Goal: Task Accomplishment & Management: Manage account settings

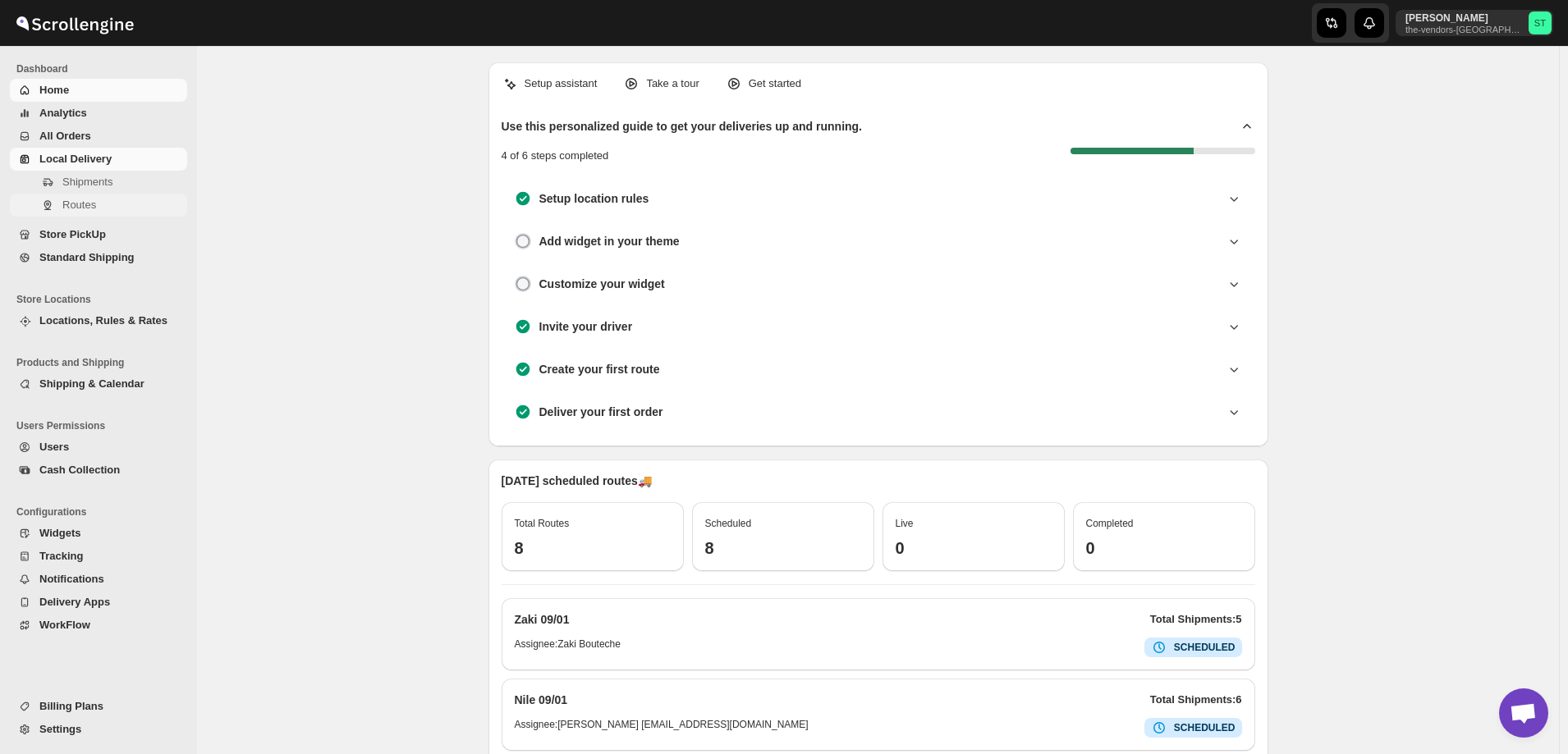
click at [81, 204] on span "Routes" at bounding box center [80, 204] width 34 height 12
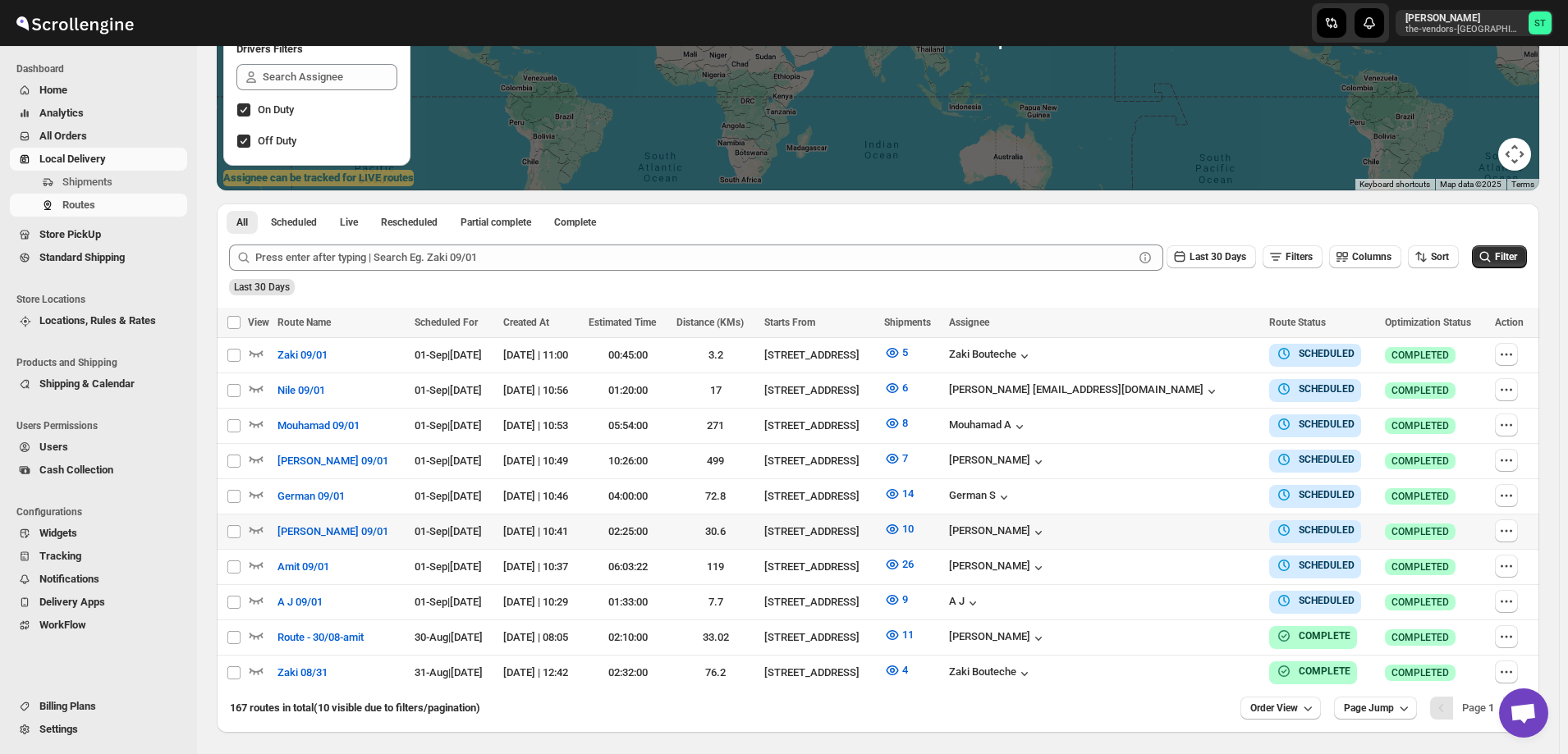
scroll to position [322, 0]
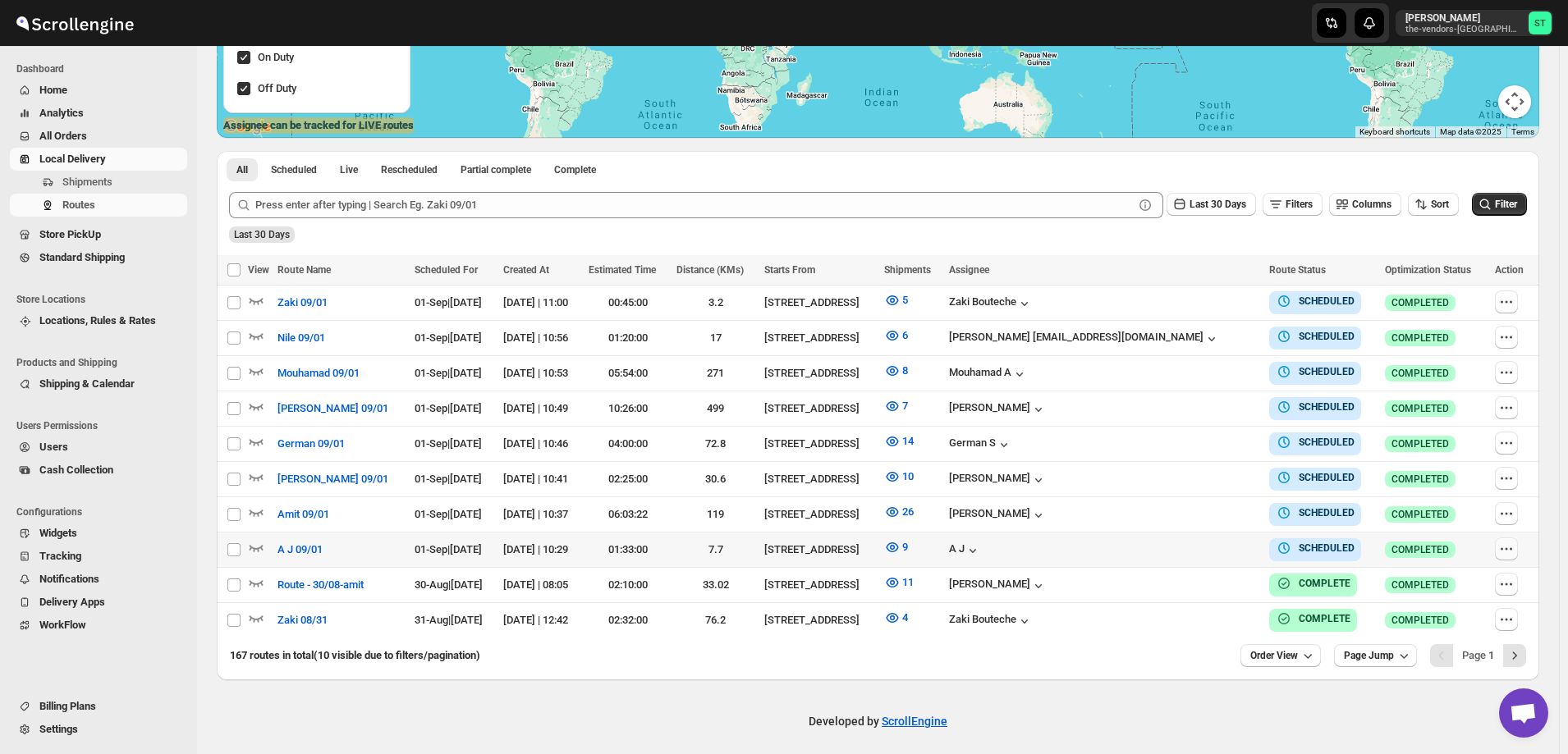
click at [1506, 543] on icon "button" at bounding box center [1507, 549] width 17 height 17
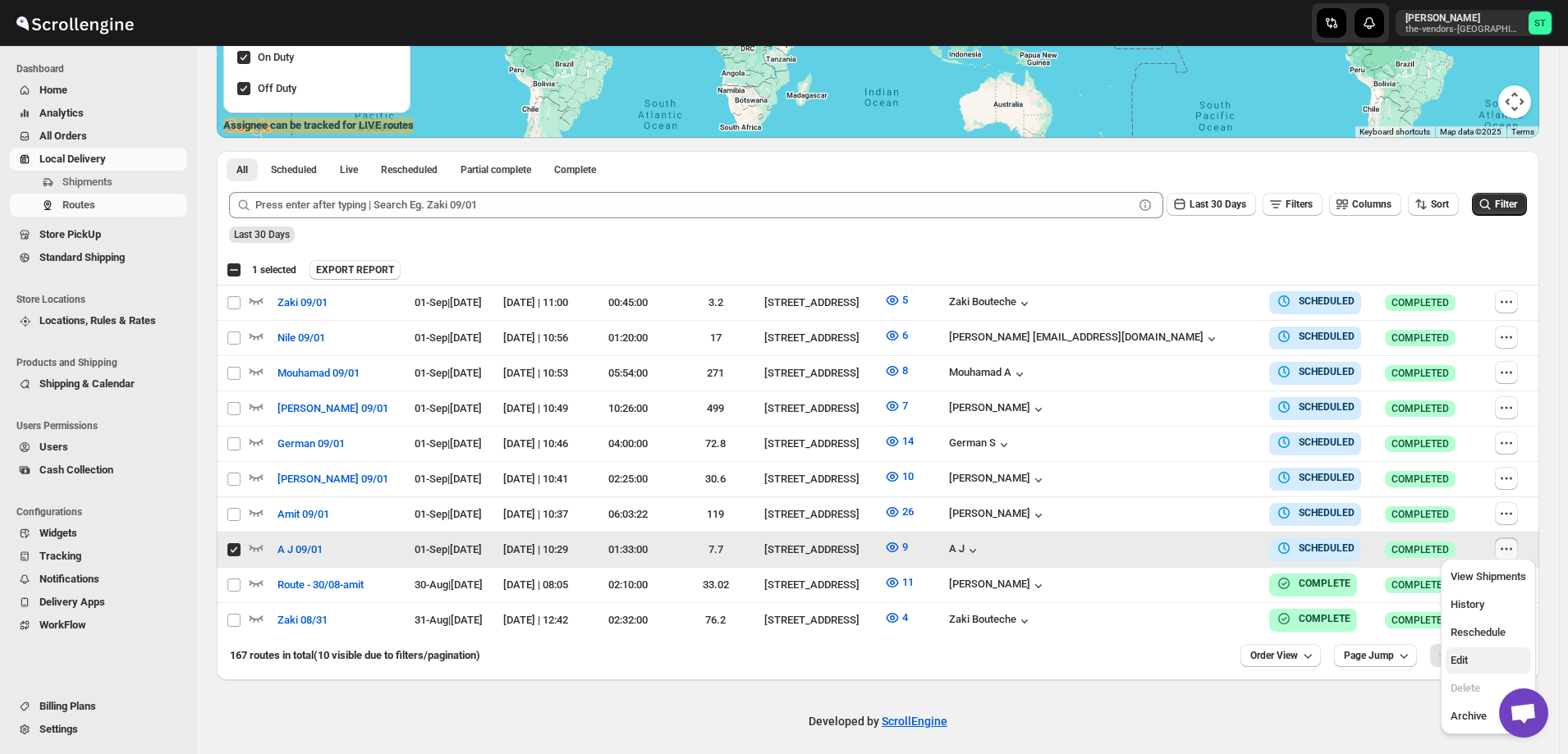
click at [1484, 660] on span "Edit" at bounding box center [1488, 660] width 76 height 17
checkbox input "false"
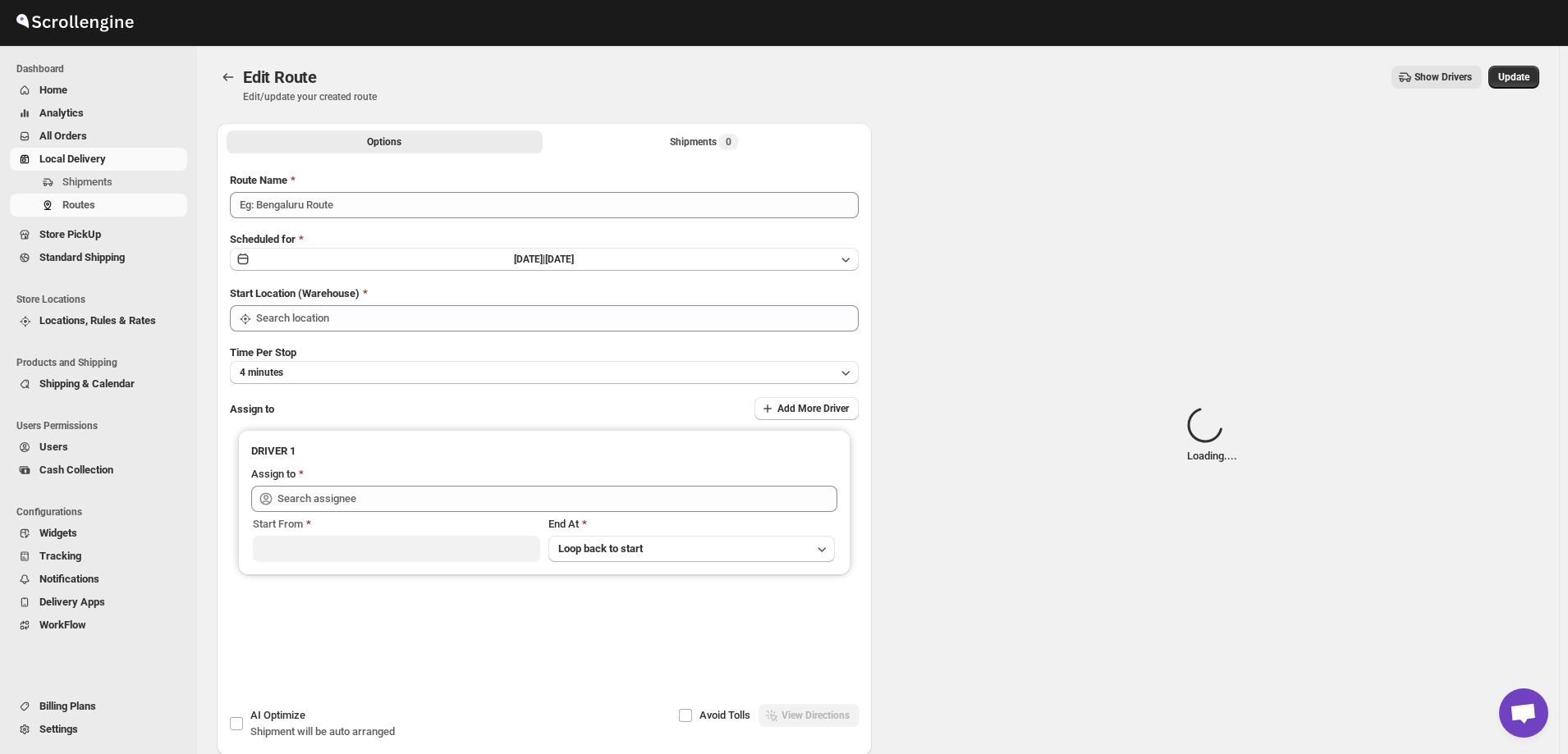
type input "A J 09/01"
type input "[STREET_ADDRESS]"
type input "A J ([EMAIL_ADDRESS][DOMAIN_NAME])"
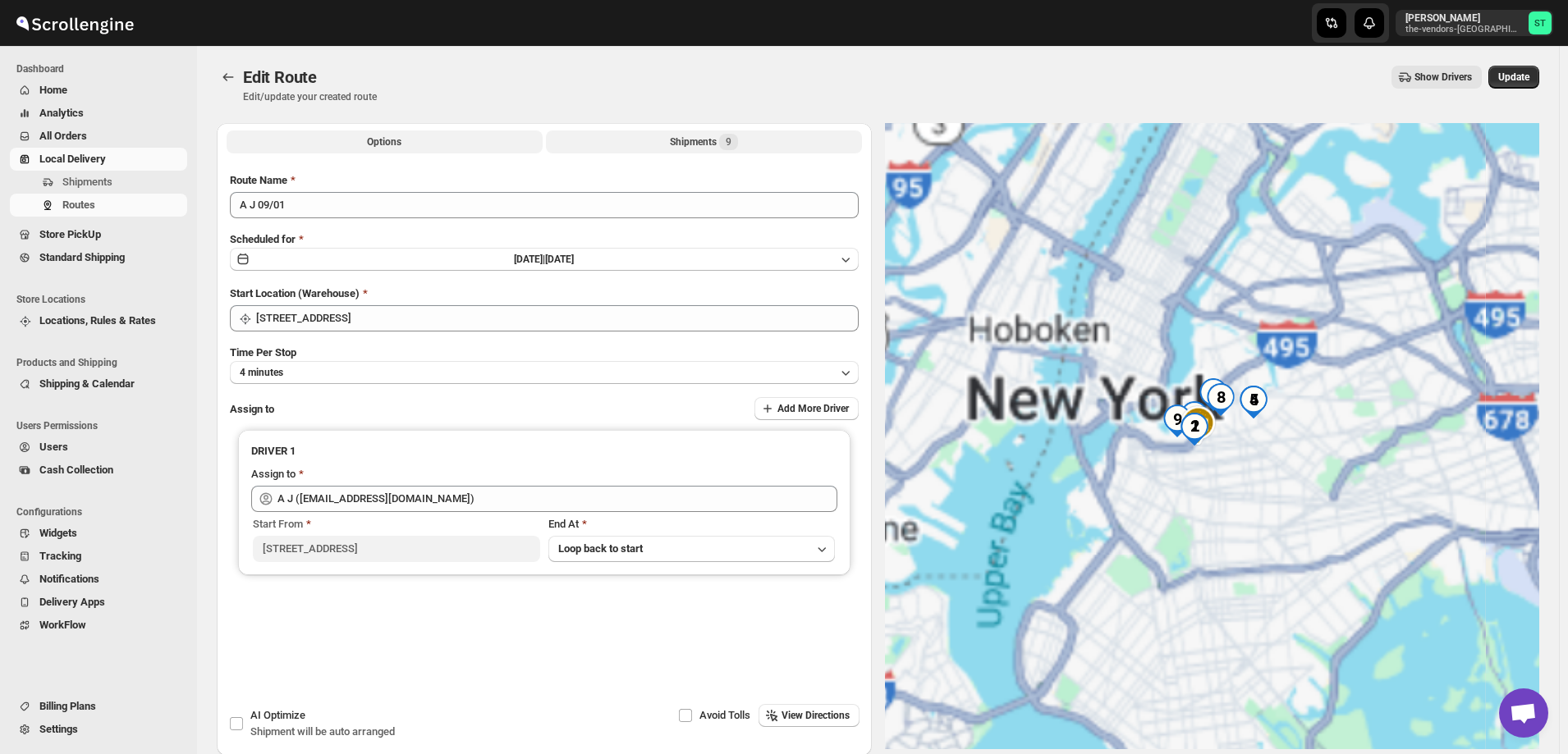
click at [654, 139] on button "Shipments 9" at bounding box center [704, 141] width 316 height 23
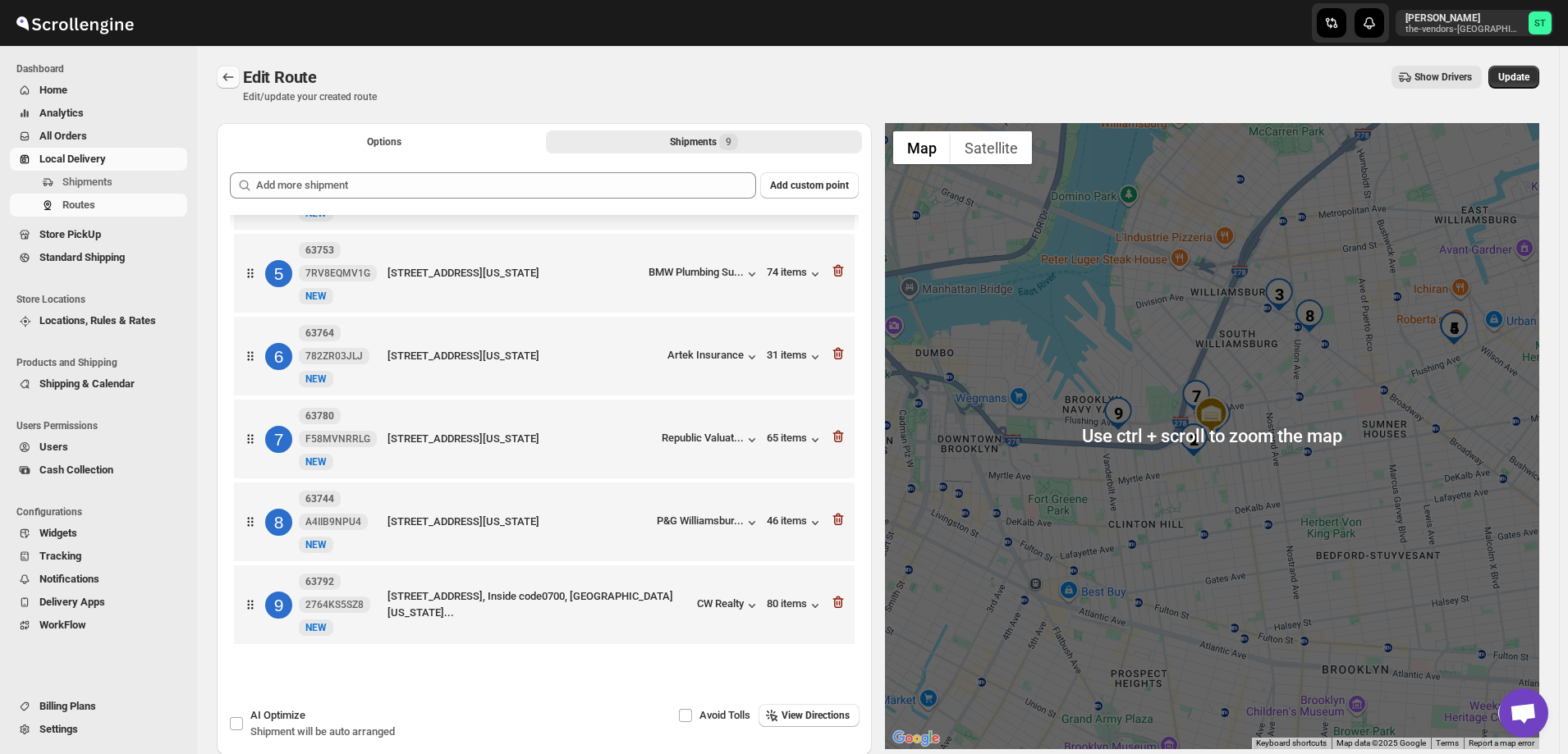
click at [218, 81] on button "Routes" at bounding box center [228, 77] width 23 height 23
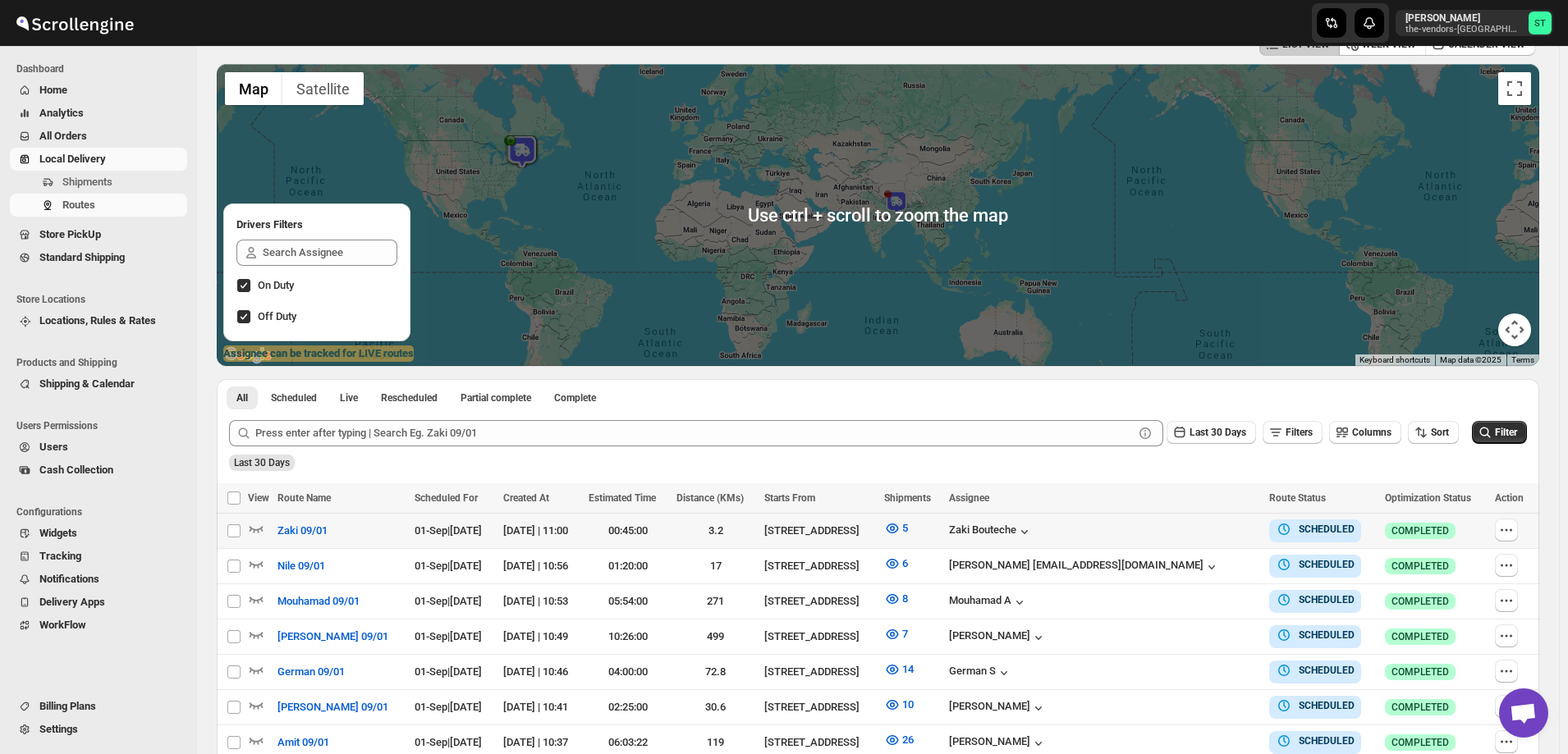
scroll to position [246, 0]
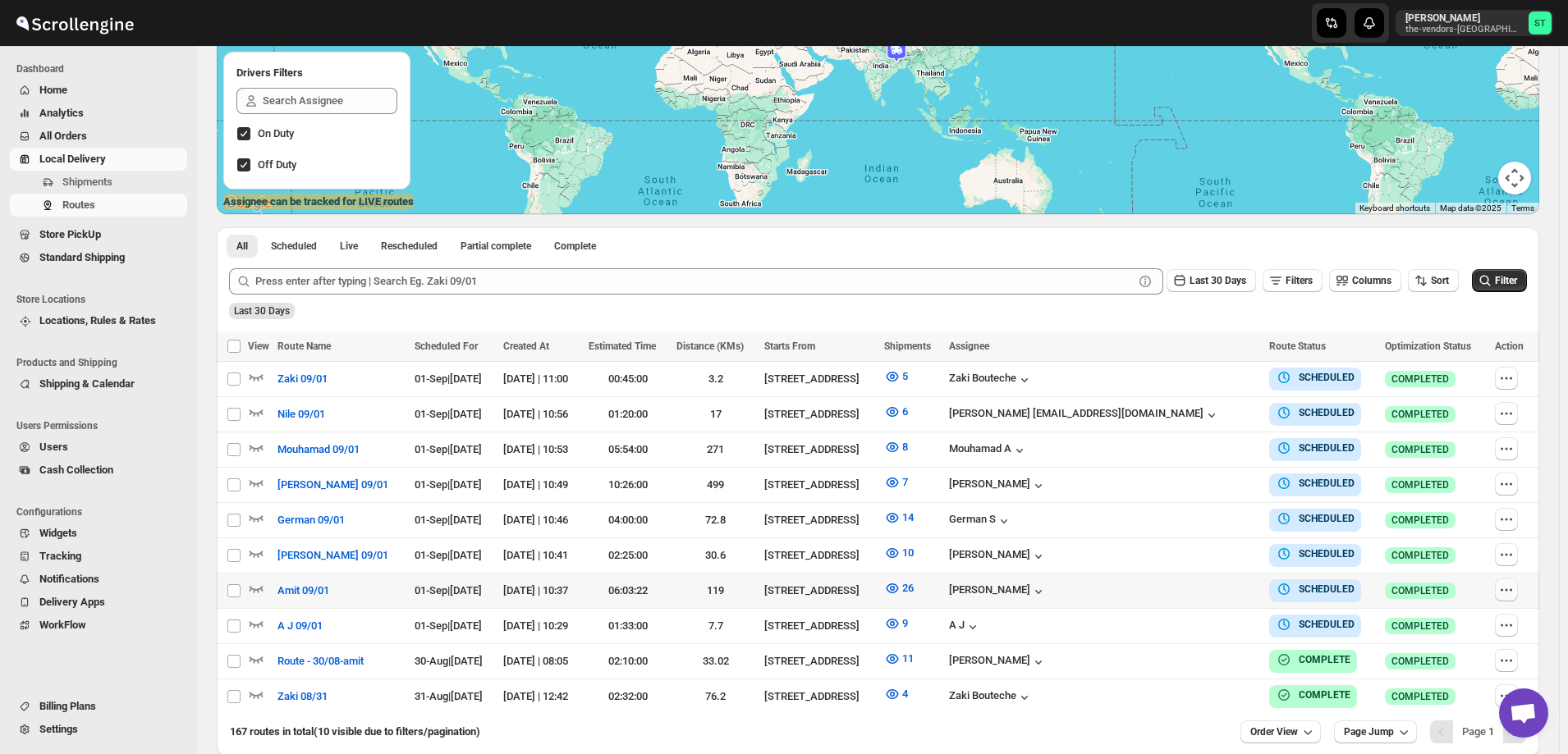
click at [1510, 586] on icon "button" at bounding box center [1507, 590] width 17 height 17
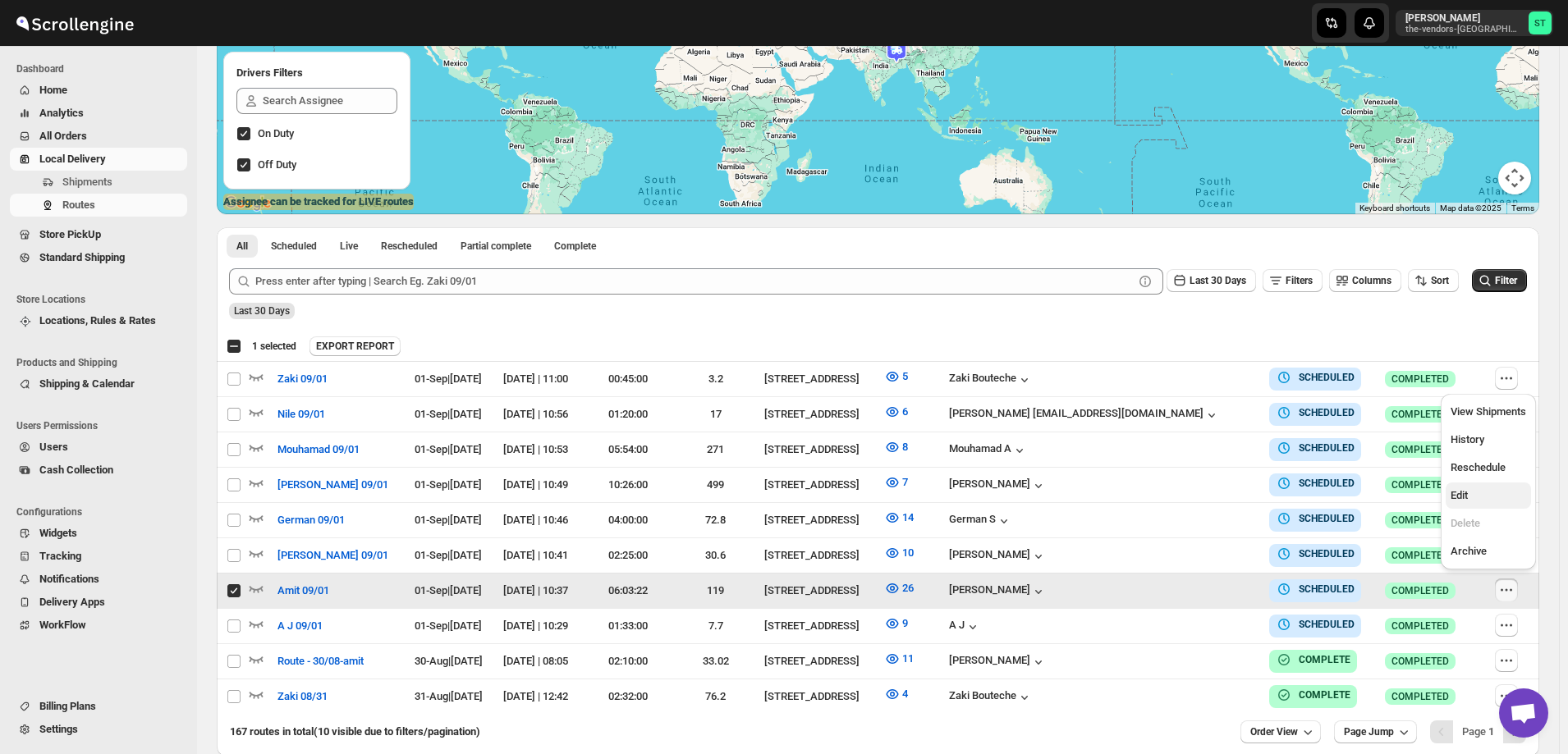
click at [1476, 496] on span "Edit" at bounding box center [1488, 495] width 76 height 17
checkbox input "false"
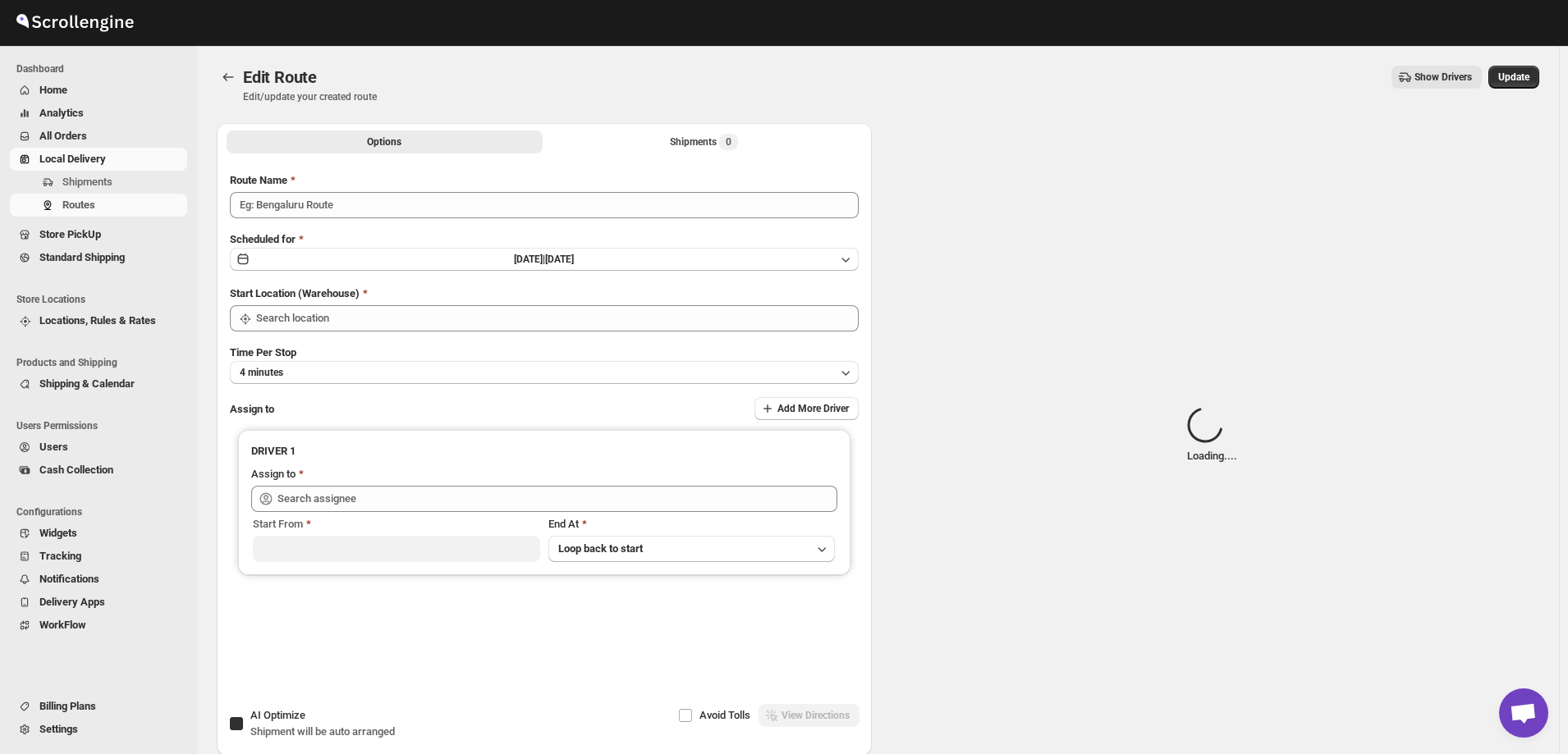
type input "Amit 09/01"
checkbox input "true"
type input "[STREET_ADDRESS]"
type input "[PERSON_NAME] ([EMAIL_ADDRESS][DOMAIN_NAME])"
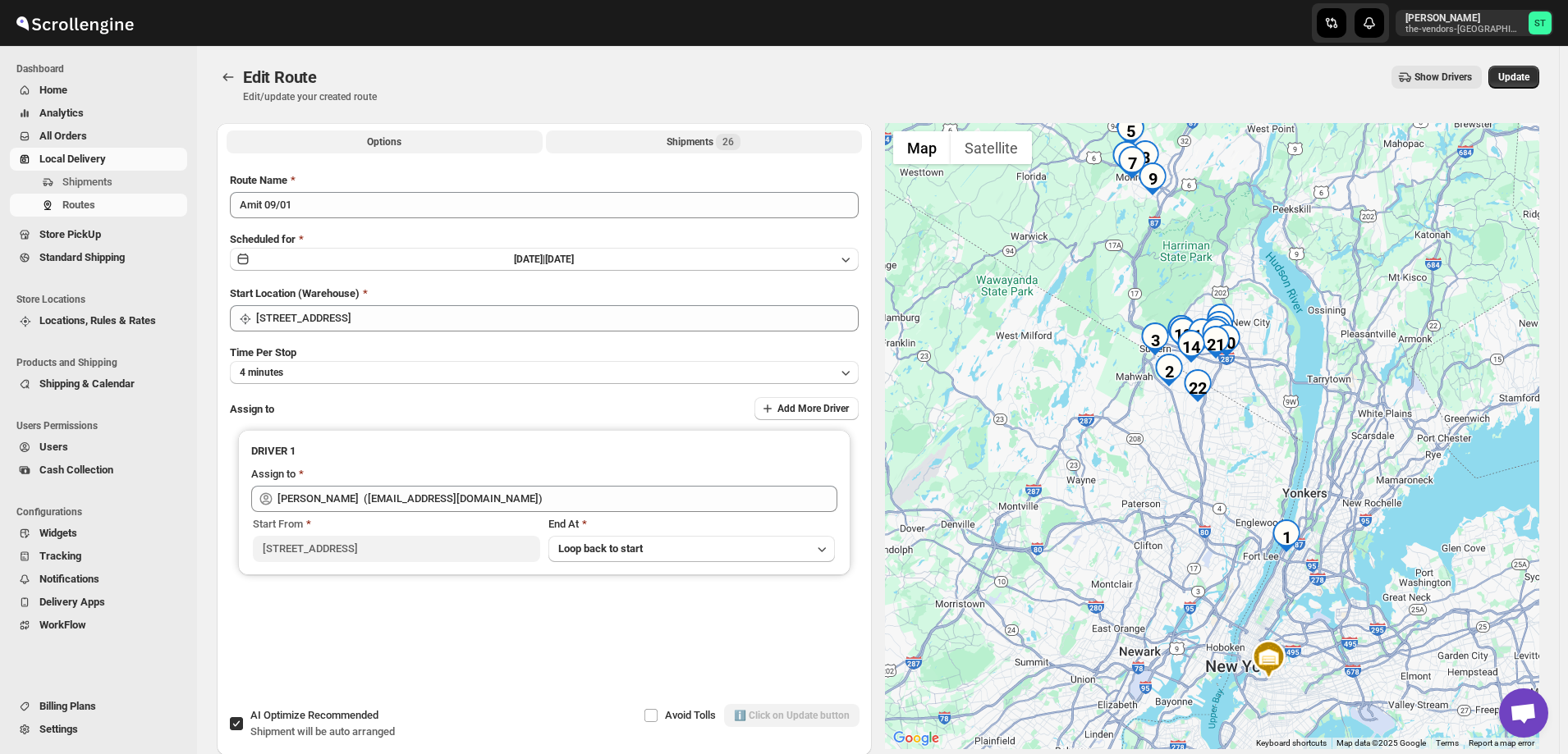
click at [678, 140] on div "Shipments 26" at bounding box center [703, 142] width 74 height 17
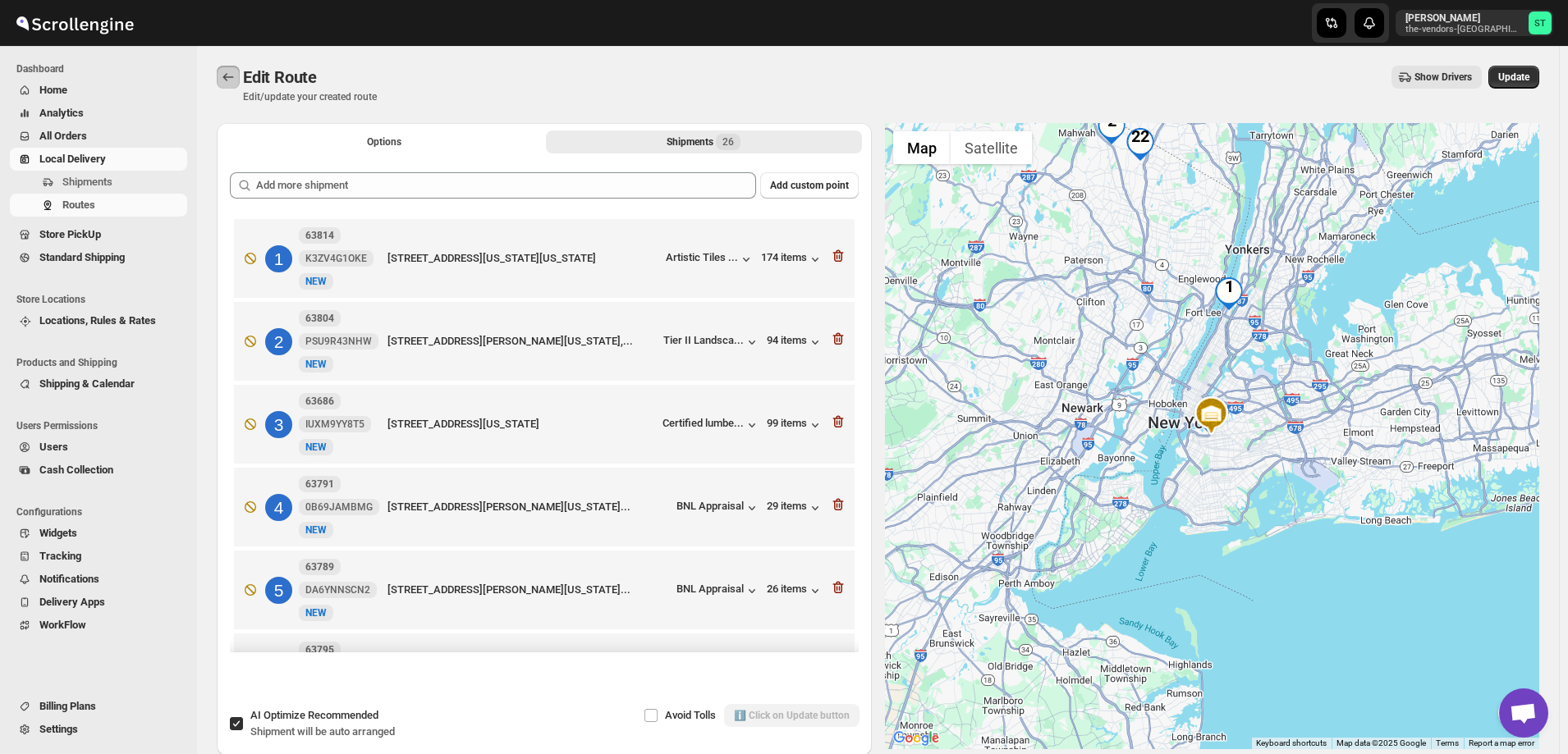
click at [227, 69] on button "Routes" at bounding box center [228, 77] width 23 height 23
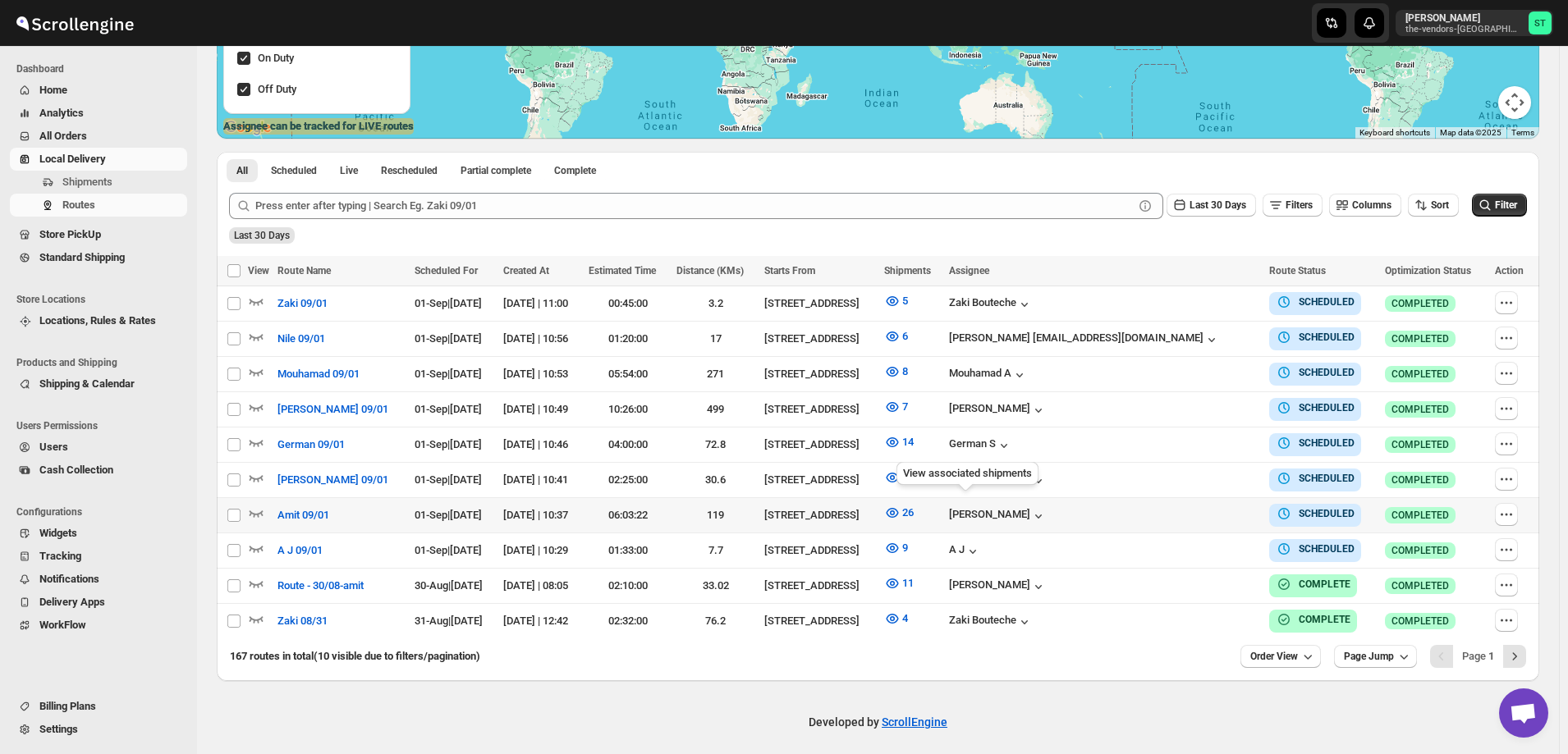
scroll to position [322, 0]
click at [1507, 506] on icon "button" at bounding box center [1507, 514] width 17 height 17
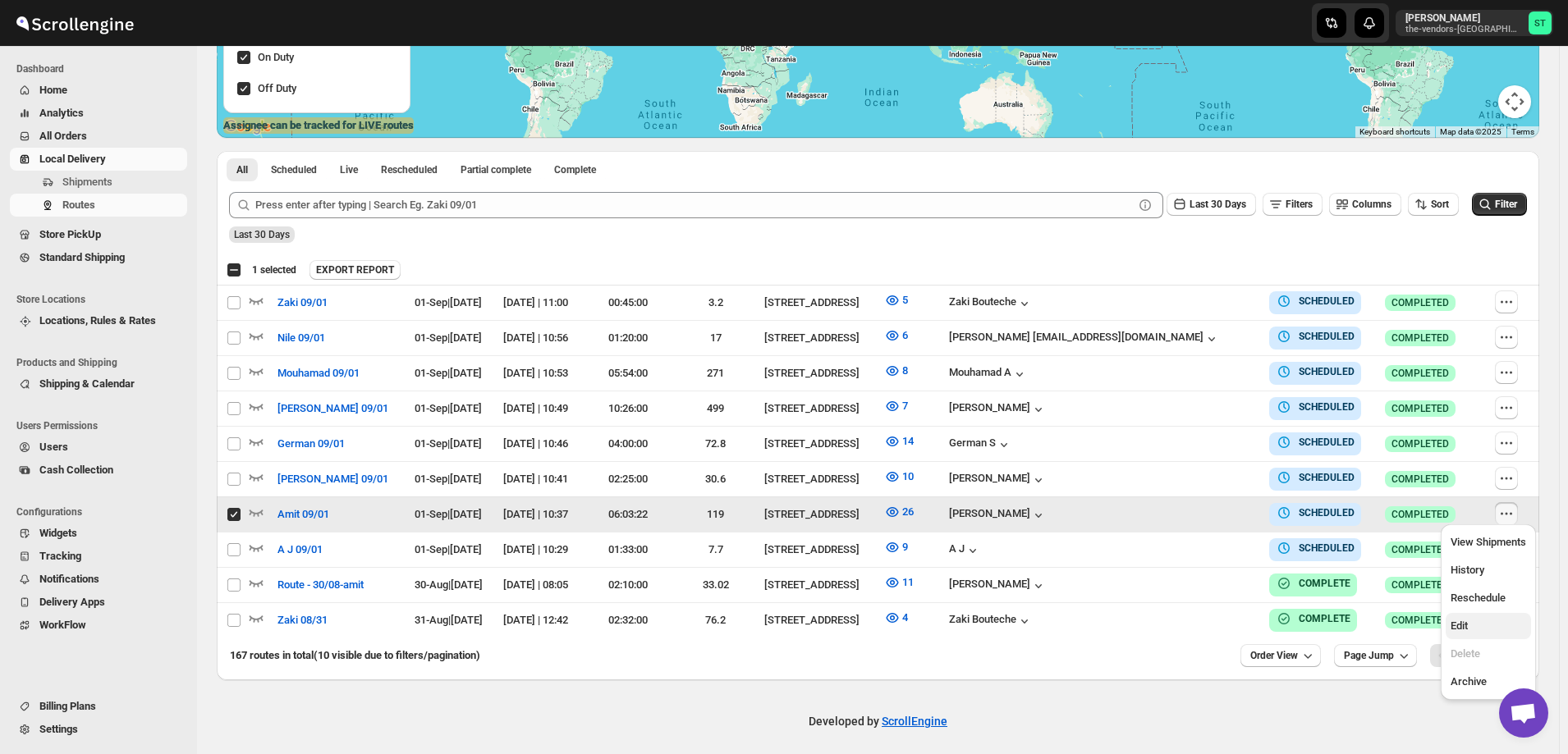
click at [1480, 616] on button "Edit" at bounding box center [1488, 626] width 85 height 26
checkbox input "false"
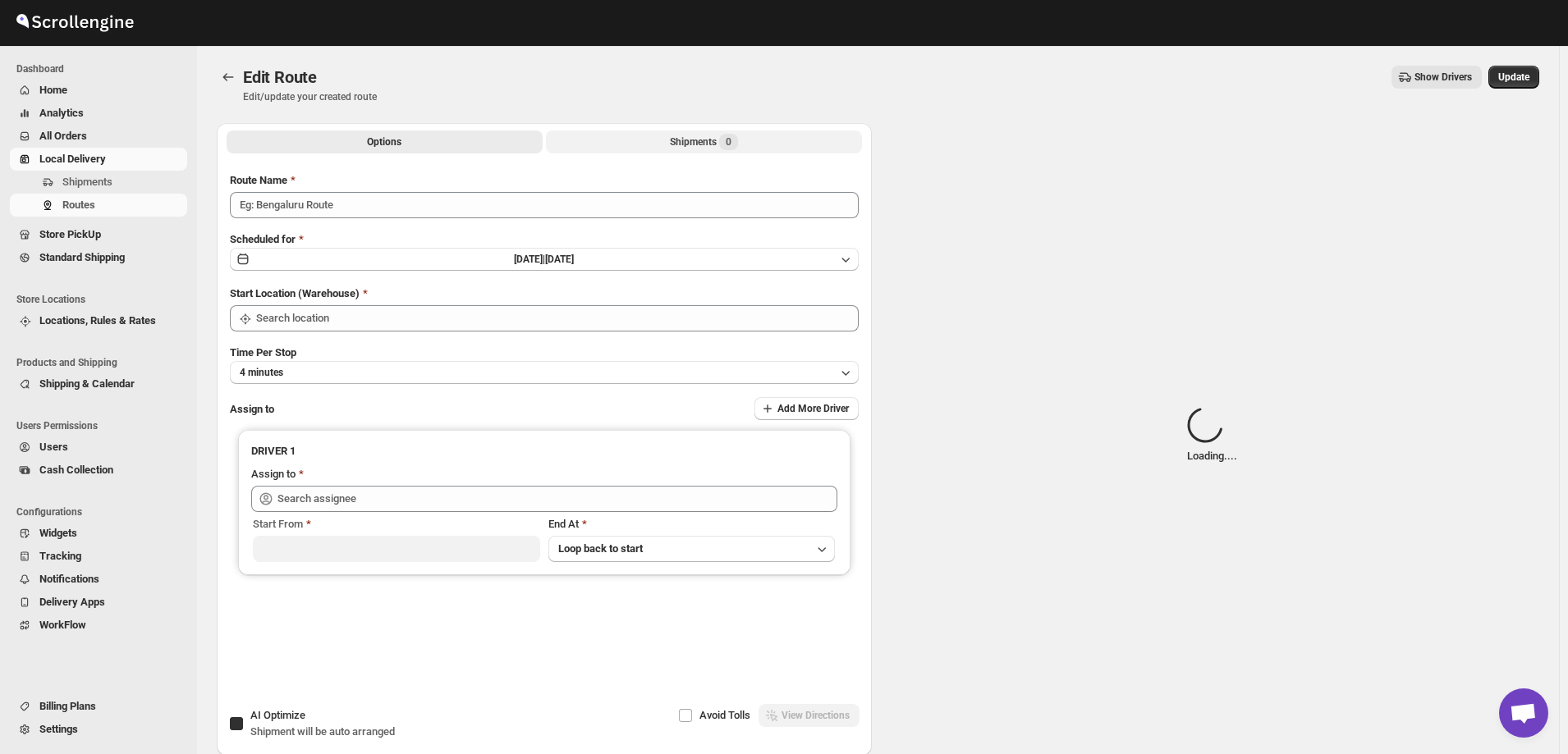
type input "Amit 09/01"
checkbox input "true"
type input "[STREET_ADDRESS]"
type input "[PERSON_NAME] ([EMAIL_ADDRESS][DOMAIN_NAME])"
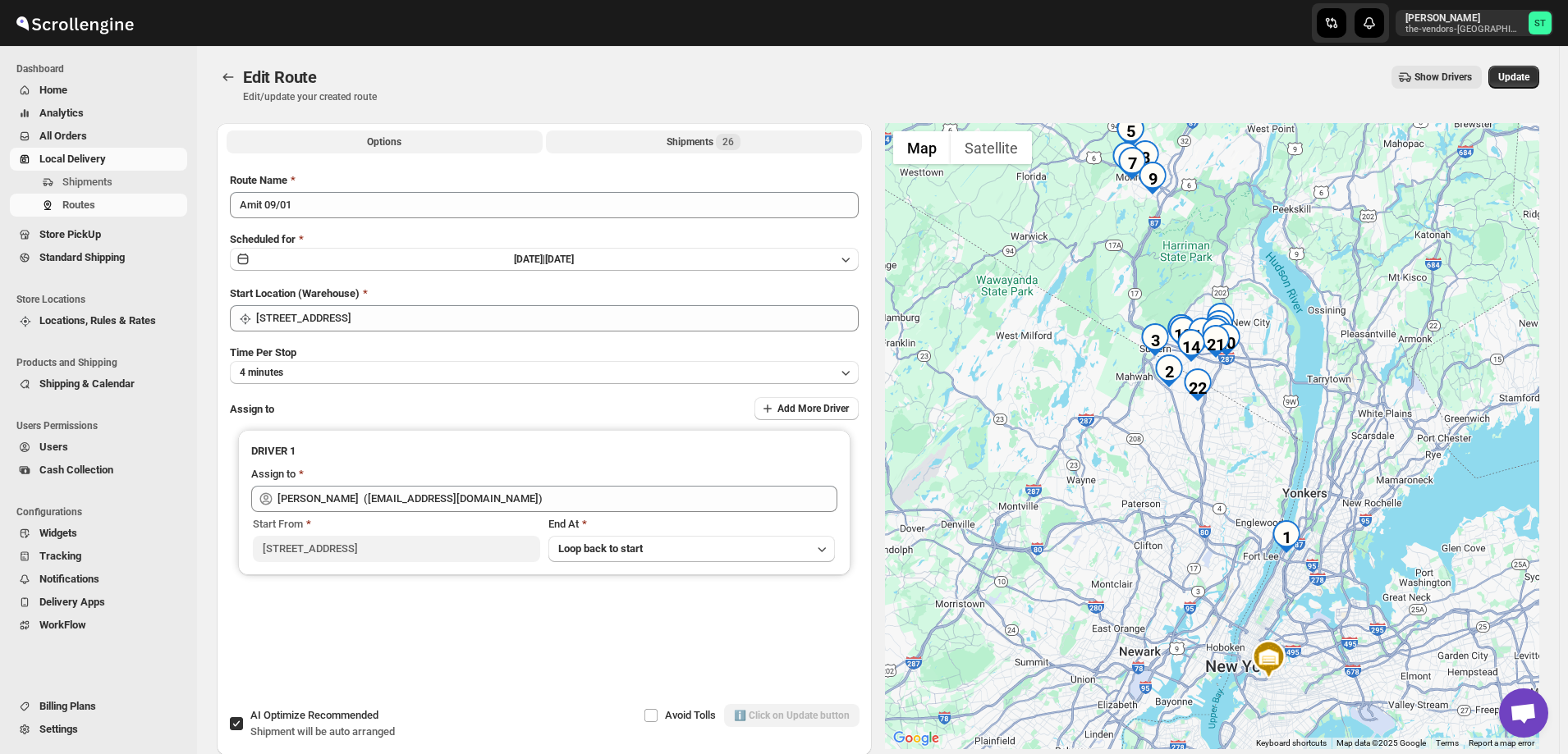
click at [666, 141] on button "Shipments 26" at bounding box center [704, 141] width 316 height 23
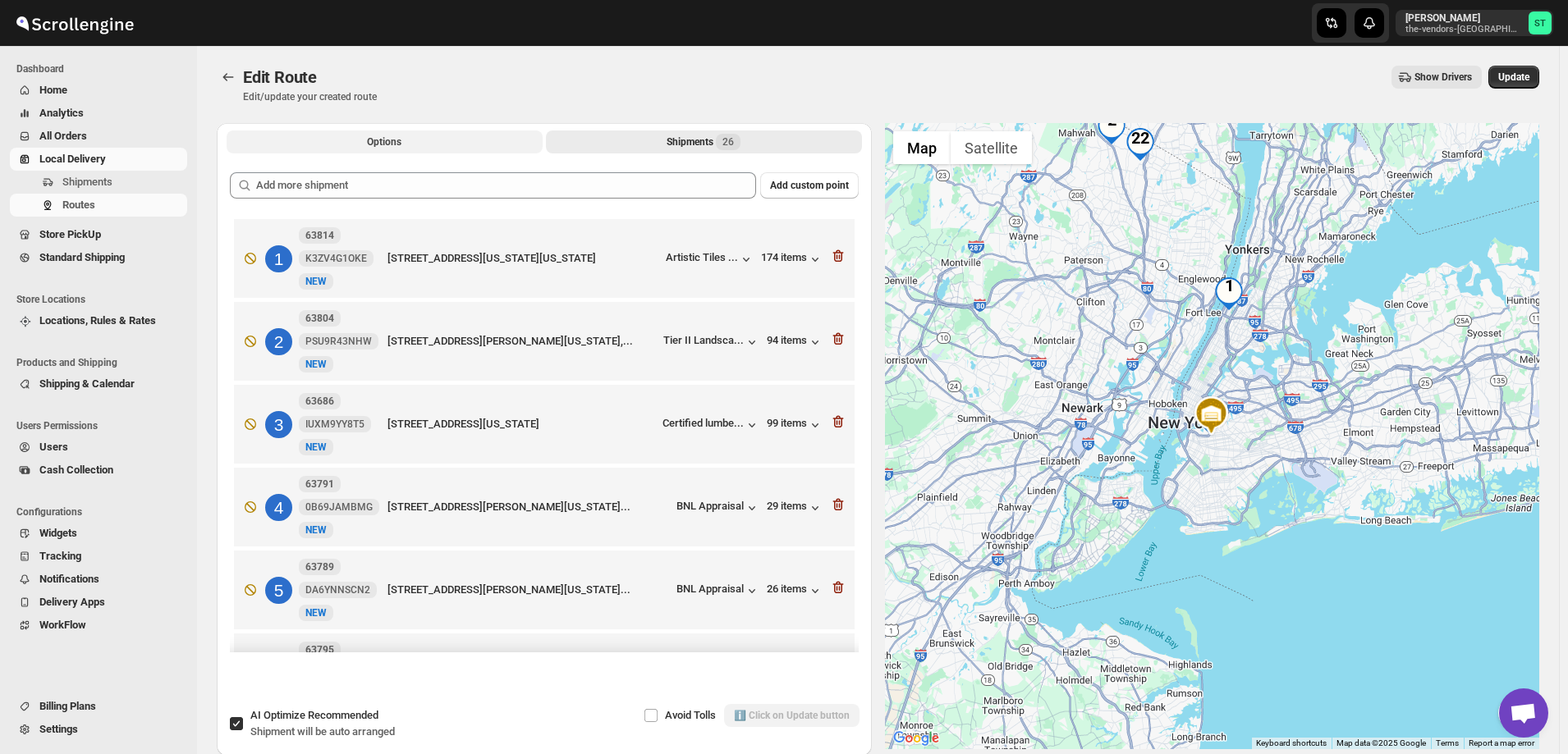
click at [388, 137] on span "Options" at bounding box center [384, 142] width 35 height 13
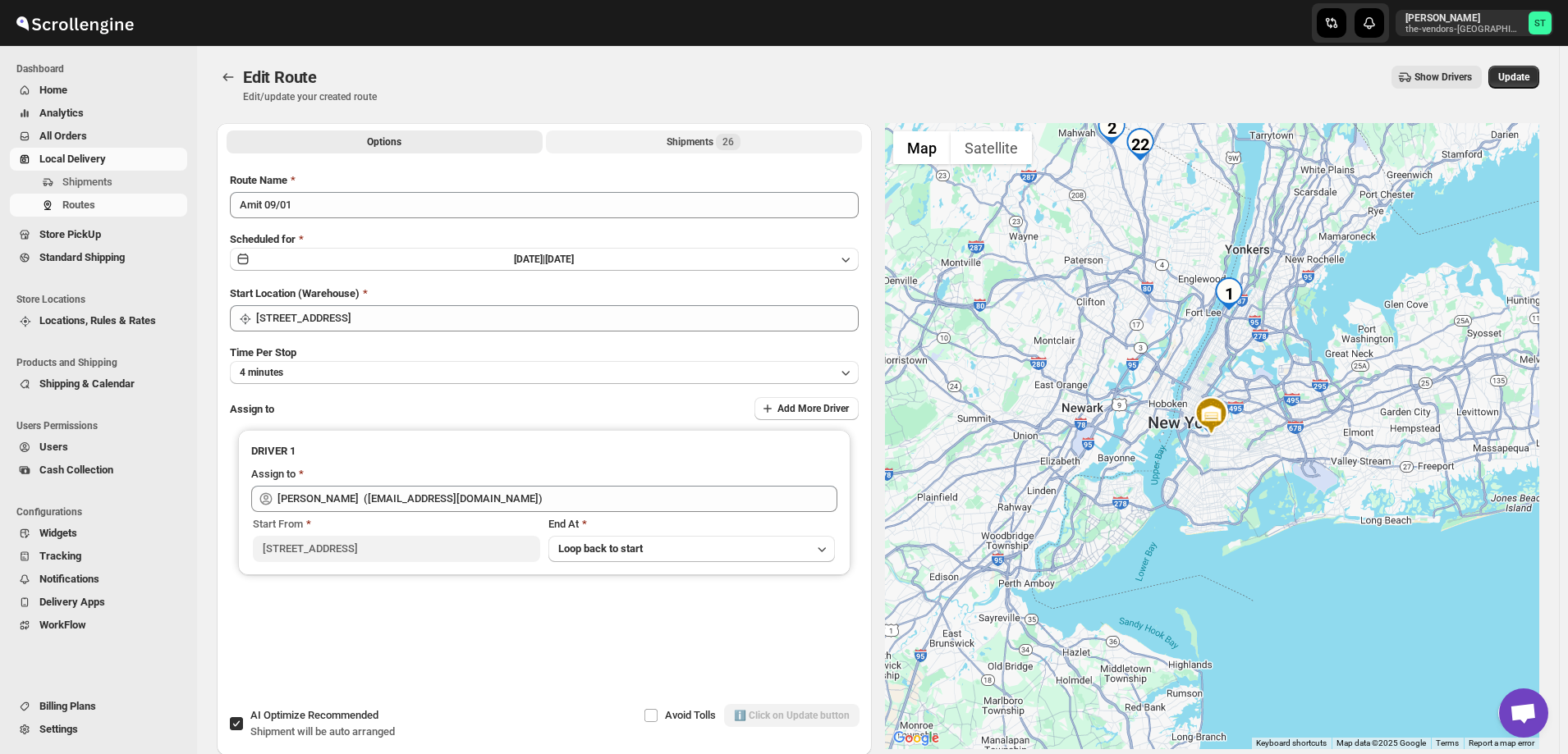
click at [693, 143] on div "Shipments 26" at bounding box center [703, 142] width 74 height 17
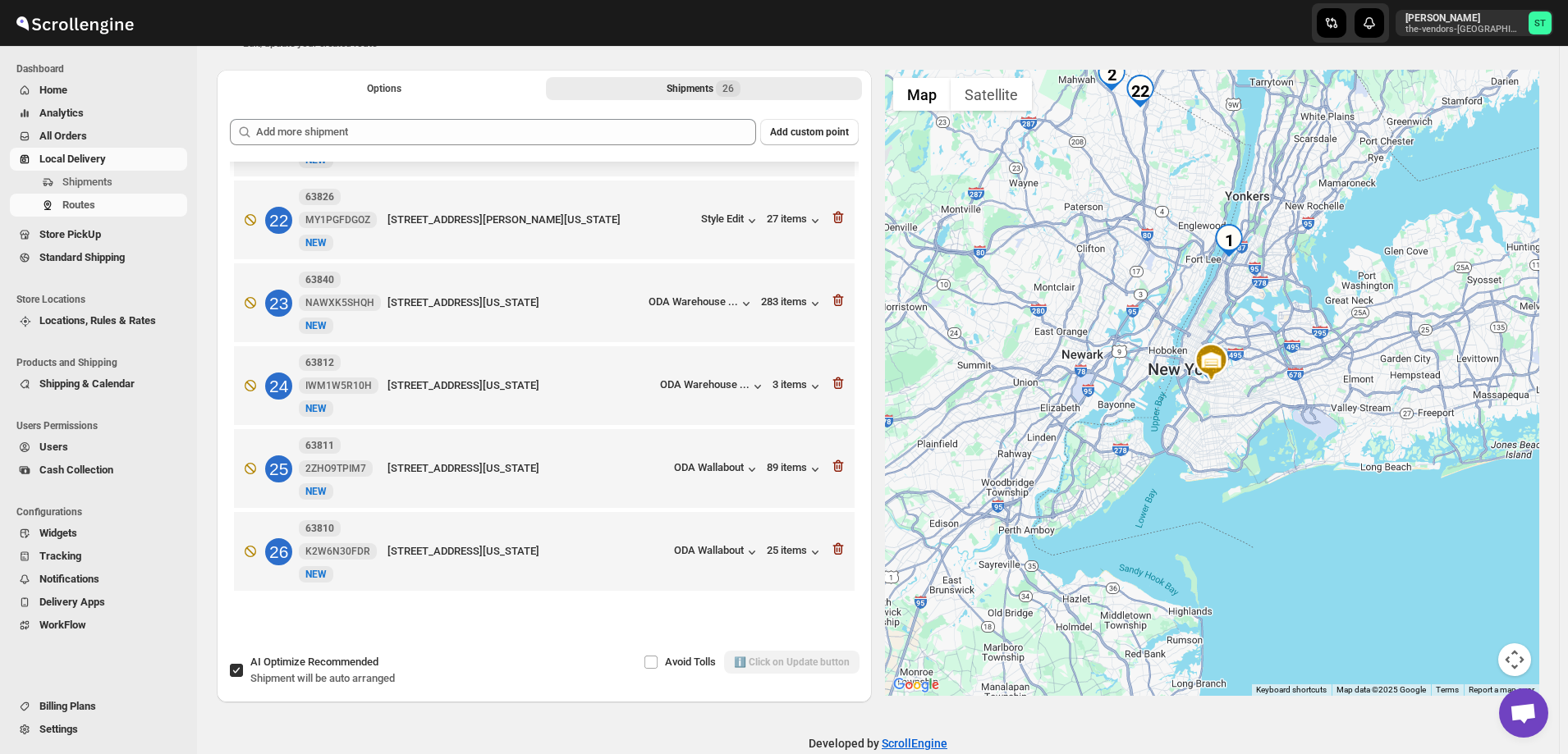
scroll to position [82, 0]
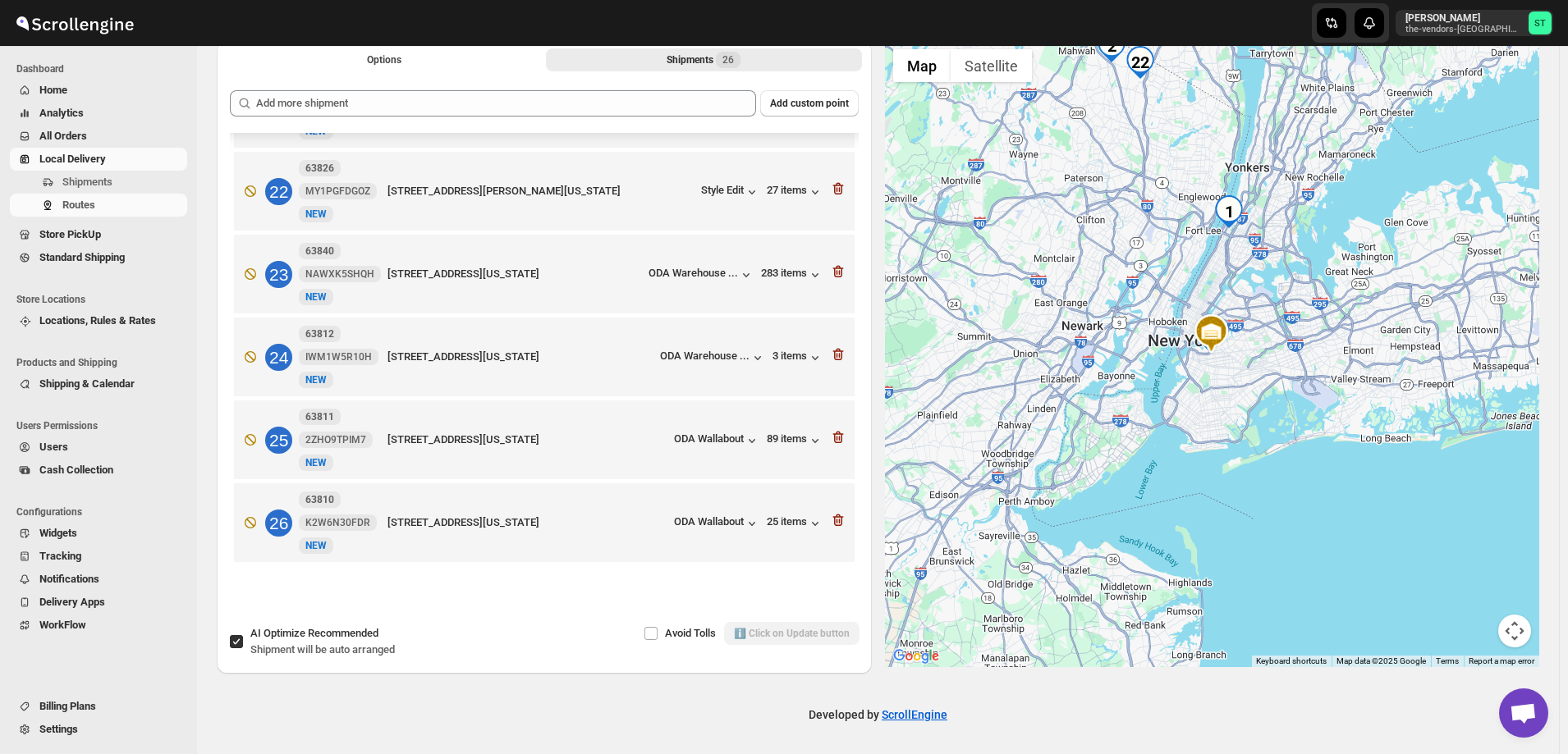
click at [235, 639] on input "AI Optimize Recommended Shipment will be auto arranged" at bounding box center [236, 642] width 13 height 13
checkbox input "false"
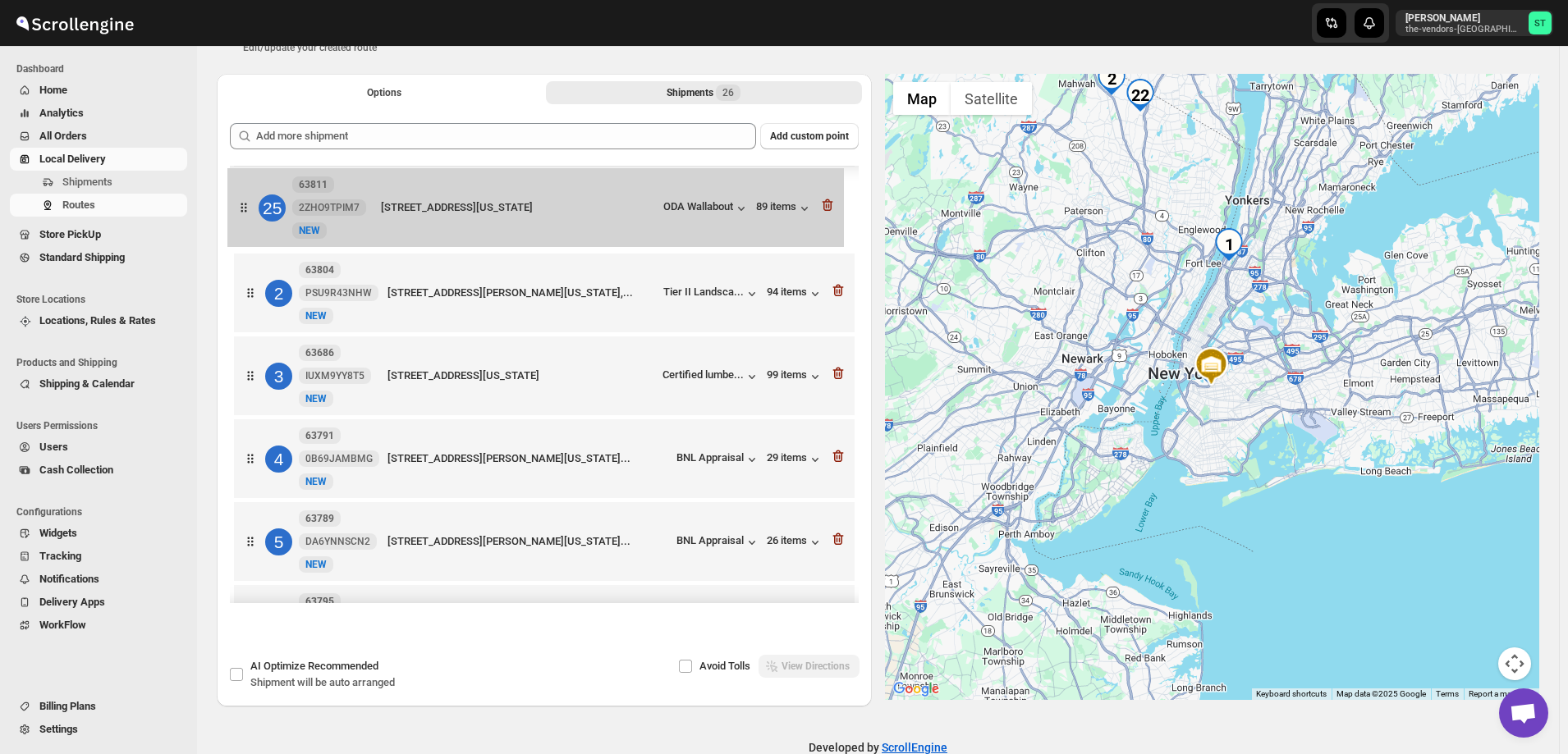
scroll to position [0, 0]
drag, startPoint x: 247, startPoint y: 444, endPoint x: 242, endPoint y: 209, distance: 235.1
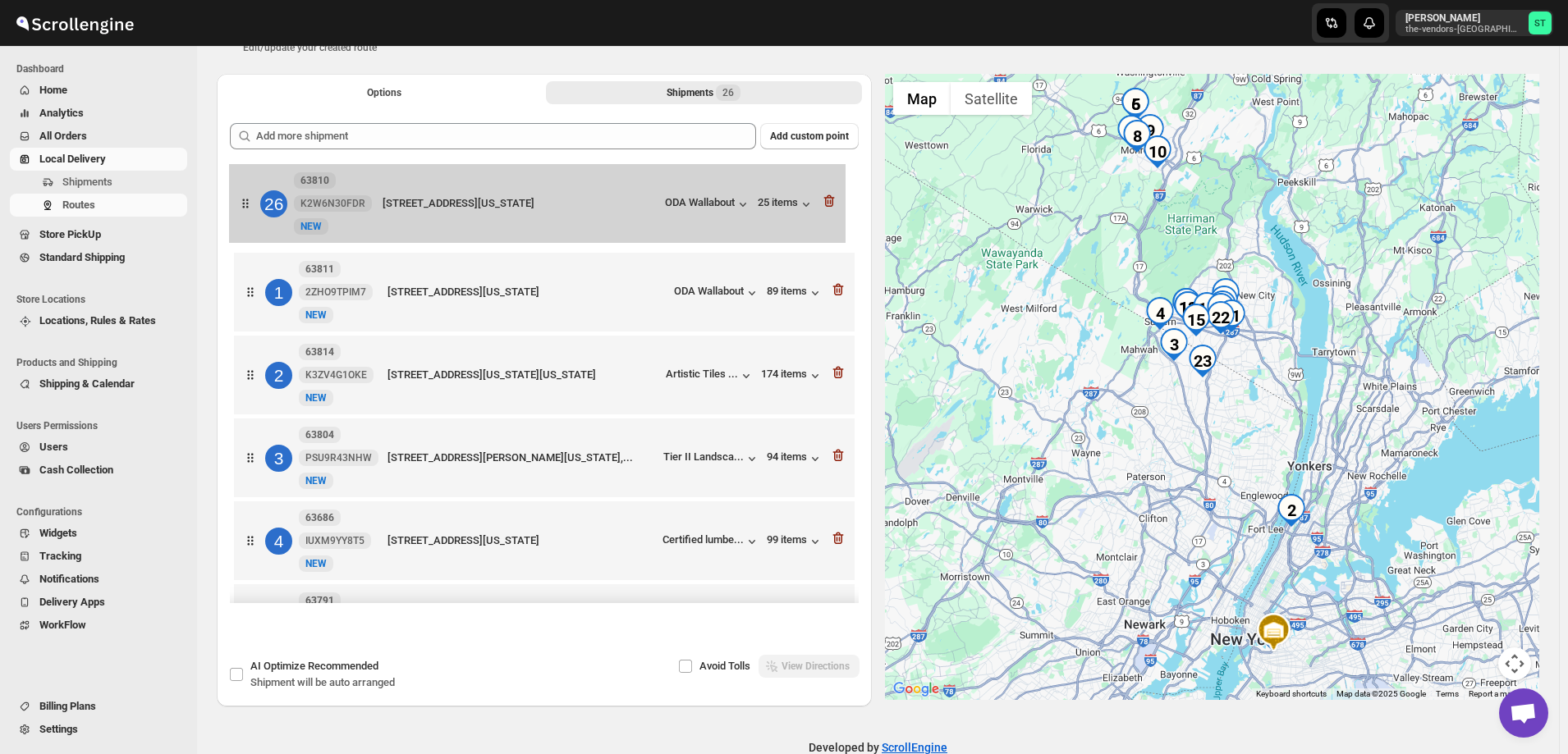
drag, startPoint x: 250, startPoint y: 561, endPoint x: 250, endPoint y: 201, distance: 360.0
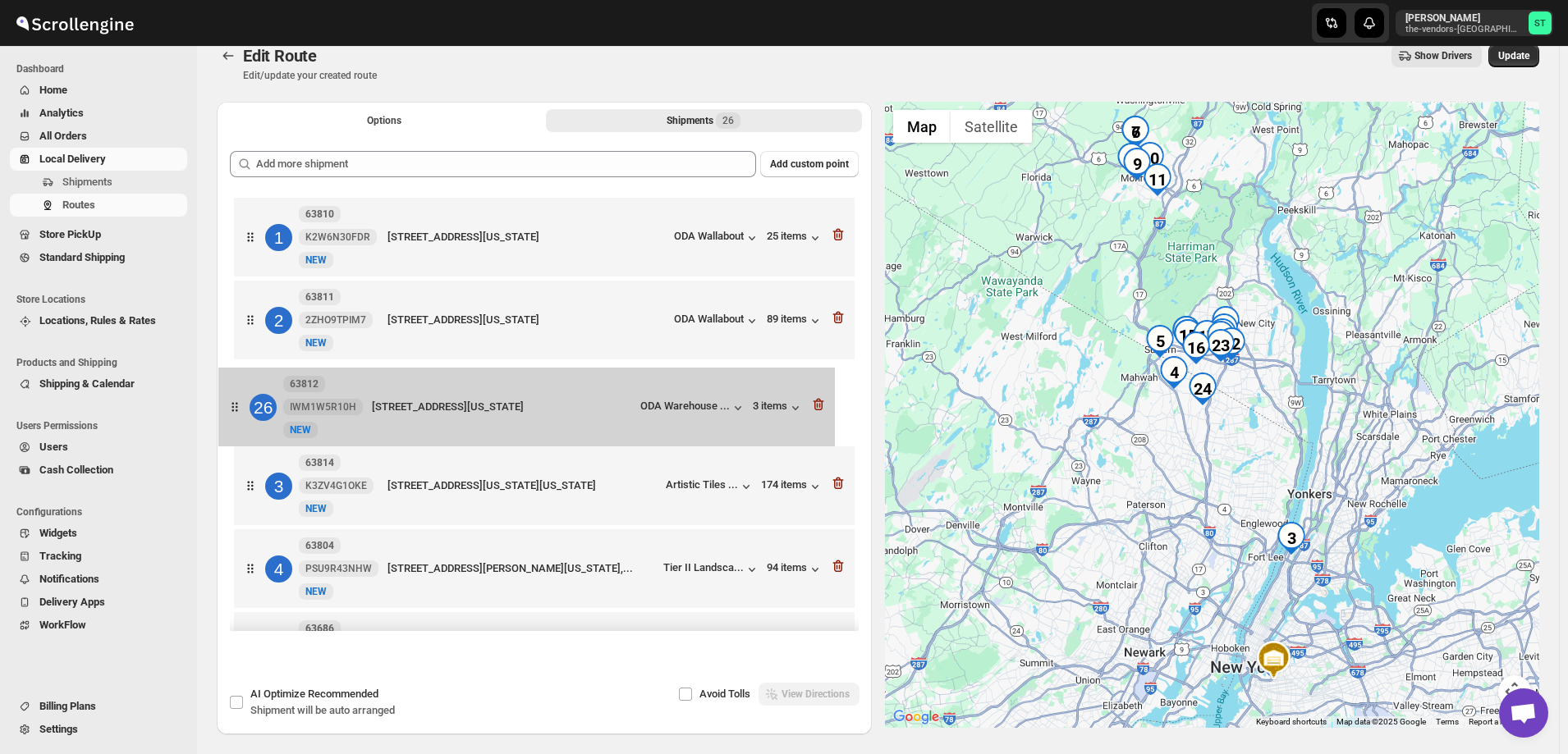
drag, startPoint x: 253, startPoint y: 561, endPoint x: 245, endPoint y: 407, distance: 154.2
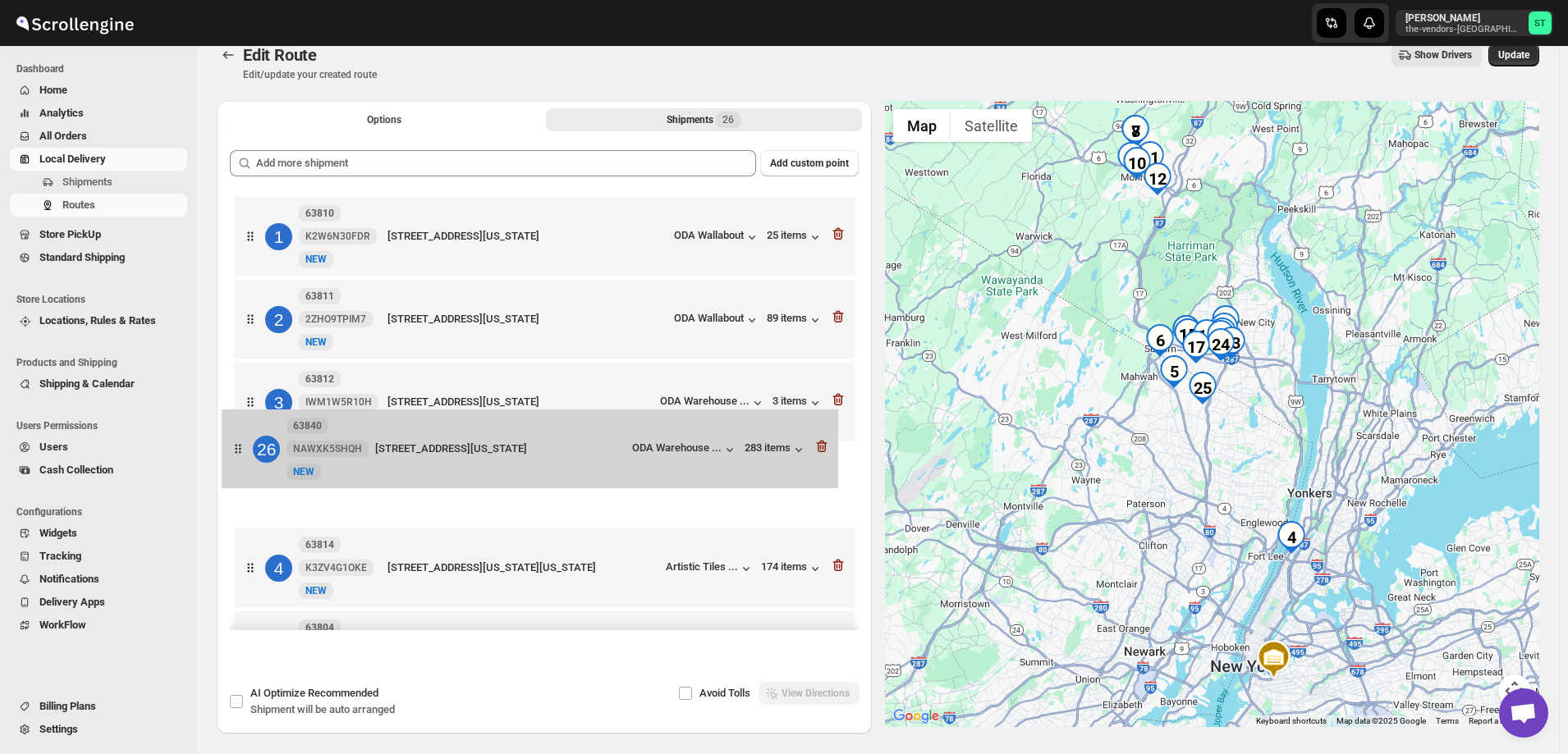
drag, startPoint x: 254, startPoint y: 585, endPoint x: 243, endPoint y: 448, distance: 137.4
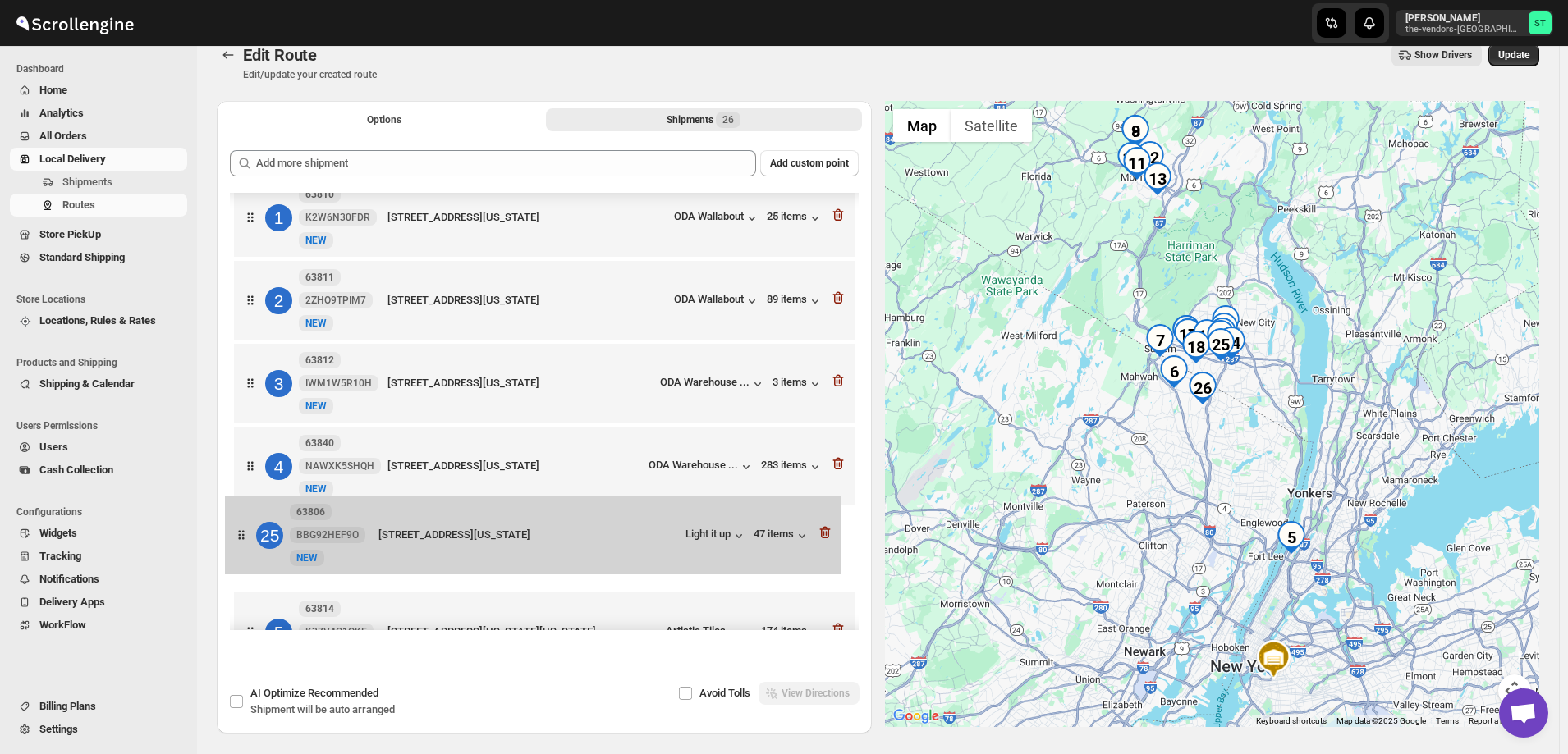
drag, startPoint x: 252, startPoint y: 505, endPoint x: 246, endPoint y: 533, distance: 28.6
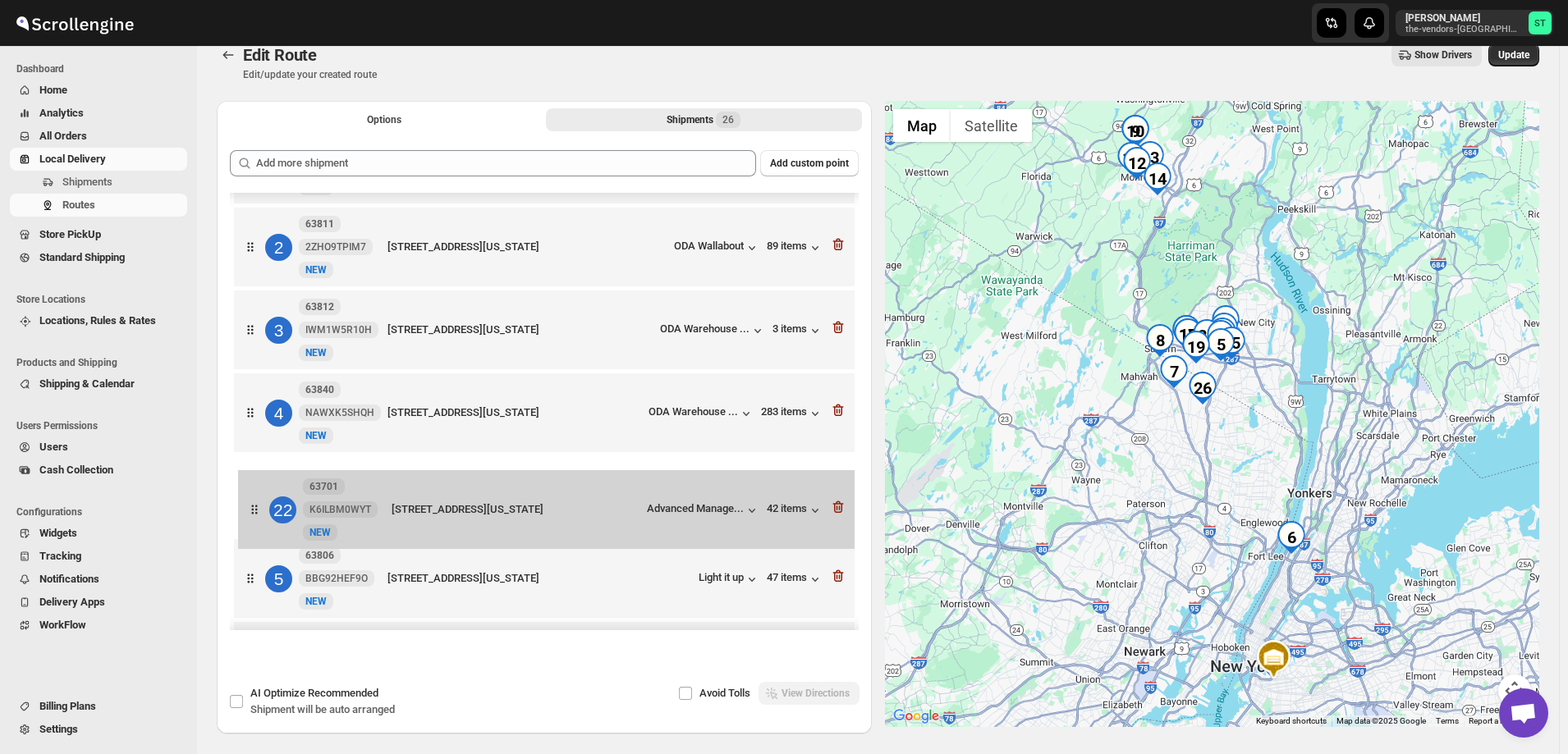
scroll to position [76, 0]
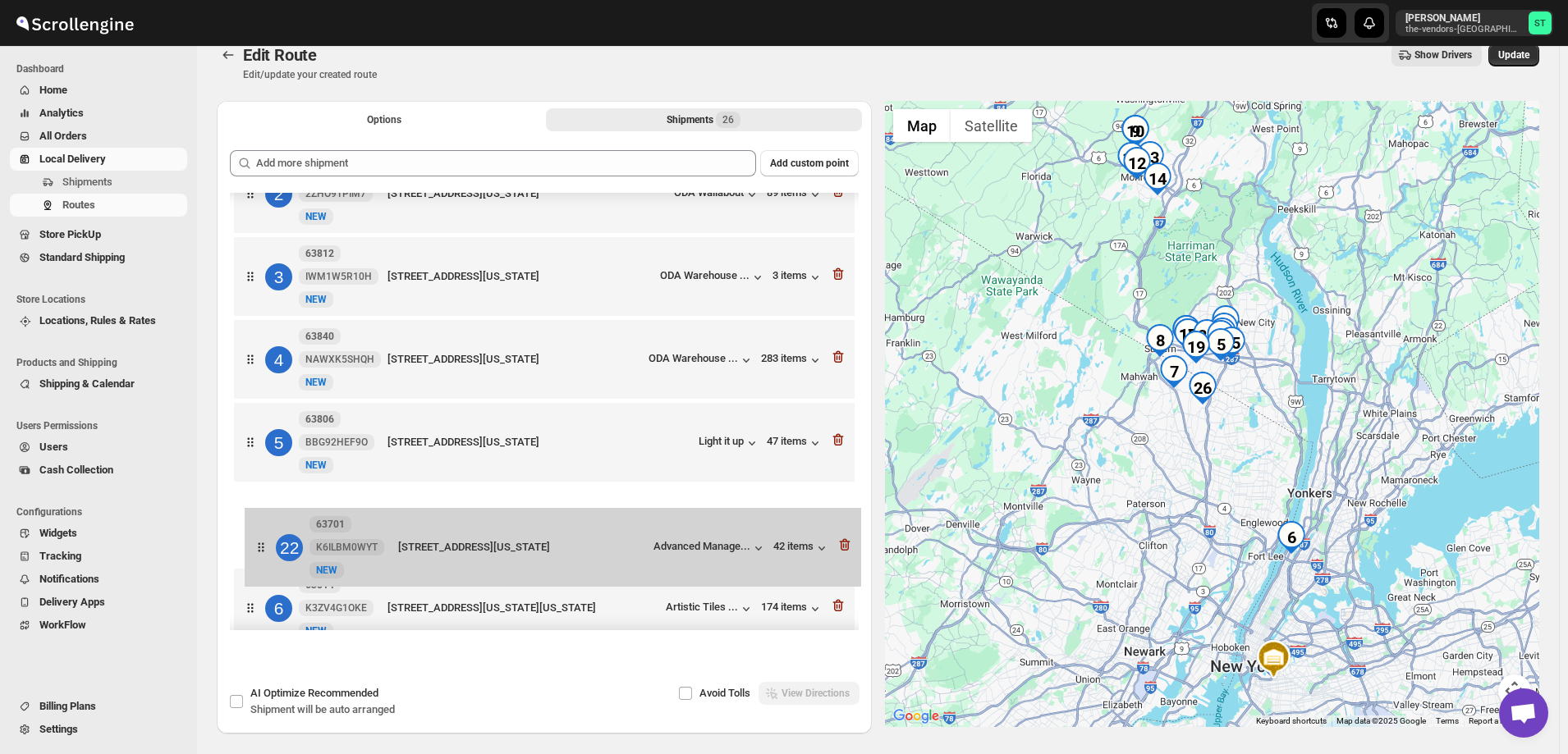
drag, startPoint x: 254, startPoint y: 384, endPoint x: 264, endPoint y: 555, distance: 171.3
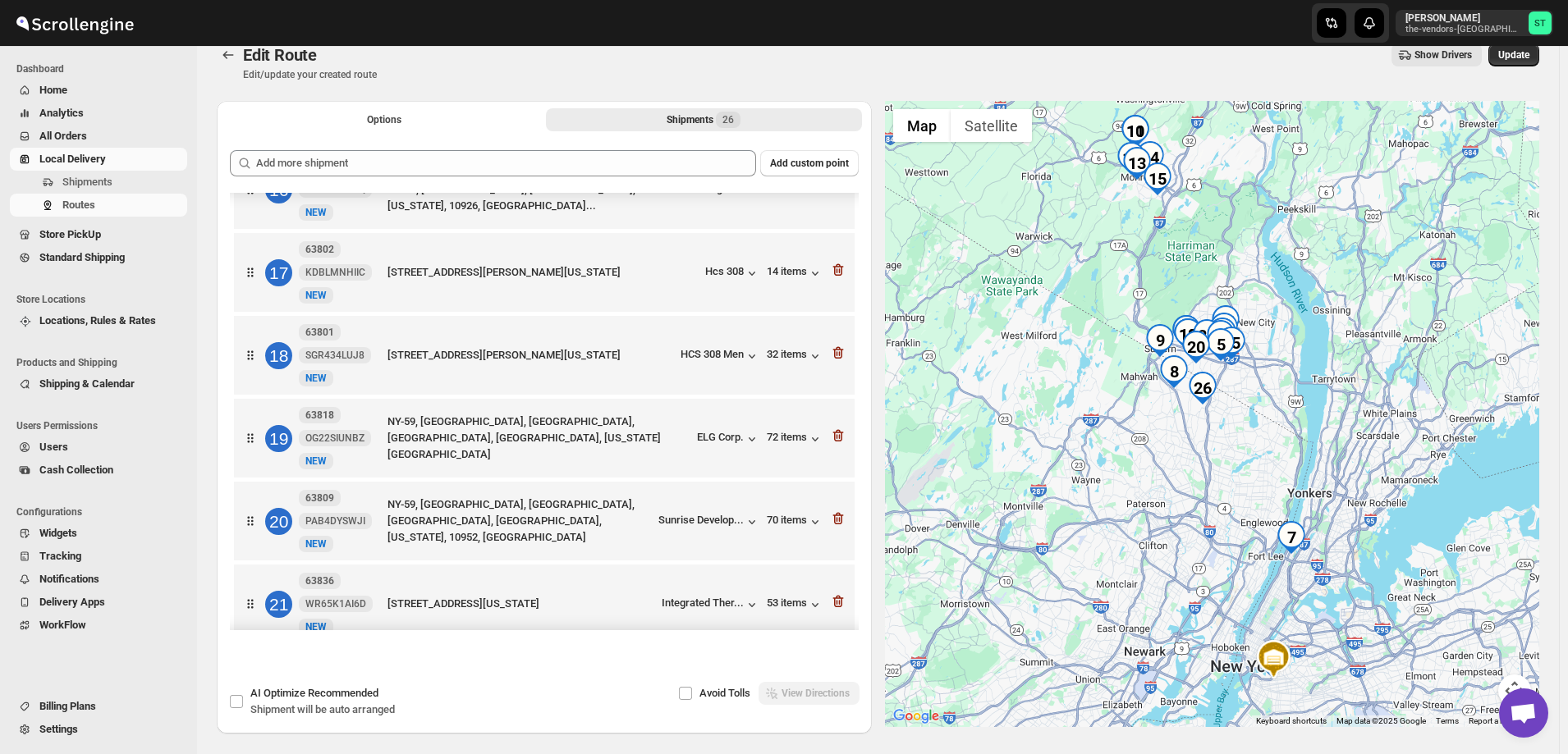
scroll to position [1257, 0]
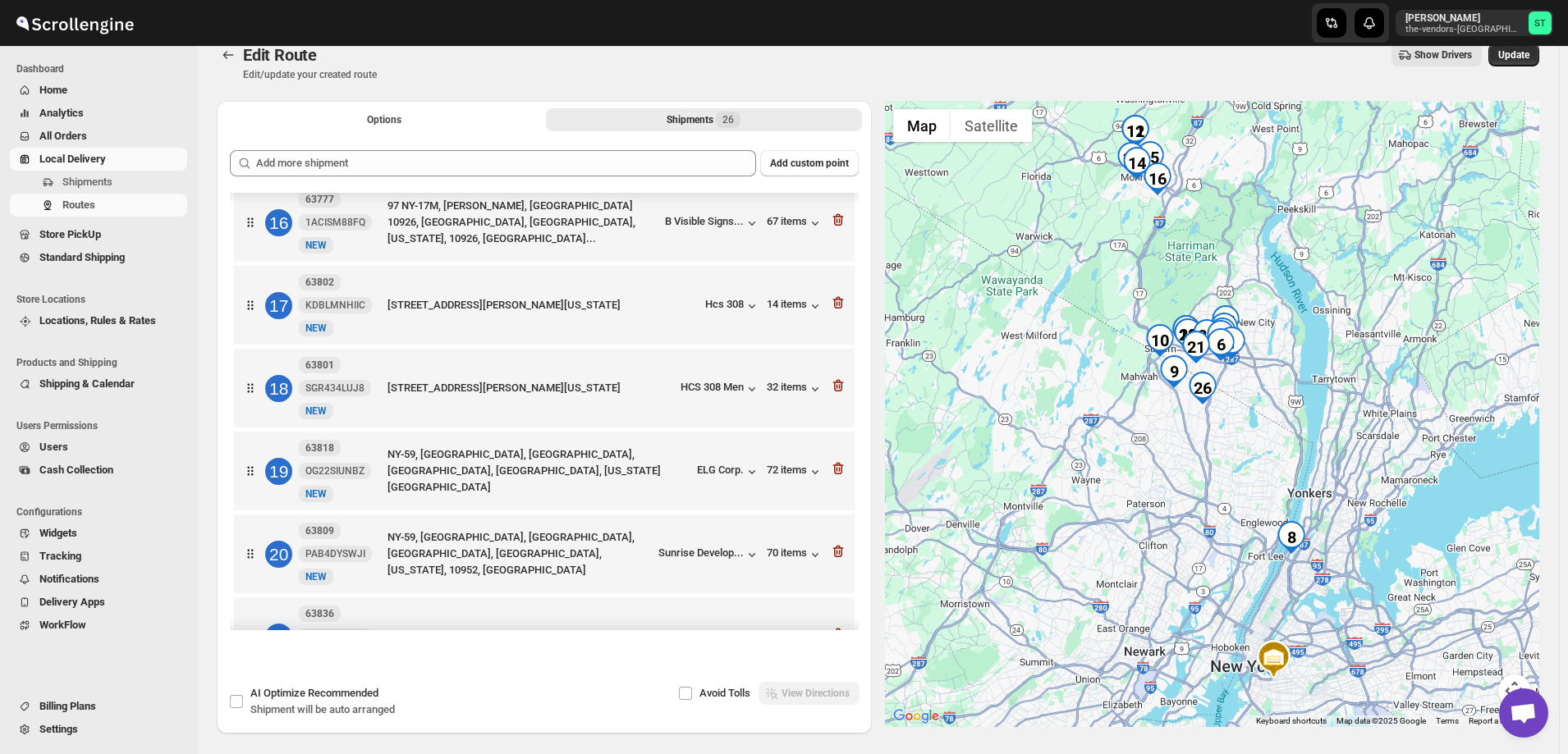
drag, startPoint x: 255, startPoint y: 504, endPoint x: 248, endPoint y: 286, distance: 218.1
click at [248, 286] on div "1 63805 DL58370N33 [GEOGRAPHIC_DATA][STREET_ADDRESS][US_STATE] Insur... 19 item…" at bounding box center [544, 17] width 629 height 2163
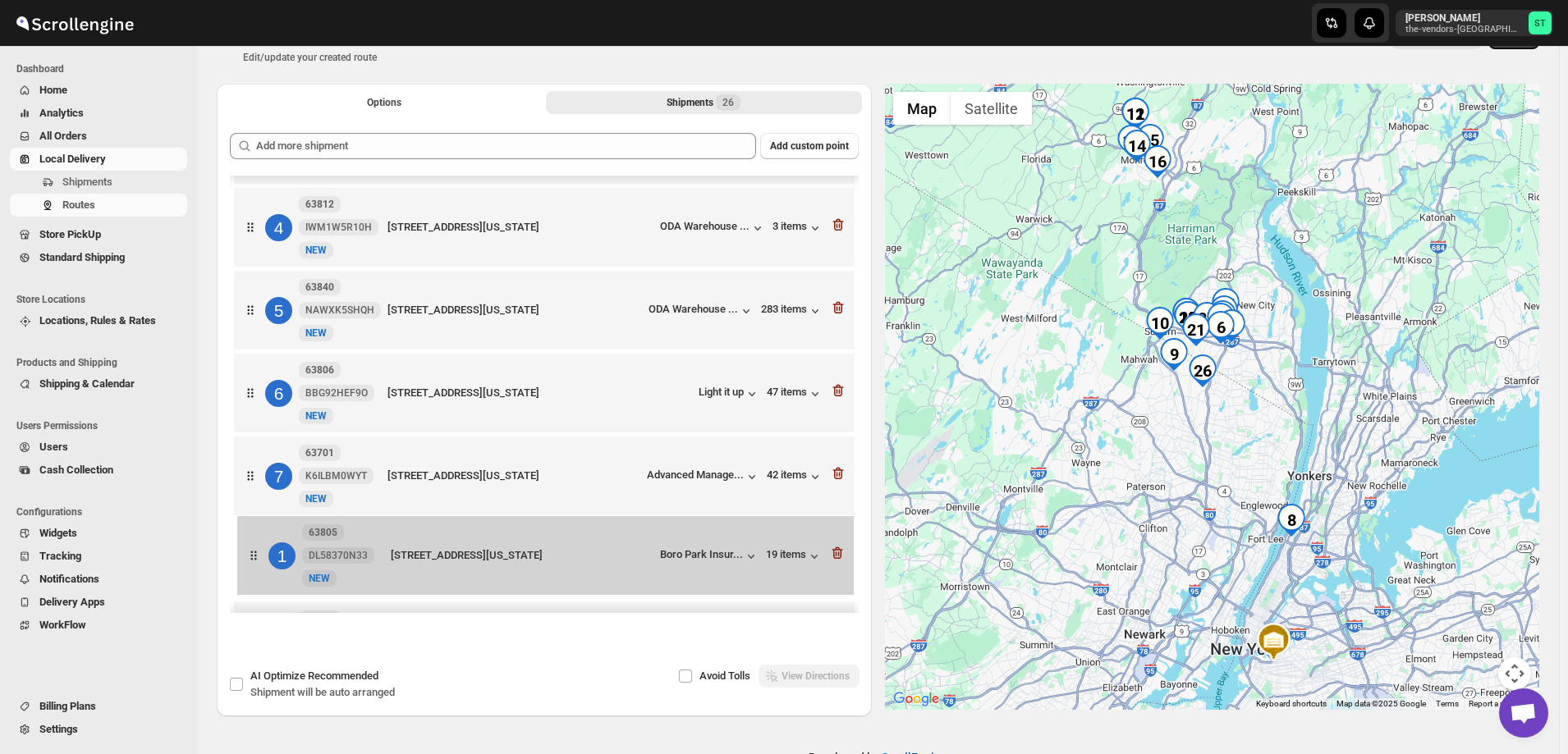
scroll to position [167, 0]
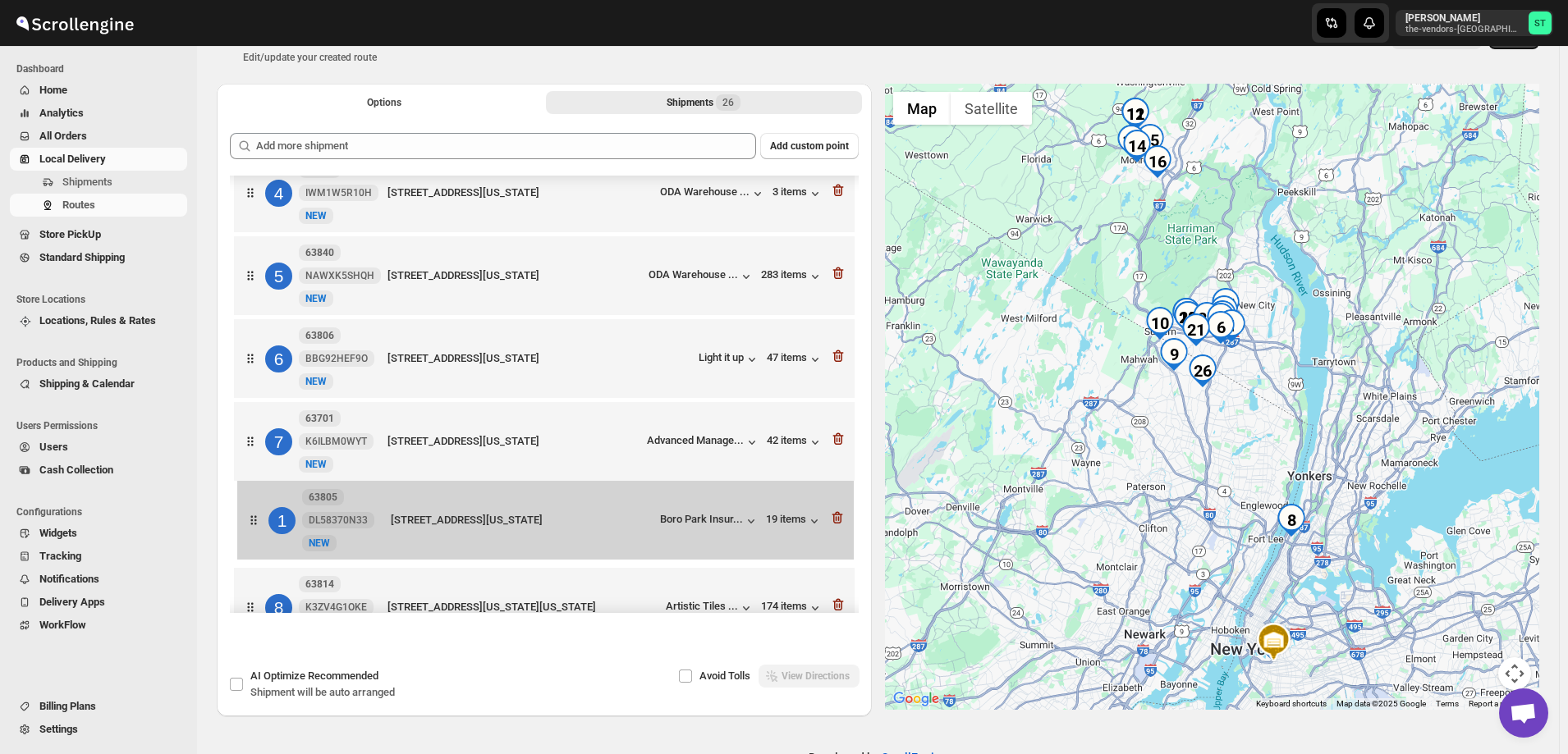
drag, startPoint x: 253, startPoint y: 238, endPoint x: 256, endPoint y: 528, distance: 290.0
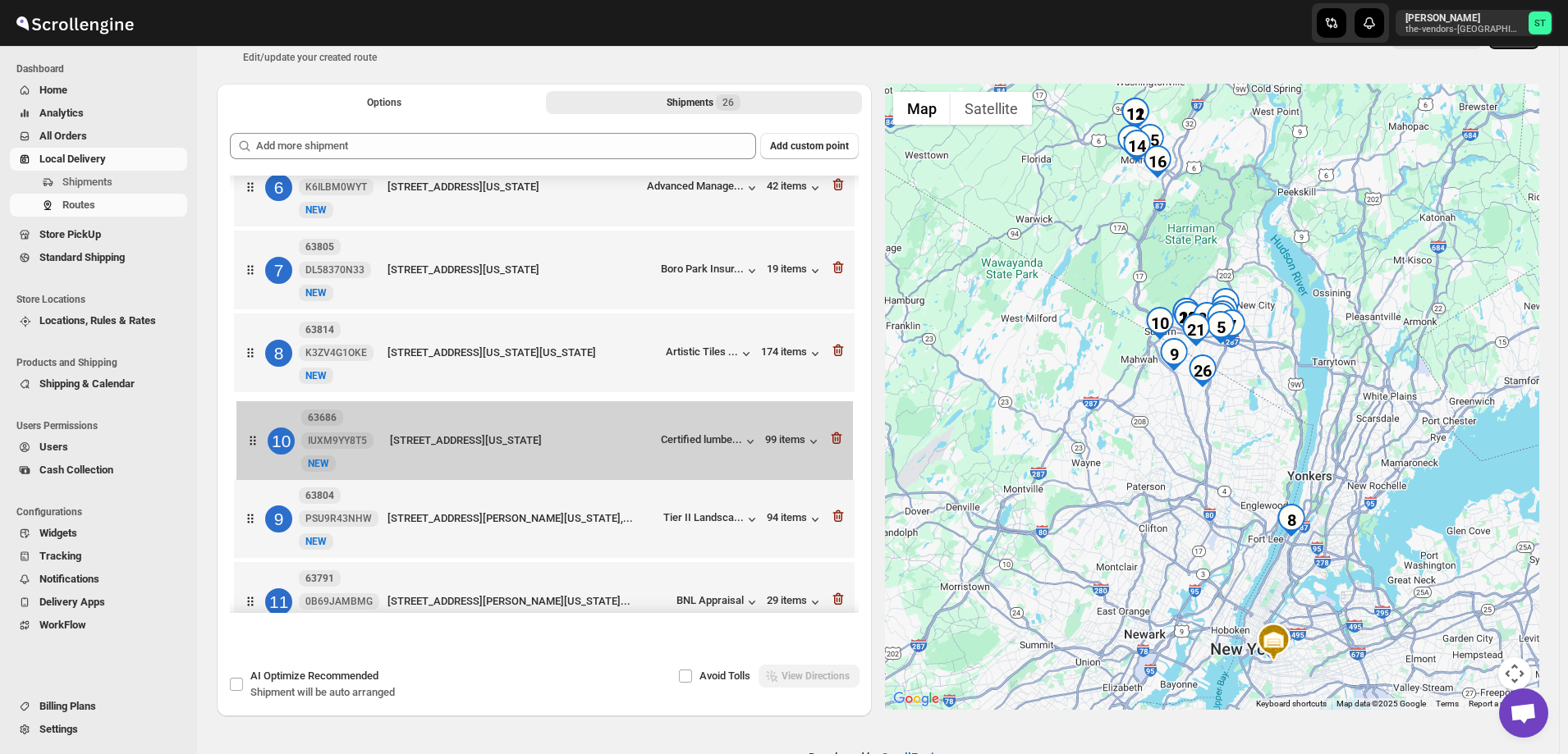
scroll to position [447, 0]
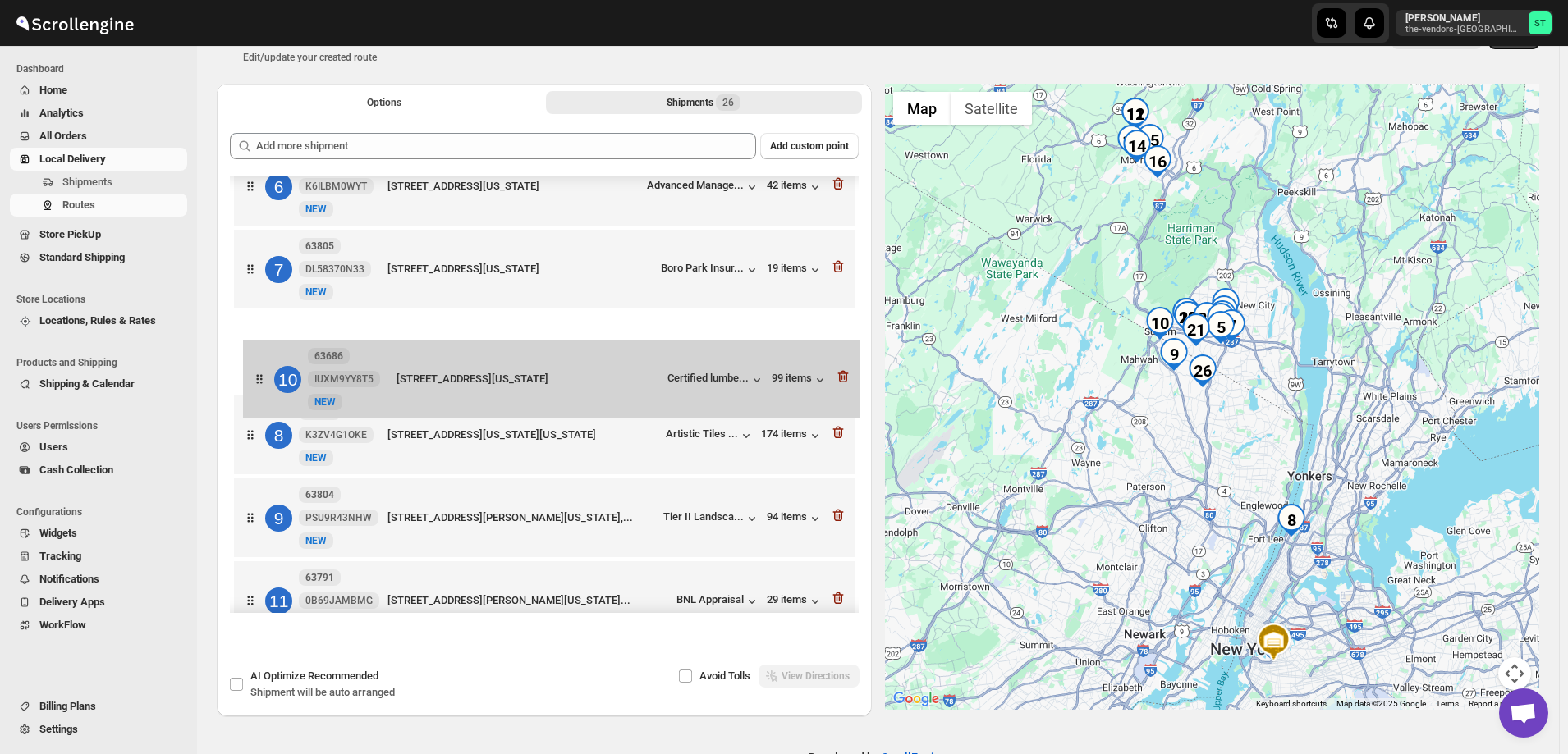
drag, startPoint x: 258, startPoint y: 520, endPoint x: 268, endPoint y: 372, distance: 148.3
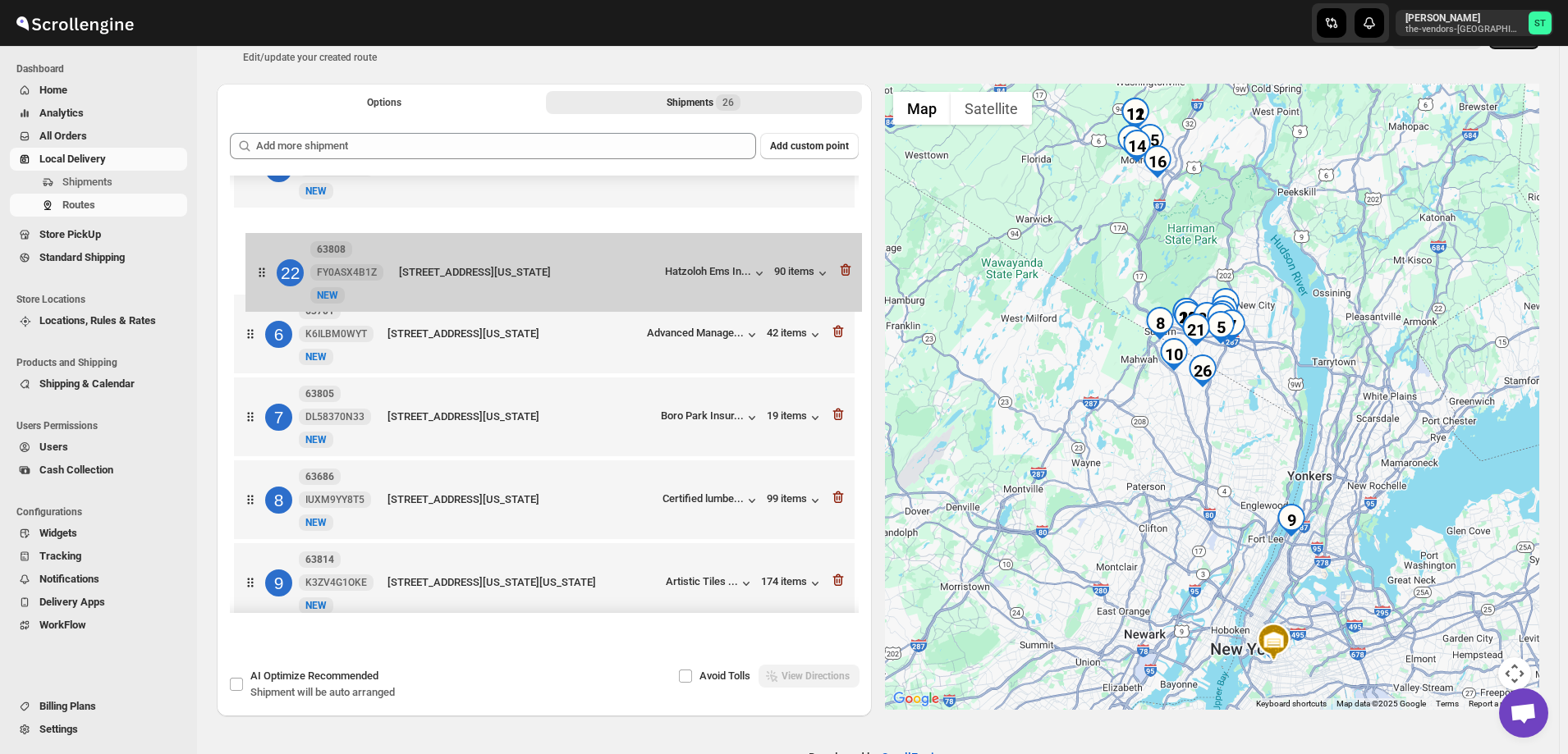
scroll to position [380, 0]
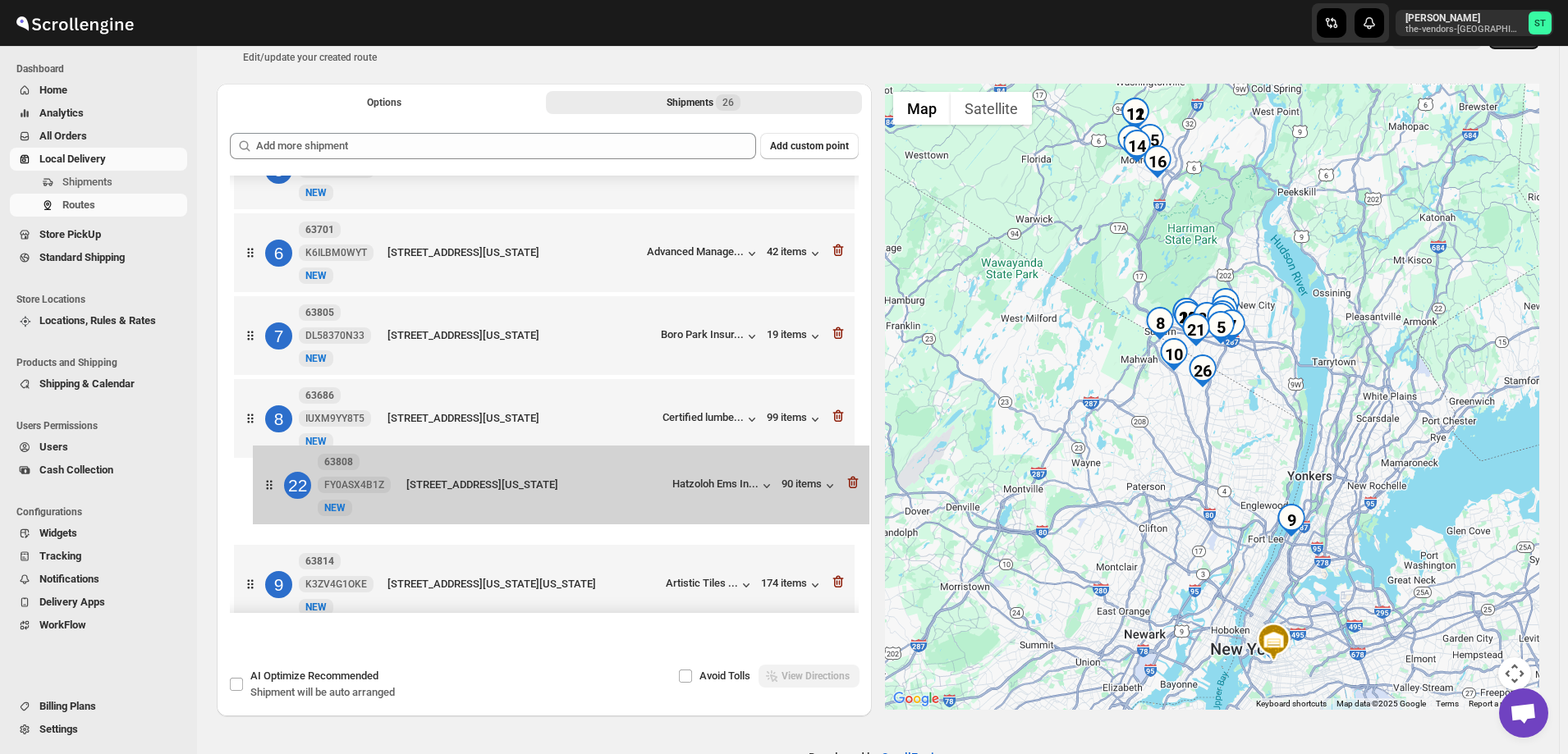
drag, startPoint x: 255, startPoint y: 448, endPoint x: 275, endPoint y: 487, distance: 43.8
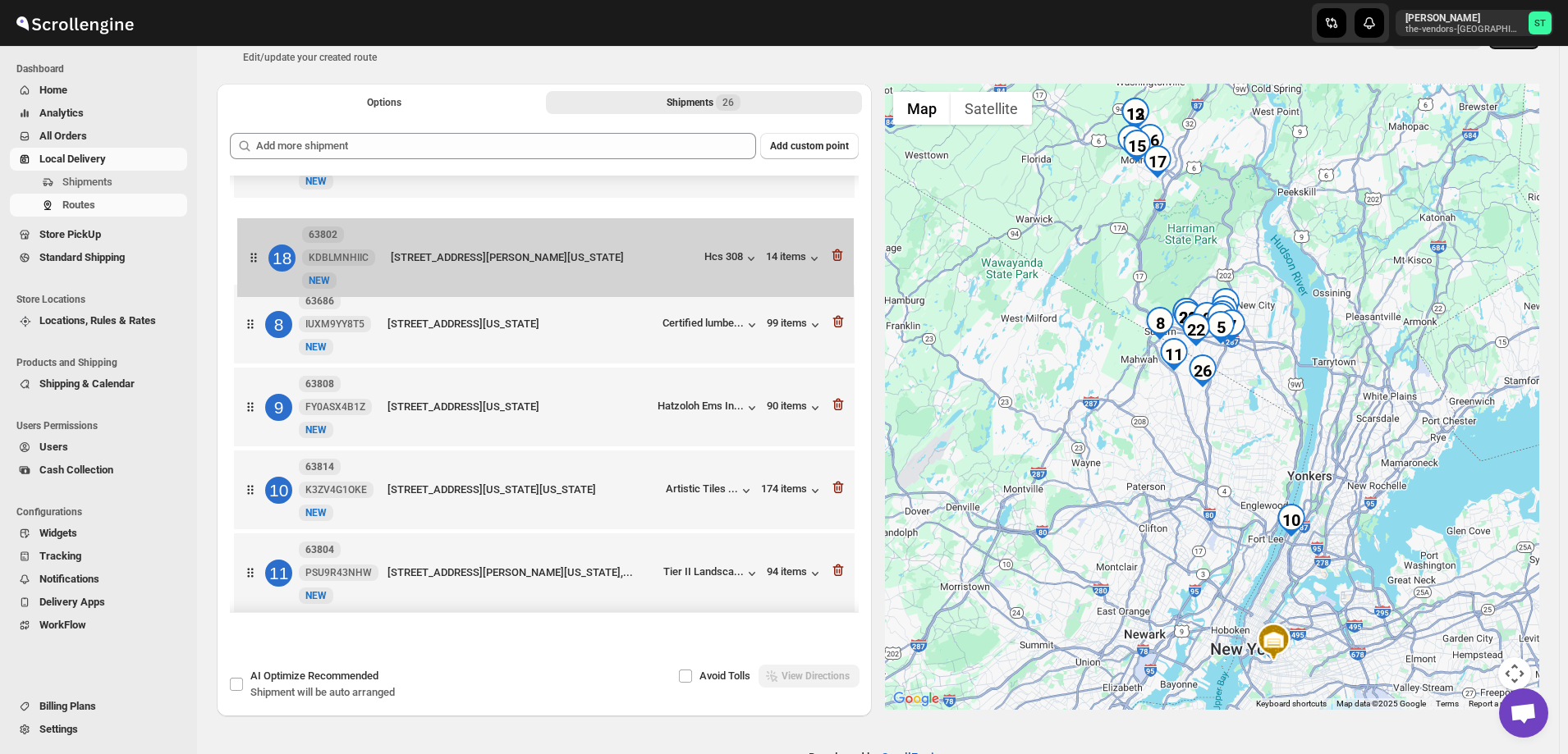
scroll to position [557, 0]
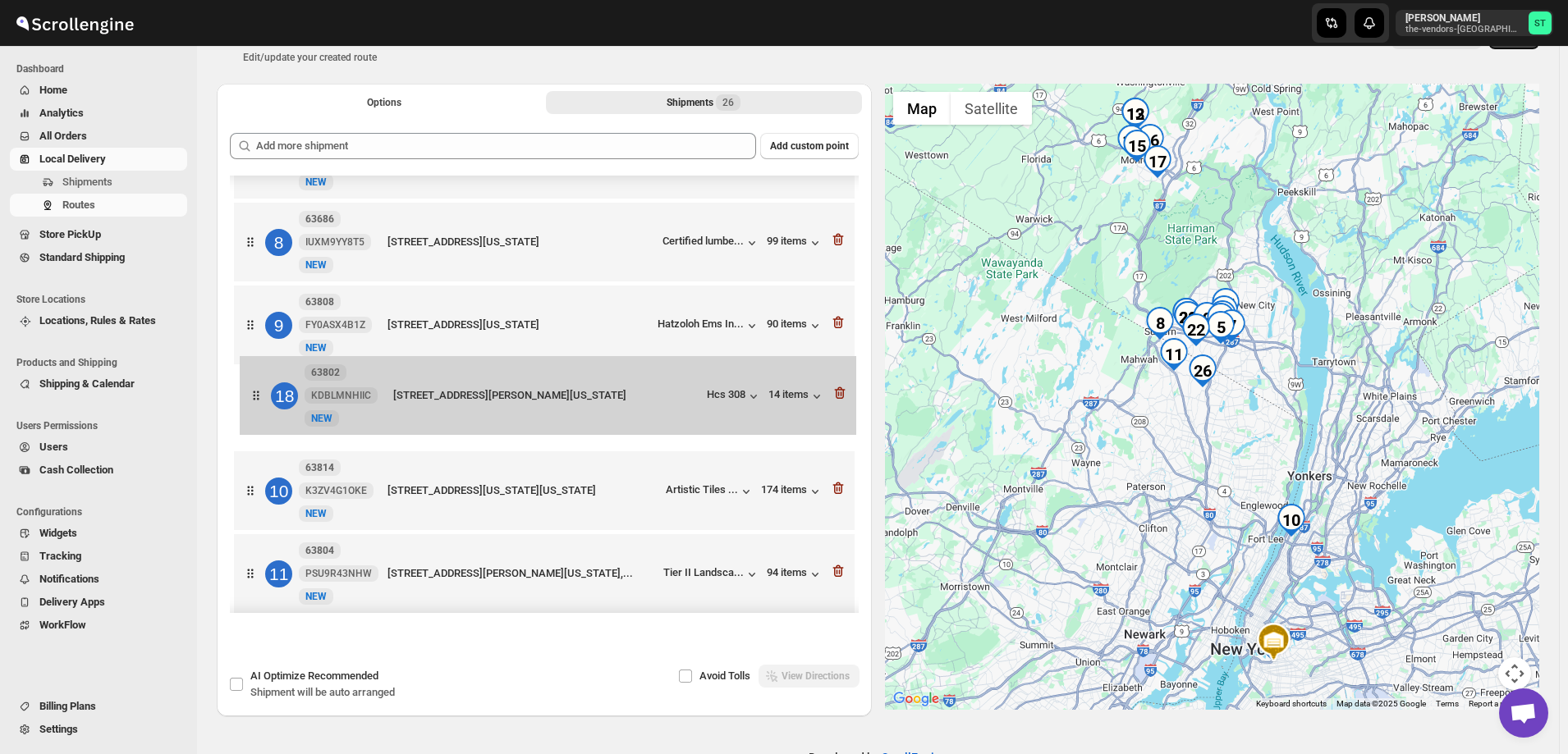
drag, startPoint x: 251, startPoint y: 431, endPoint x: 477, endPoint y: 452, distance: 227.0
click at [261, 396] on div "1 63810 K2W6N30FDR New [GEOGRAPHIC_DATA][STREET_ADDRESS][US_STATE] 25 items 2 6…" at bounding box center [544, 700] width 629 height 2163
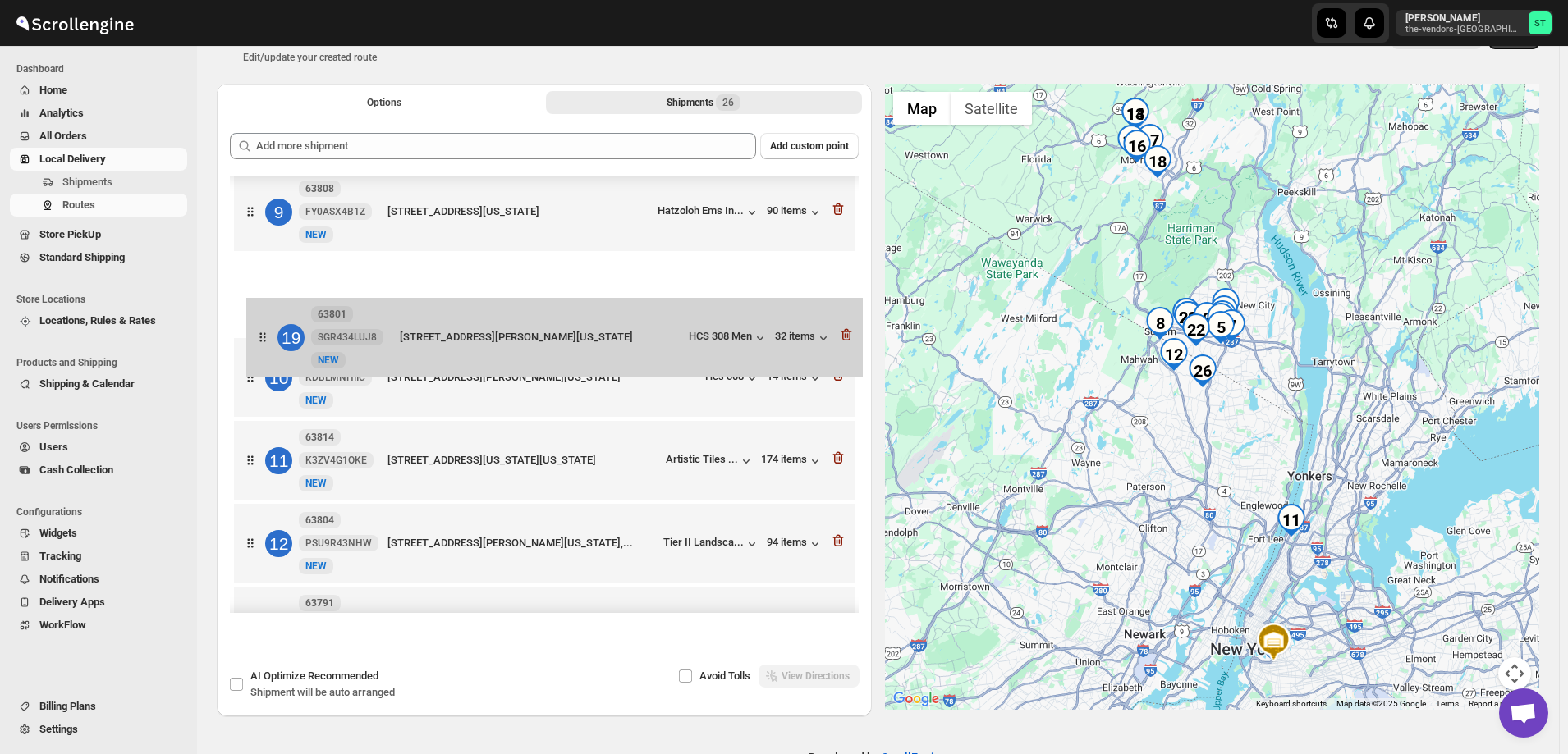
scroll to position [667, 0]
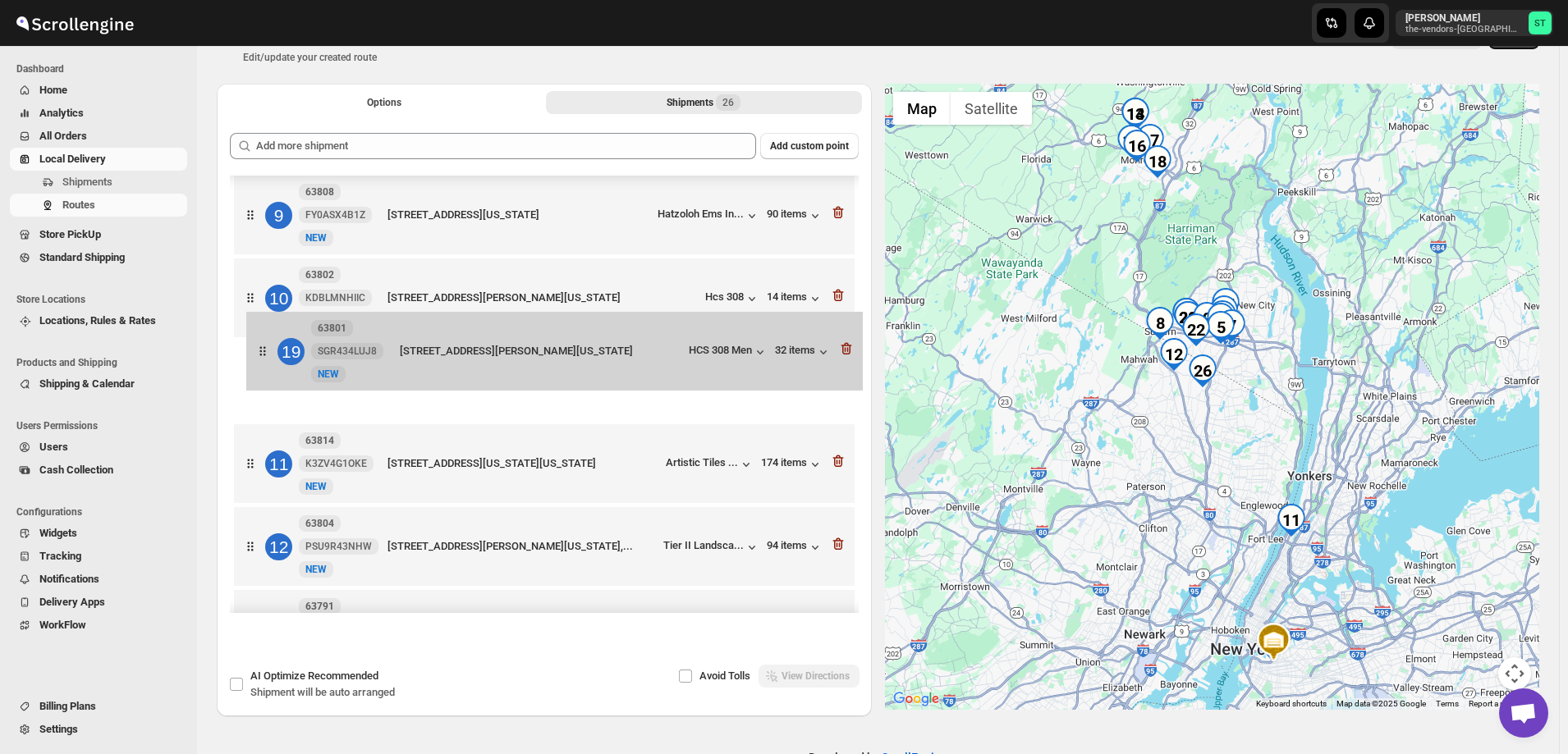
drag, startPoint x: 254, startPoint y: 415, endPoint x: 268, endPoint y: 347, distance: 69.4
click at [268, 347] on div "1 63810 K2W6N30FDR New [GEOGRAPHIC_DATA][STREET_ADDRESS][US_STATE] 25 items 2 6…" at bounding box center [544, 589] width 629 height 2163
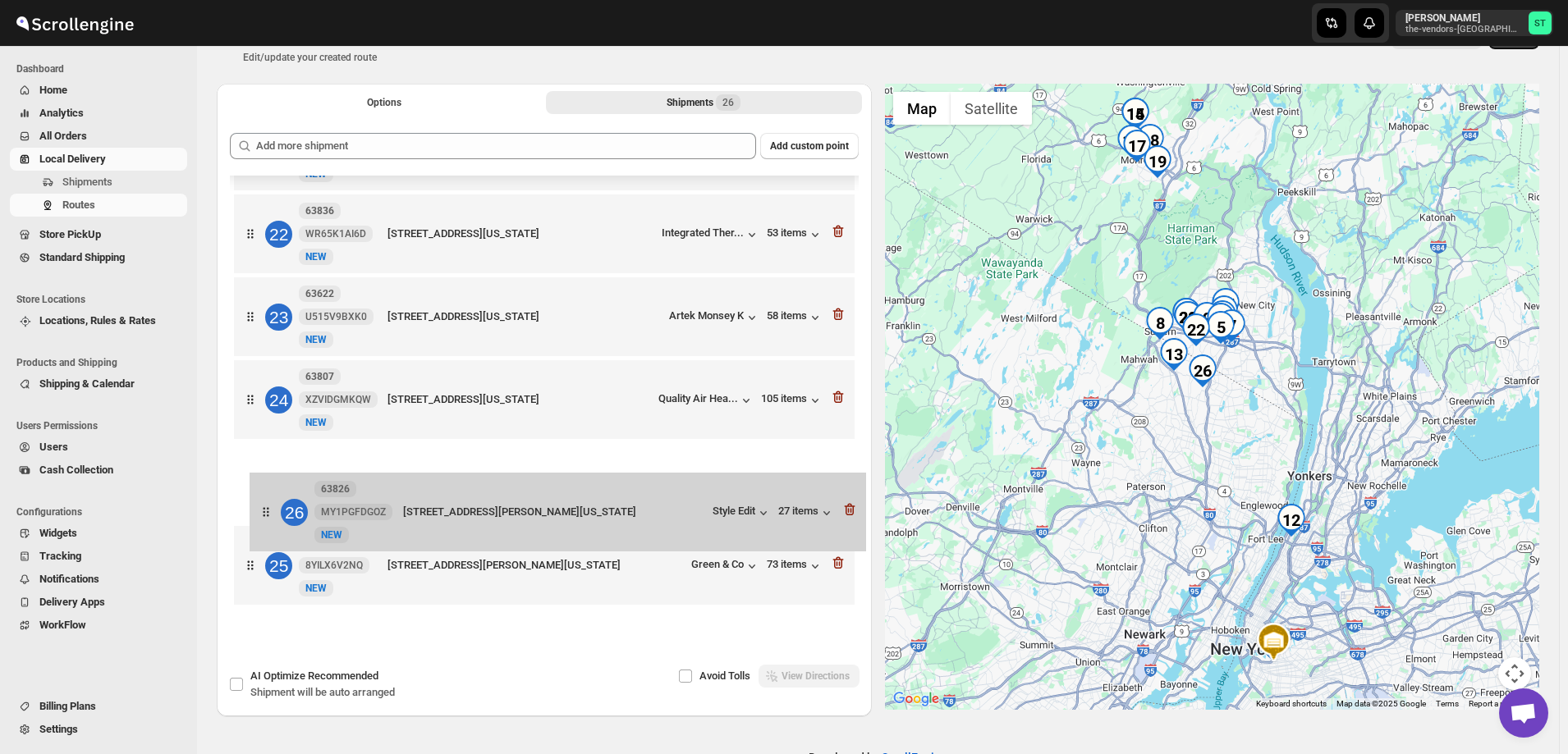
scroll to position [40, 0]
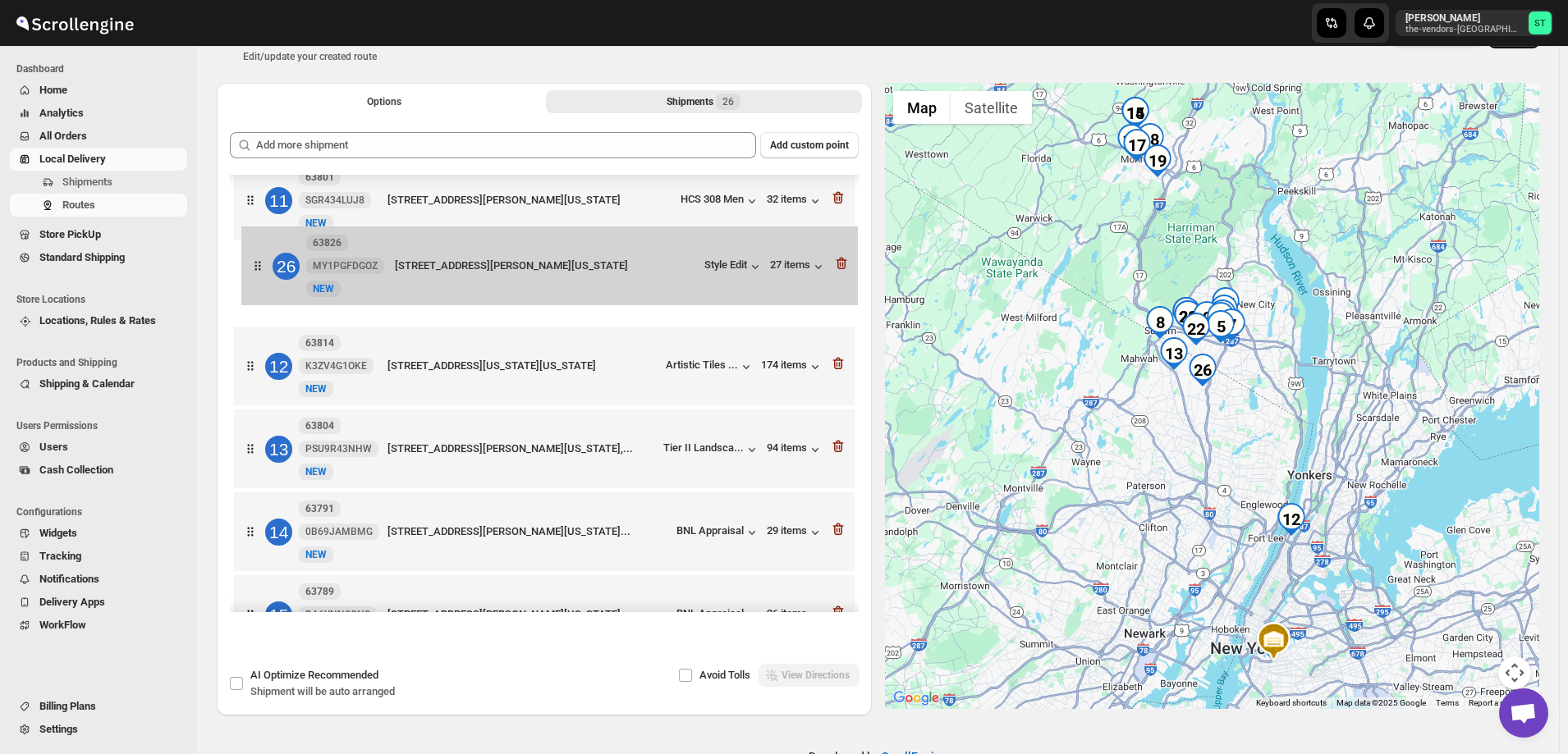
drag, startPoint x: 266, startPoint y: 513, endPoint x: 246, endPoint y: 289, distance: 224.9
click at [256, 269] on div "1 63810 K2W6N30FDR New [GEOGRAPHIC_DATA][STREET_ADDRESS][US_STATE] 25 items 2 6…" at bounding box center [544, 409] width 629 height 2163
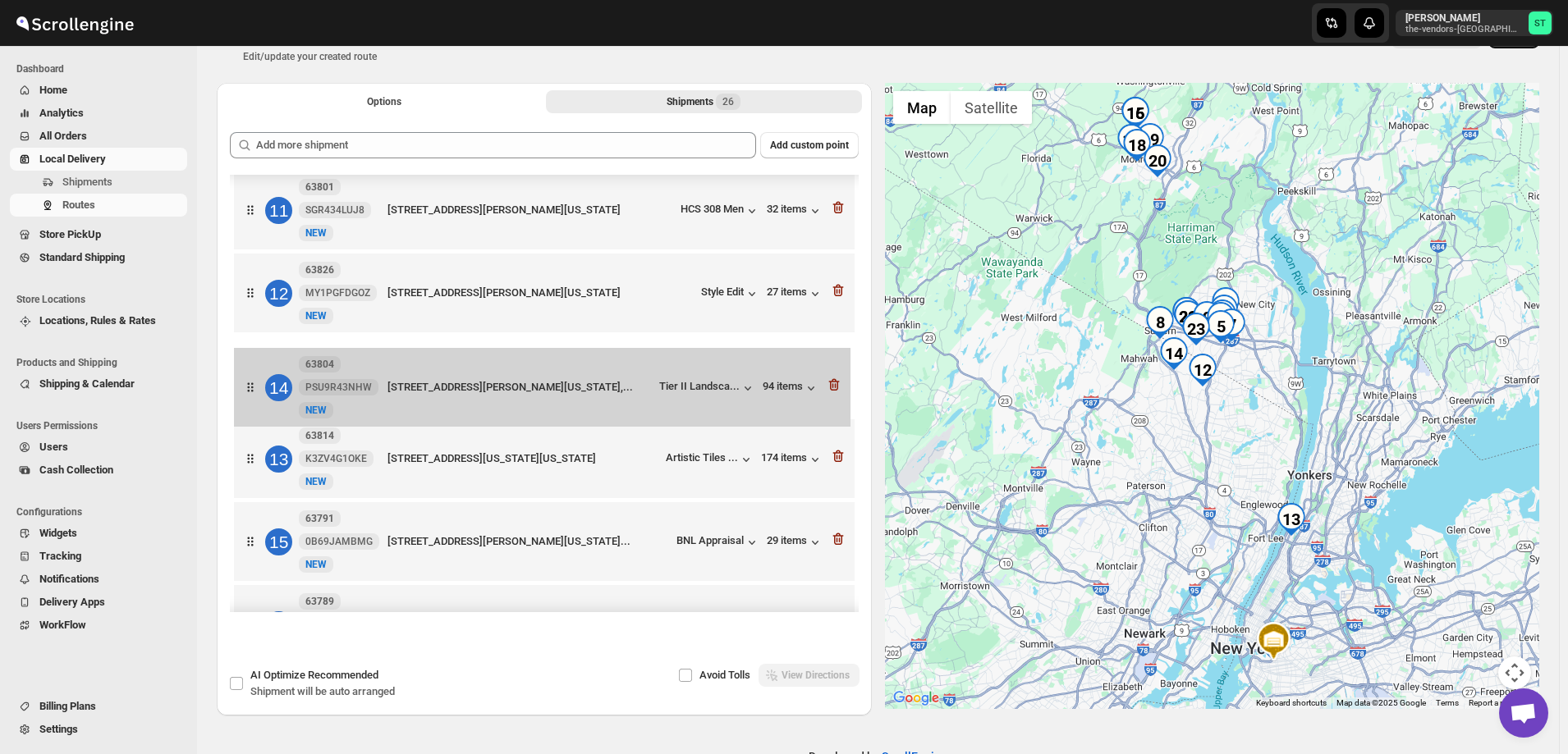
drag, startPoint x: 257, startPoint y: 466, endPoint x: 257, endPoint y: 391, distance: 75.0
click at [257, 391] on div "1 63810 K2W6N30FDR New [GEOGRAPHIC_DATA][STREET_ADDRESS][US_STATE] 25 items 2 6…" at bounding box center [544, 419] width 629 height 2163
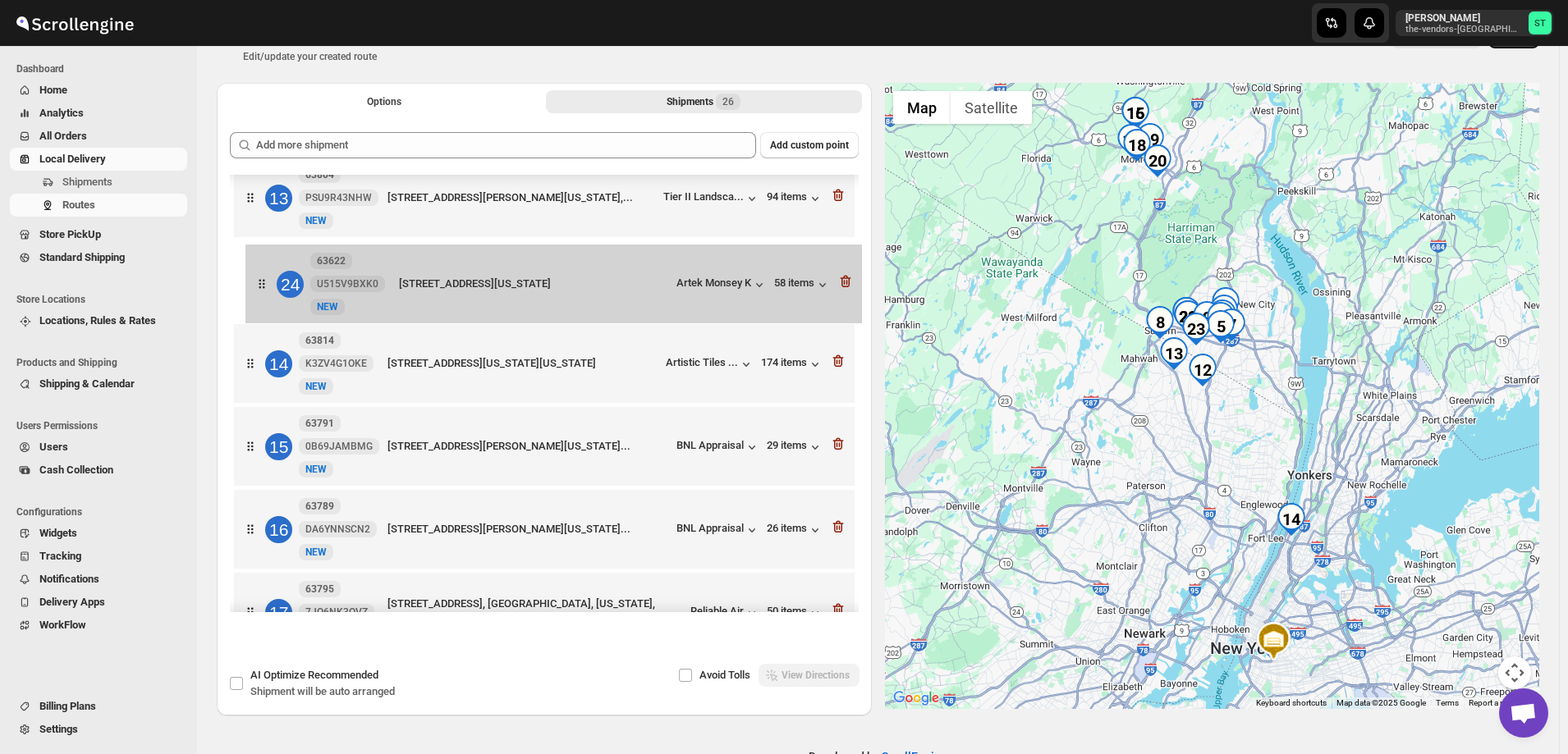
scroll to position [1010, 0]
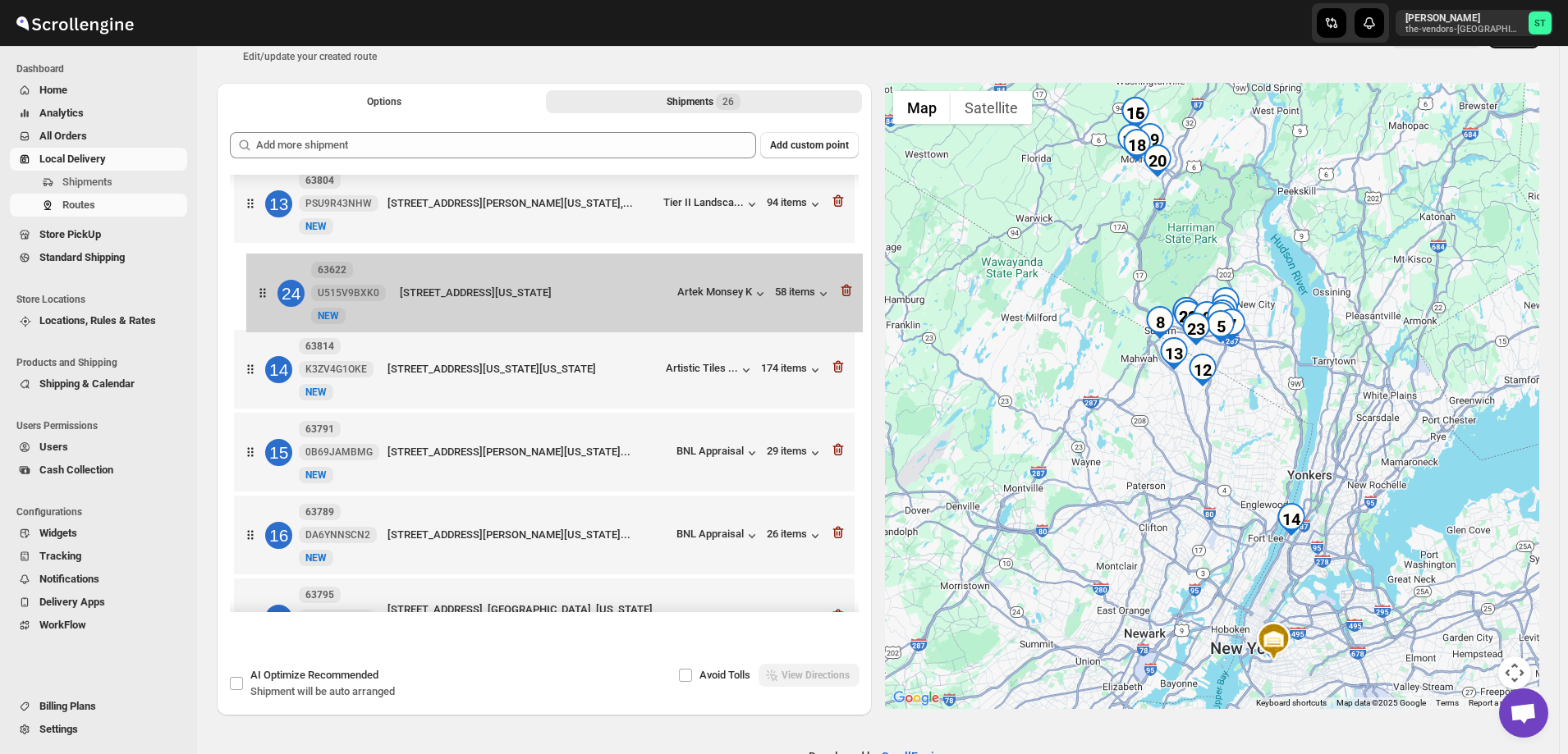
drag, startPoint x: 251, startPoint y: 546, endPoint x: 263, endPoint y: 282, distance: 264.3
click at [263, 282] on div "1 63810 K2W6N30FDR New [GEOGRAPHIC_DATA][STREET_ADDRESS][US_STATE] 25 items 2 6…" at bounding box center [544, 246] width 629 height 2163
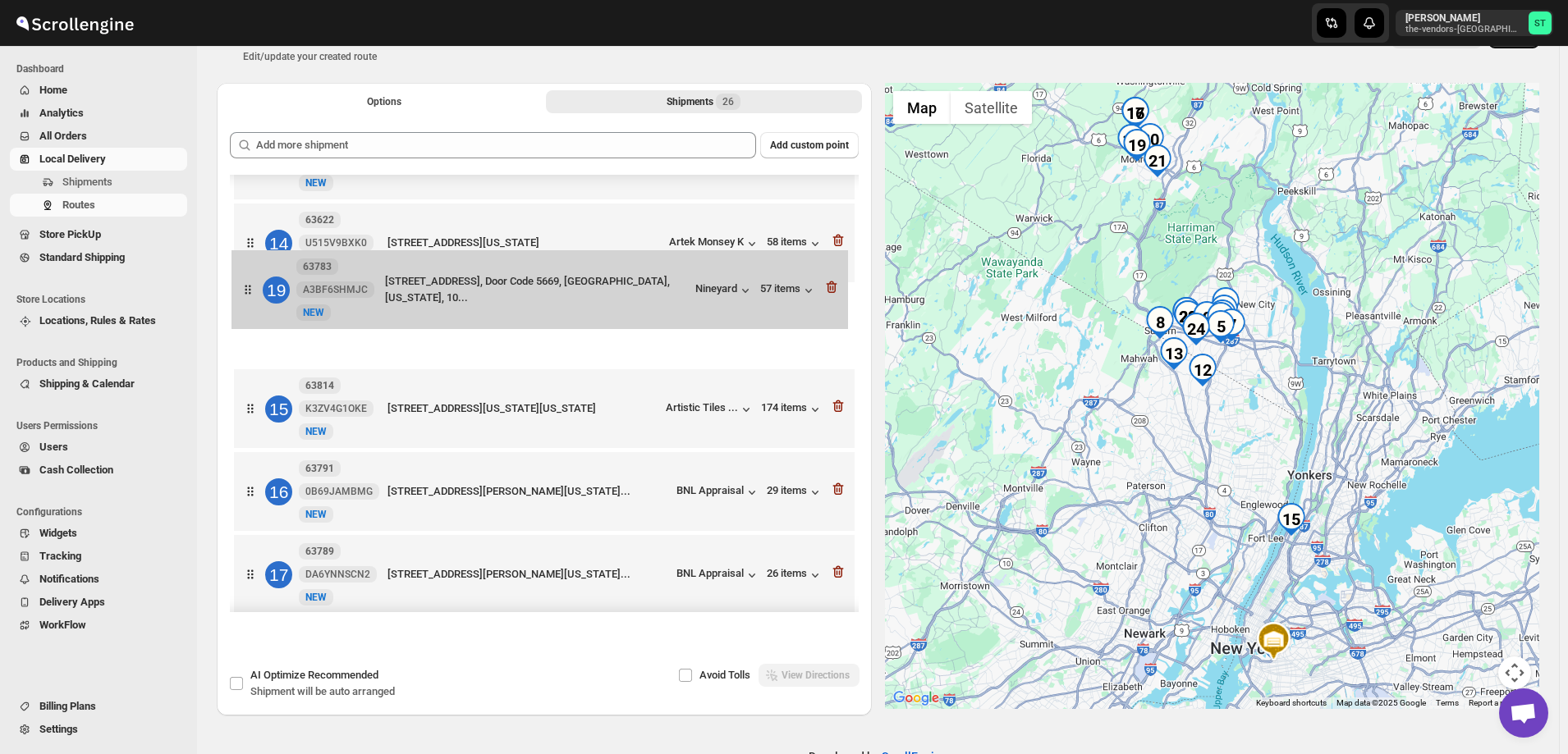
scroll to position [1050, 0]
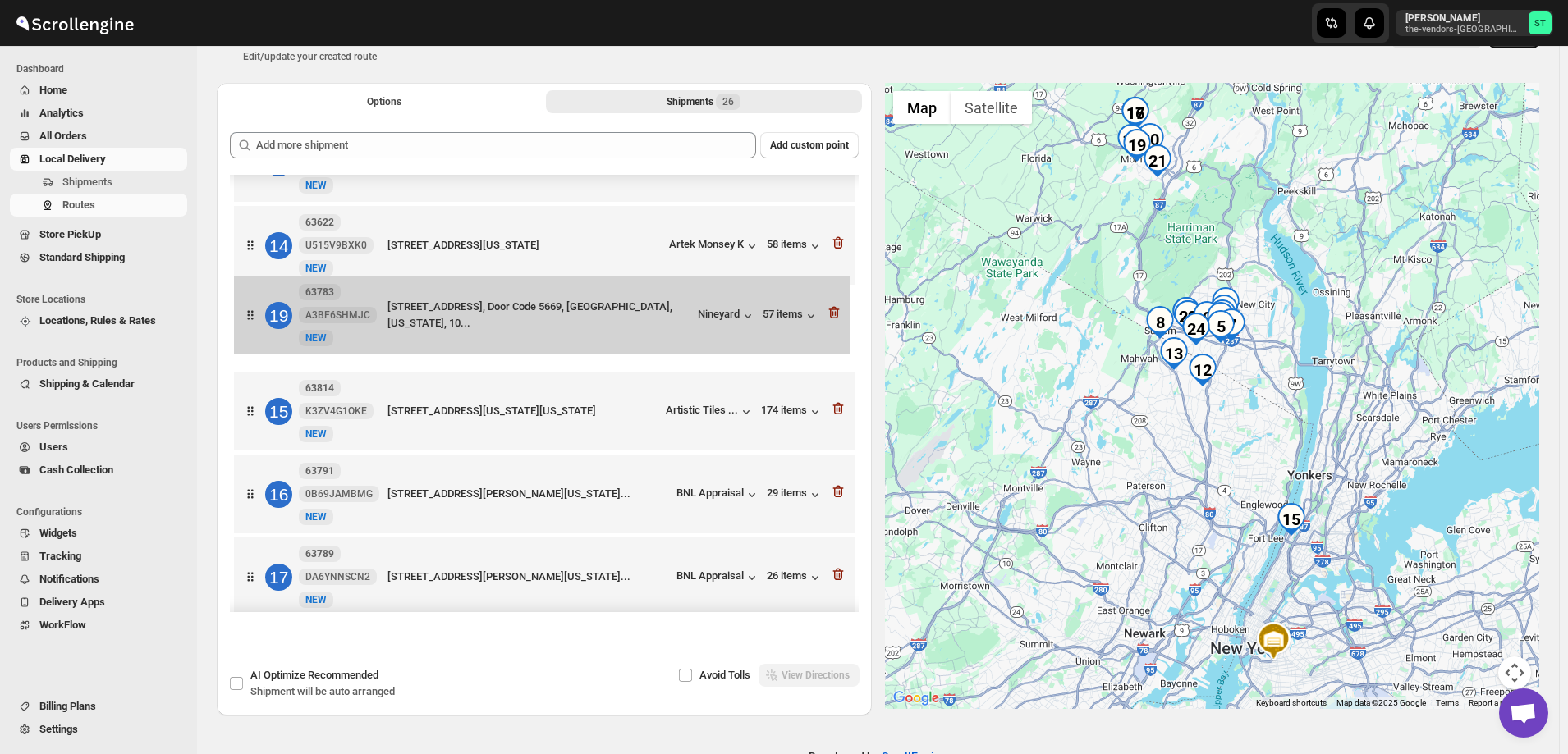
drag, startPoint x: 249, startPoint y: 462, endPoint x: 250, endPoint y: 315, distance: 147.0
click at [250, 315] on div "1 63810 K2W6N30FDR New [GEOGRAPHIC_DATA][STREET_ADDRESS][US_STATE] 25 items 2 6…" at bounding box center [544, 205] width 629 height 2163
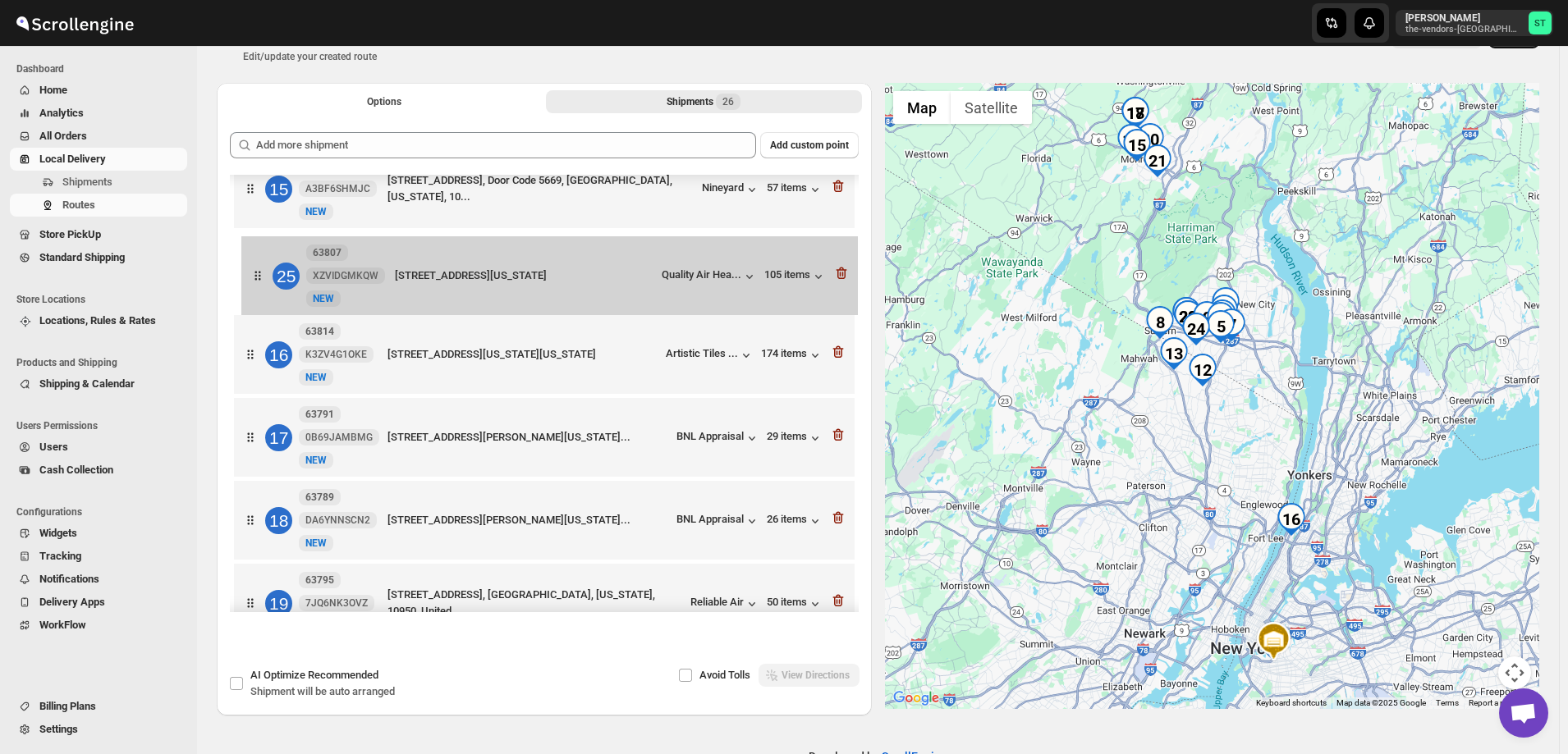
scroll to position [1185, 0]
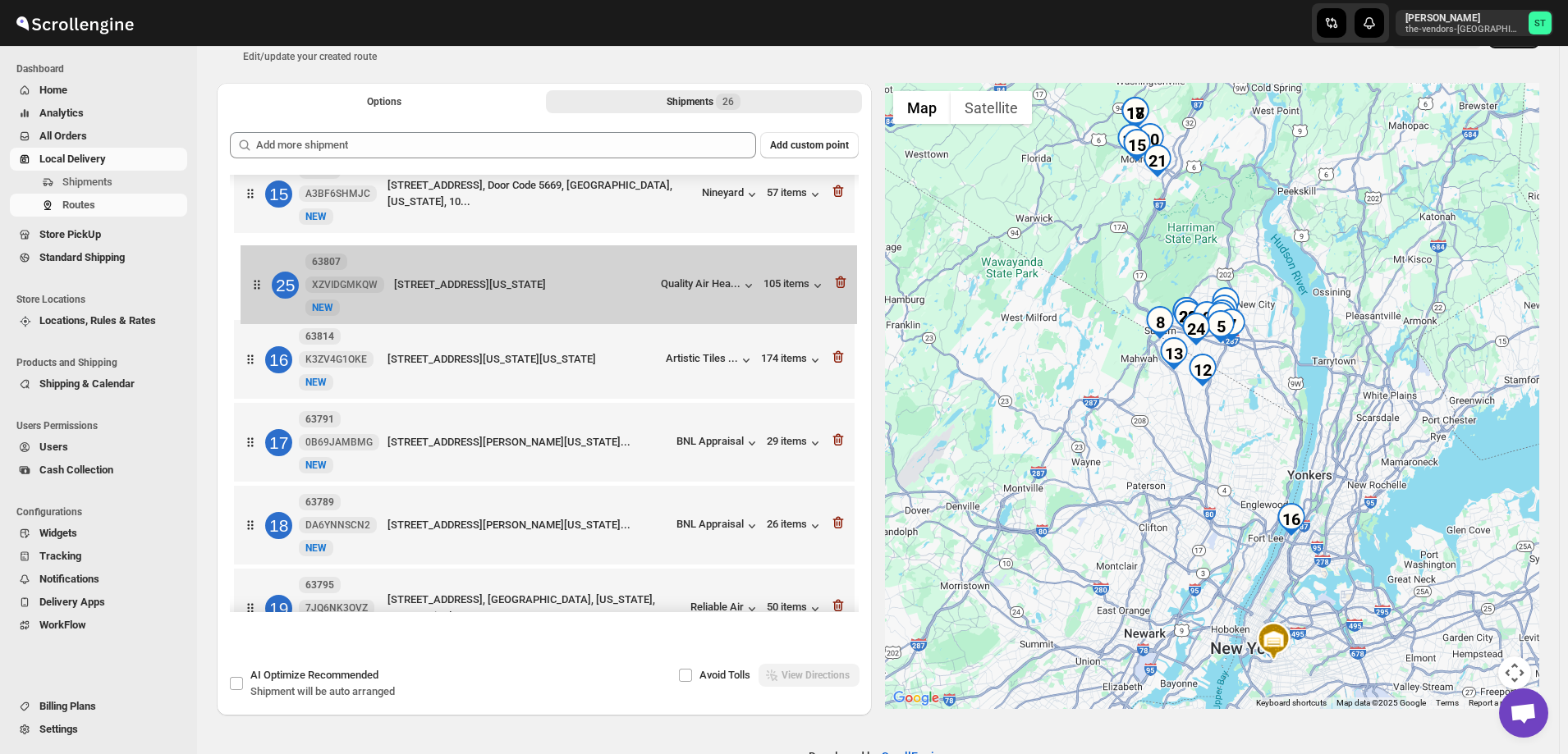
drag, startPoint x: 259, startPoint y: 421, endPoint x: 265, endPoint y: 288, distance: 133.1
click at [265, 288] on div "1 63810 K2W6N30FDR New [GEOGRAPHIC_DATA][STREET_ADDRESS][US_STATE] 25 items 2 6…" at bounding box center [544, 71] width 629 height 2163
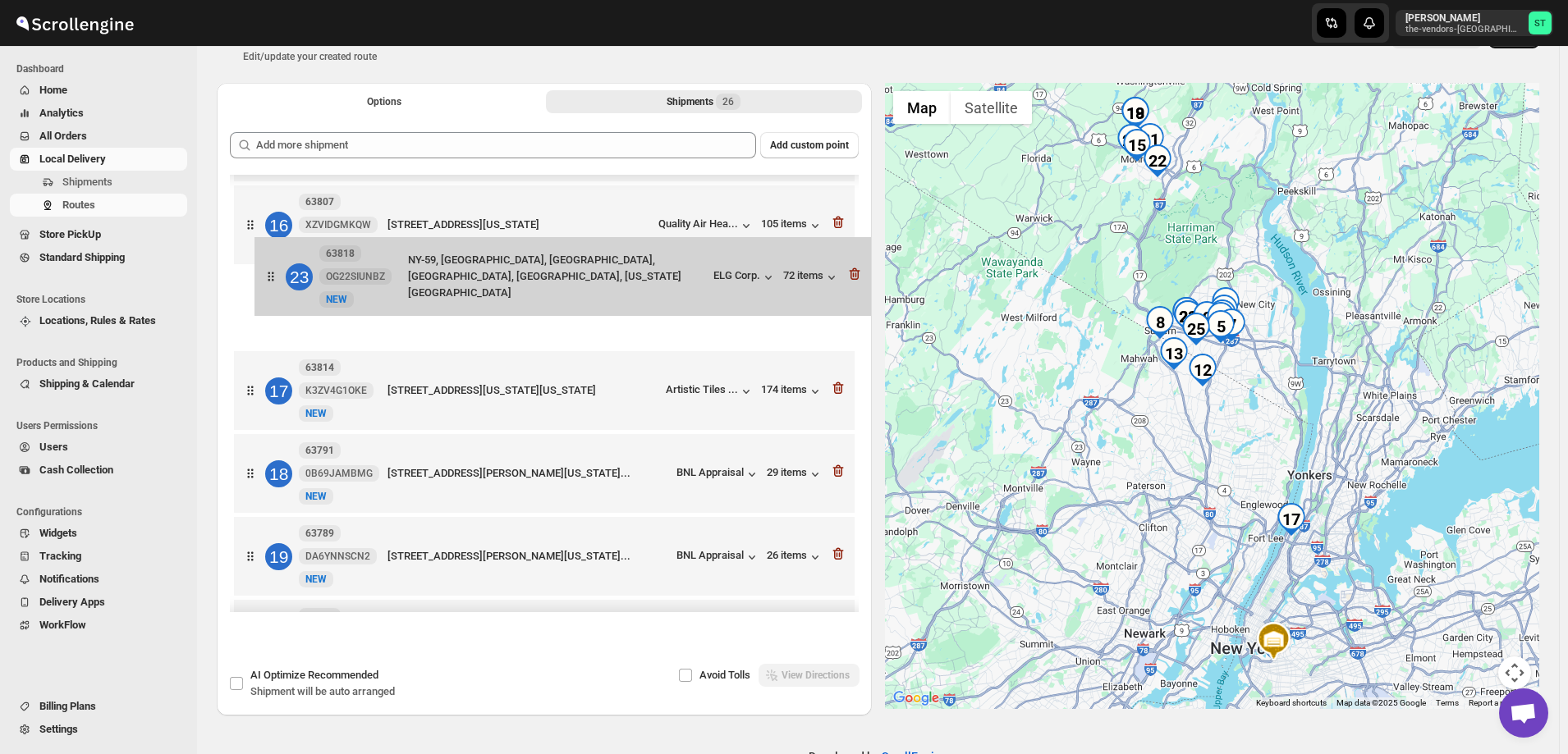
scroll to position [1234, 0]
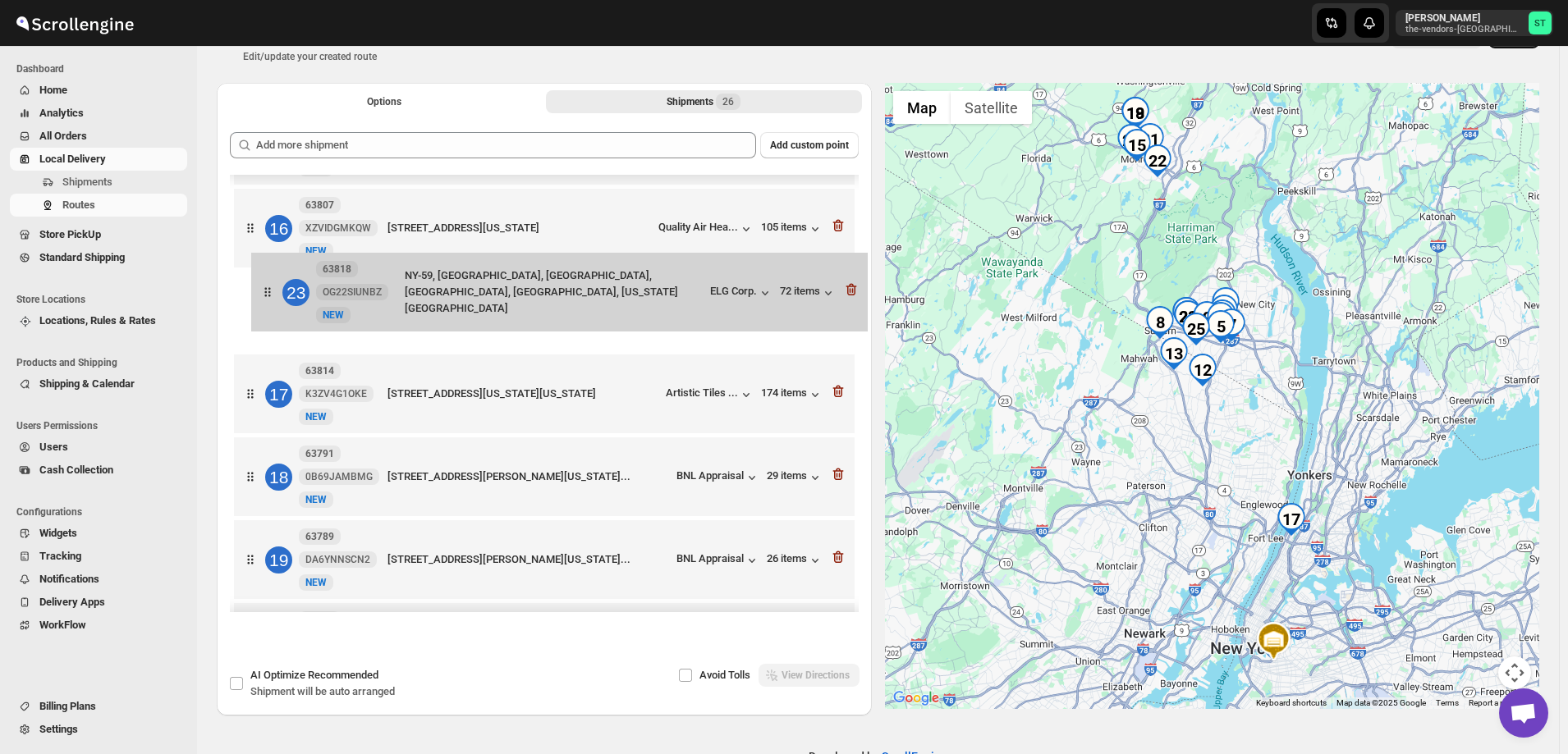
drag, startPoint x: 252, startPoint y: 559, endPoint x: 275, endPoint y: 283, distance: 277.0
click at [275, 283] on div "1 63810 K2W6N30FDR New [GEOGRAPHIC_DATA][STREET_ADDRESS][US_STATE] 25 items 2 6…" at bounding box center [544, 22] width 629 height 2163
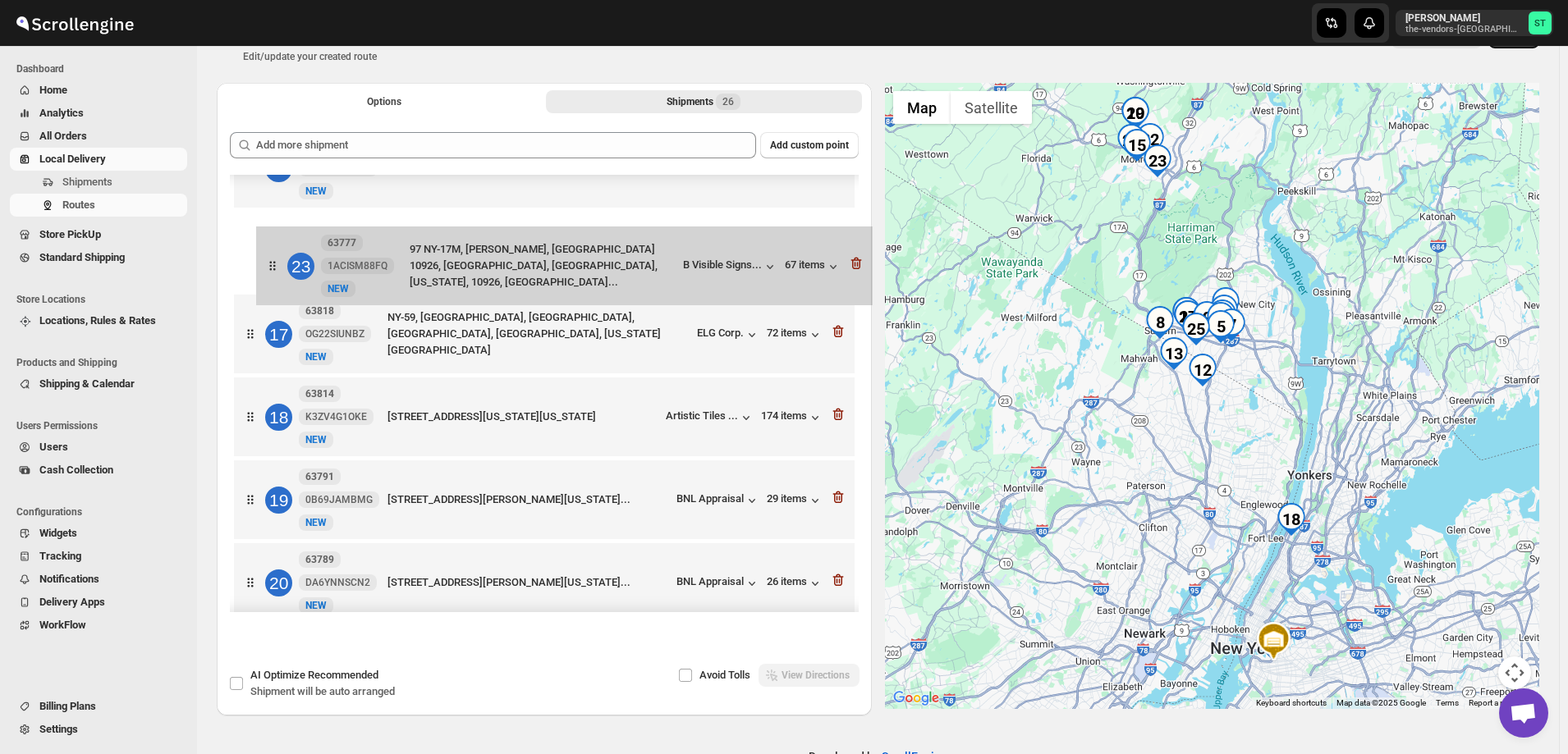
scroll to position [1289, 0]
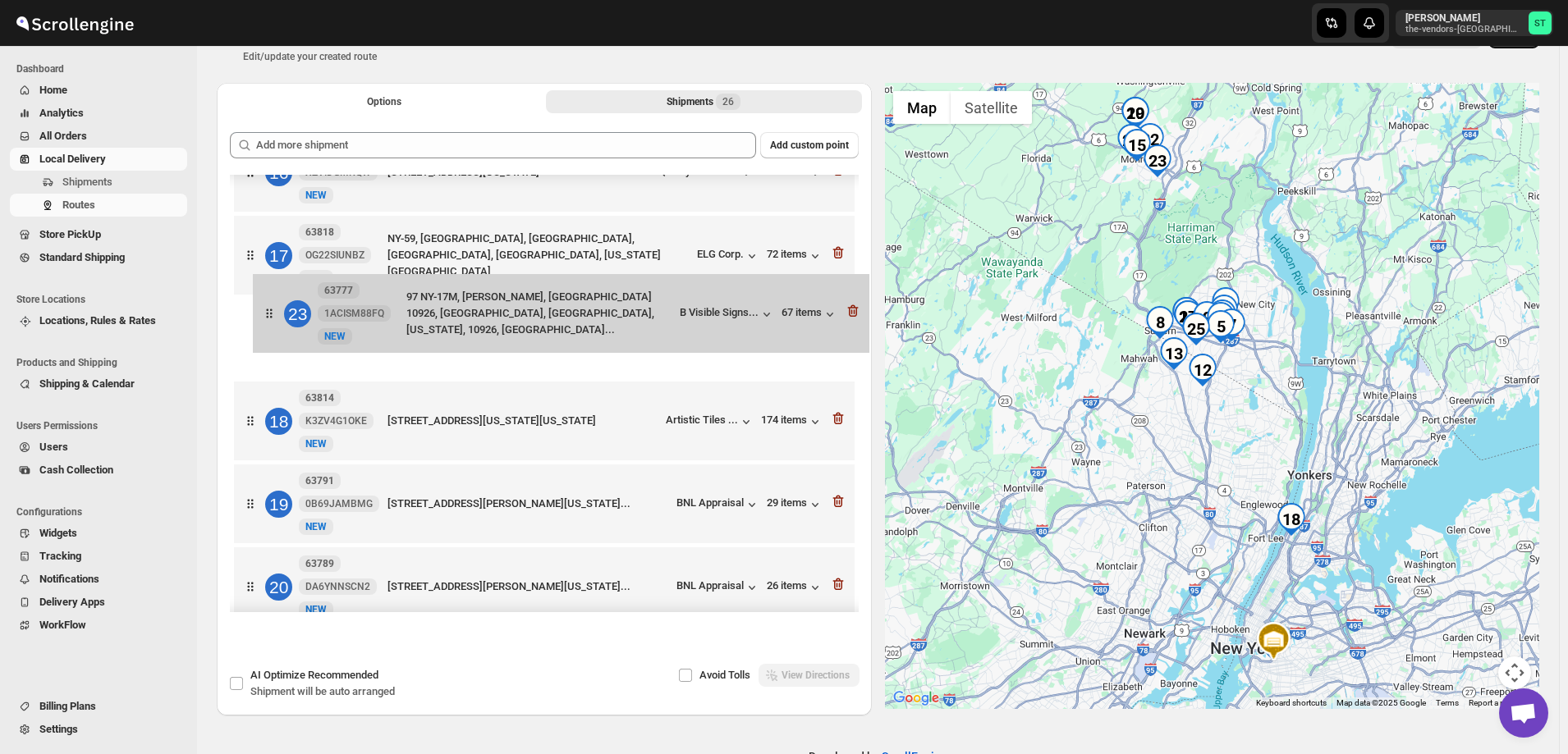
drag, startPoint x: 251, startPoint y: 566, endPoint x: 270, endPoint y: 310, distance: 256.7
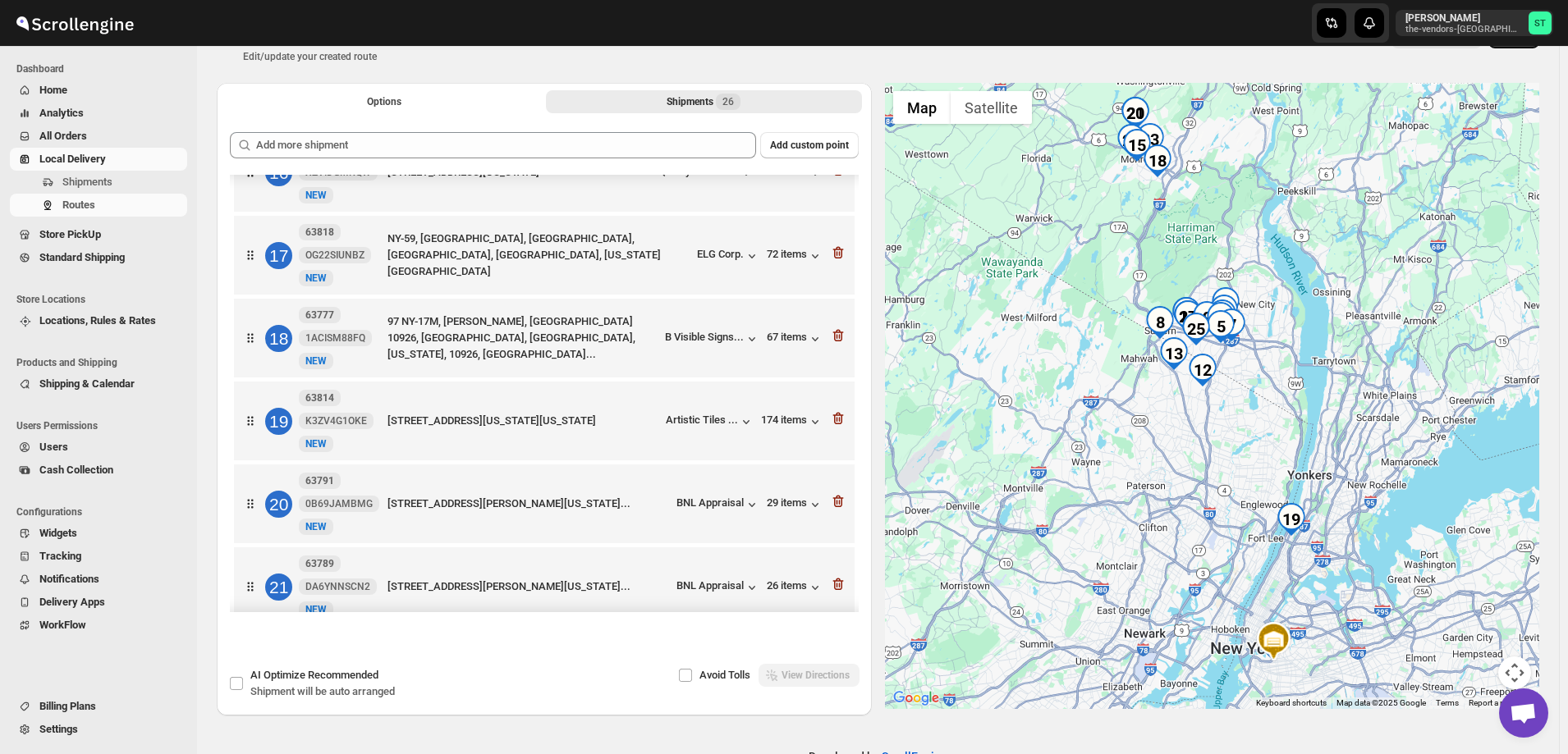
scroll to position [1290, 0]
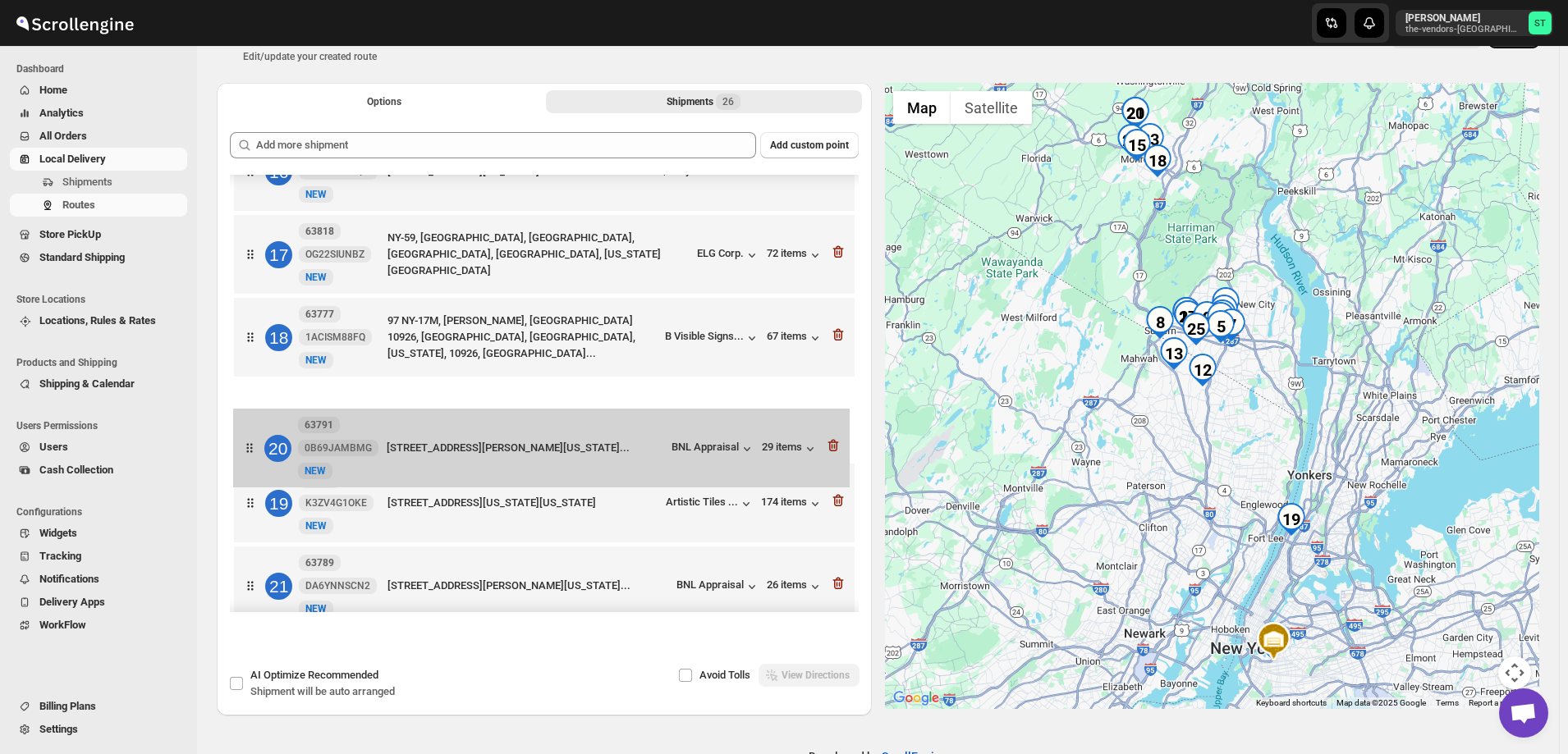
drag, startPoint x: 256, startPoint y: 513, endPoint x: 255, endPoint y: 447, distance: 66.0
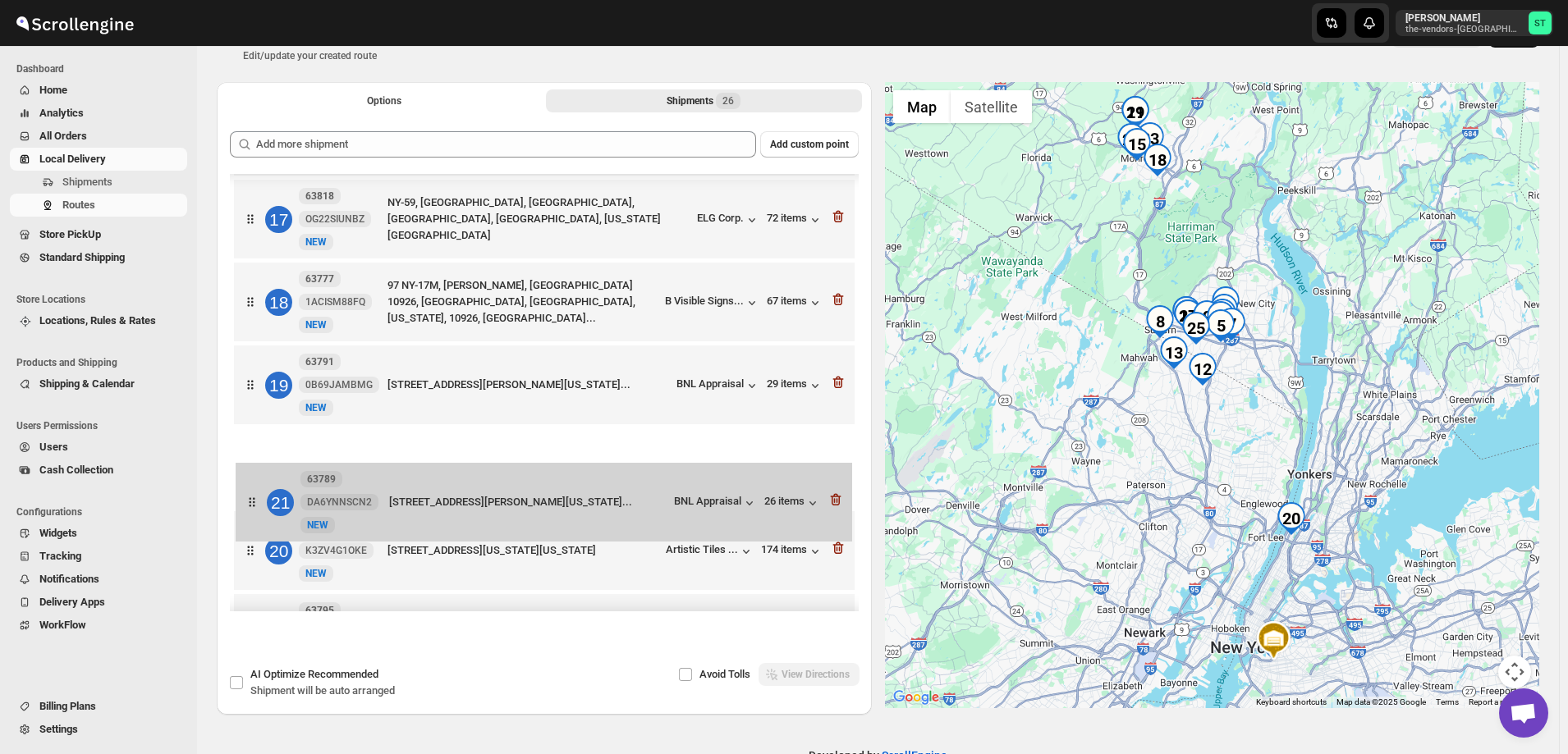
scroll to position [1329, 0]
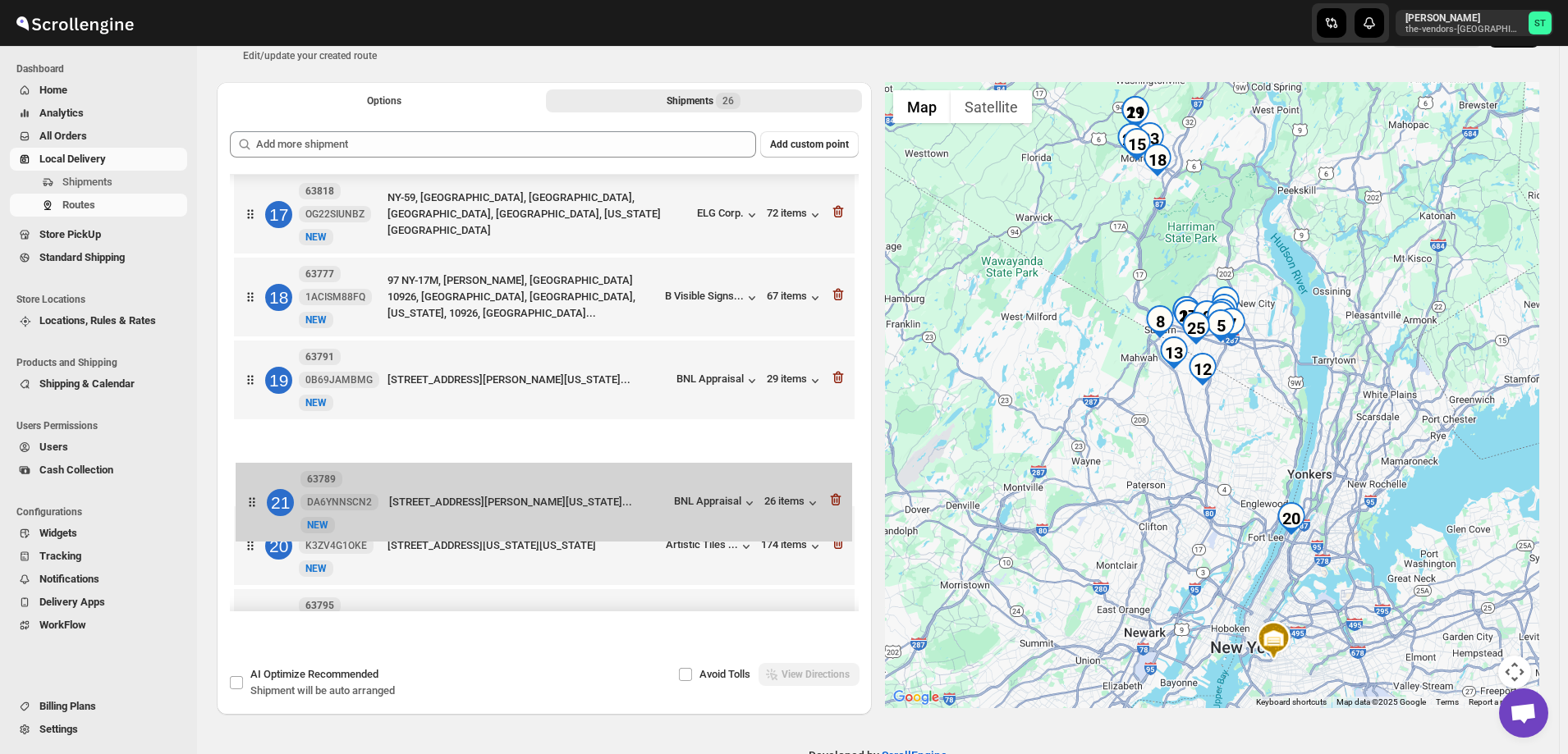
drag, startPoint x: 249, startPoint y: 542, endPoint x: 251, endPoint y: 486, distance: 56.0
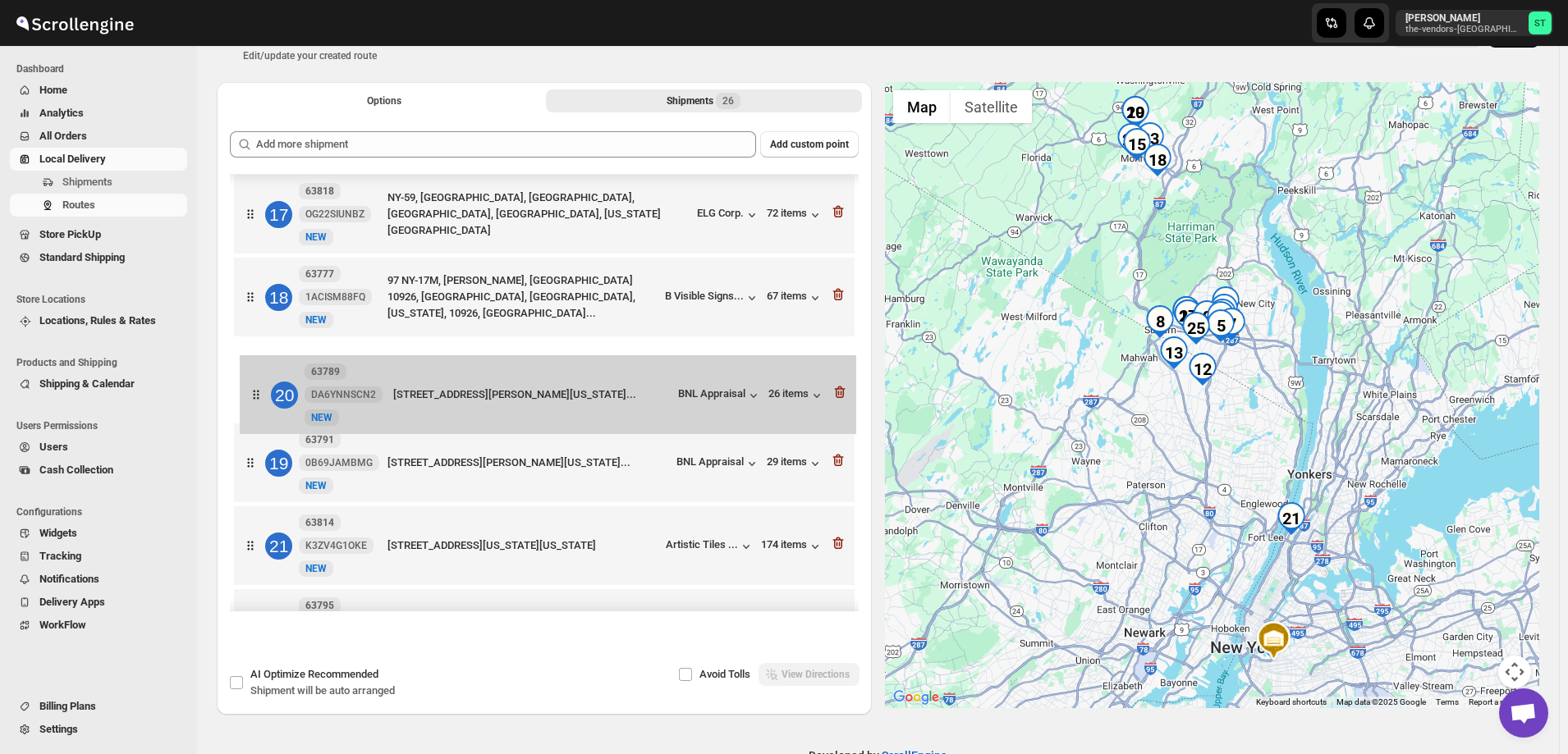
drag, startPoint x: 247, startPoint y: 466, endPoint x: 252, endPoint y: 393, distance: 73.2
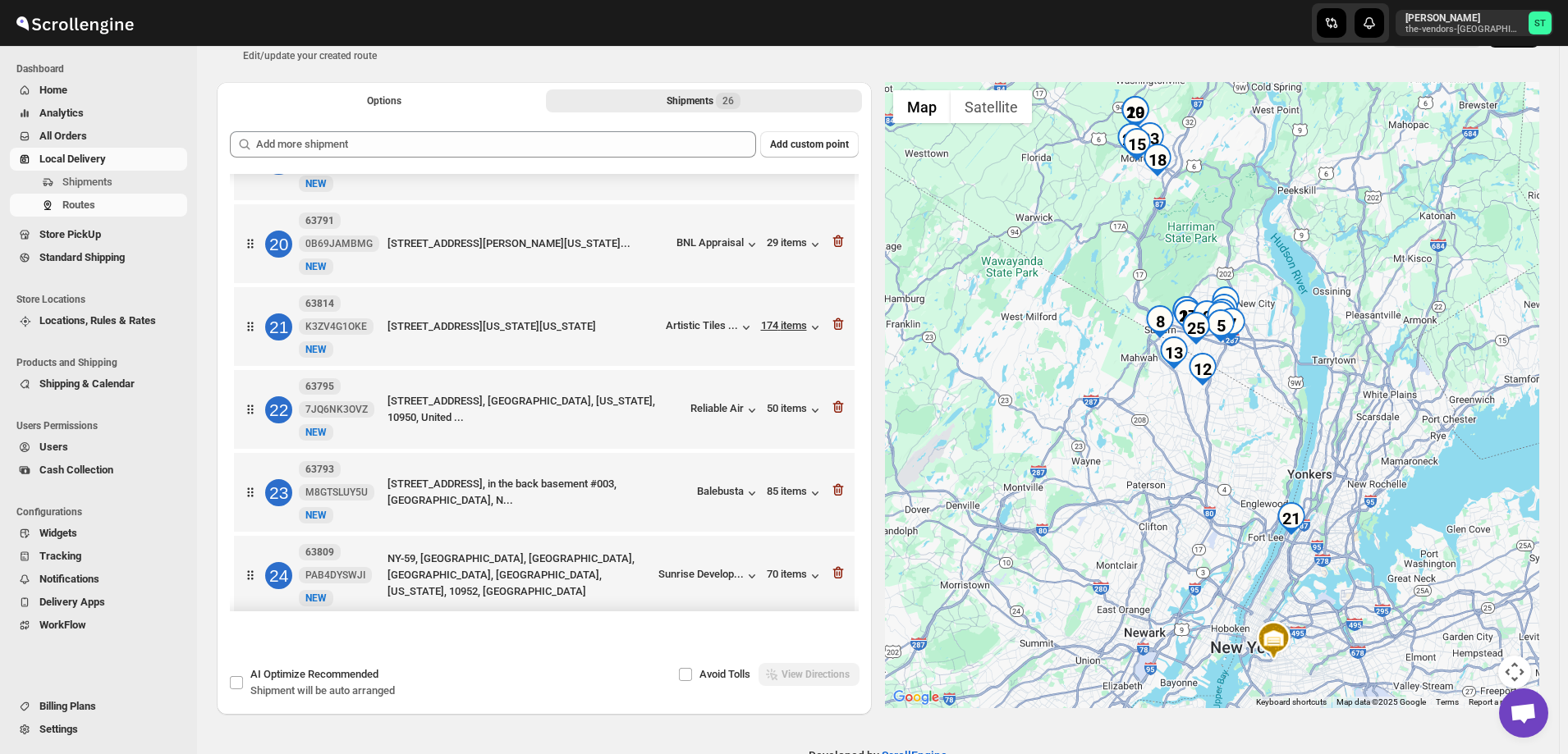
scroll to position [1575, 0]
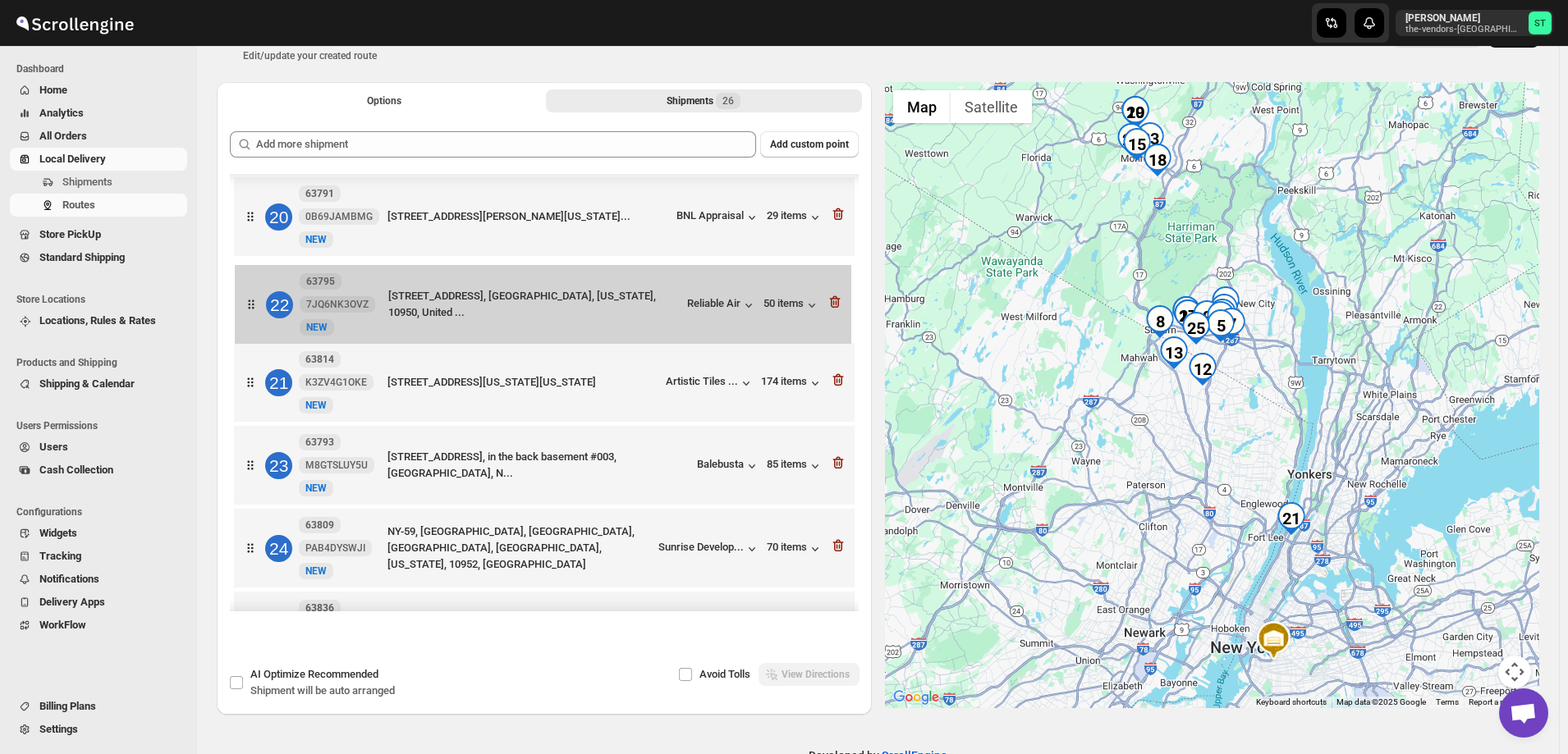
drag, startPoint x: 255, startPoint y: 388, endPoint x: 255, endPoint y: 305, distance: 83.0
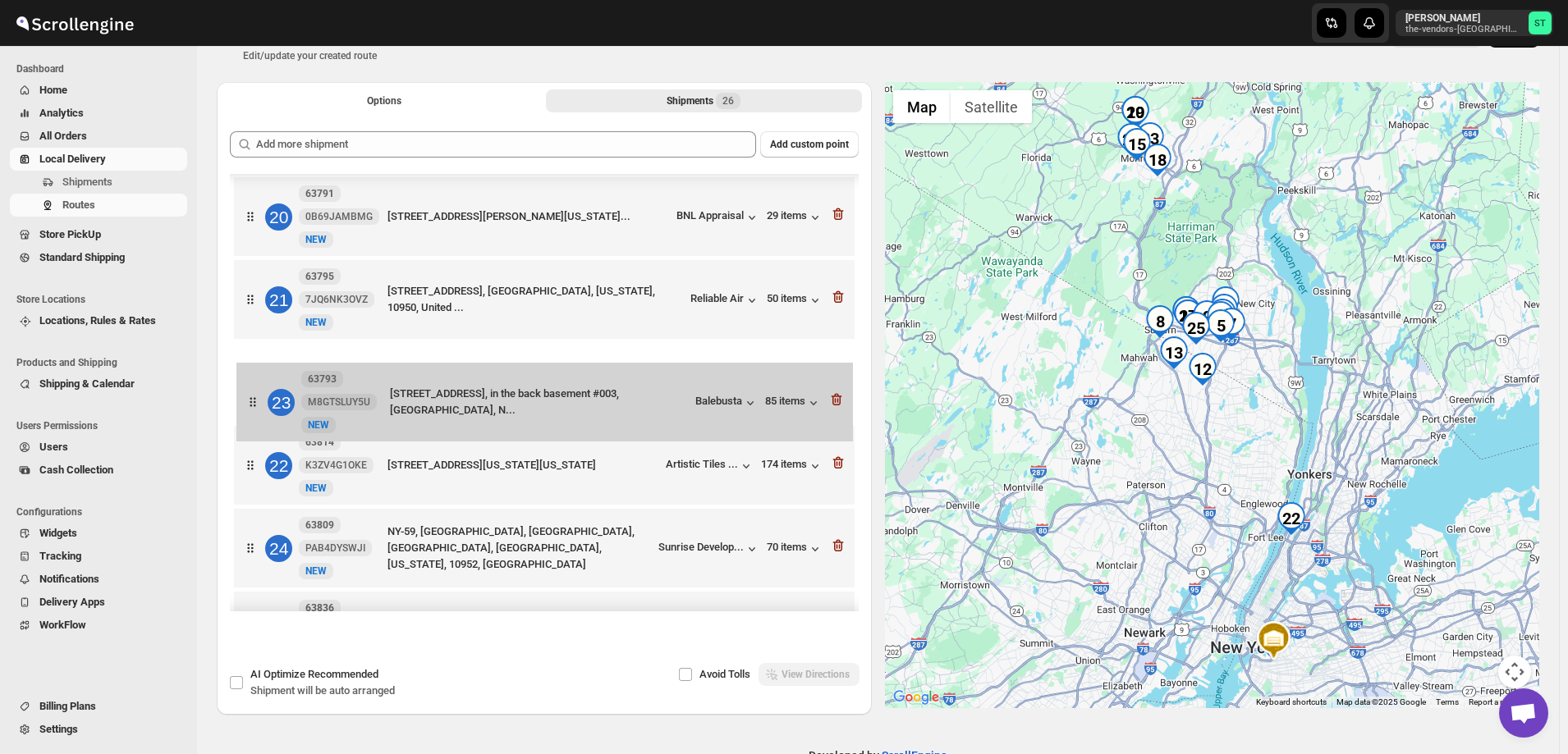
drag, startPoint x: 256, startPoint y: 468, endPoint x: 260, endPoint y: 401, distance: 67.1
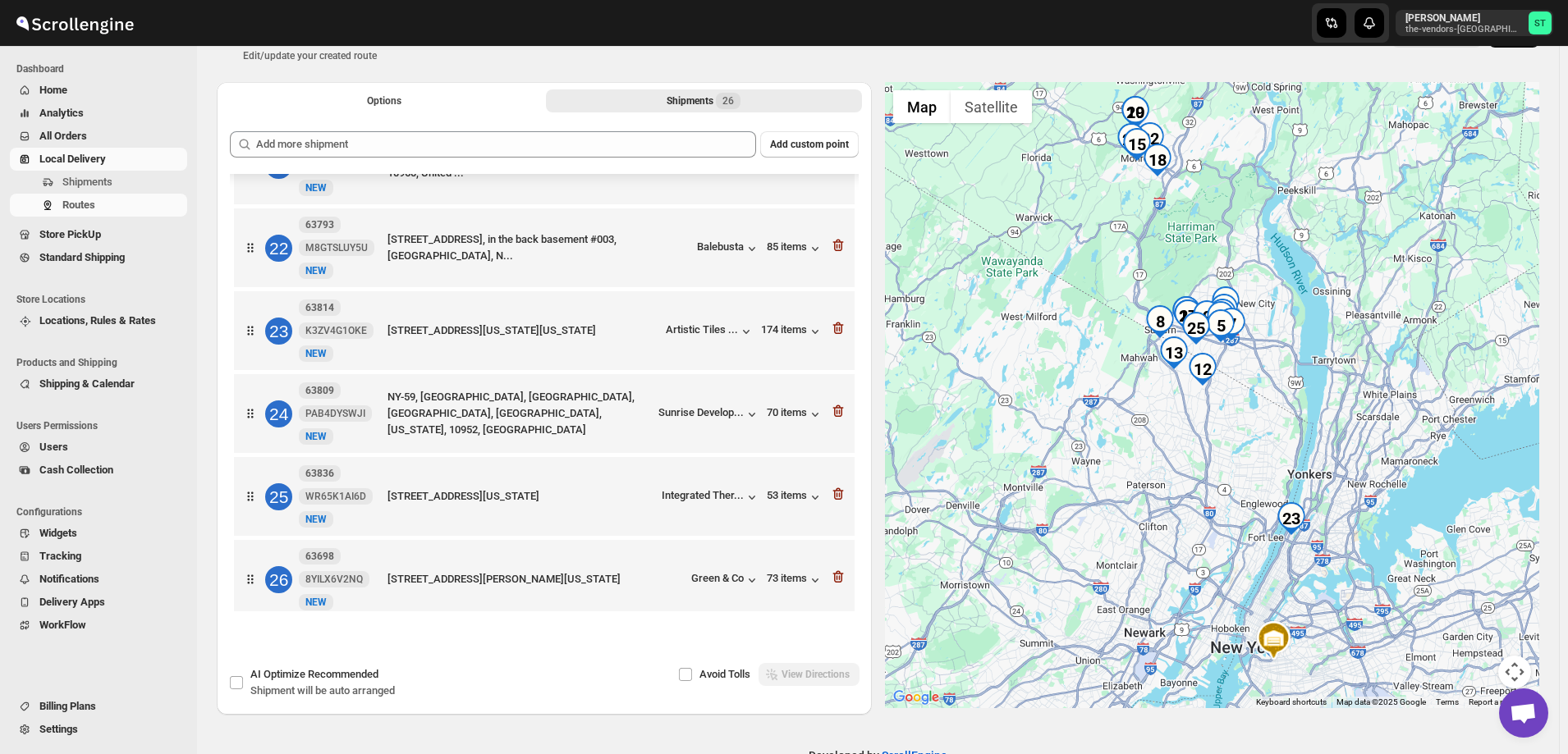
scroll to position [1725, 0]
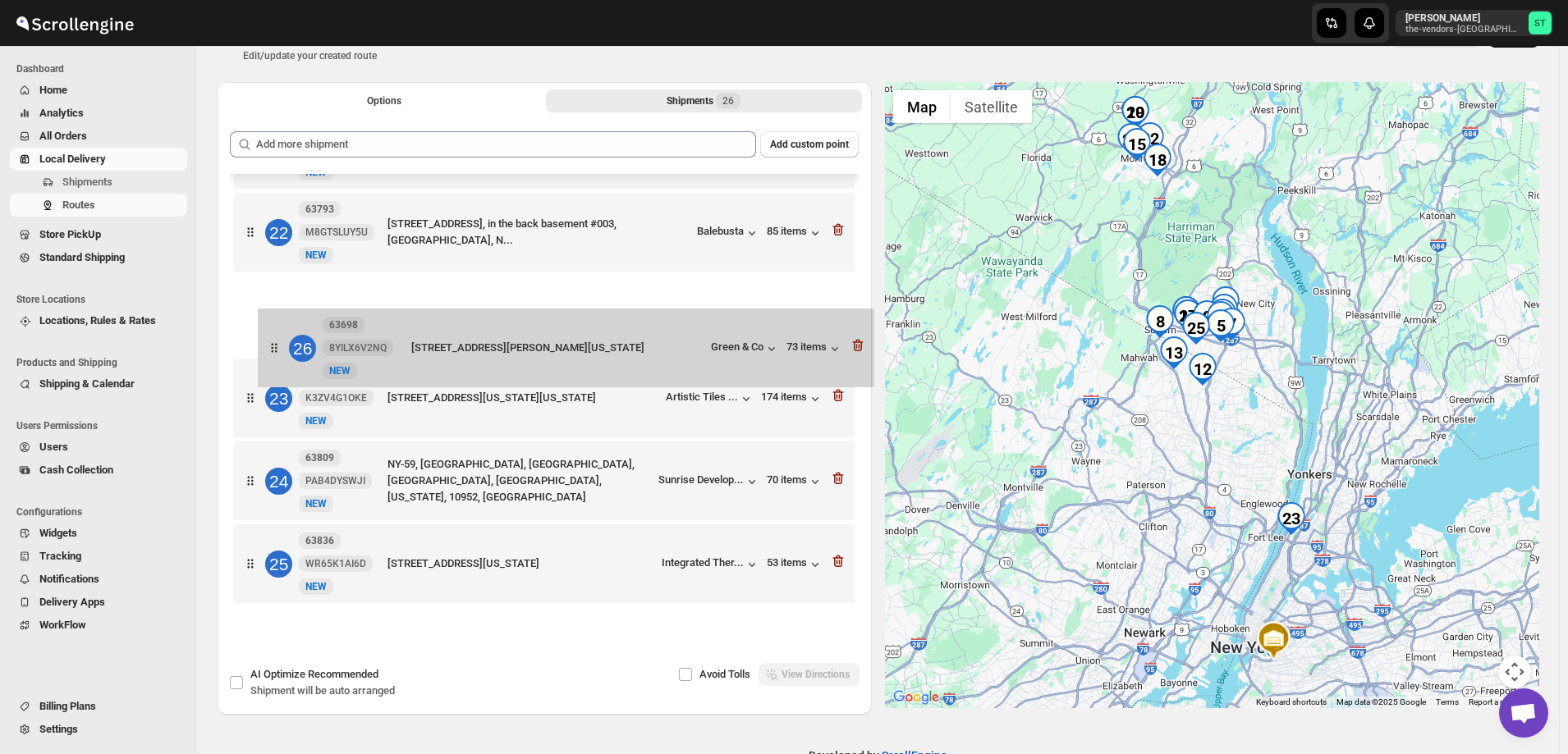
drag, startPoint x: 255, startPoint y: 567, endPoint x: 275, endPoint y: 332, distance: 235.8
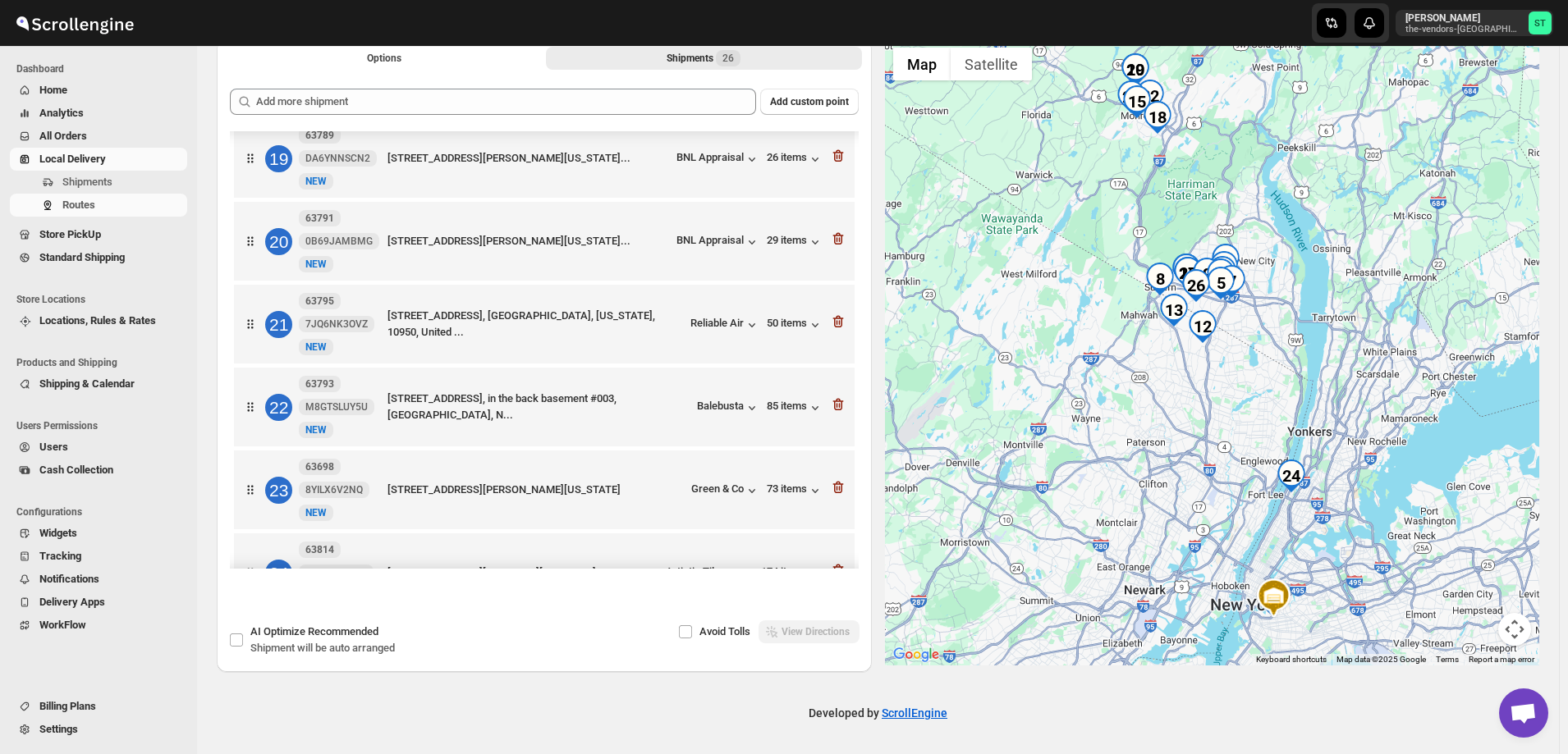
scroll to position [1480, 0]
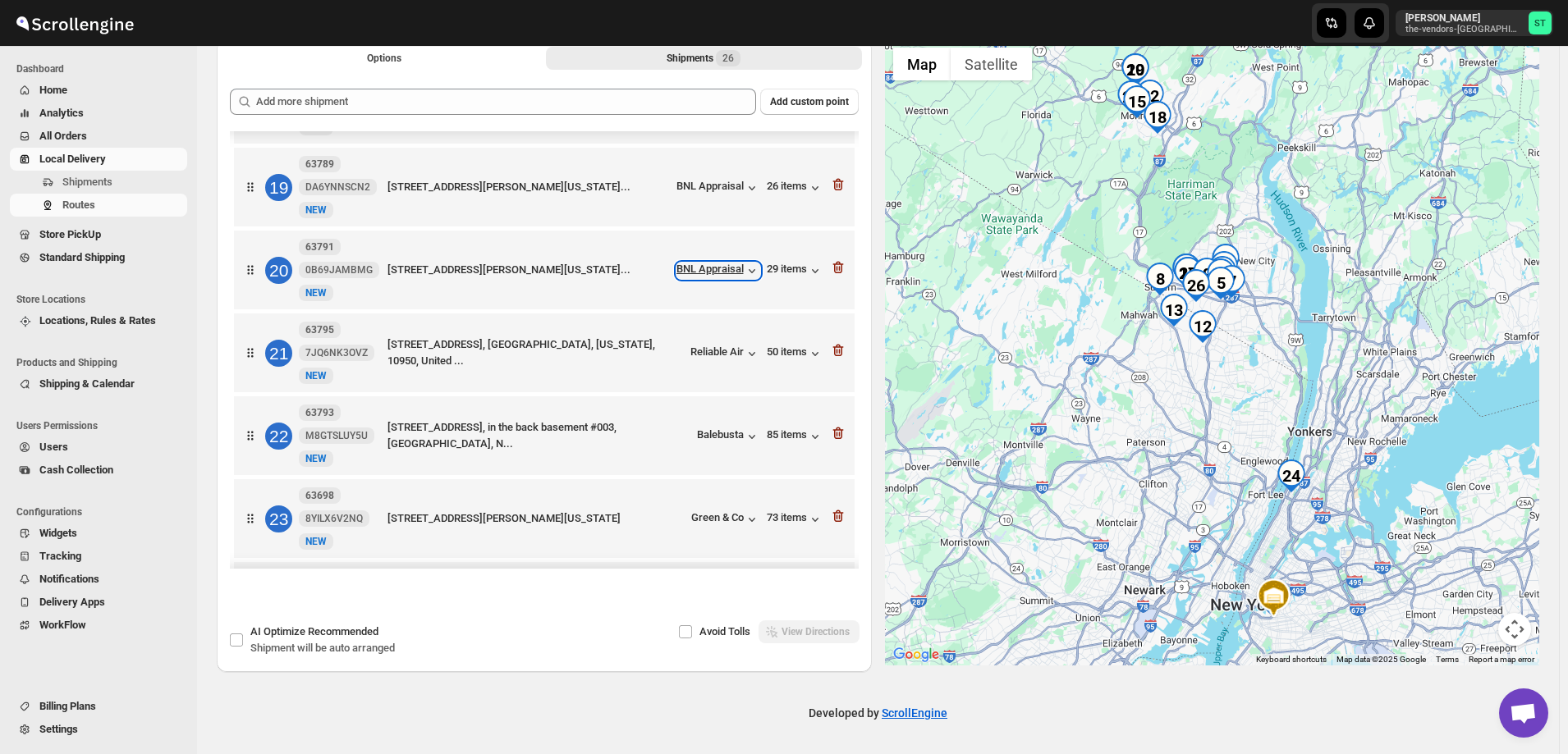
click at [719, 268] on div "BNL Appraisal" at bounding box center [718, 271] width 83 height 17
click at [715, 195] on div "BNL Appraisal" at bounding box center [718, 188] width 83 height 17
click at [710, 192] on div "BNL Appraisal" at bounding box center [718, 188] width 83 height 17
click at [698, 270] on div "BNL Appraisal" at bounding box center [718, 271] width 83 height 17
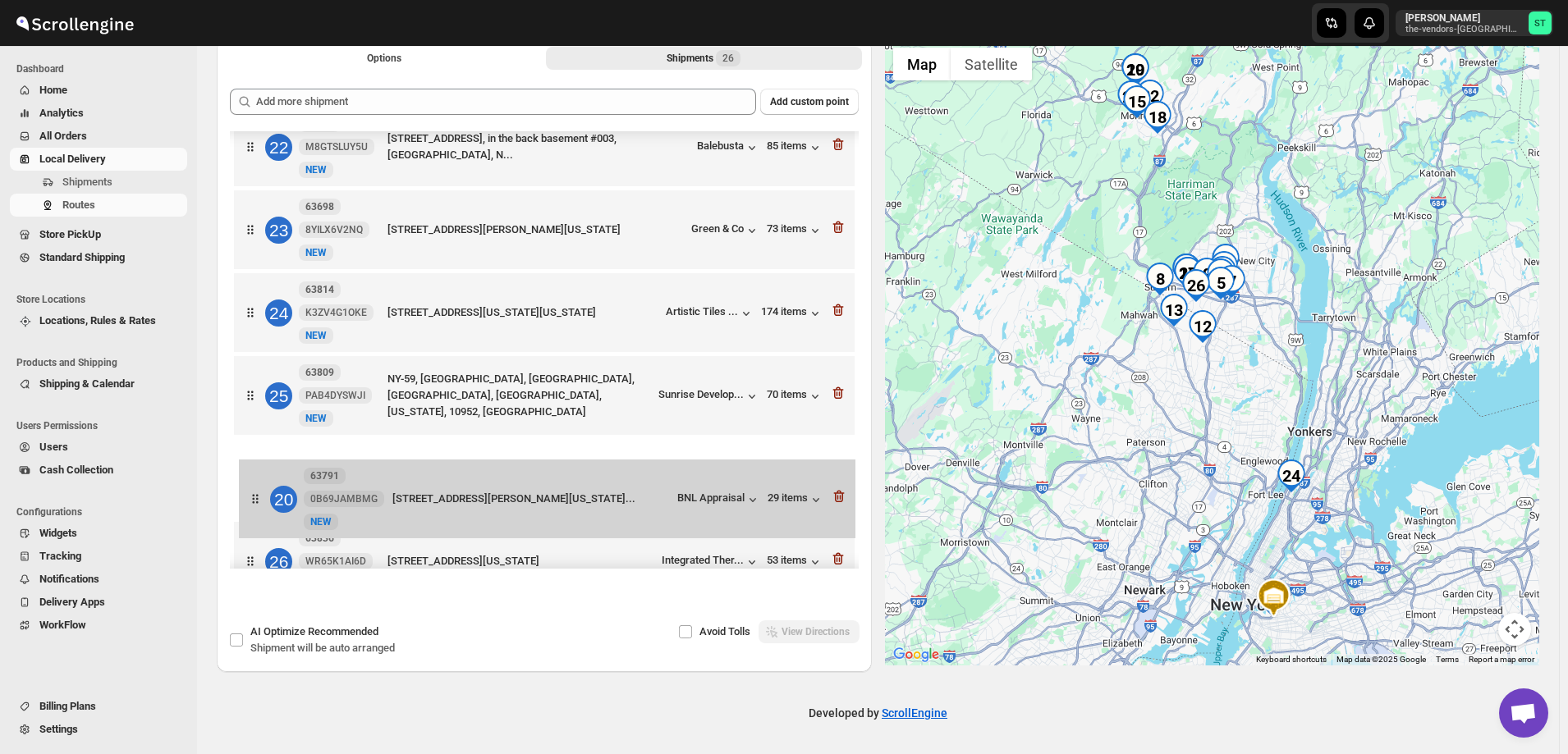
scroll to position [1724, 0]
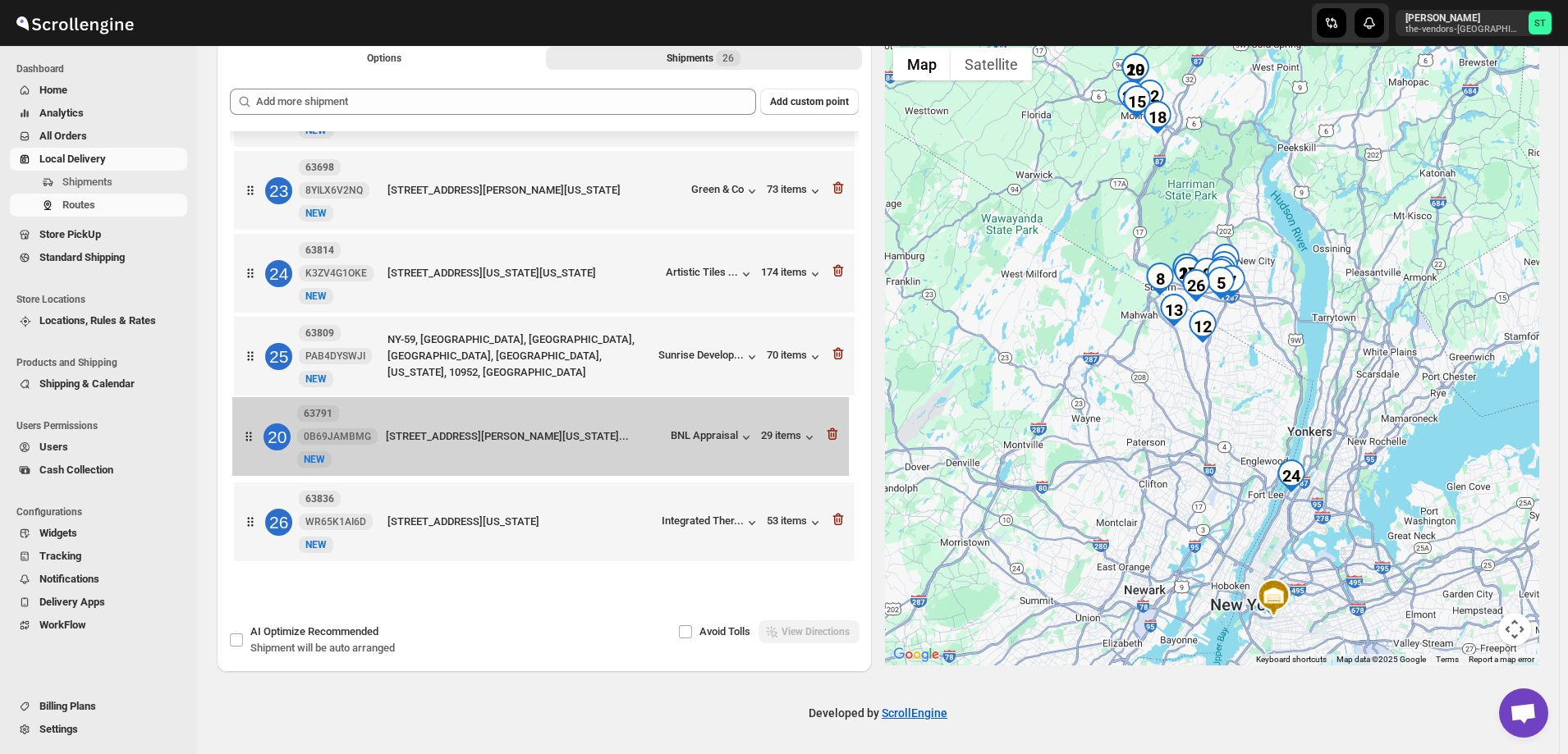
drag, startPoint x: 254, startPoint y: 273, endPoint x: 256, endPoint y: 450, distance: 177.0
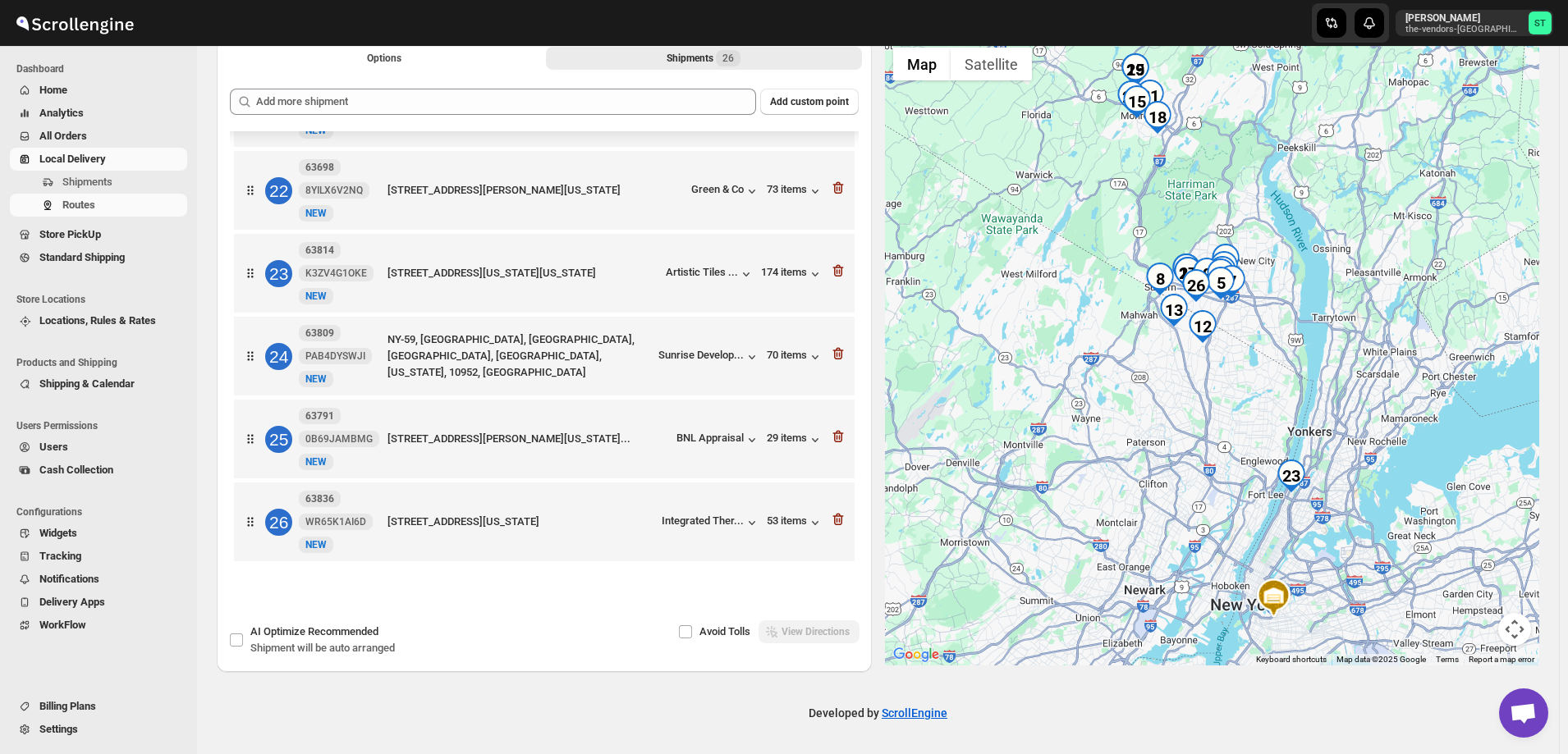
click at [606, 631] on div "Avoid Tolls View Directions" at bounding box center [697, 631] width 322 height 23
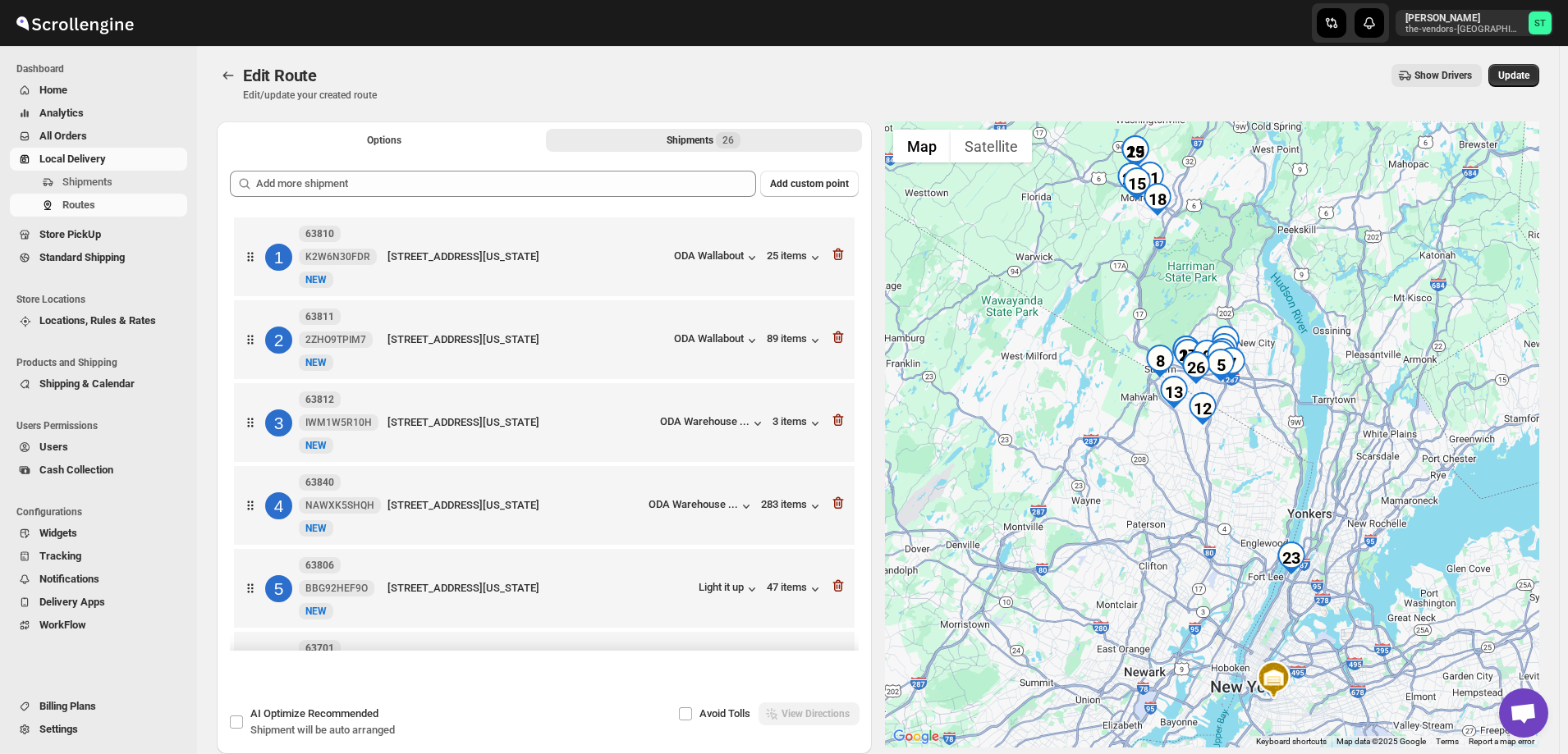
scroll to position [0, 0]
click at [1525, 76] on span "Update" at bounding box center [1514, 77] width 31 height 13
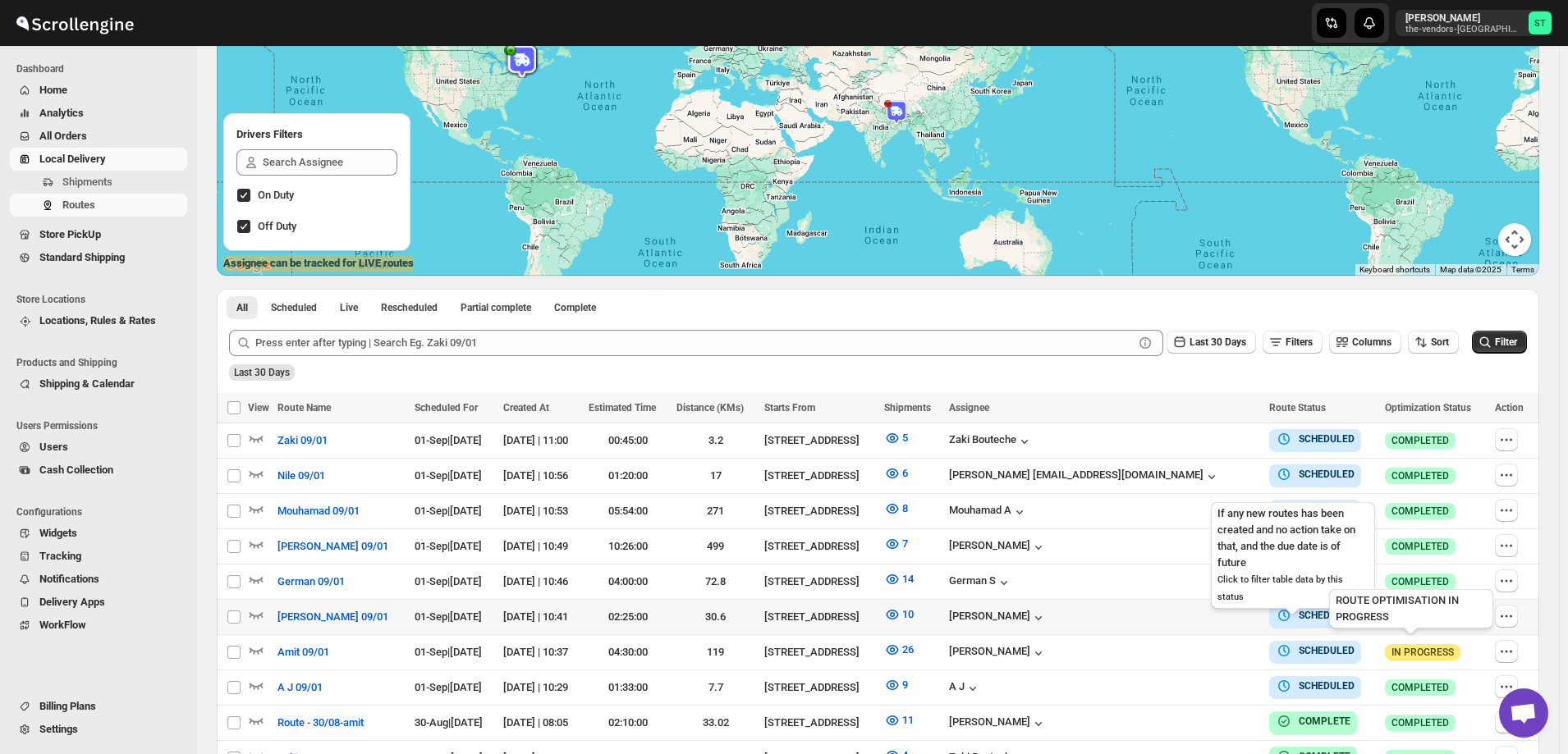
scroll to position [322, 0]
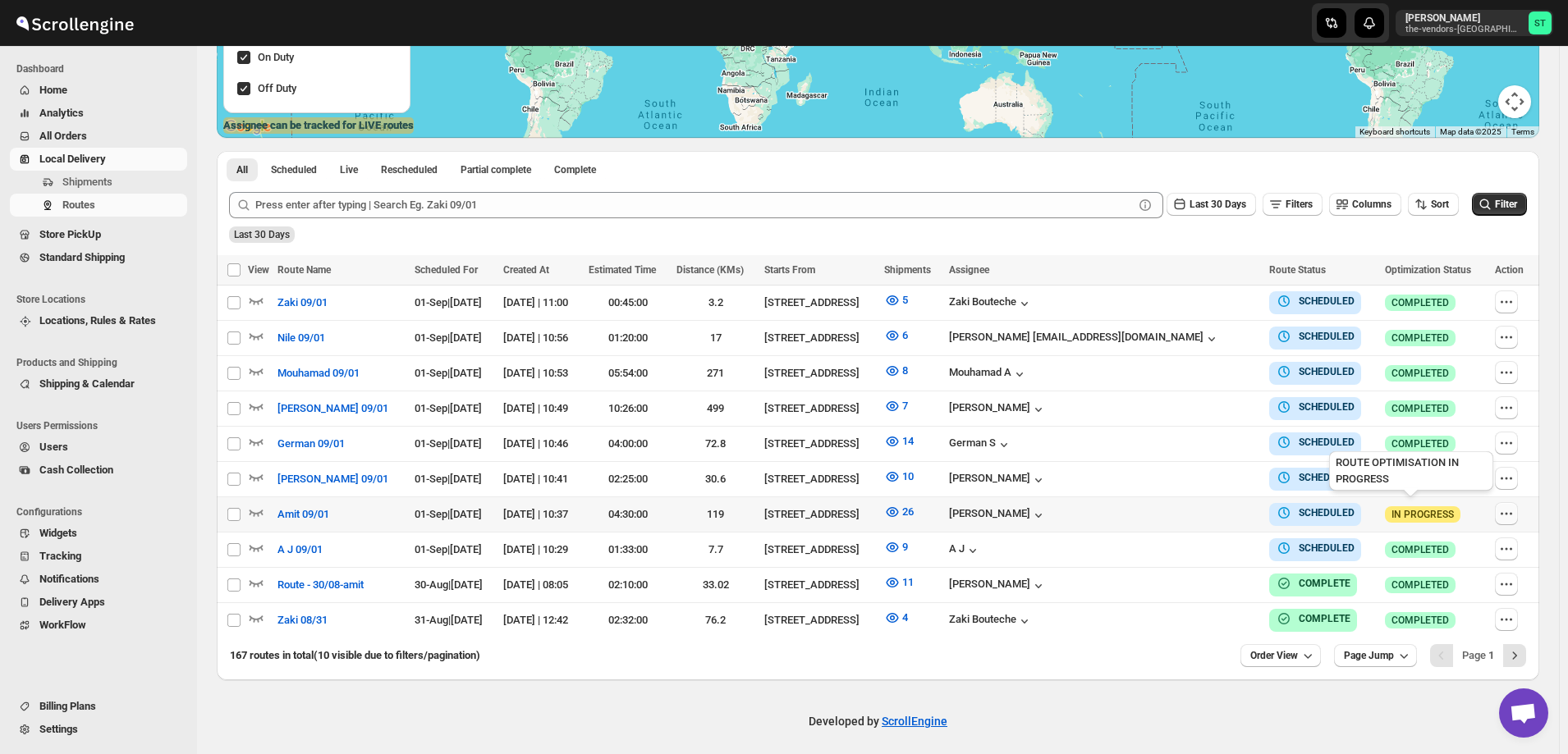
click at [1510, 510] on icon "button" at bounding box center [1507, 514] width 17 height 17
checkbox input "true"
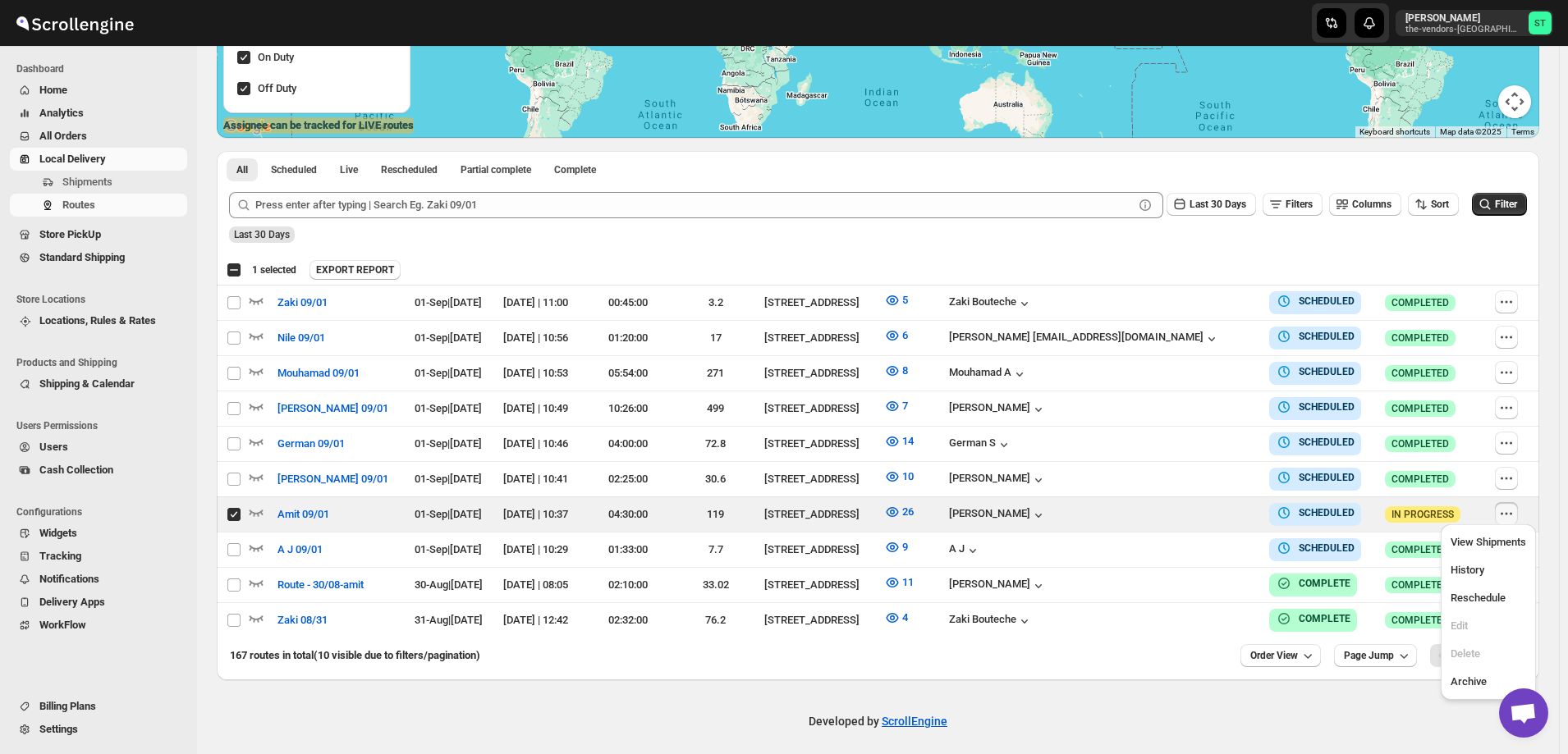
click at [1190, 259] on div "Select all 10 Routes 1 selected EXPORT REPORT EXPORT REPORT" at bounding box center [877, 270] width 1322 height 30
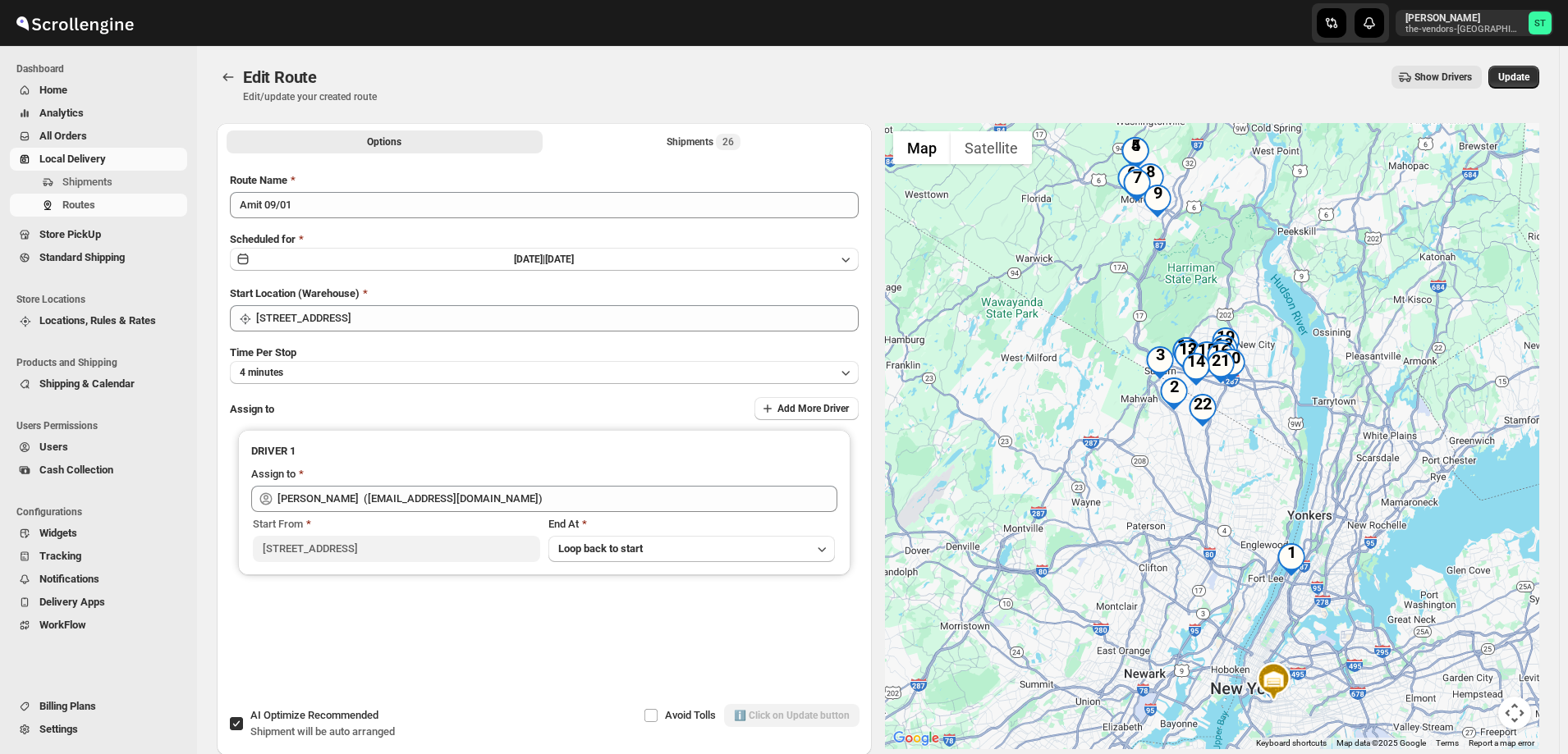
click at [60, 134] on span "All Orders" at bounding box center [63, 135] width 48 height 12
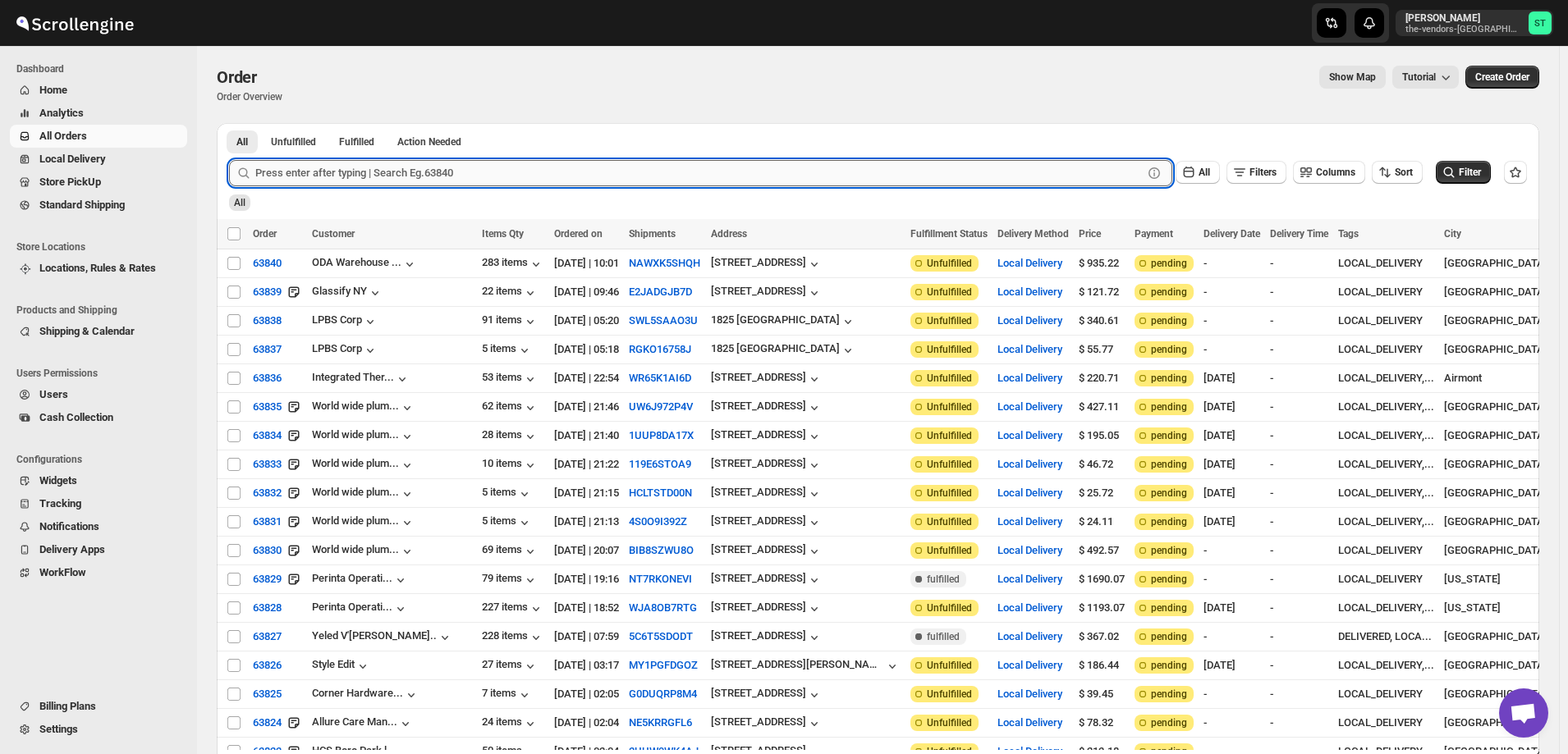
click at [346, 166] on input "text" at bounding box center [698, 173] width 888 height 26
click at [229, 123] on button "Submit" at bounding box center [252, 131] width 47 height 17
click at [427, 170] on input "63789" at bounding box center [683, 173] width 858 height 26
click at [229, 123] on button "Submit" at bounding box center [252, 131] width 47 height 17
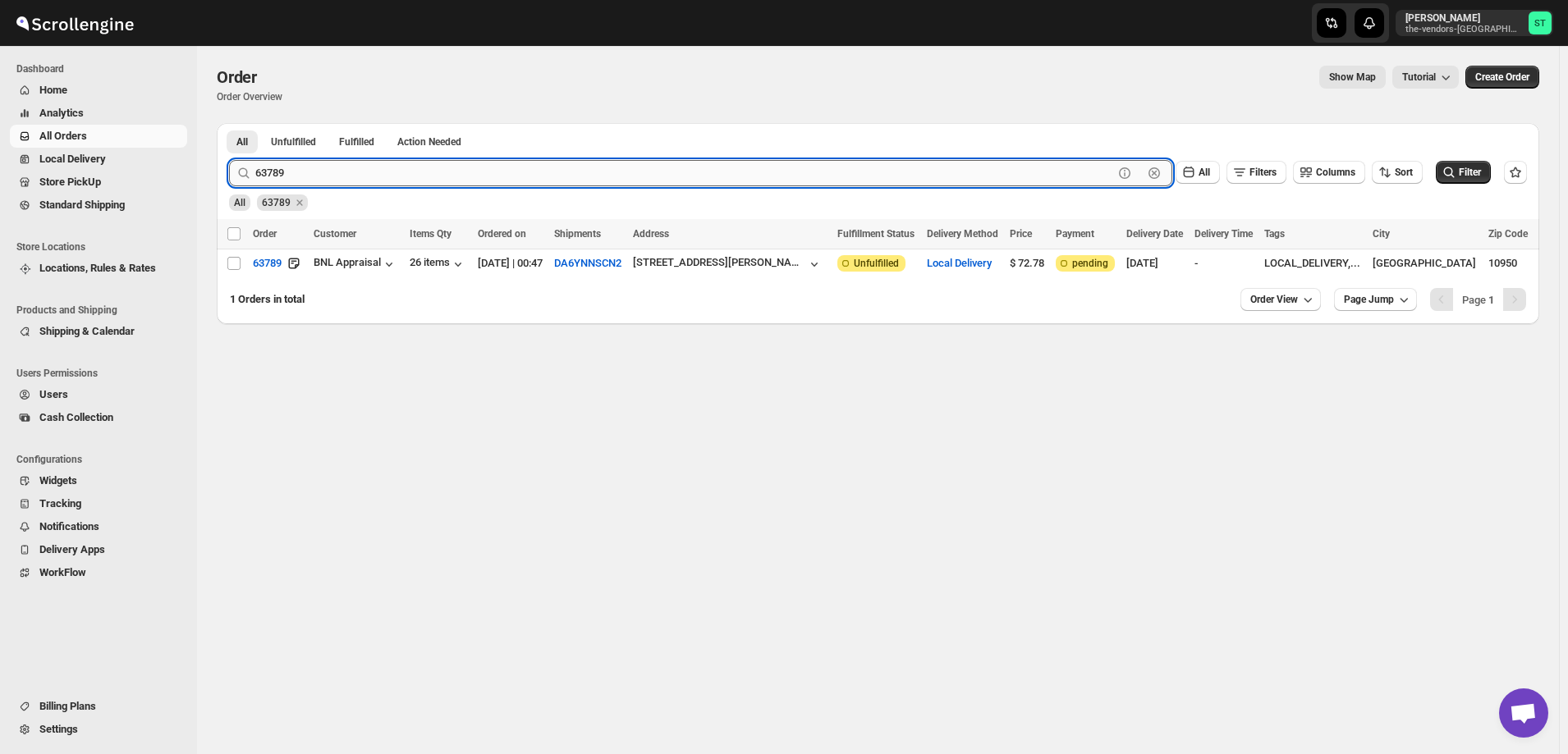
click at [340, 171] on input "63789" at bounding box center [683, 173] width 858 height 26
type input "63791"
click at [229, 123] on button "Submit" at bounding box center [252, 131] width 47 height 17
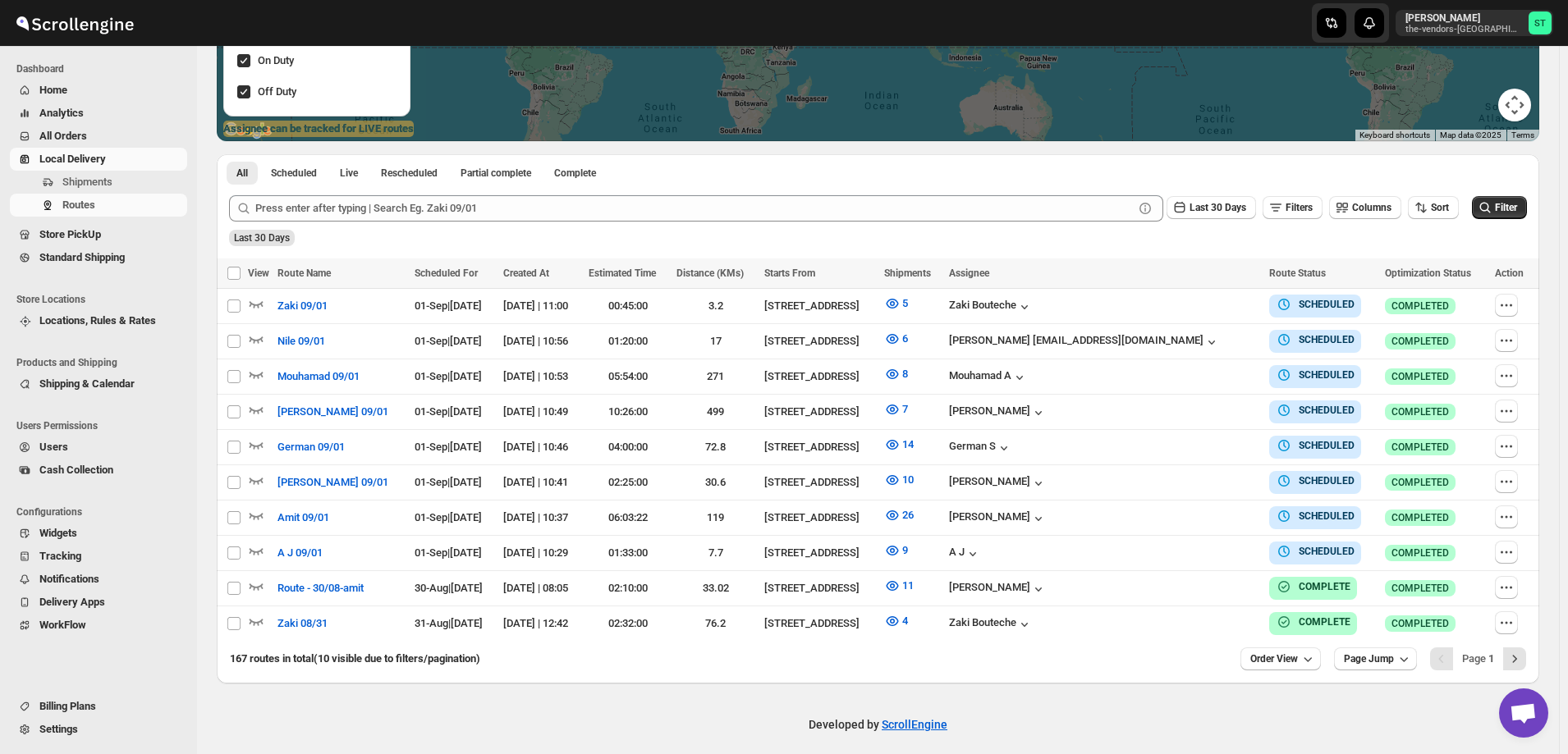
scroll to position [322, 0]
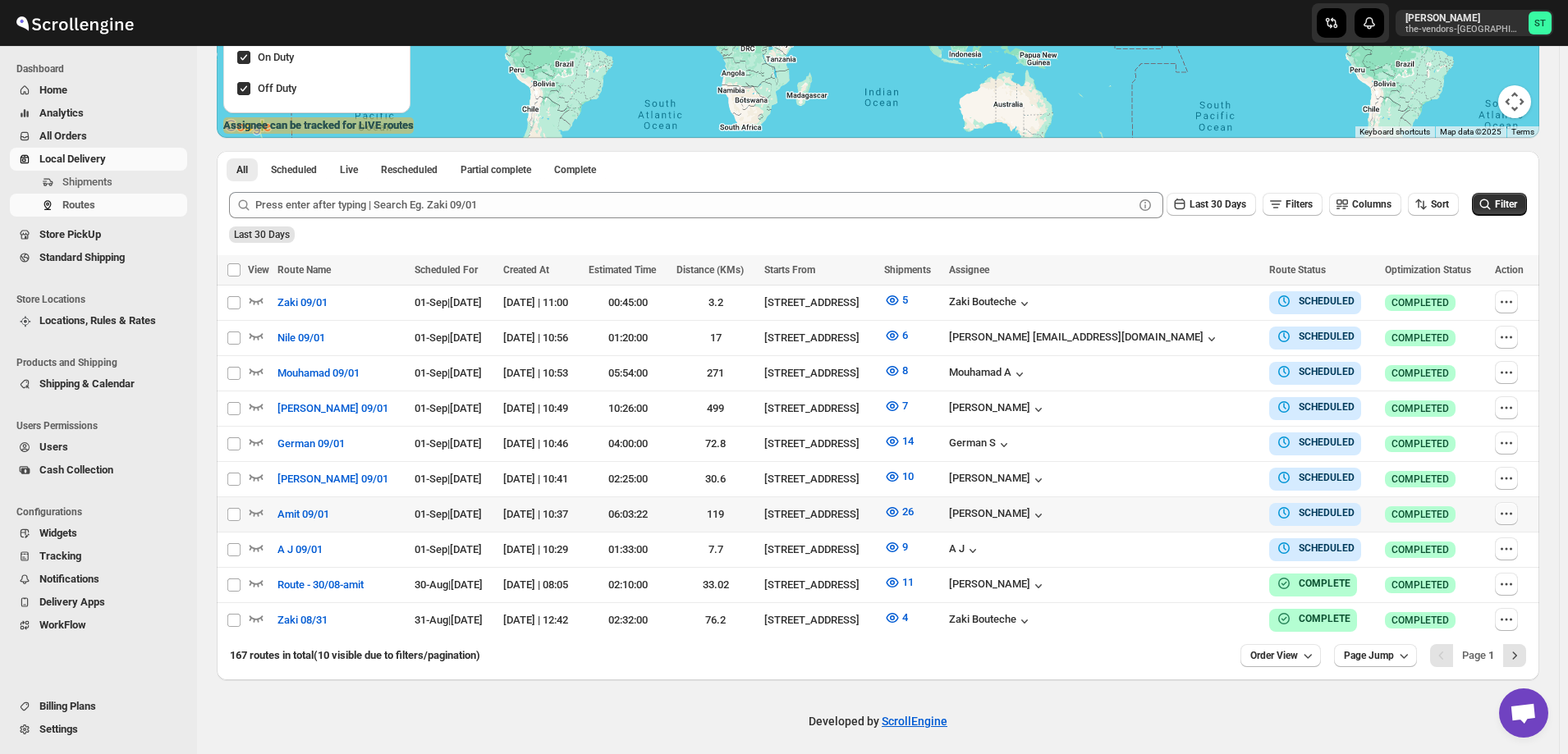
click at [1515, 510] on icon "button" at bounding box center [1507, 514] width 17 height 17
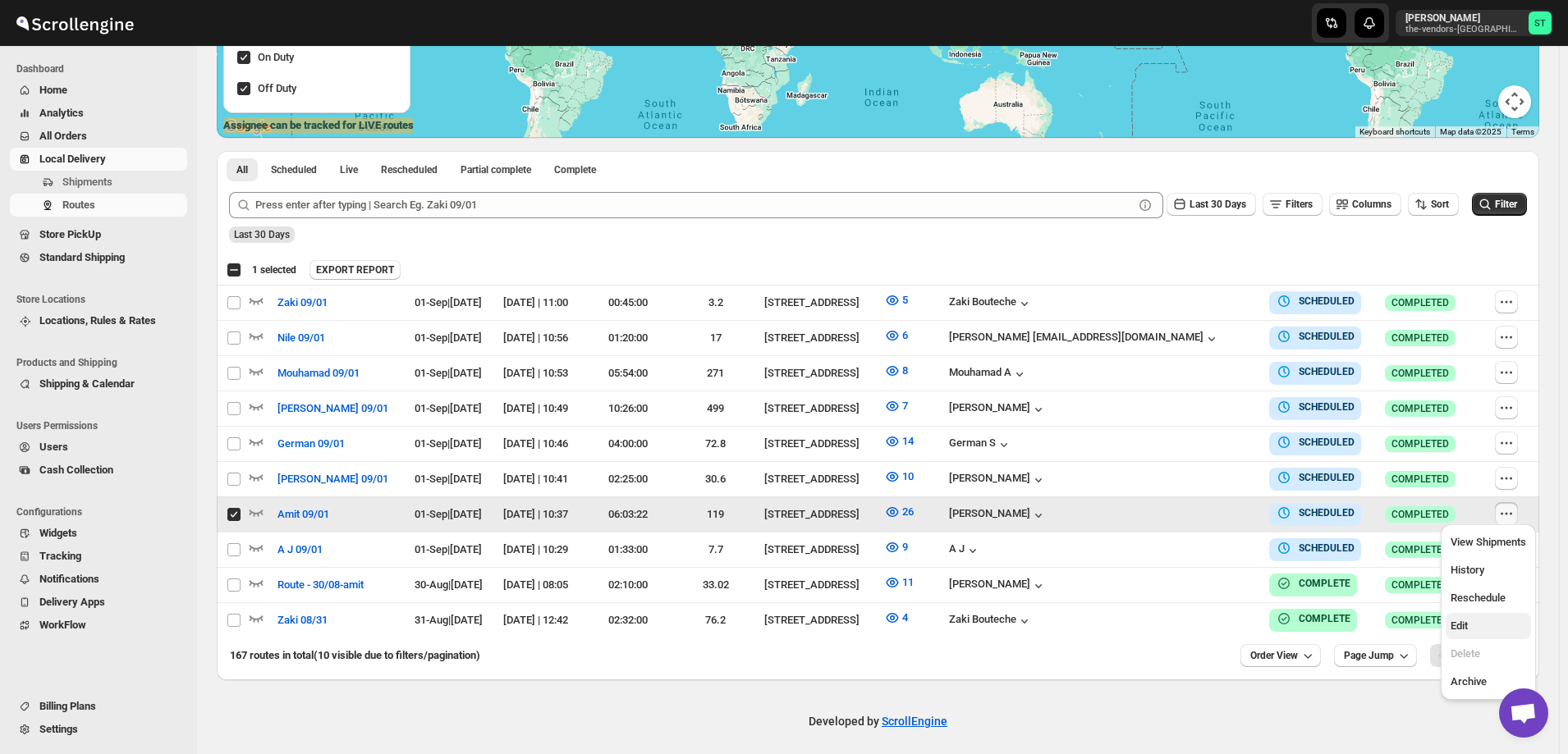
click at [1499, 635] on button "Edit" at bounding box center [1488, 626] width 85 height 26
checkbox input "false"
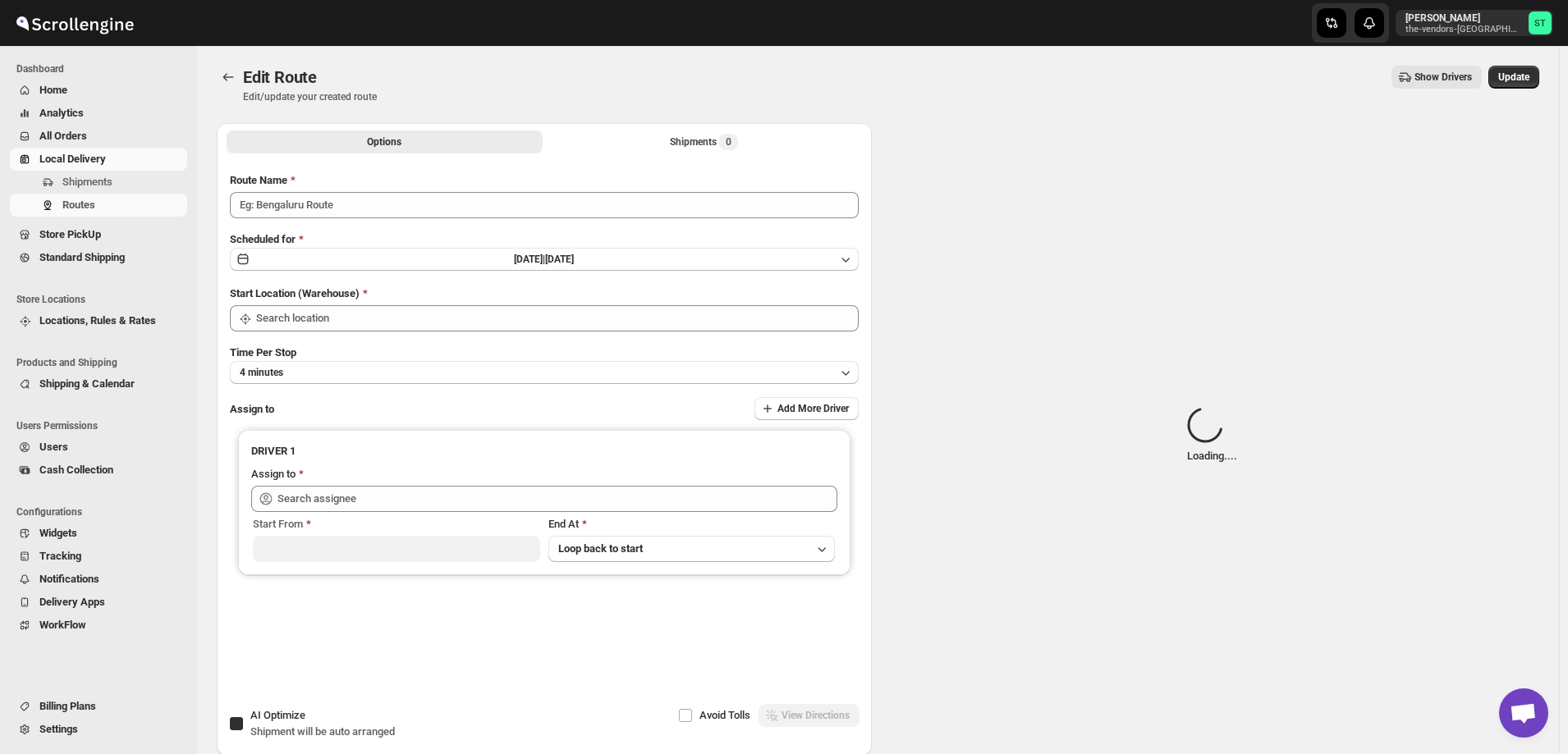
type input "Amit 09/01"
checkbox input "true"
type input "[STREET_ADDRESS]"
type input "[PERSON_NAME] ([EMAIL_ADDRESS][DOMAIN_NAME])"
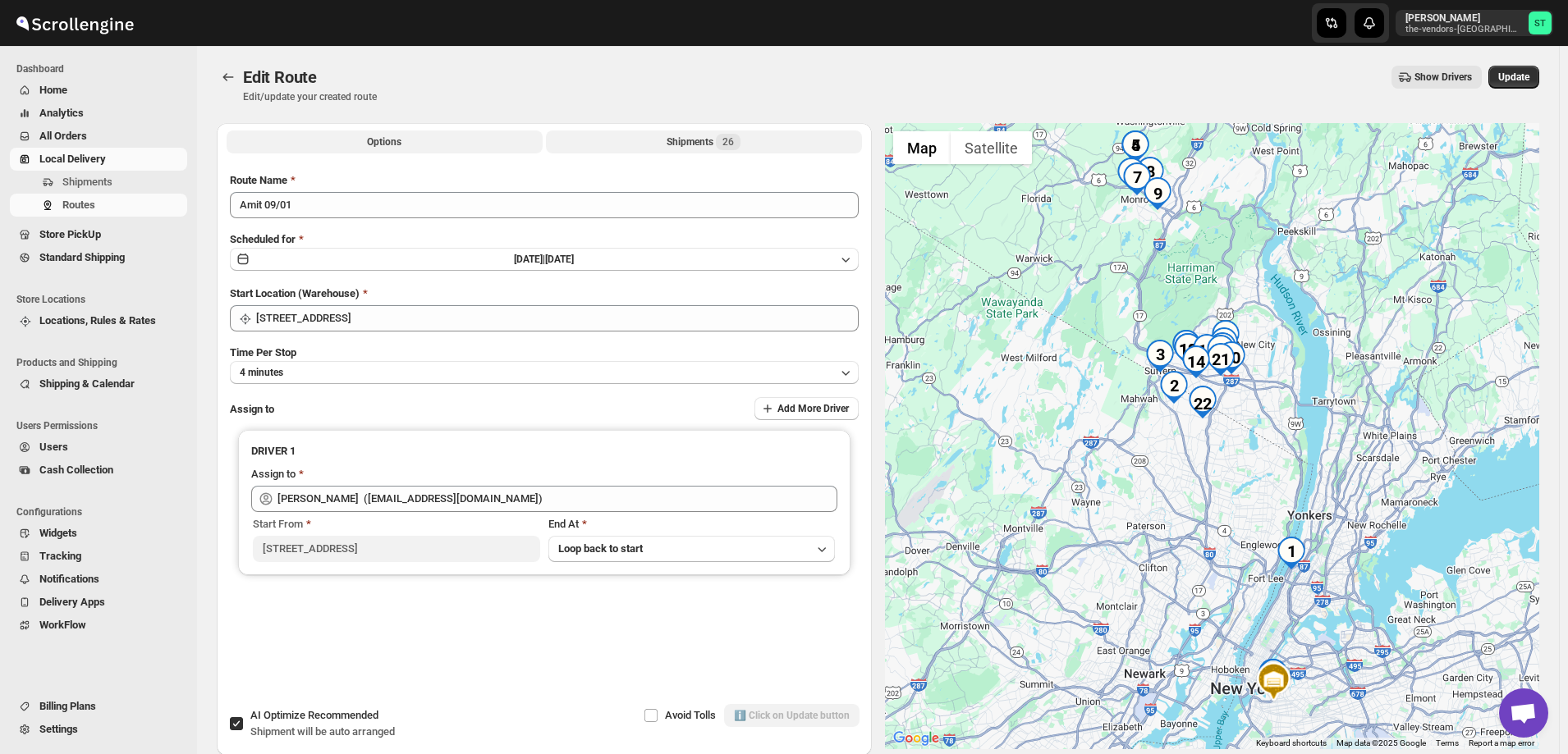
click at [680, 140] on div "Shipments 26" at bounding box center [703, 142] width 74 height 17
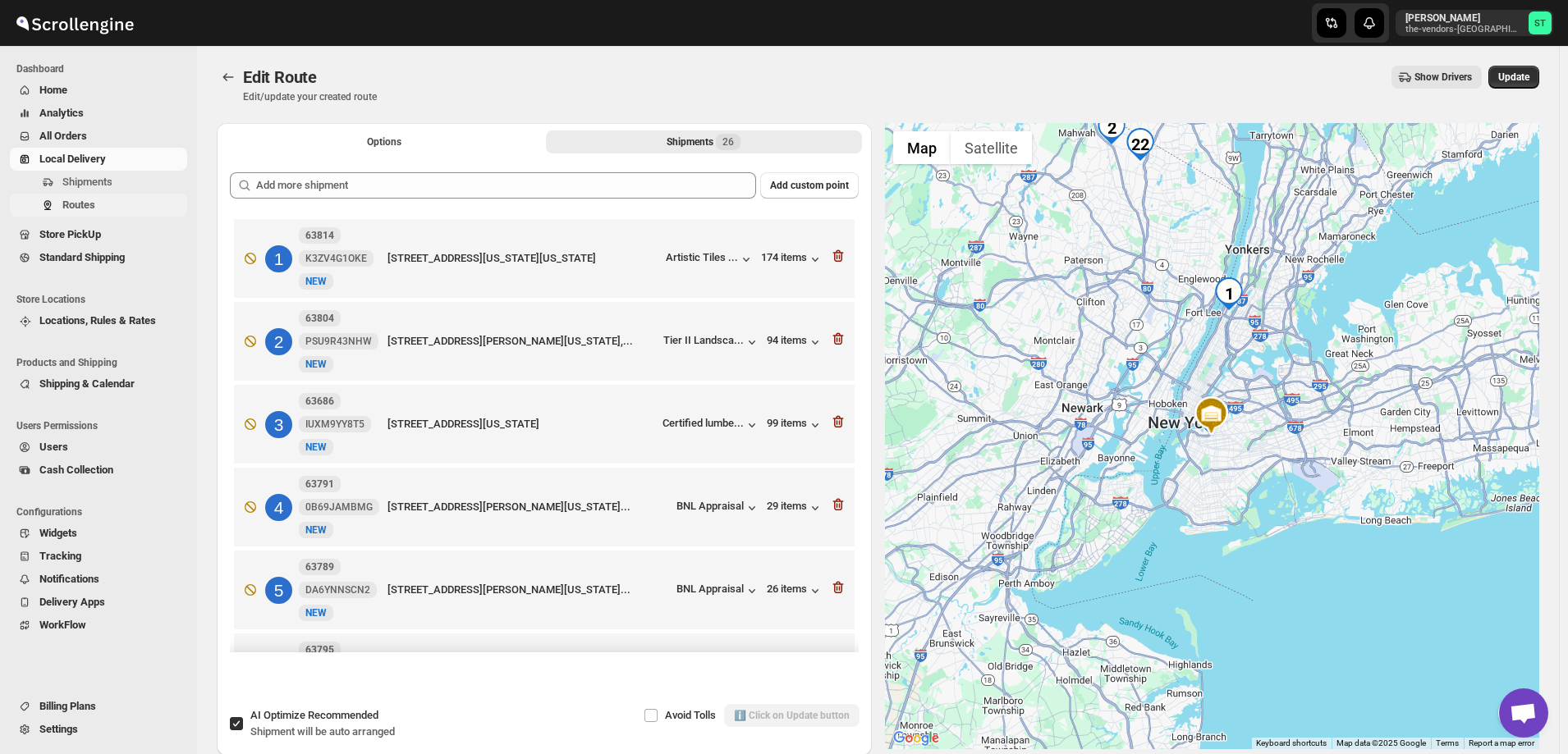
click at [86, 200] on span "Routes" at bounding box center [79, 204] width 33 height 12
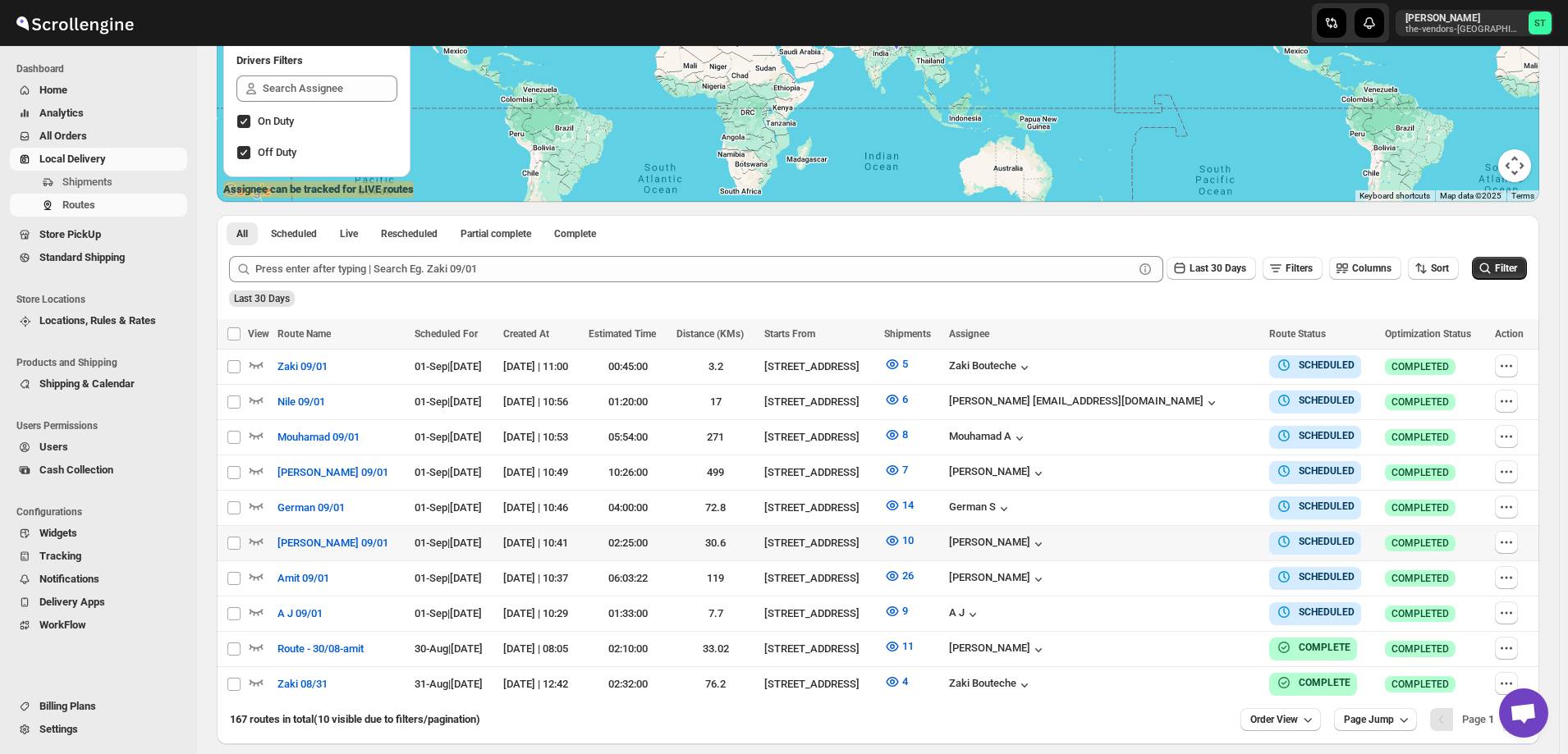
scroll to position [322, 0]
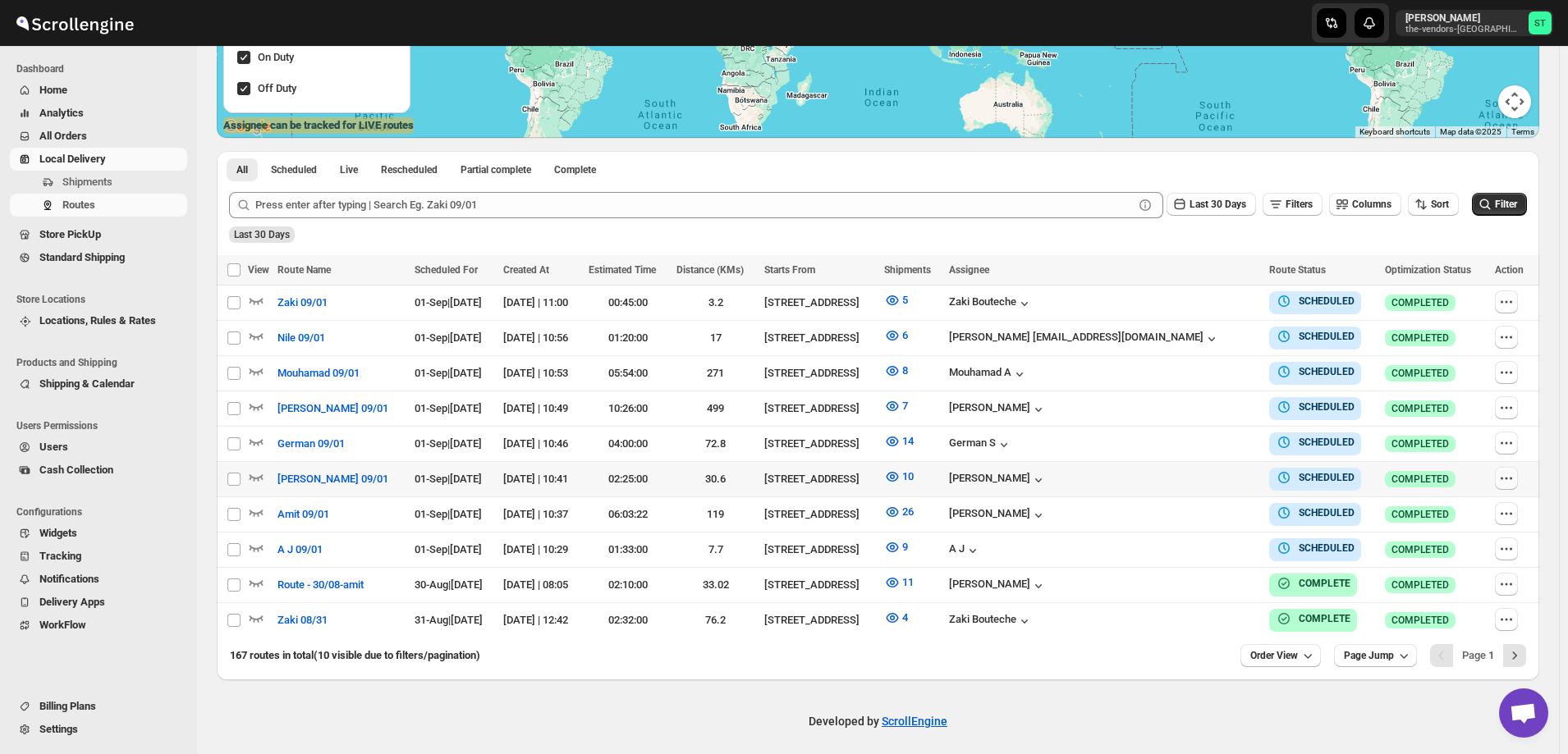
click at [1511, 475] on icon "button" at bounding box center [1507, 479] width 17 height 17
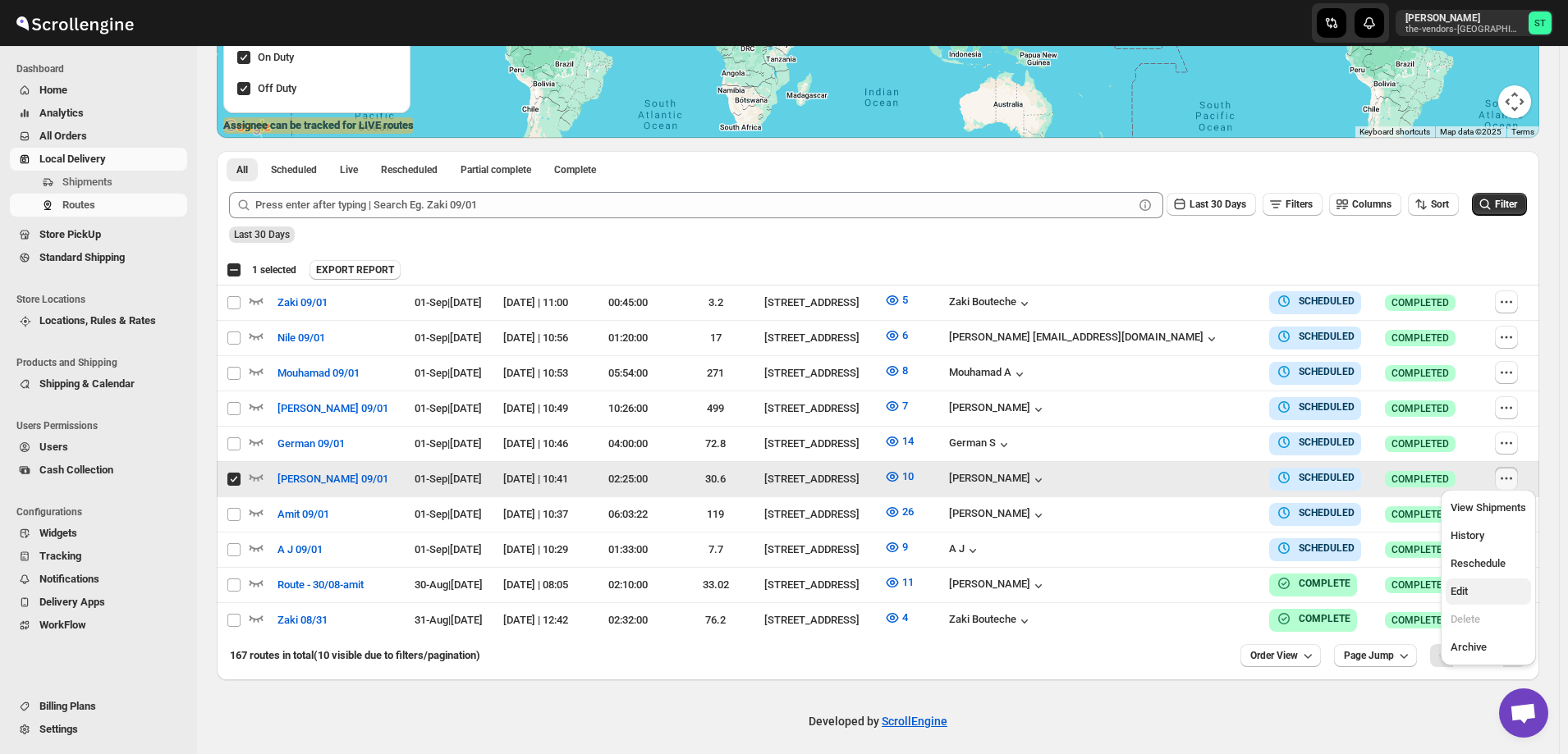
click at [1485, 597] on span "Edit" at bounding box center [1488, 592] width 76 height 17
checkbox input "false"
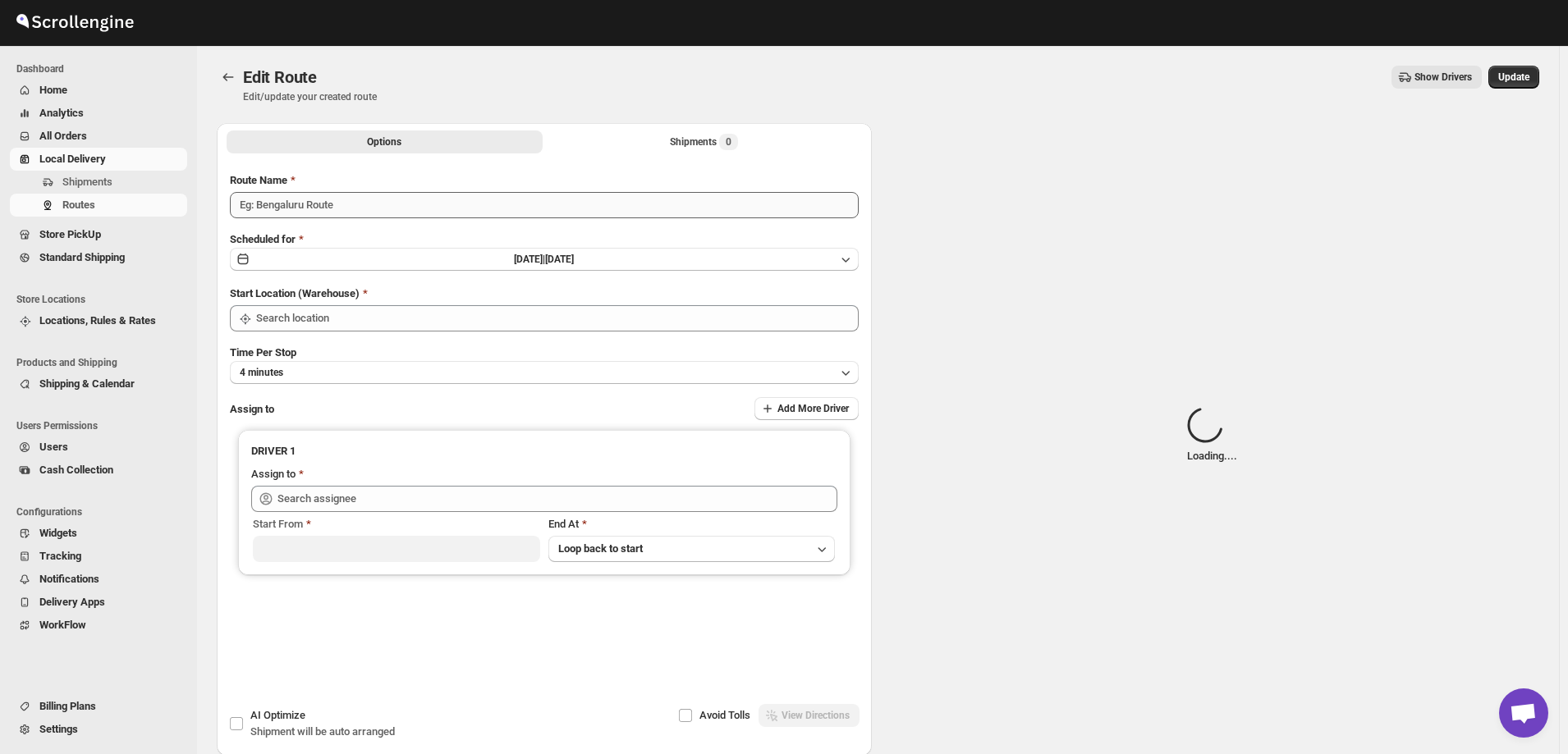
type input "[PERSON_NAME] 09/01"
type input "[STREET_ADDRESS]"
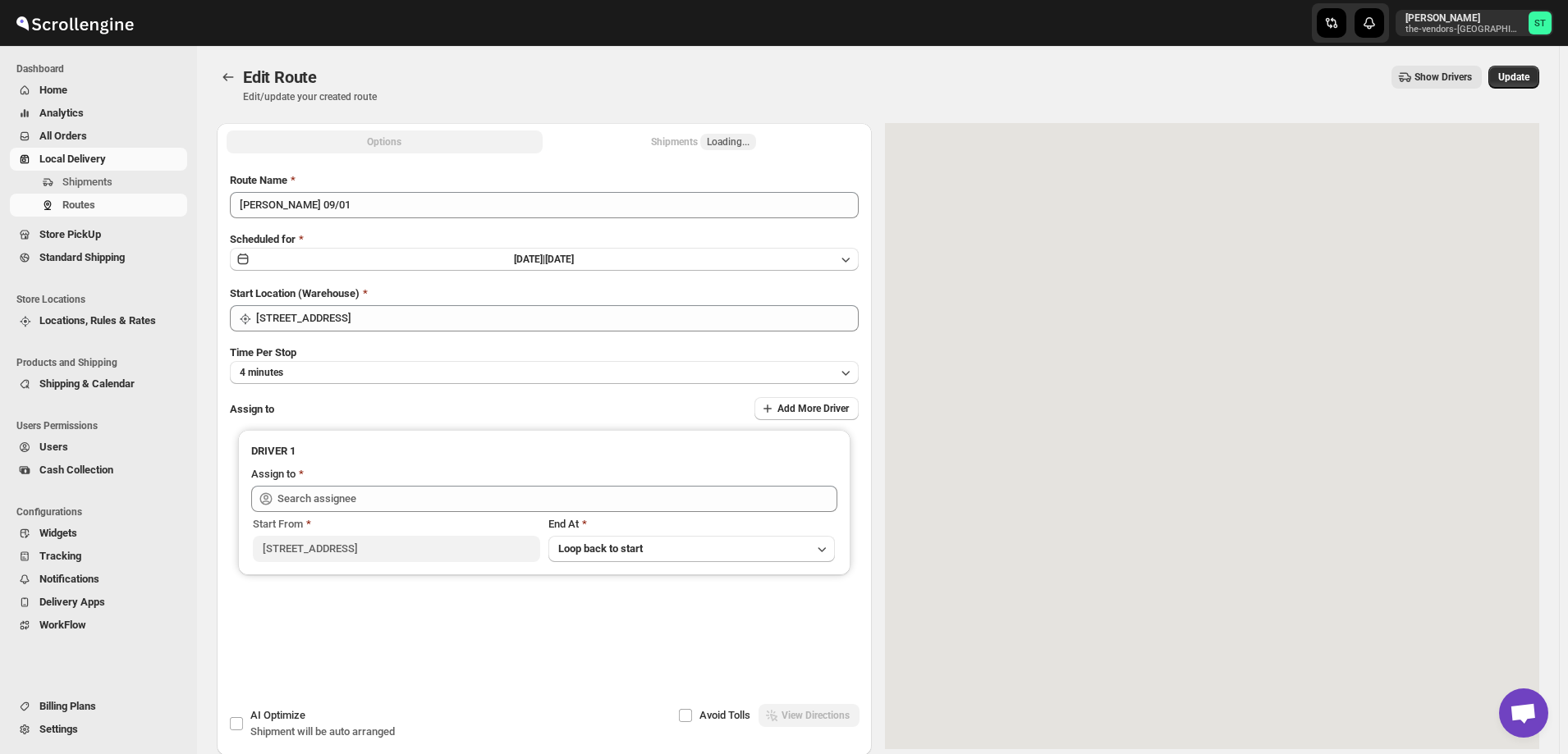
type input "Mendes Edvin (edvinmendez429@gmail.com)"
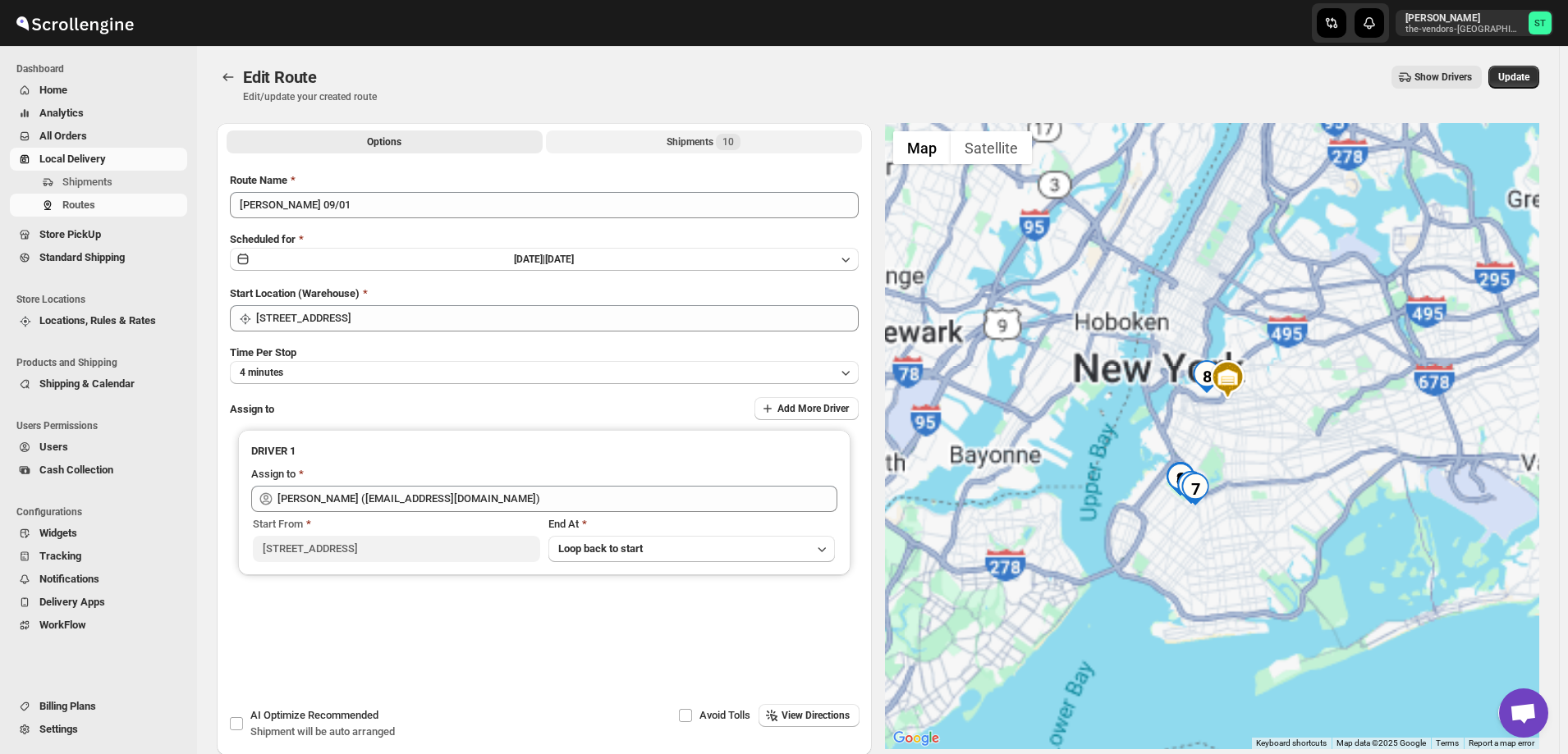
click at [649, 140] on button "Shipments 10" at bounding box center [704, 141] width 316 height 23
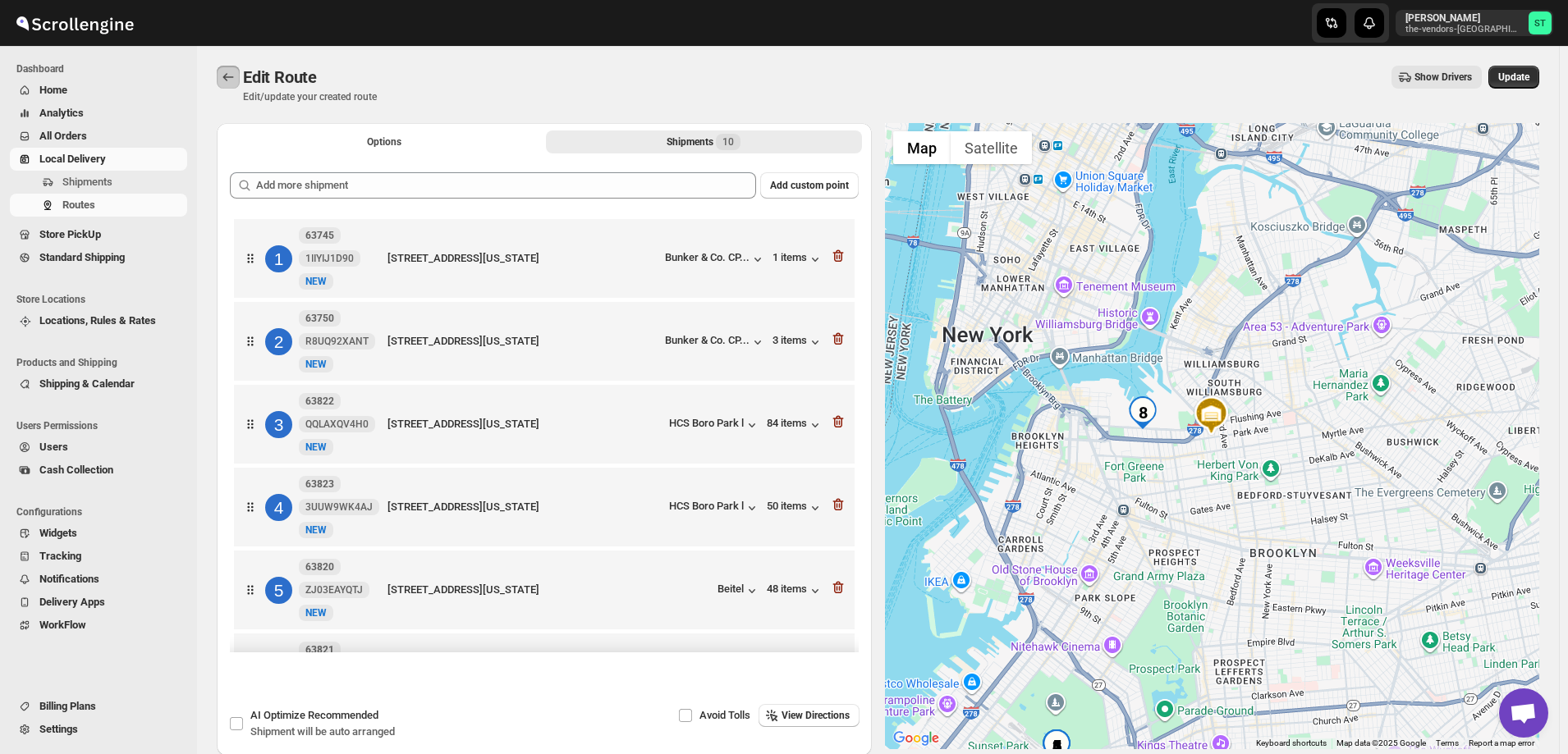
click at [225, 75] on icon "Routes" at bounding box center [229, 78] width 17 height 17
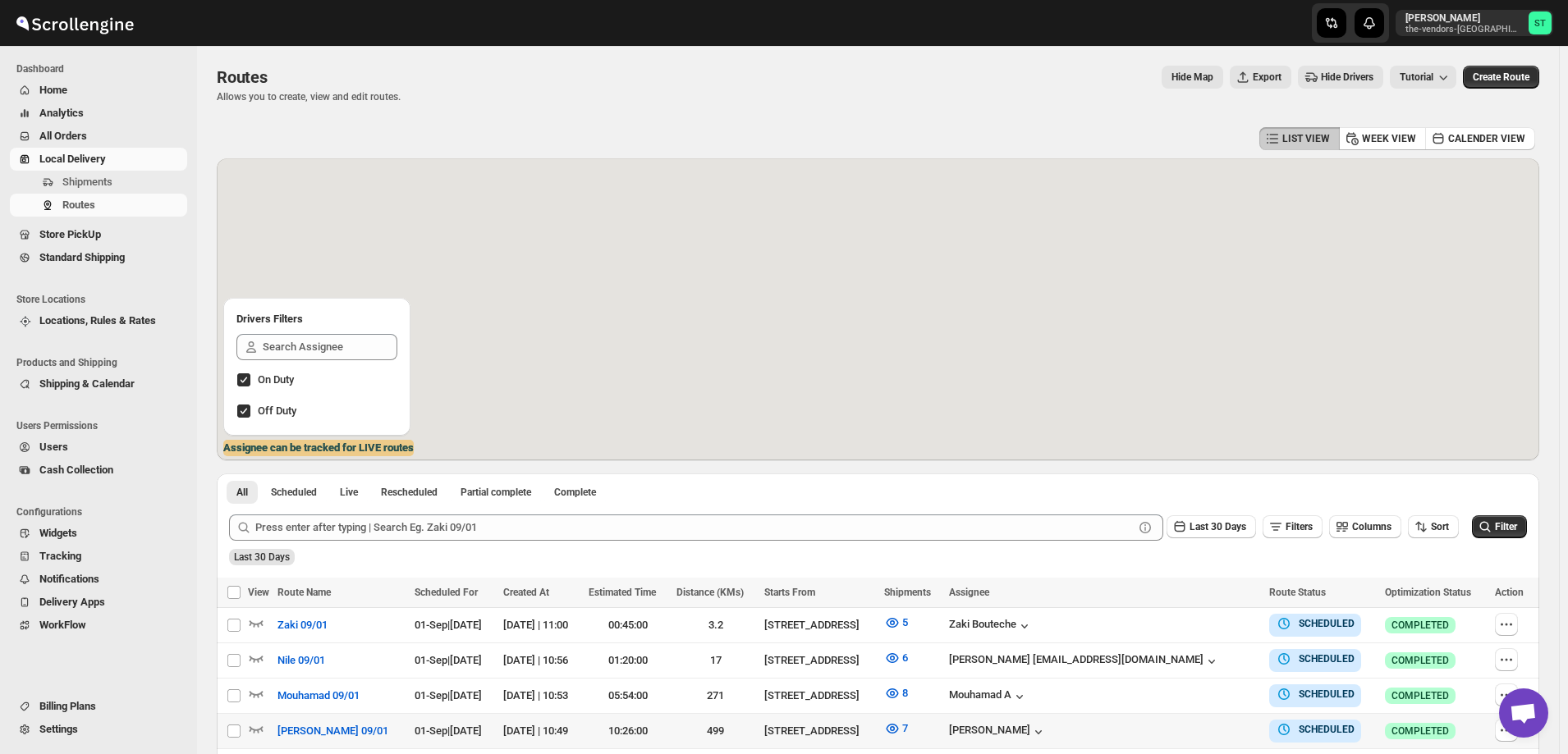
scroll to position [322, 0]
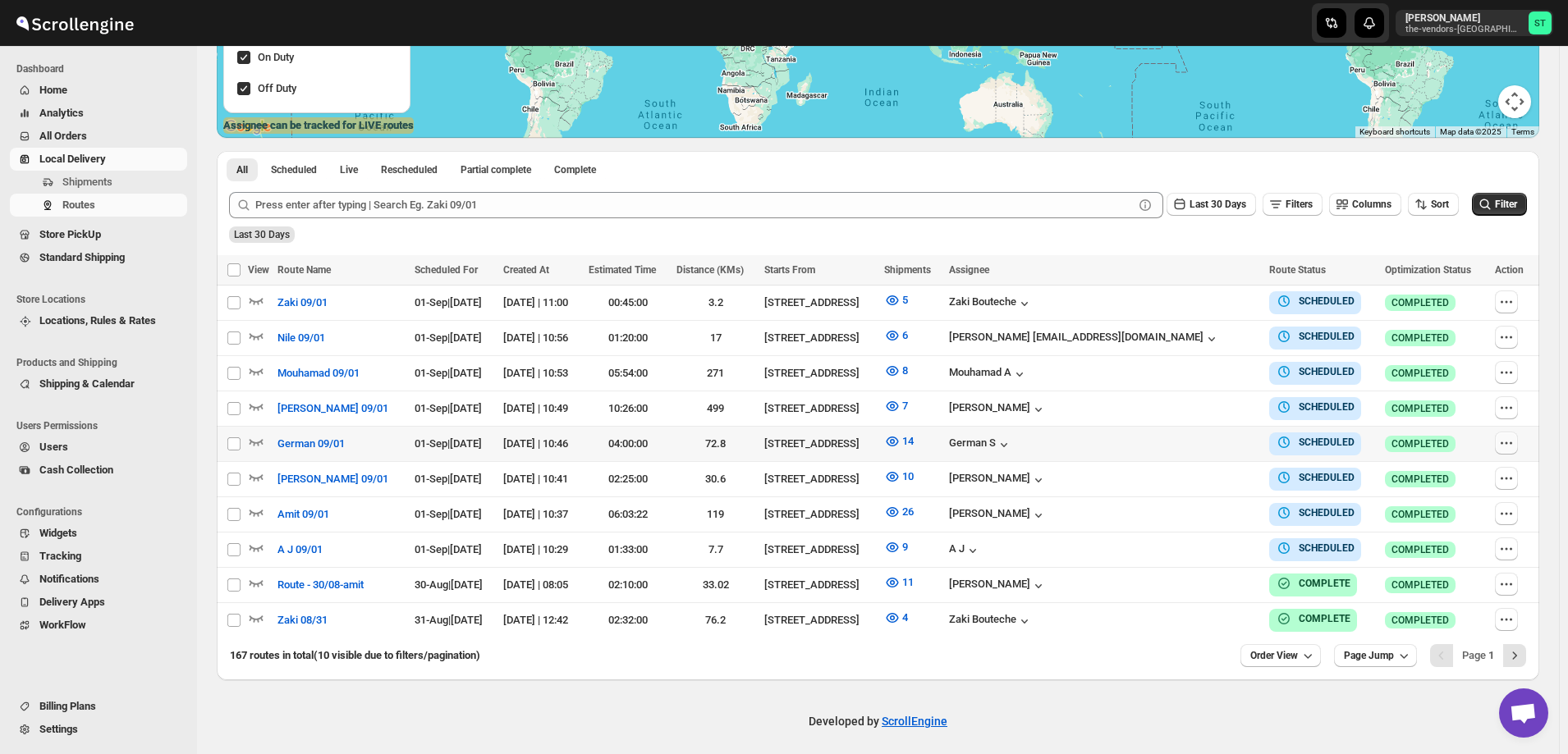
click at [1513, 444] on icon "button" at bounding box center [1507, 443] width 17 height 17
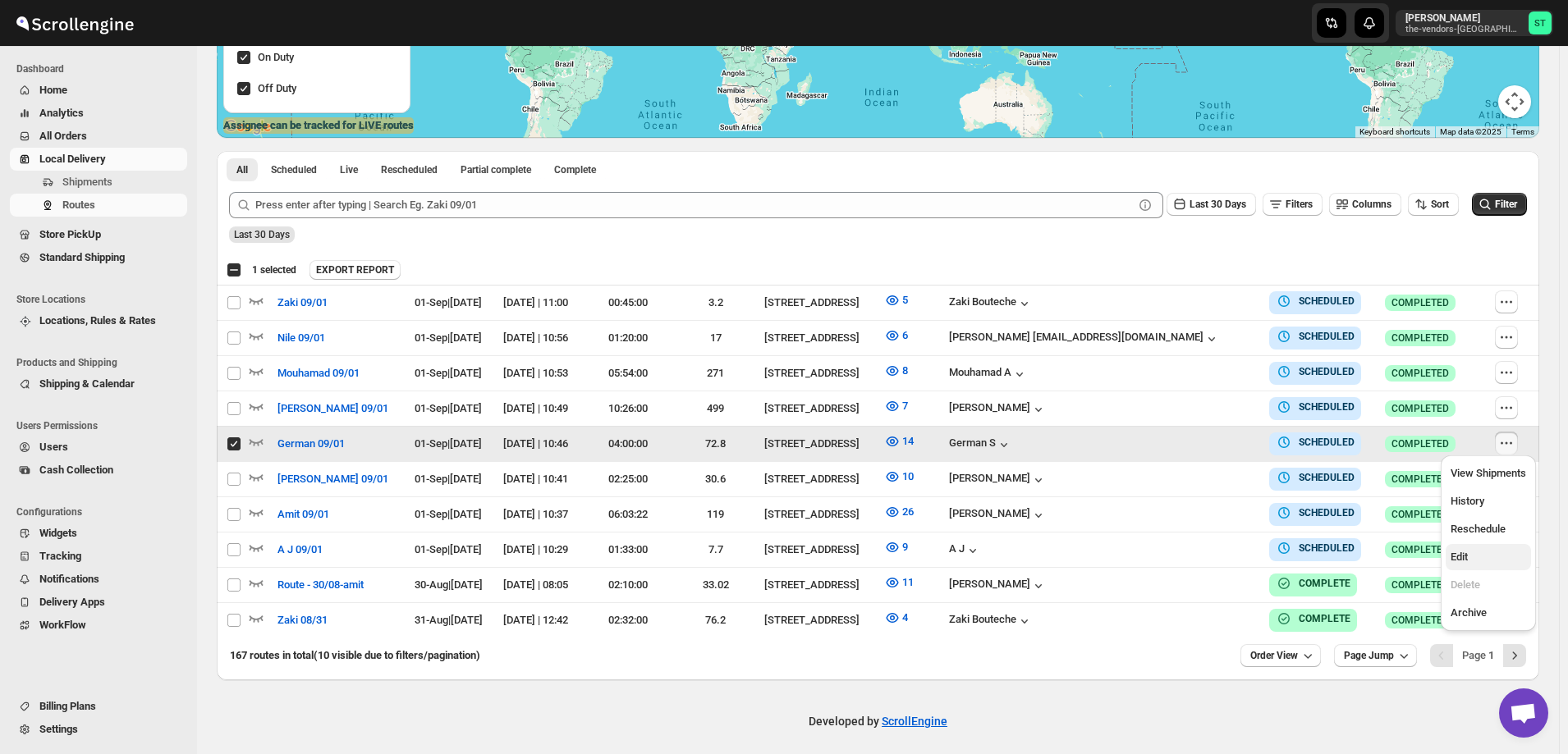
click at [1492, 556] on span "Edit" at bounding box center [1488, 557] width 76 height 17
checkbox input "false"
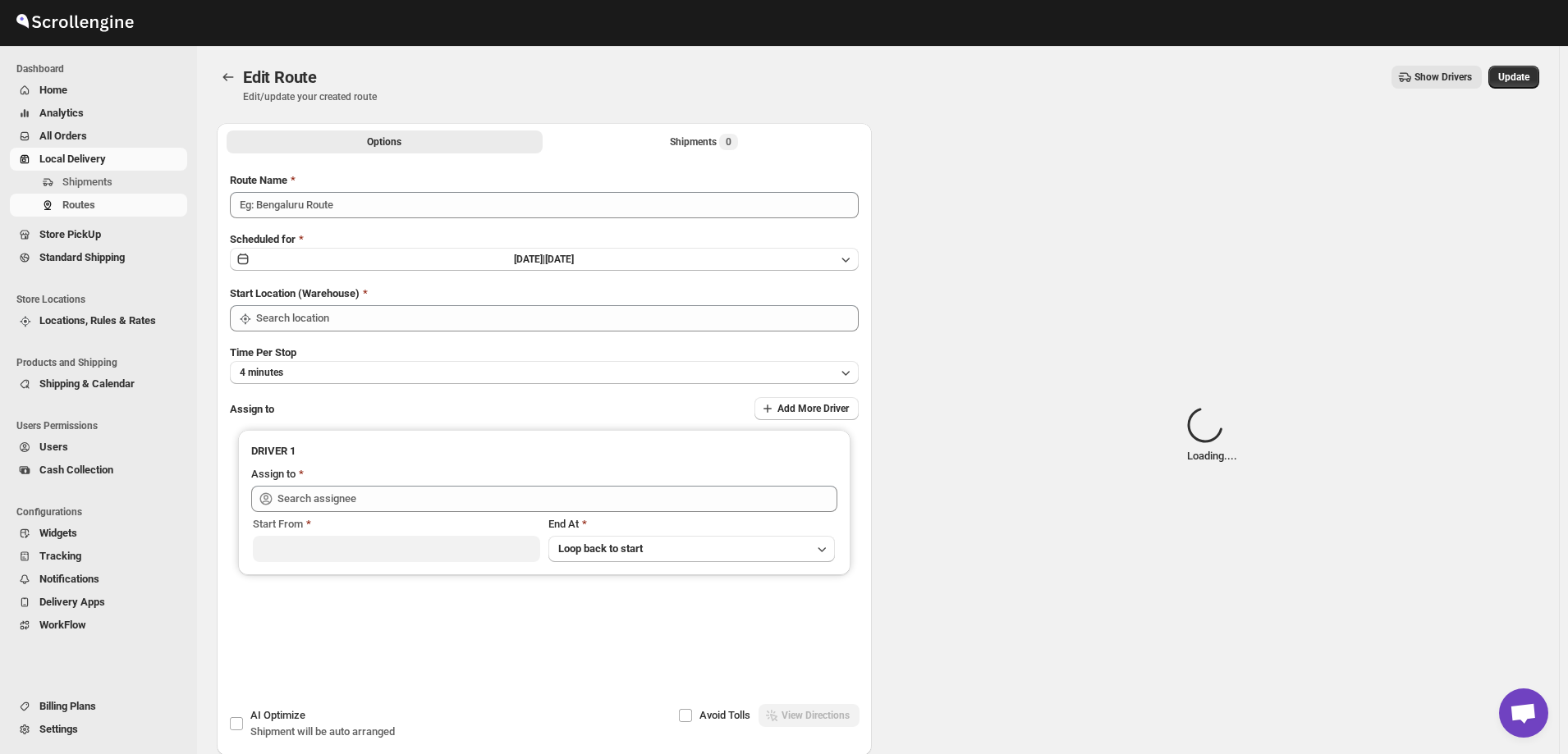
type input "German 09/01"
type input "[STREET_ADDRESS]"
type input "German S (germansarri@gmail.com)"
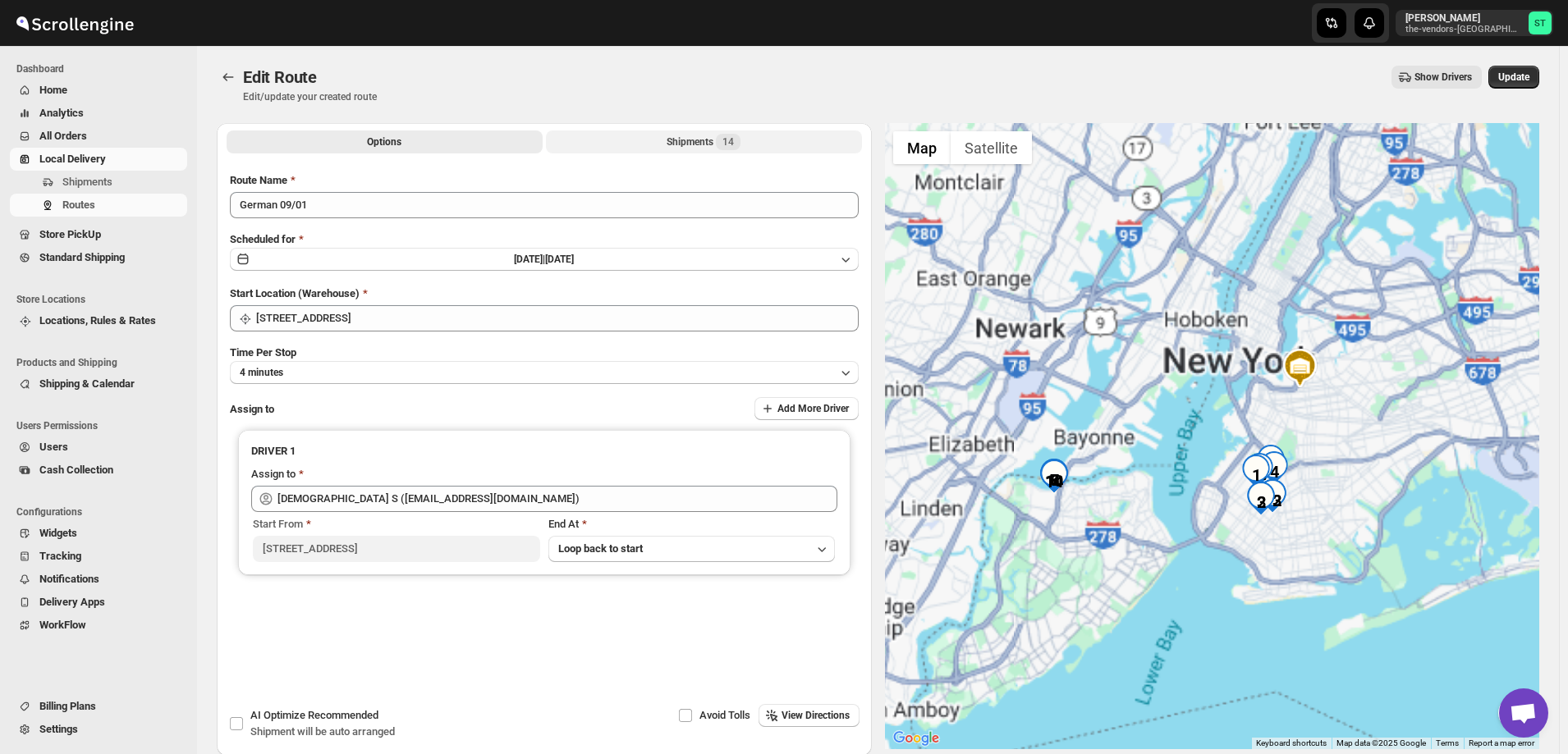
click at [666, 140] on button "Shipments 14" at bounding box center [704, 141] width 316 height 23
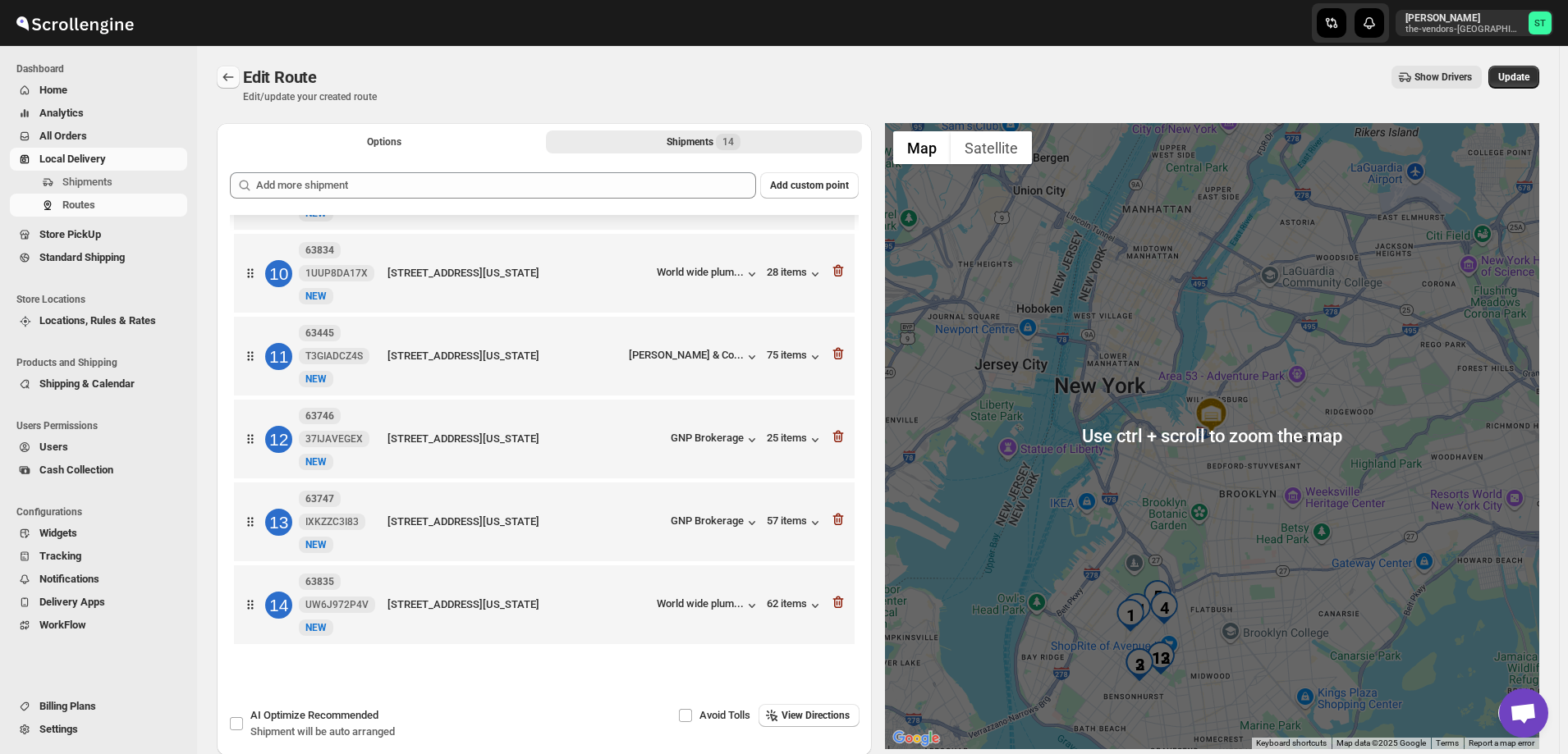
click at [226, 76] on icon "Routes" at bounding box center [229, 78] width 17 height 17
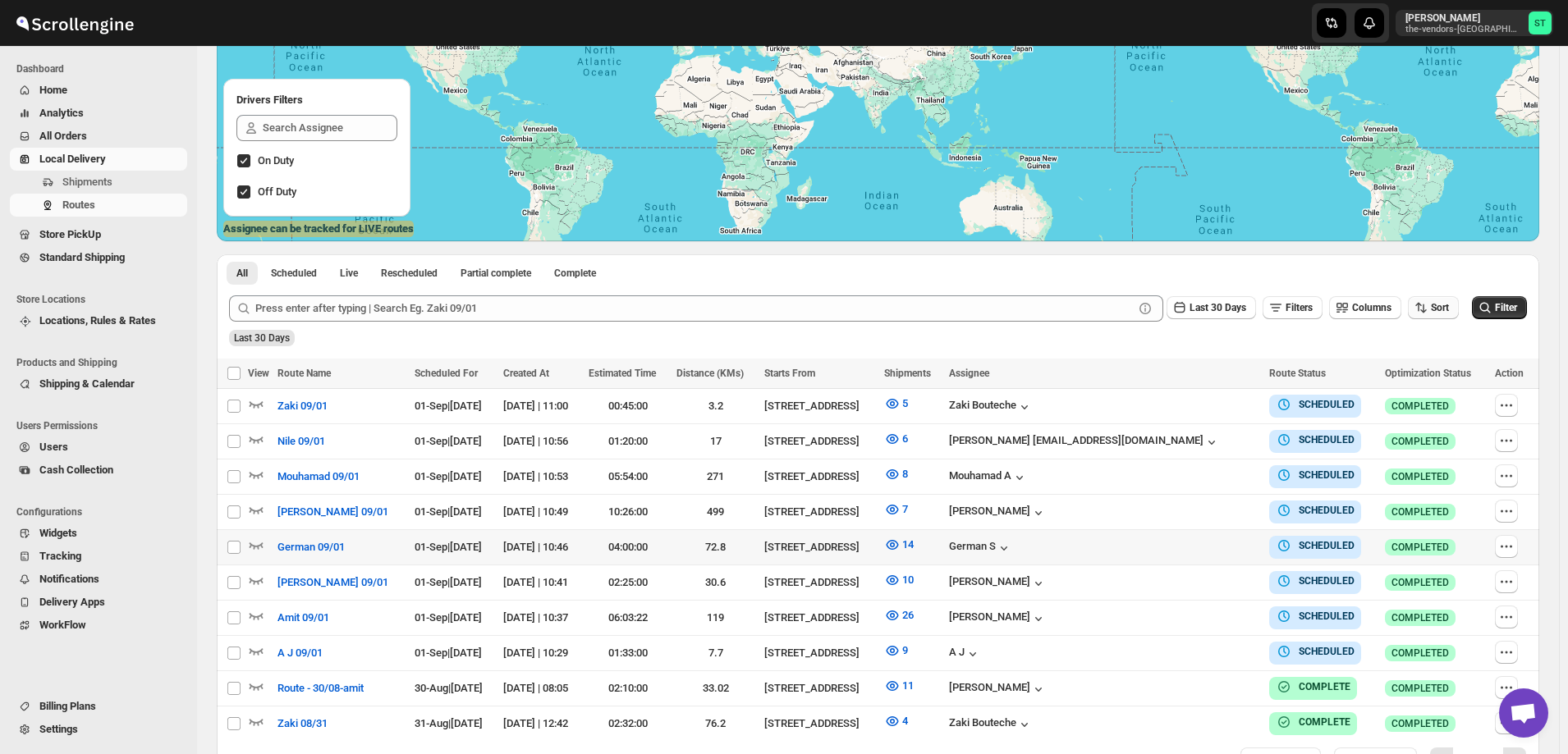
scroll to position [246, 0]
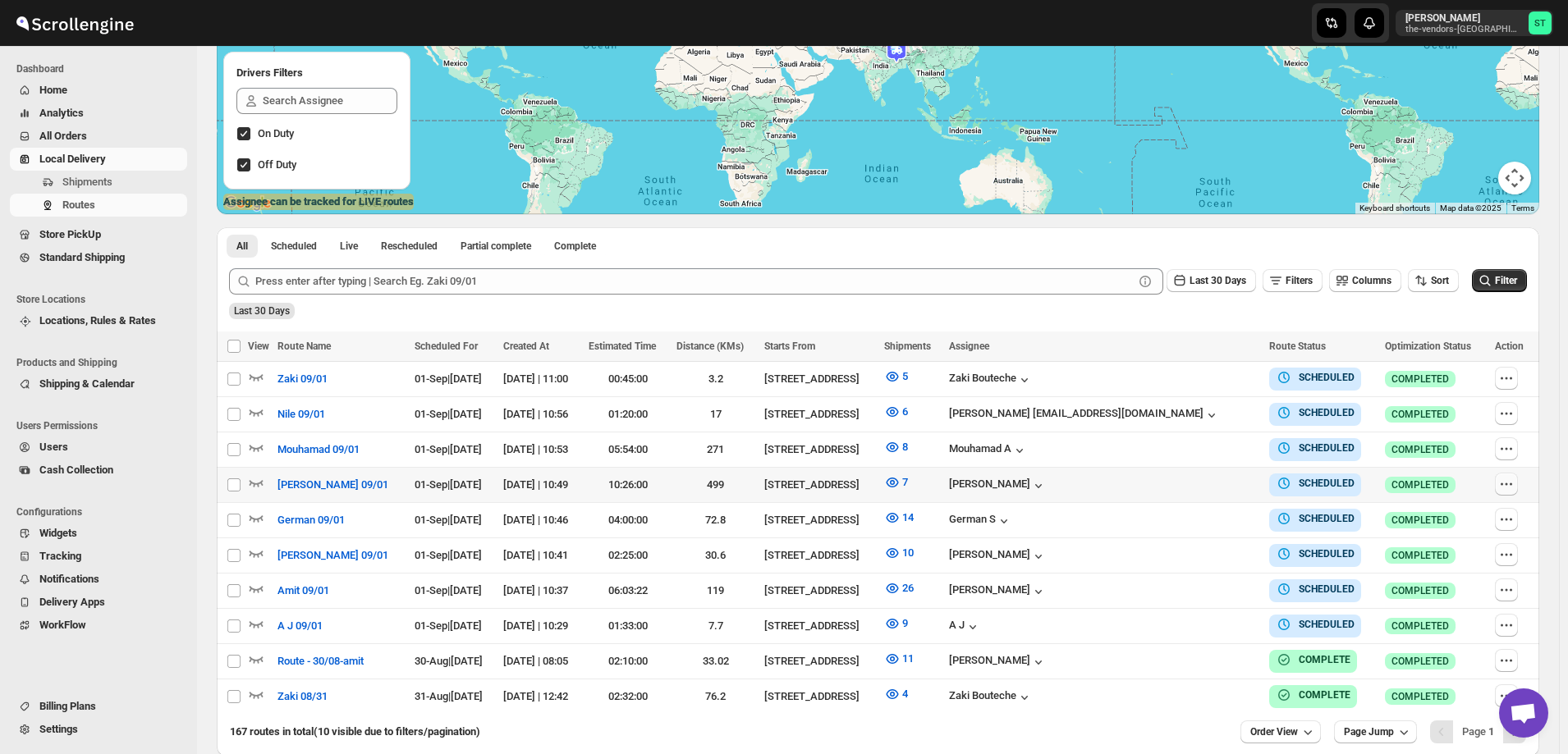
click at [1509, 480] on icon "button" at bounding box center [1507, 484] width 17 height 17
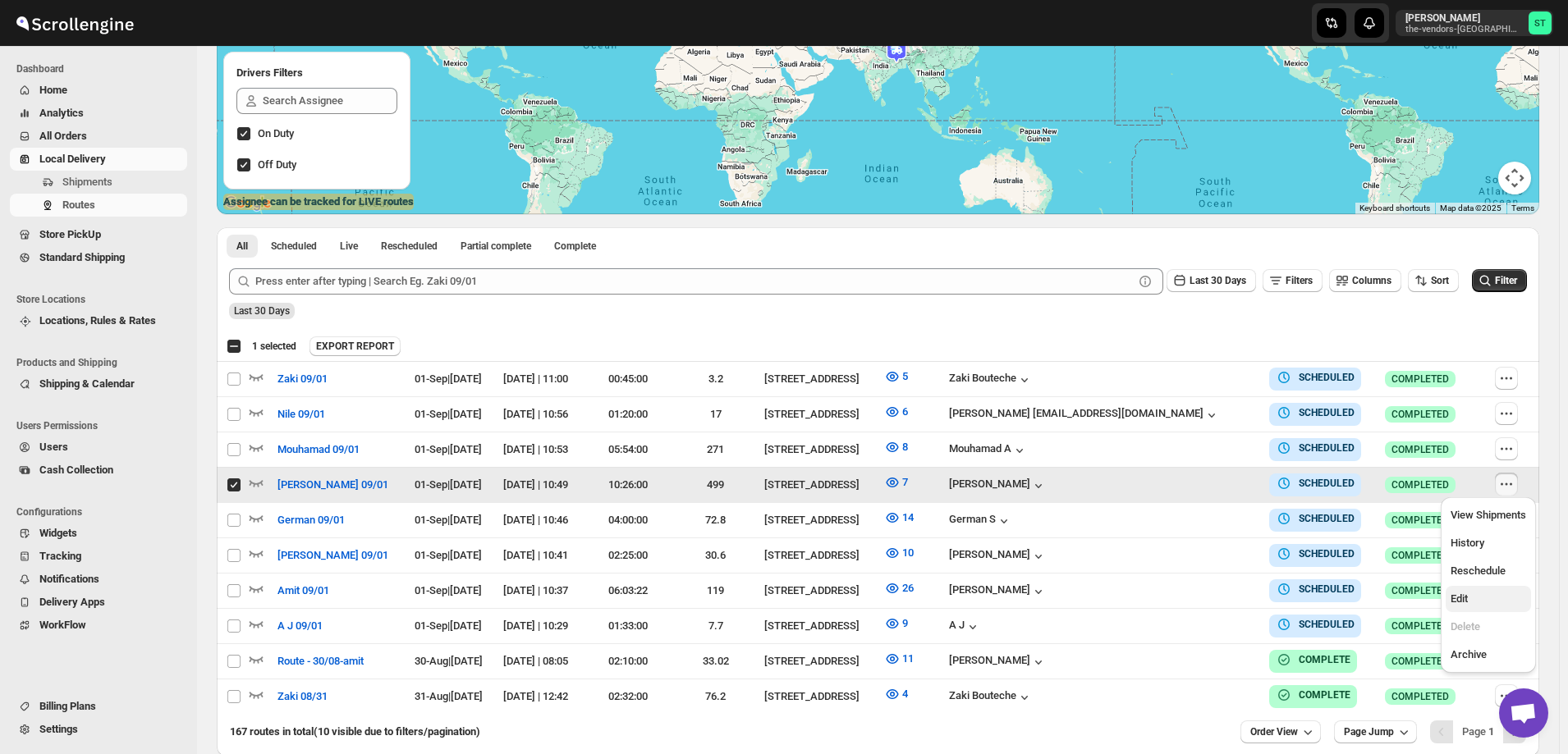
click at [1501, 592] on span "Edit" at bounding box center [1488, 599] width 76 height 17
checkbox input "false"
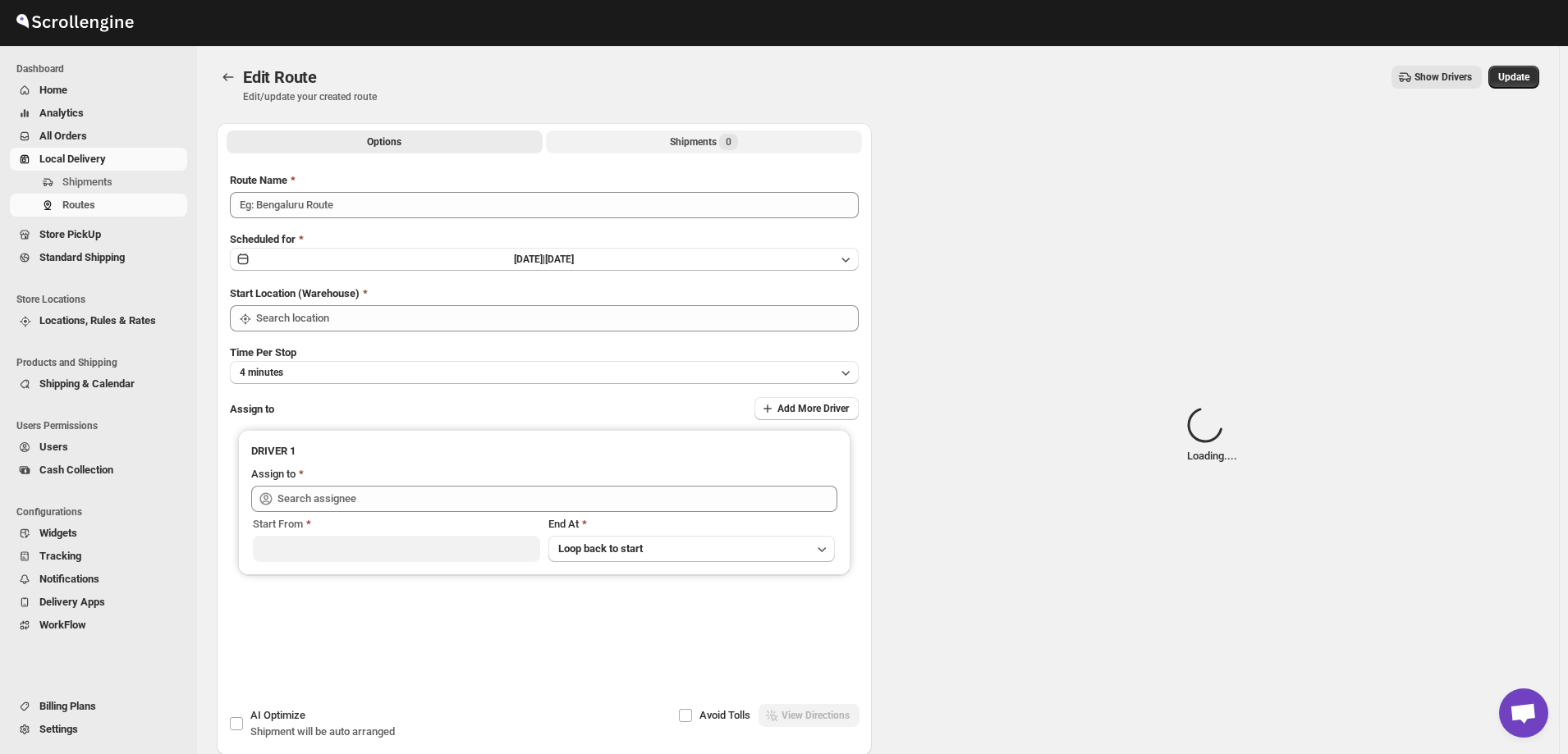
type input "[PERSON_NAME] 09/01"
type input "[STREET_ADDRESS]"
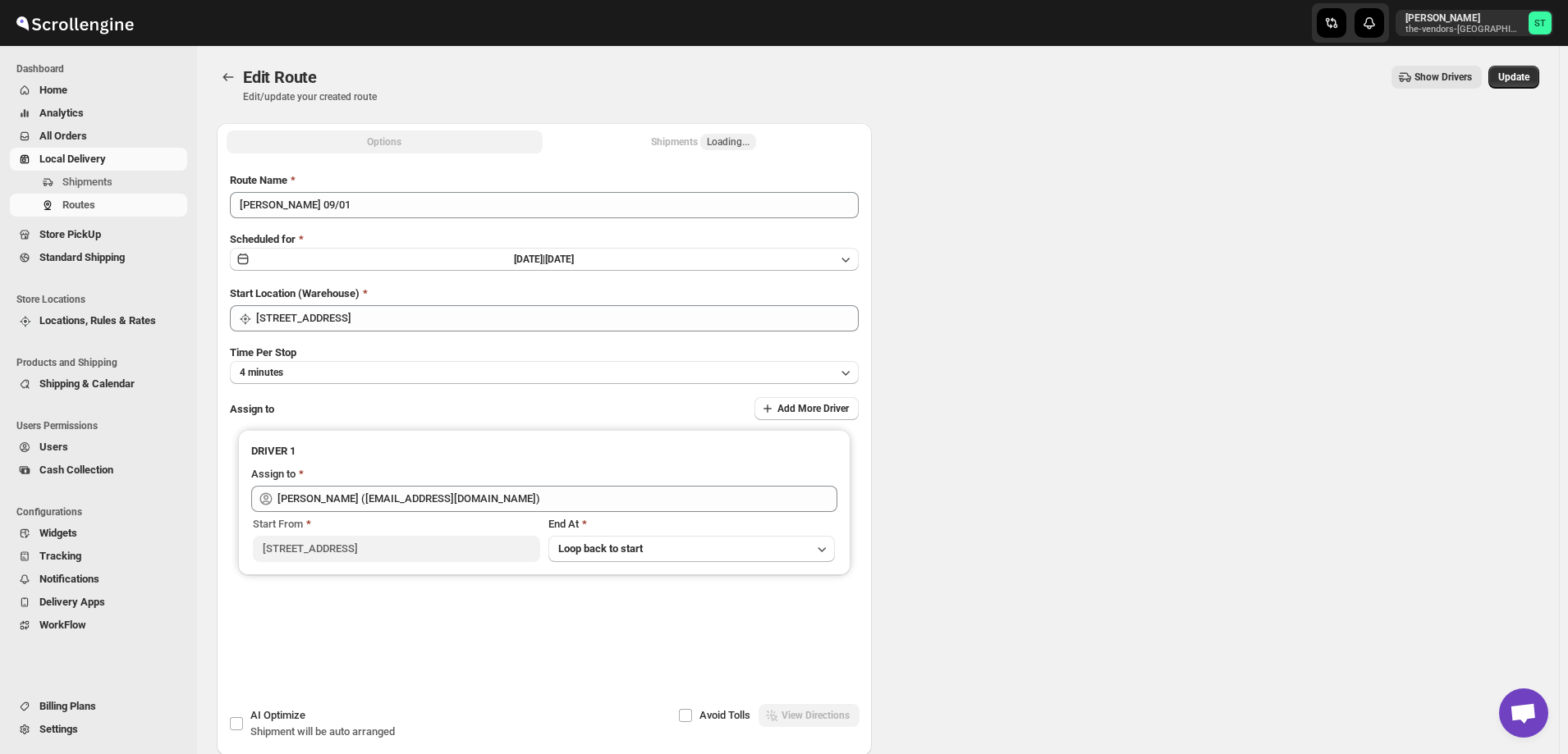
type input "Milton N (Miltonnajera1993@gmail.com)"
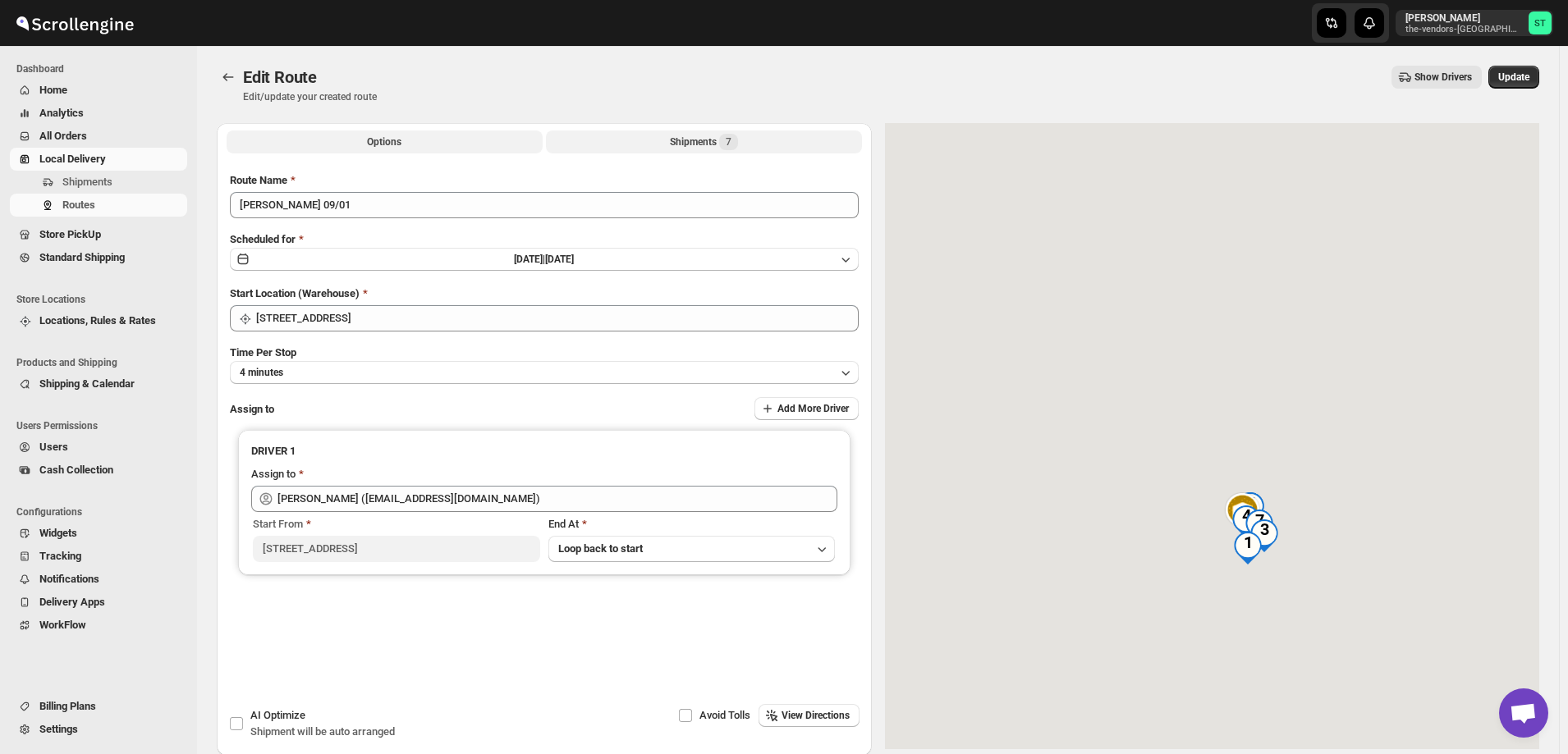
click at [672, 140] on button "Shipments 7" at bounding box center [704, 141] width 316 height 23
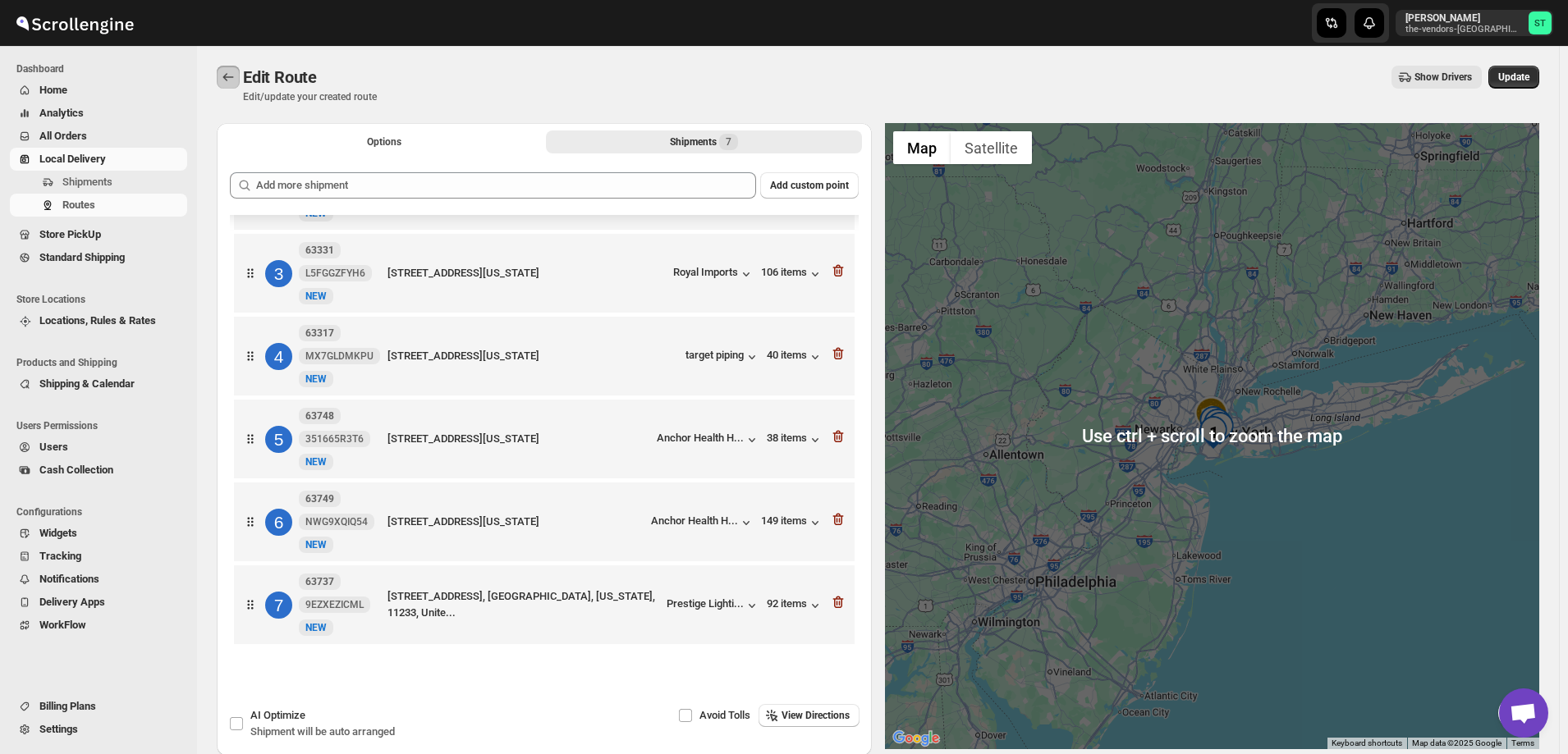
click at [228, 76] on icon "Routes" at bounding box center [229, 78] width 17 height 17
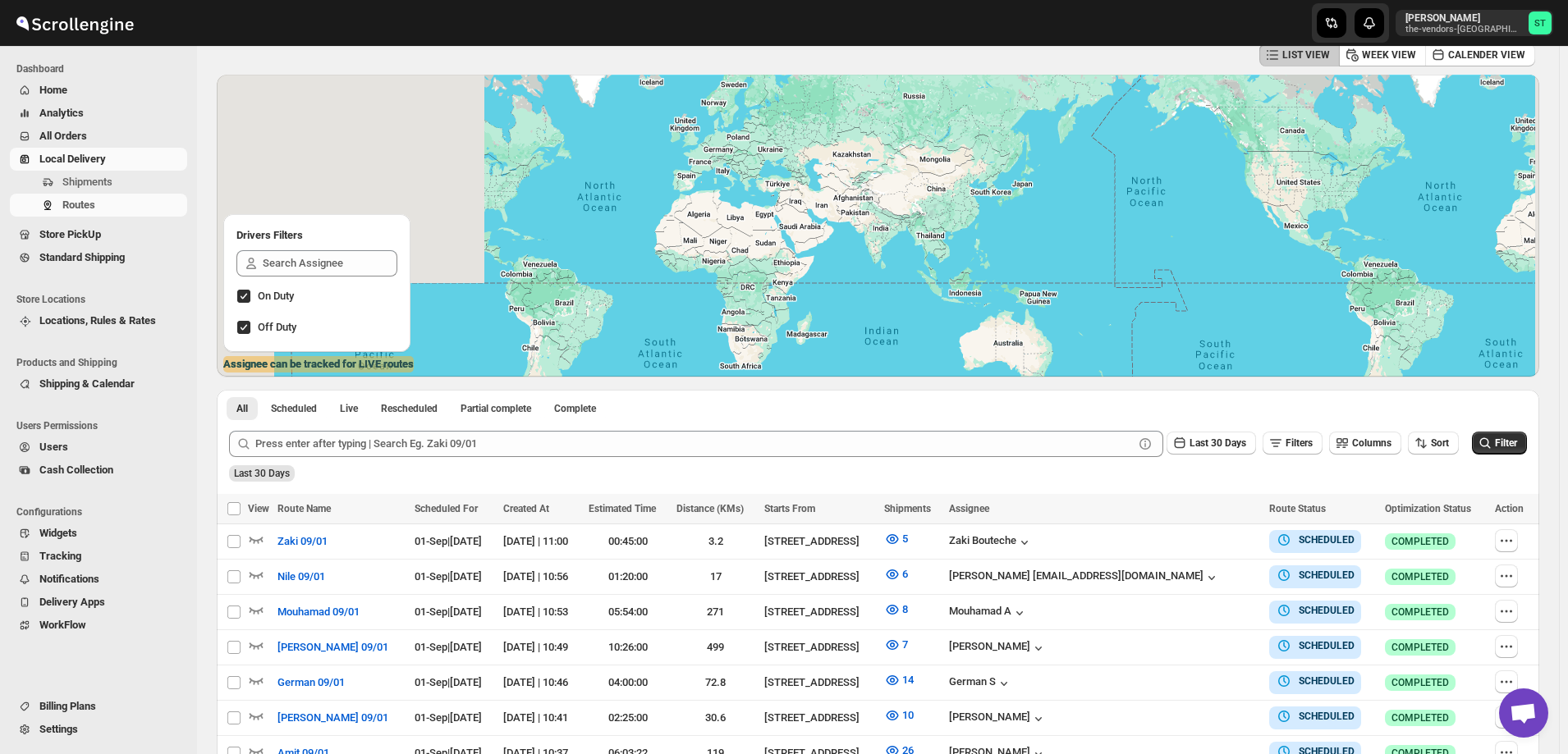
scroll to position [164, 0]
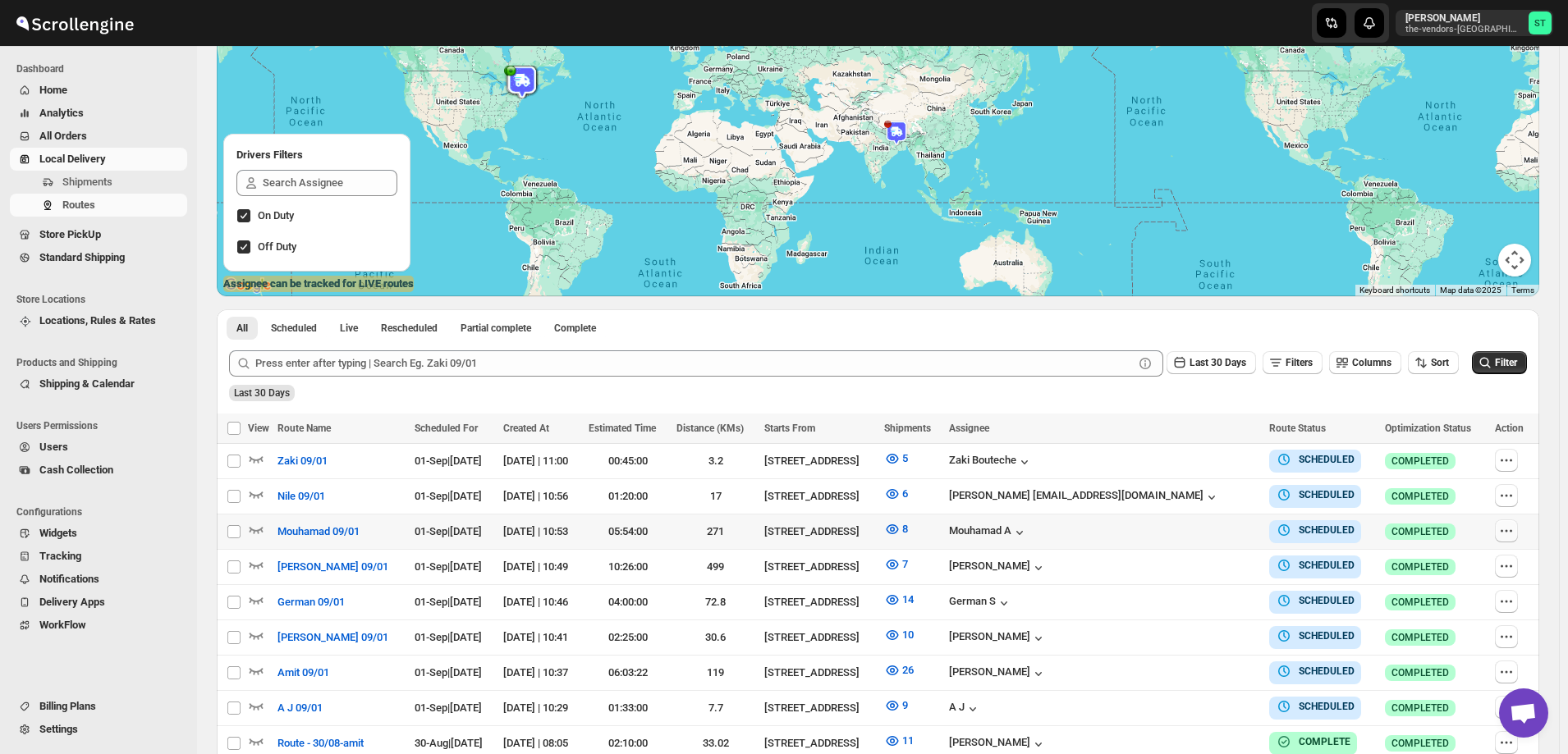
click at [1515, 530] on icon "button" at bounding box center [1507, 531] width 17 height 17
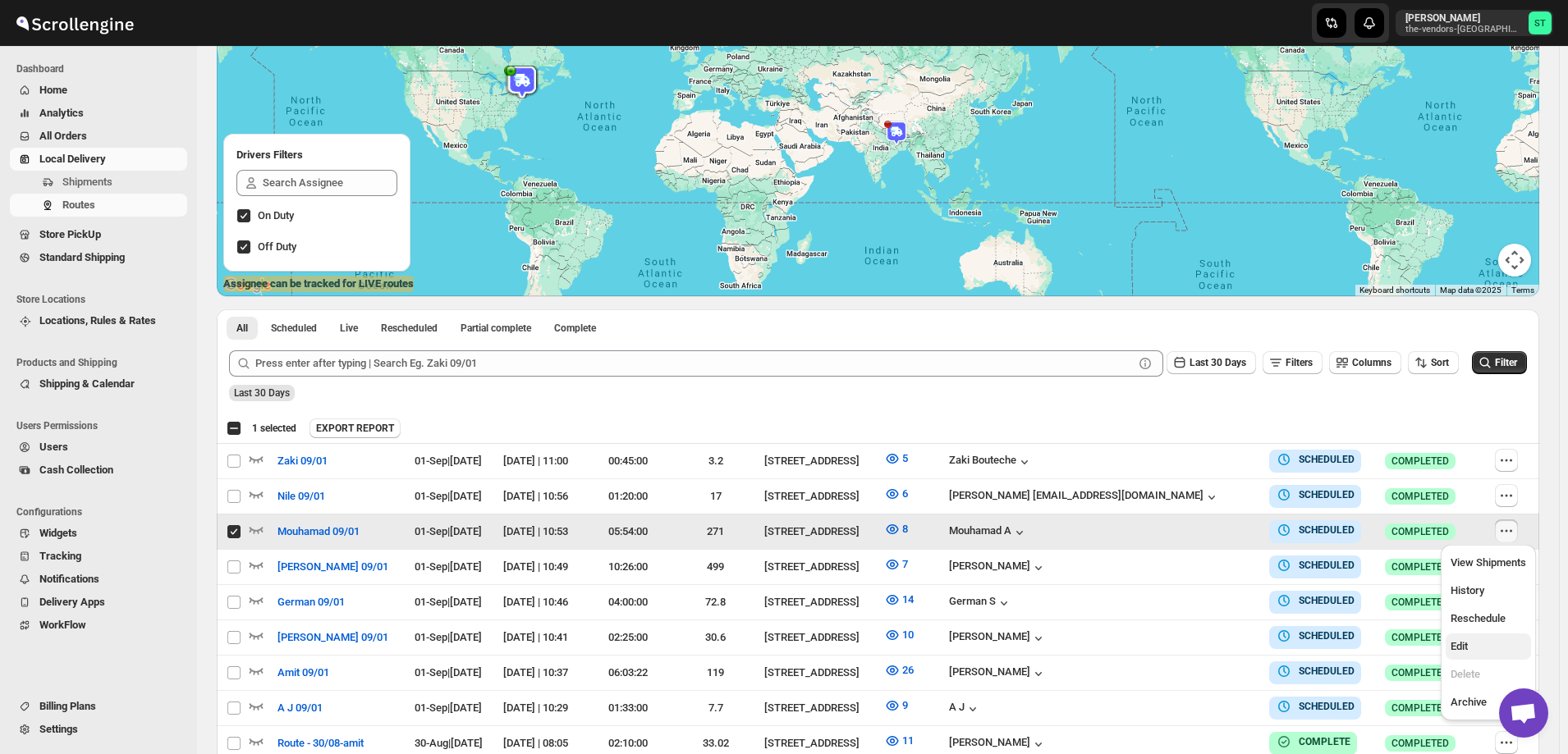
click at [1496, 644] on span "Edit" at bounding box center [1488, 647] width 76 height 17
checkbox input "false"
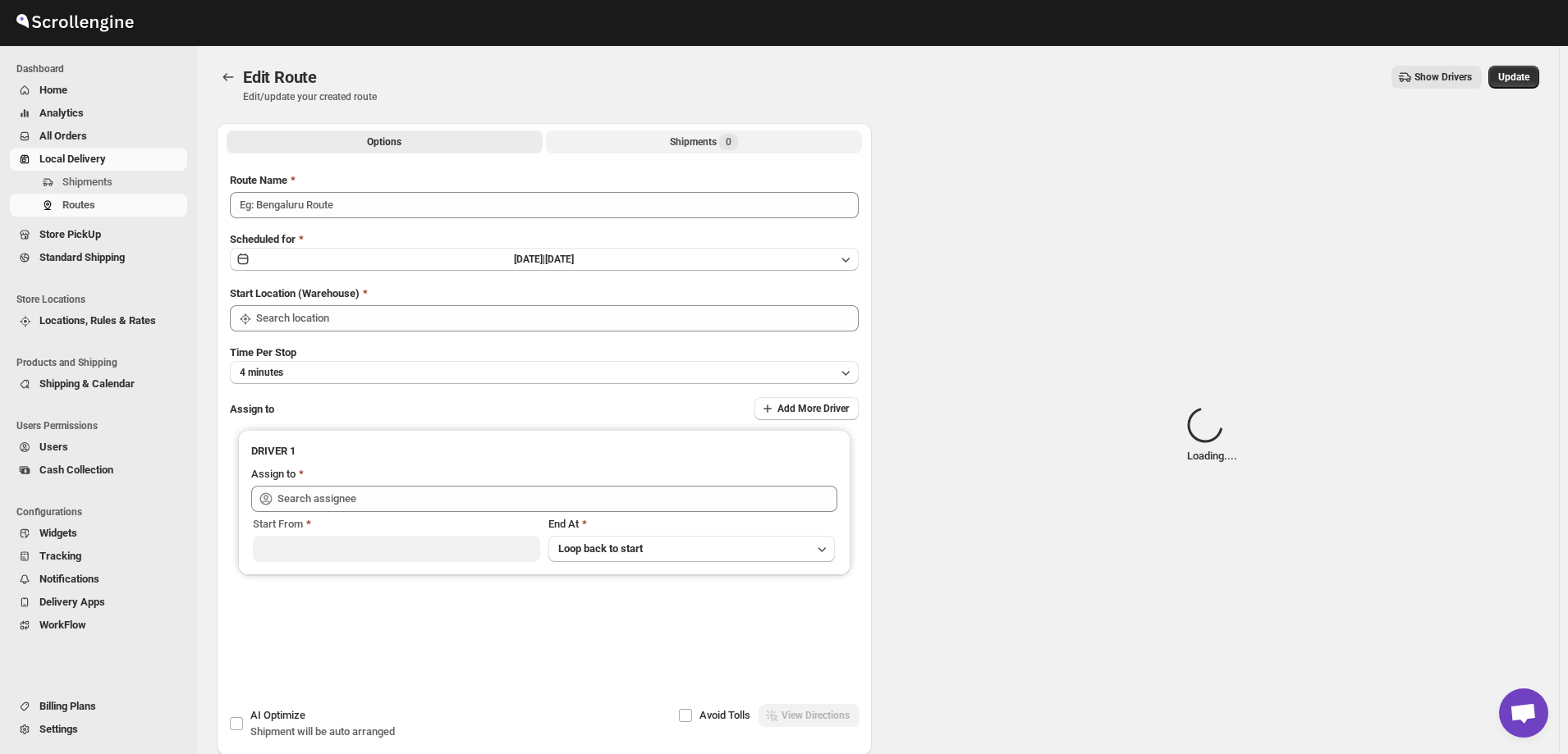
type input "Mouhamad 09/01"
type input "[STREET_ADDRESS]"
type input "Mouhamad A (akazzoumohamed6@gmail.com)"
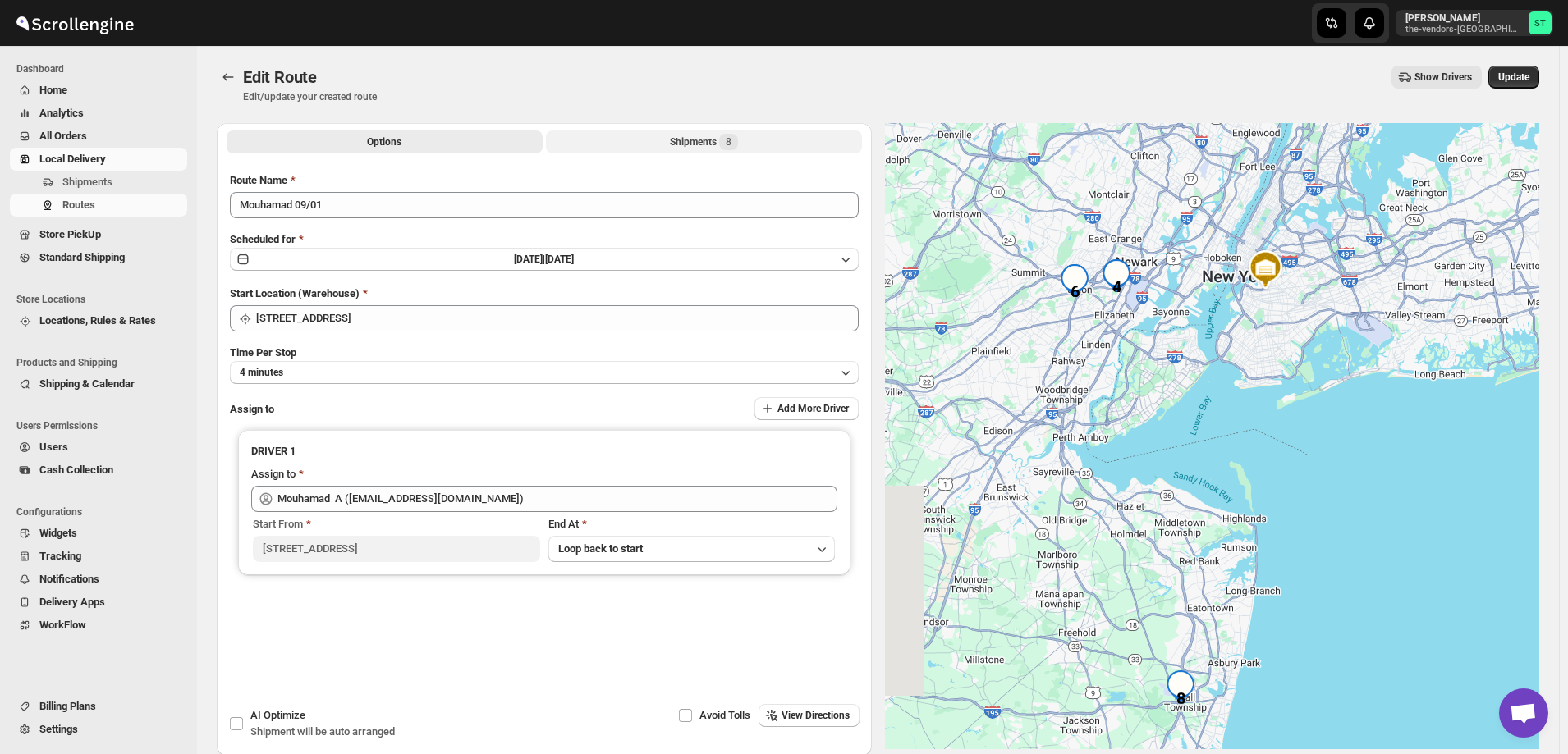
click at [664, 140] on button "Shipments 8" at bounding box center [704, 141] width 316 height 23
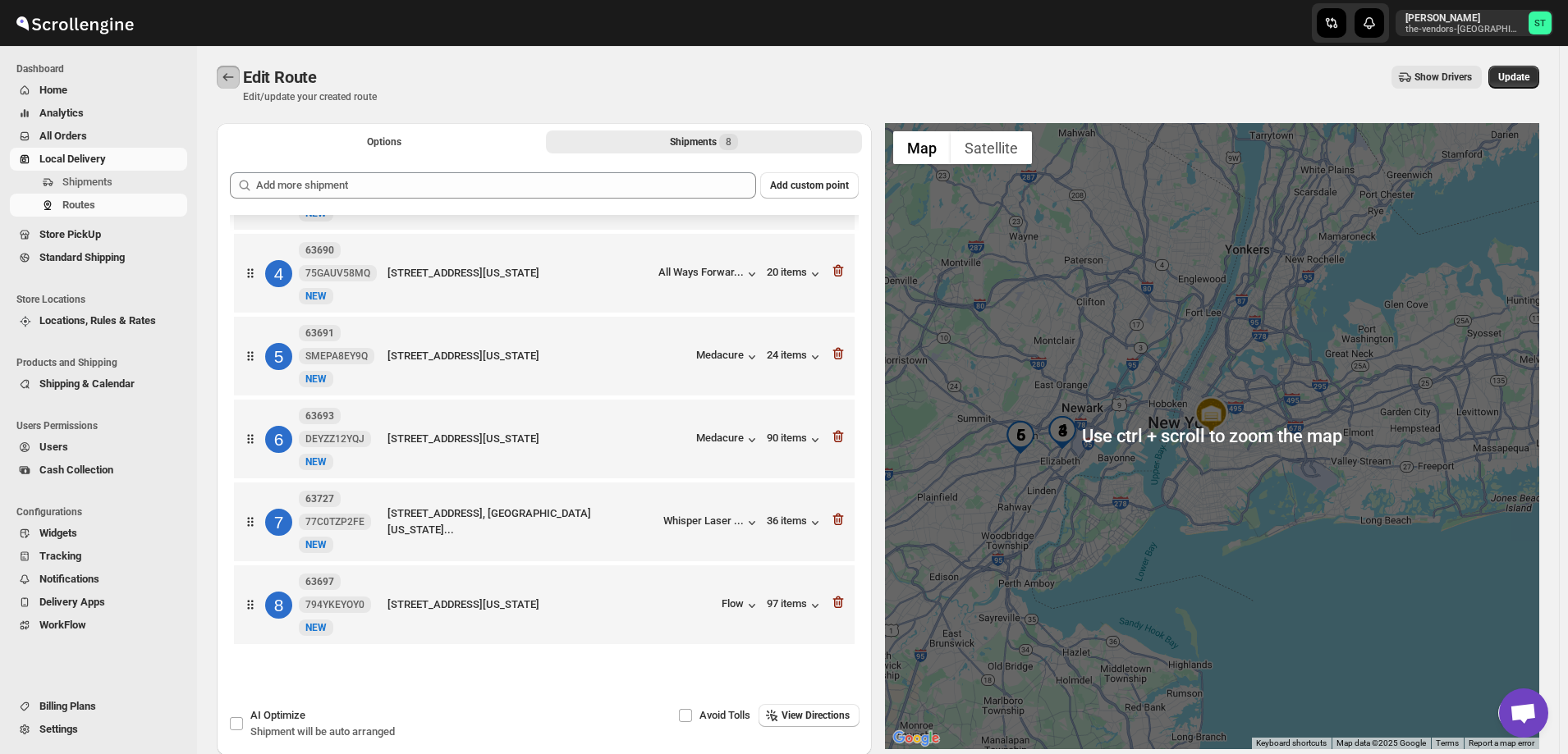
click at [225, 75] on icon "Routes" at bounding box center [229, 78] width 17 height 17
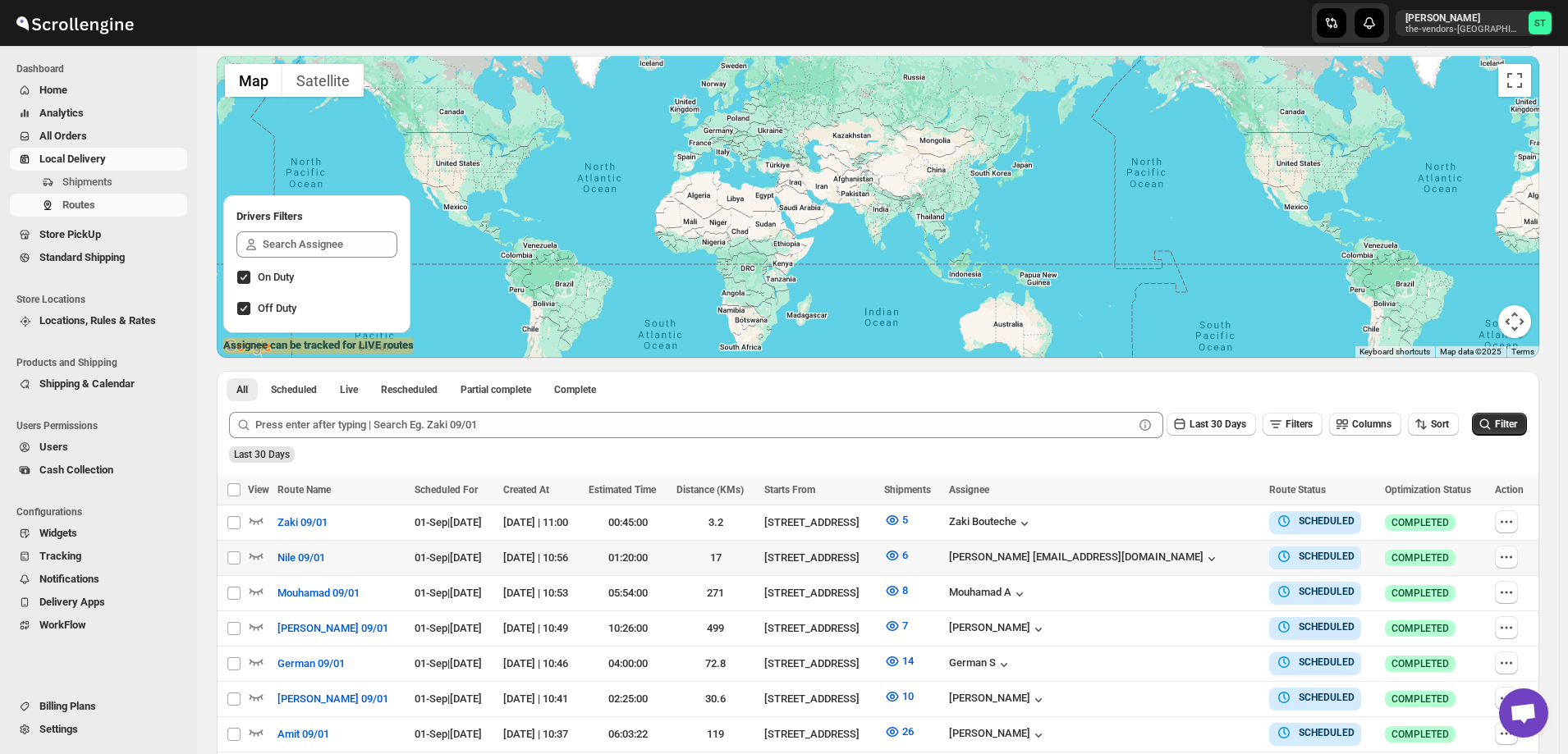
scroll to position [164, 0]
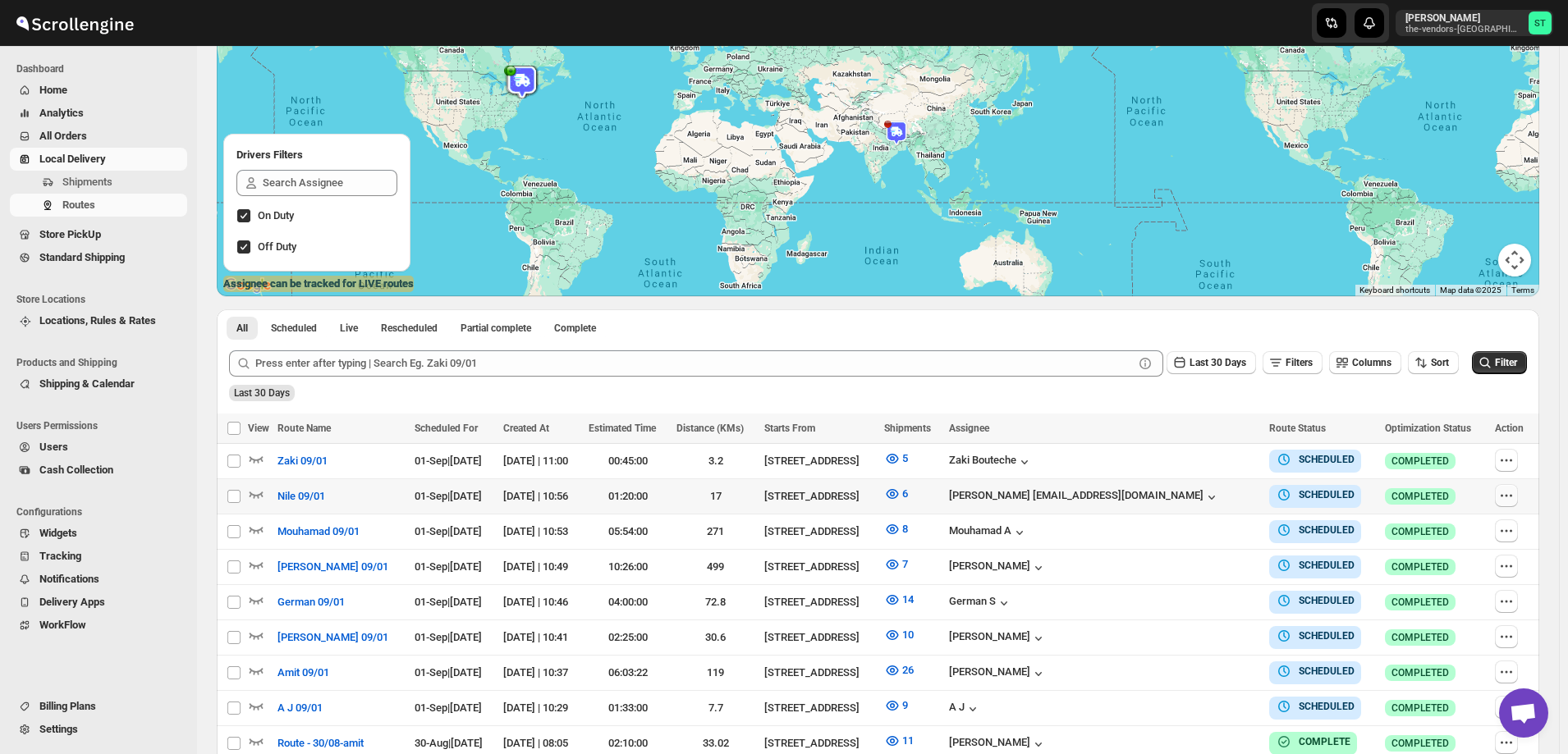
click at [1507, 494] on icon "button" at bounding box center [1507, 495] width 17 height 17
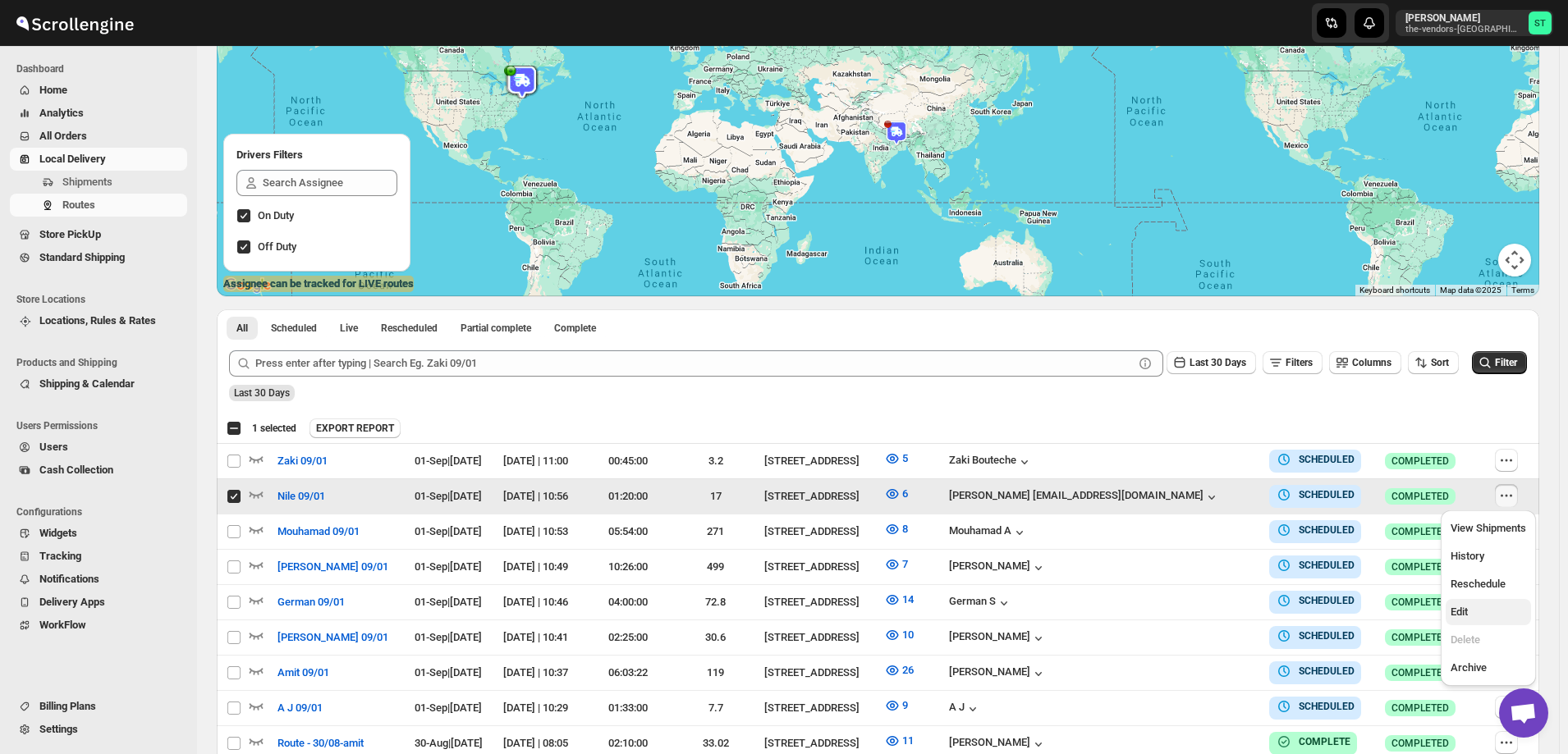
click at [1471, 614] on span "Edit" at bounding box center [1488, 613] width 76 height 17
checkbox input "false"
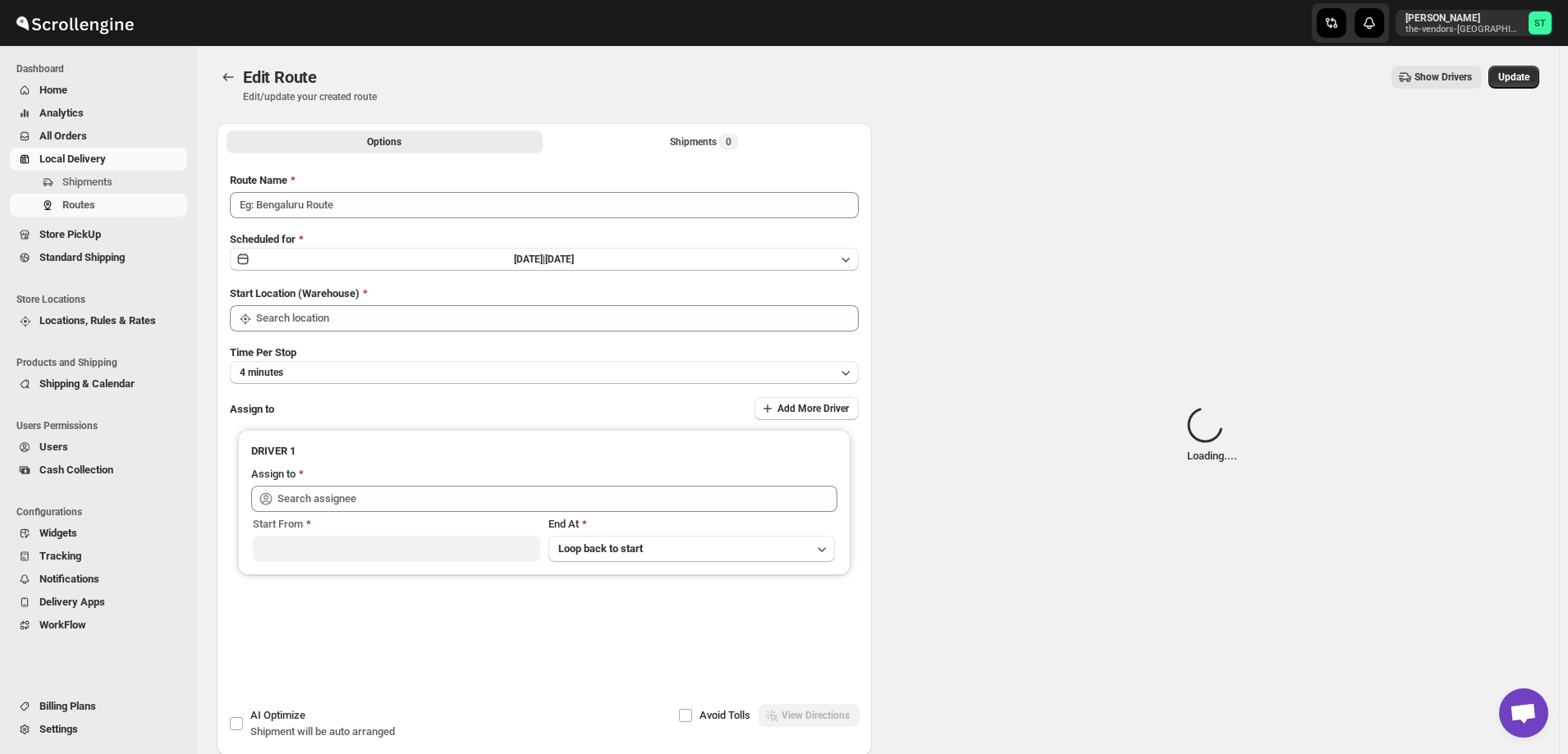
type input "Nile 09/01"
type input "[STREET_ADDRESS]"
type input "Neil Sunilragnath22@Gmail.com (Sunilragnath22@Gmail.com)"
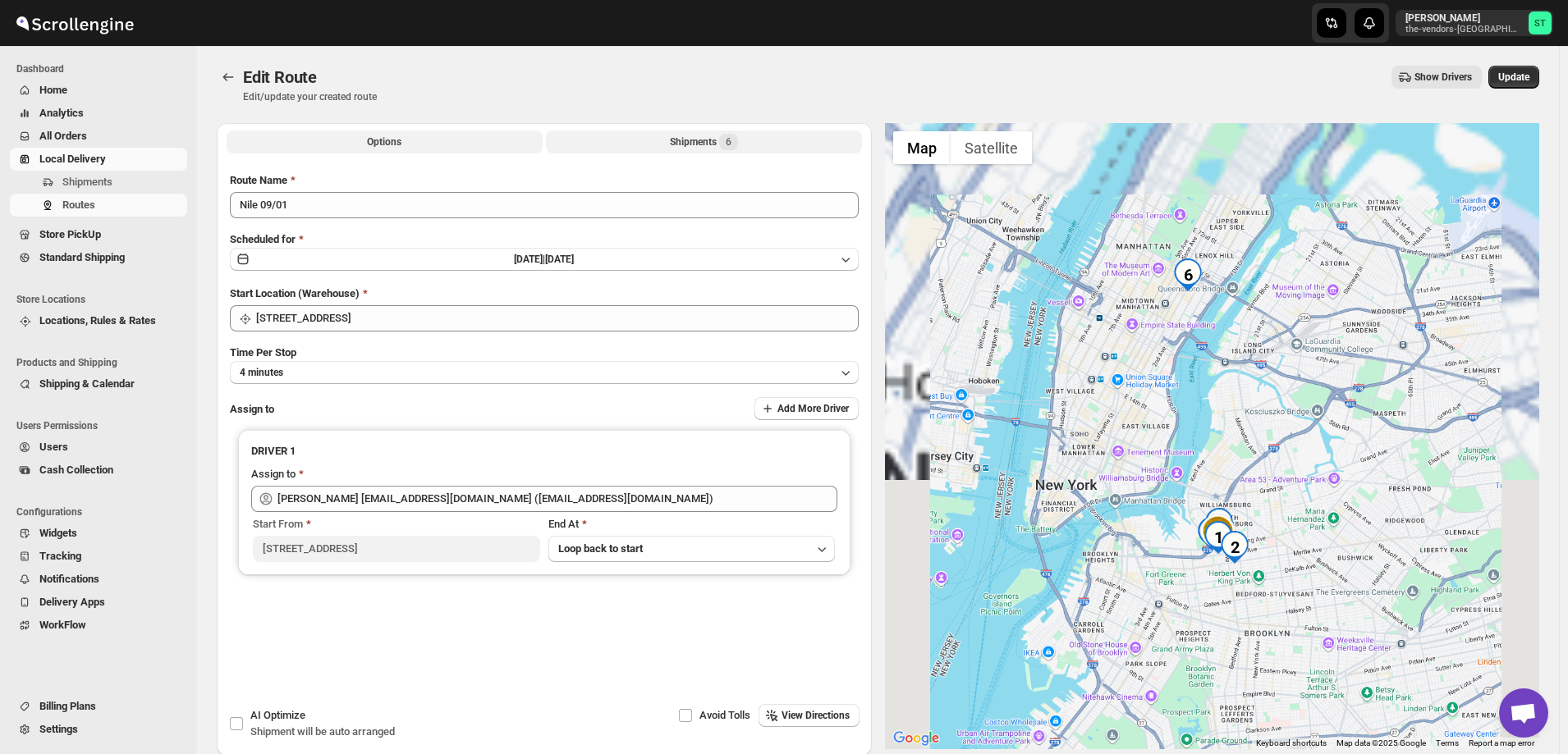
click at [650, 137] on button "Shipments 6" at bounding box center [704, 141] width 316 height 23
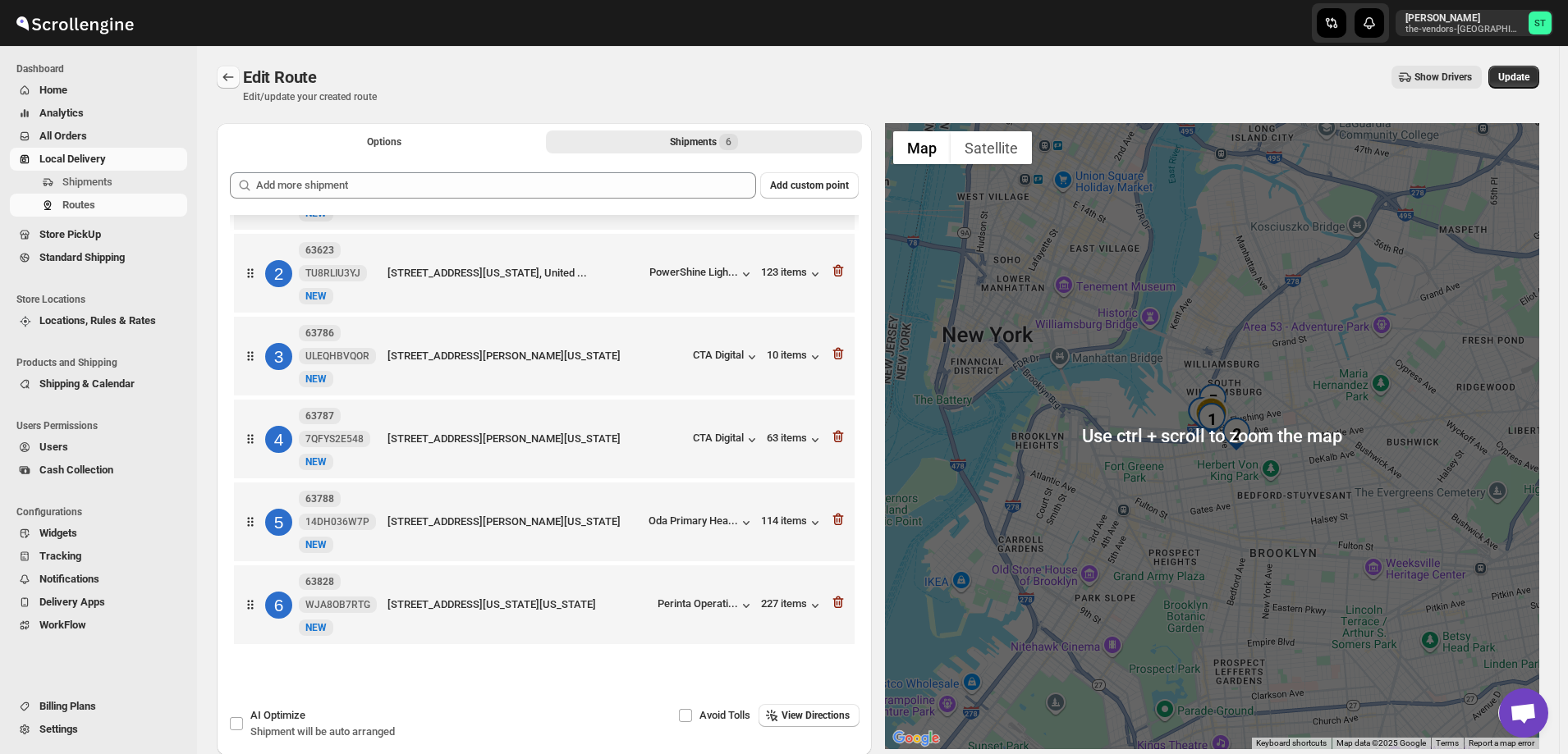
click at [227, 73] on icon "Routes" at bounding box center [229, 78] width 17 height 17
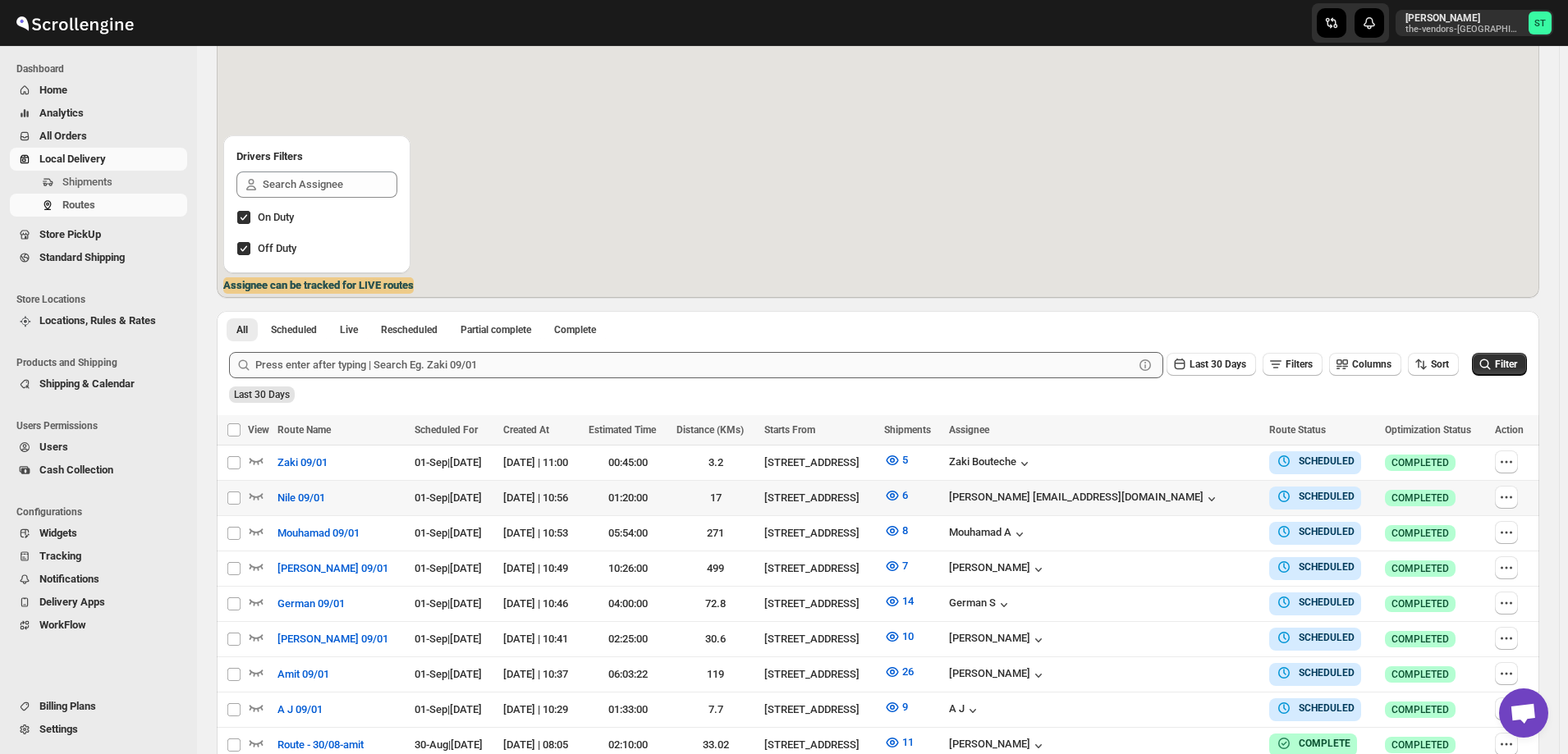
scroll to position [164, 0]
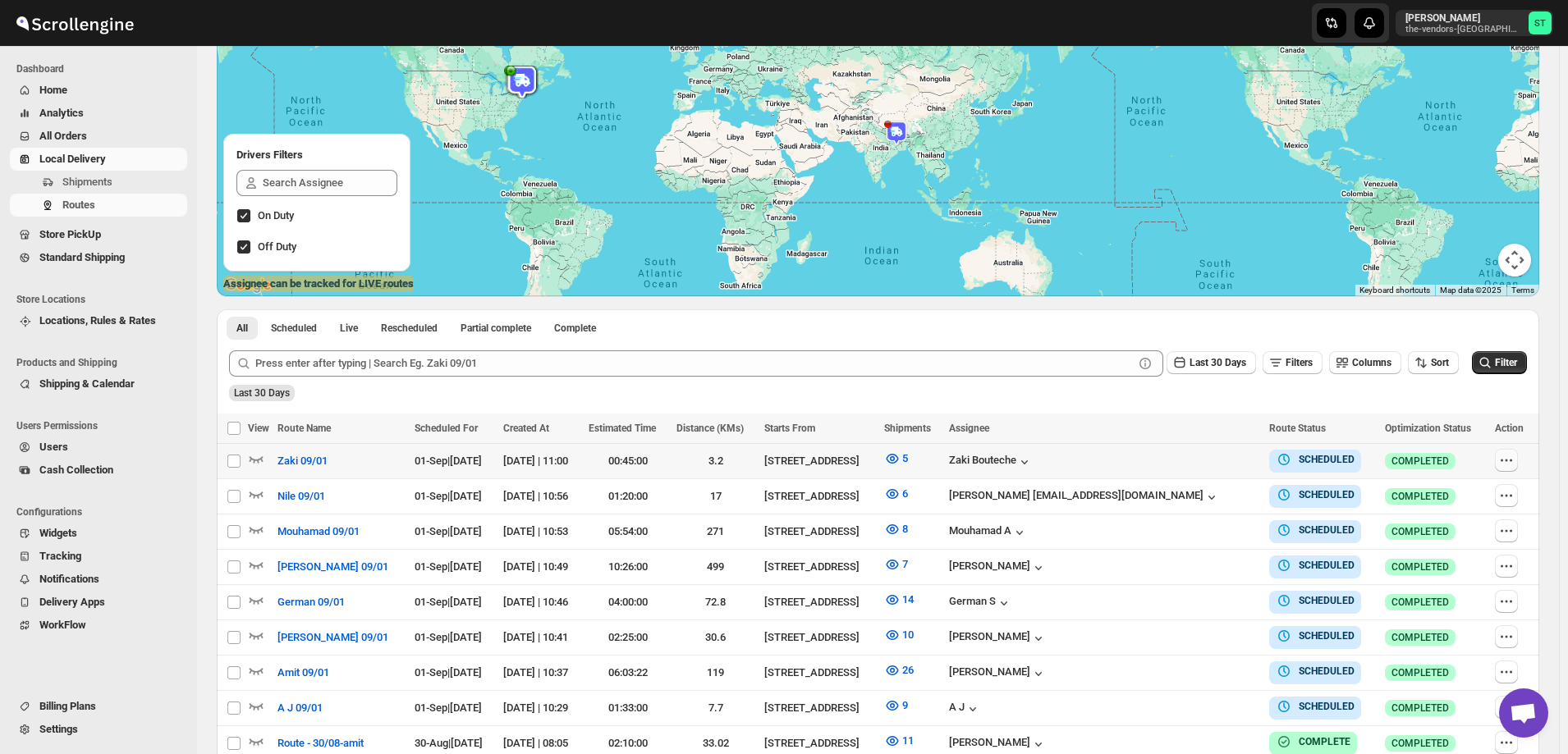
click at [1510, 459] on icon "button" at bounding box center [1507, 461] width 17 height 17
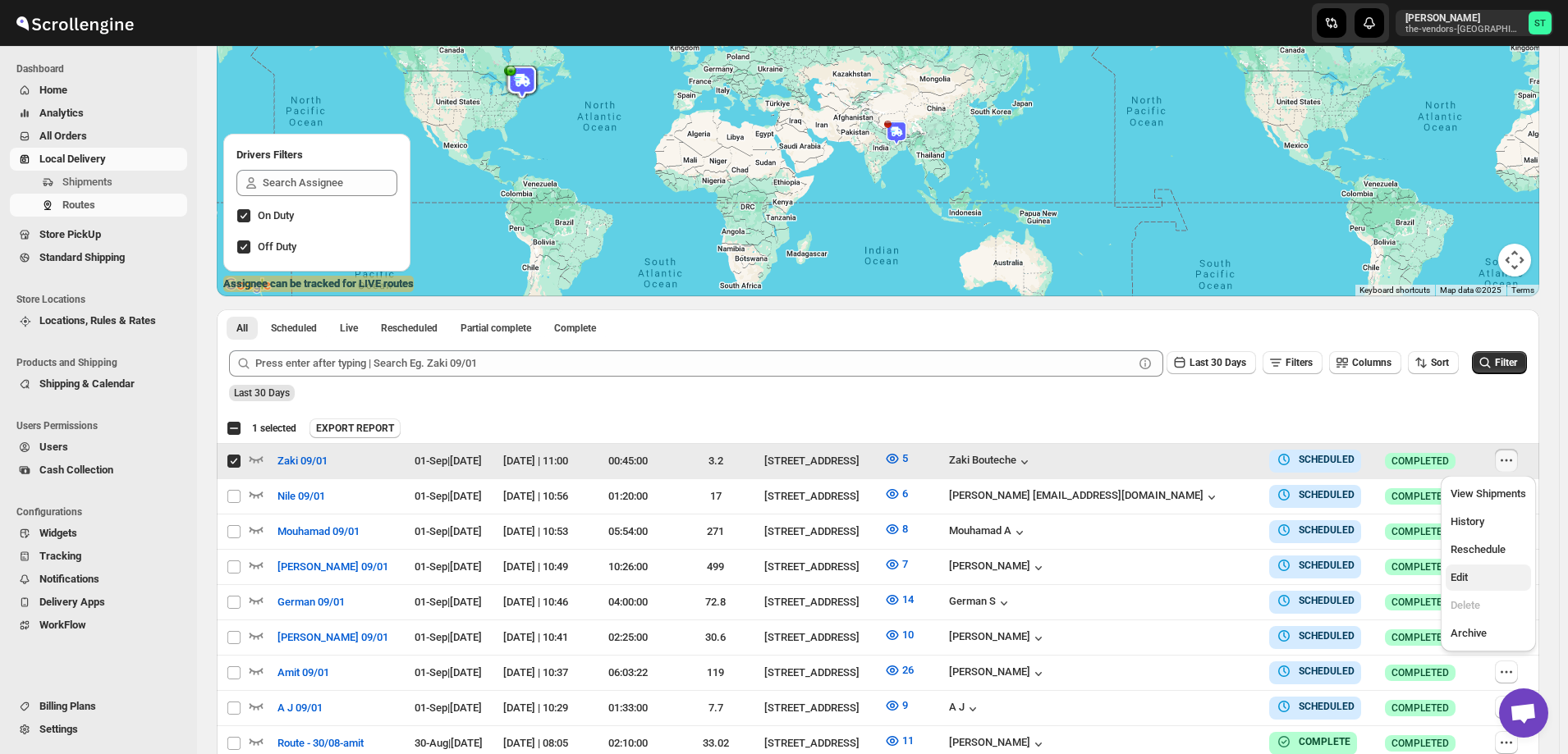
click at [1479, 572] on span "Edit" at bounding box center [1488, 578] width 76 height 17
checkbox input "false"
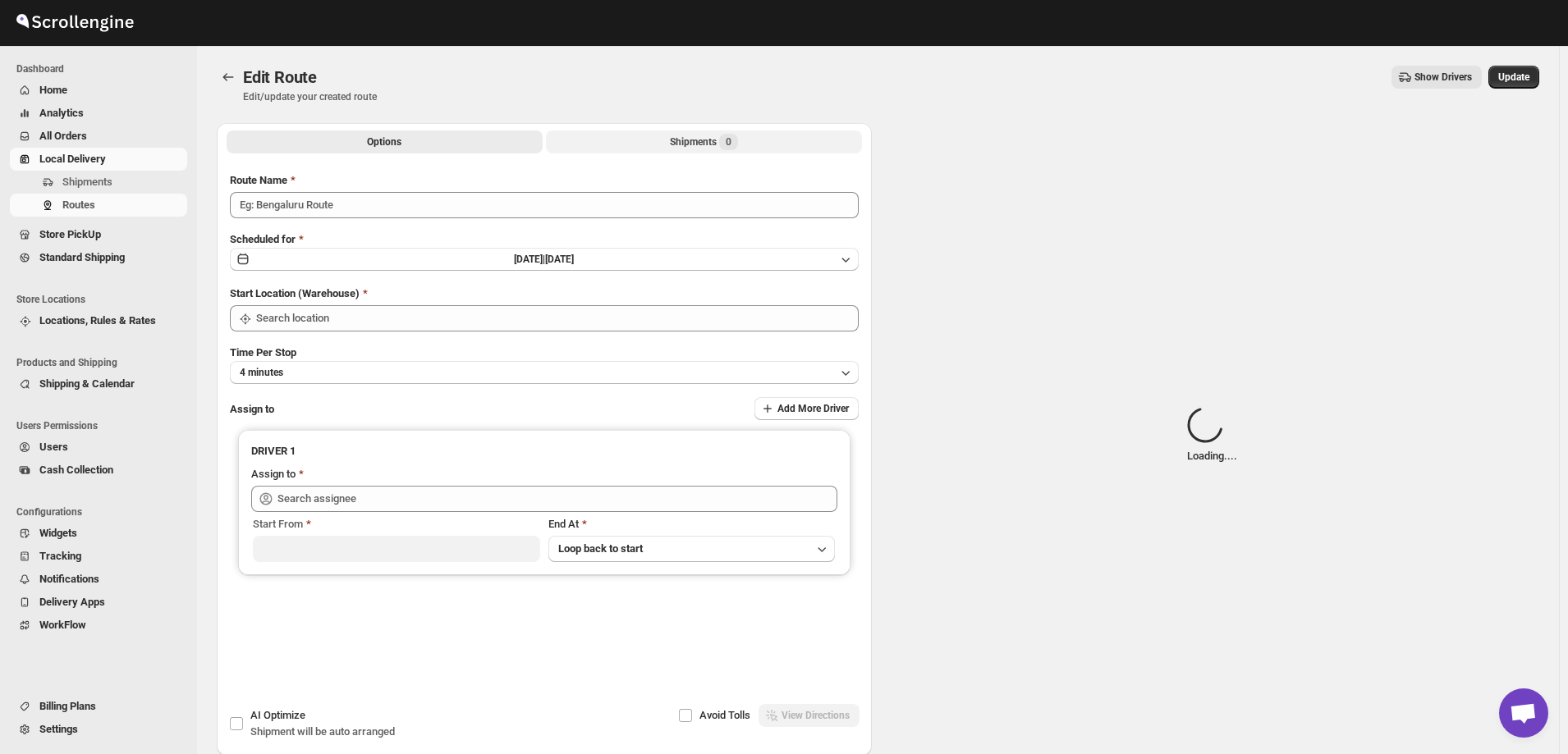
type input "Zaki 09/01"
type input "[STREET_ADDRESS]"
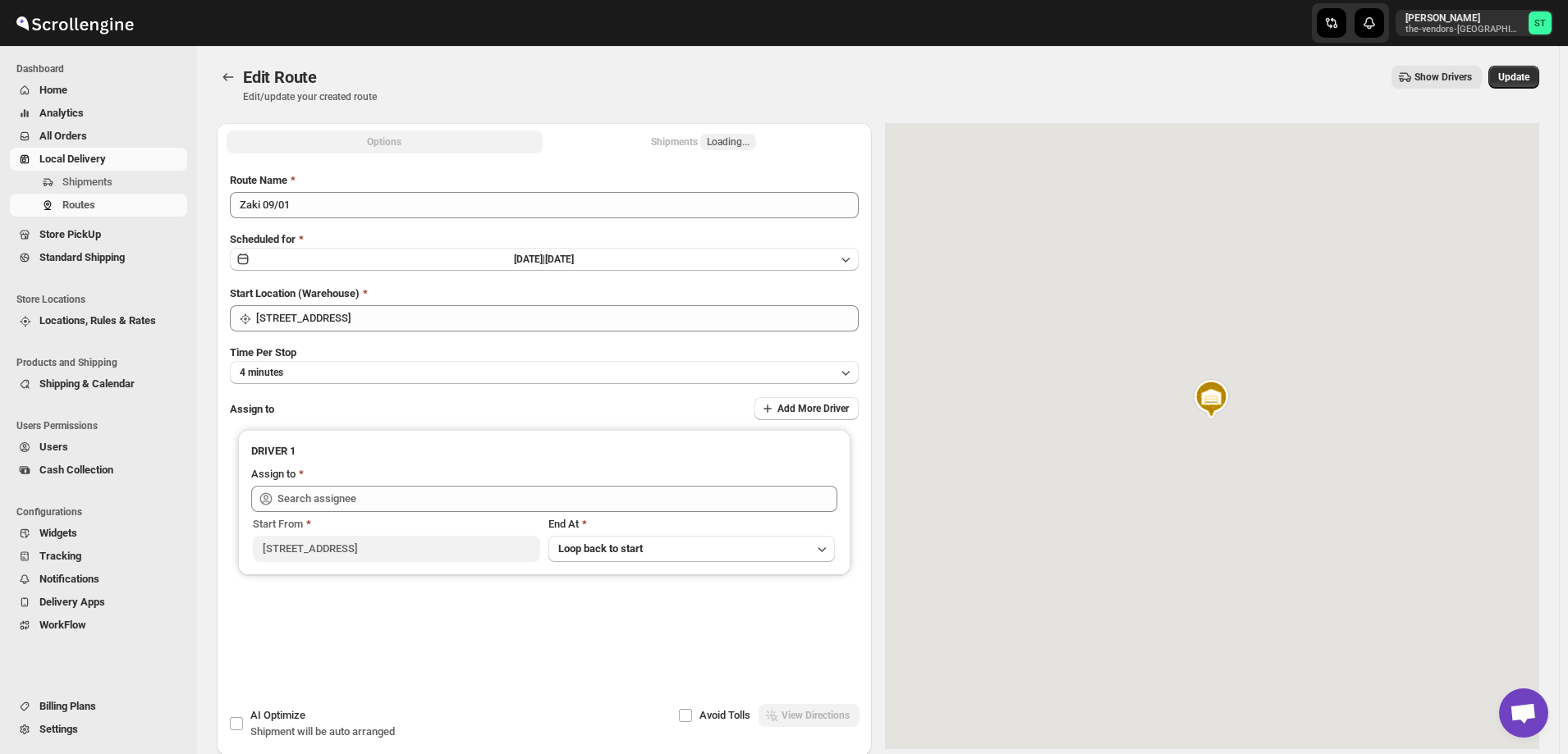
type input "Zaki Bouteche (zakarya.bouteche@gmail.com)"
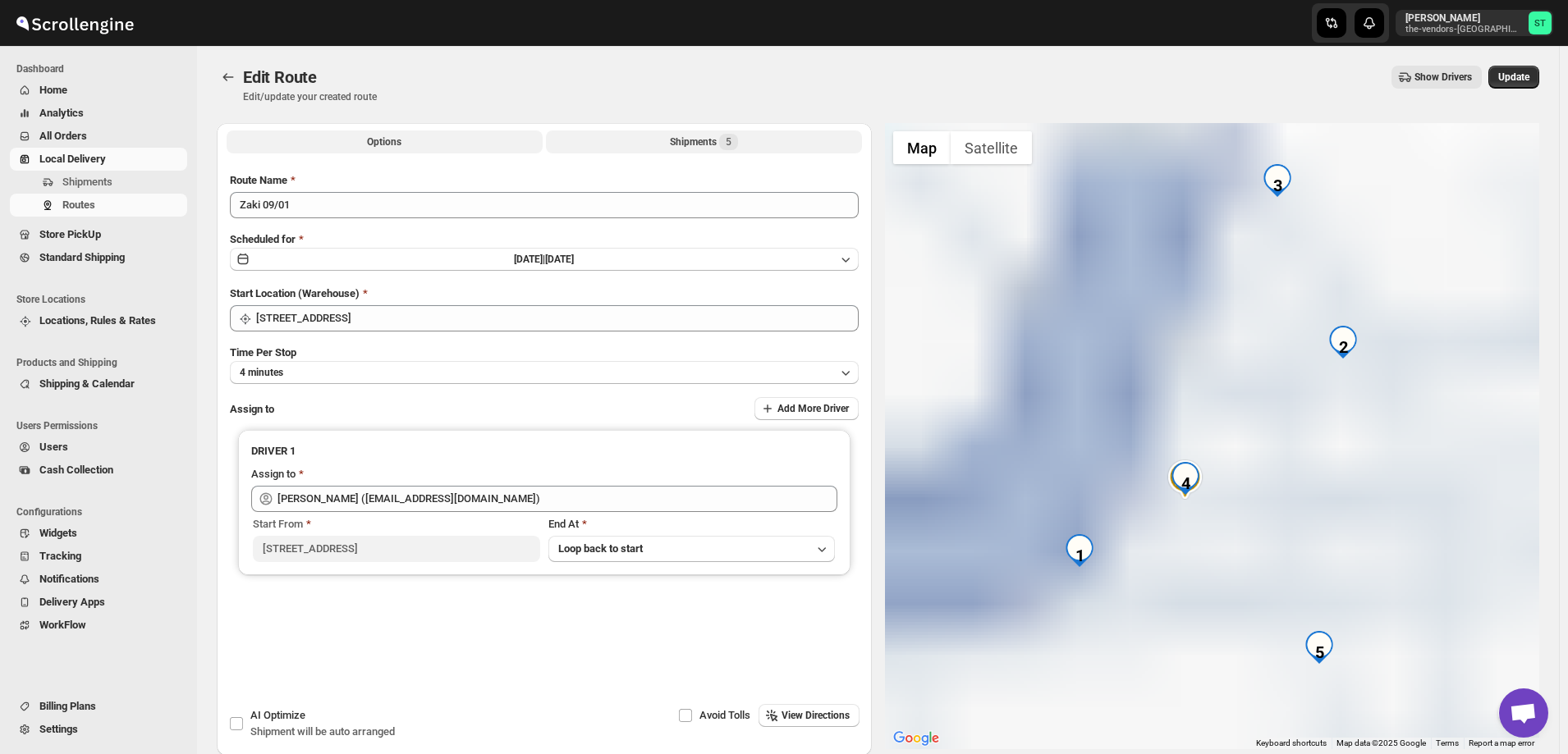
click at [650, 141] on button "Shipments 5" at bounding box center [704, 141] width 316 height 23
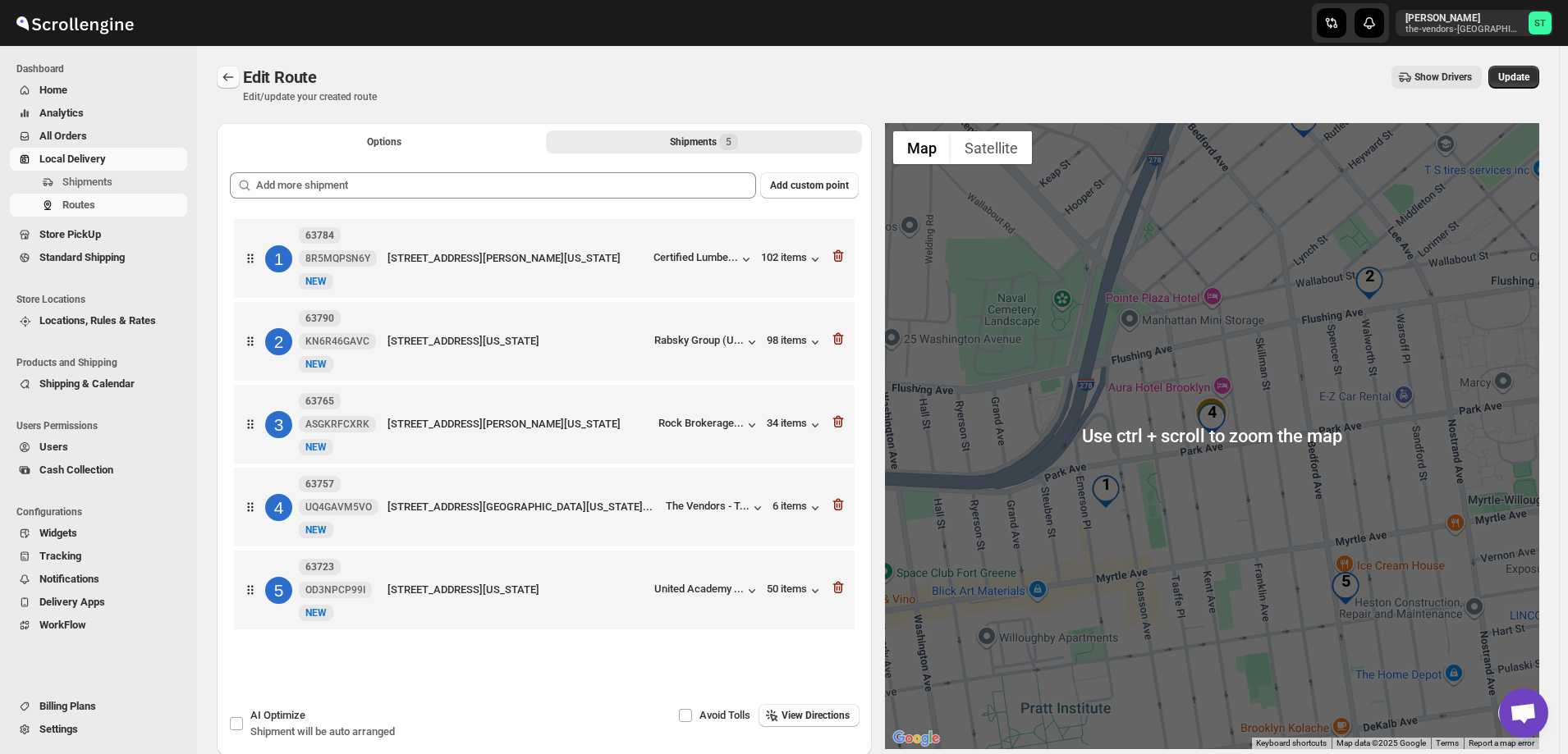
click at [230, 73] on icon "Routes" at bounding box center [229, 78] width 17 height 17
